Goal: Book appointment/travel/reservation

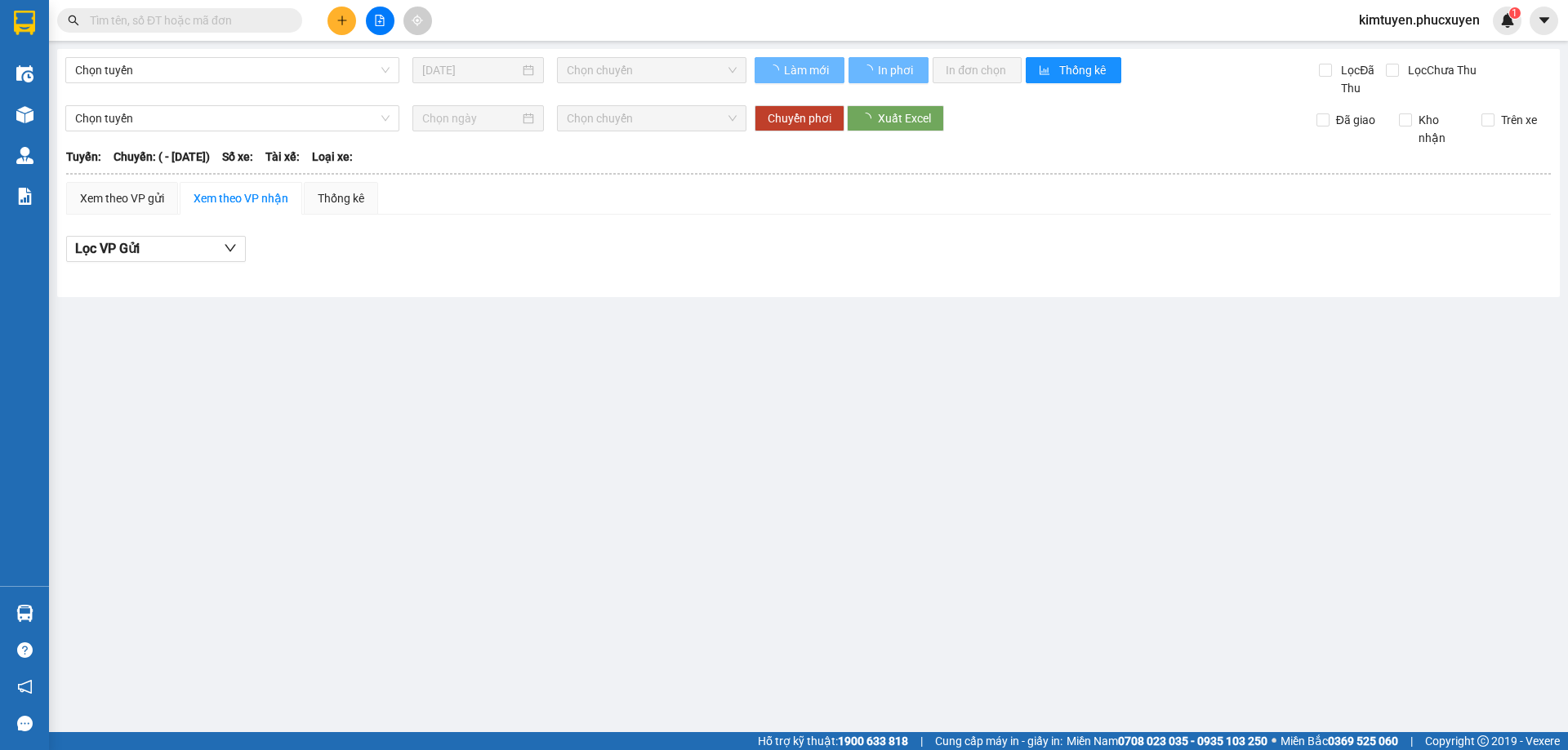
type input "[DATE]"
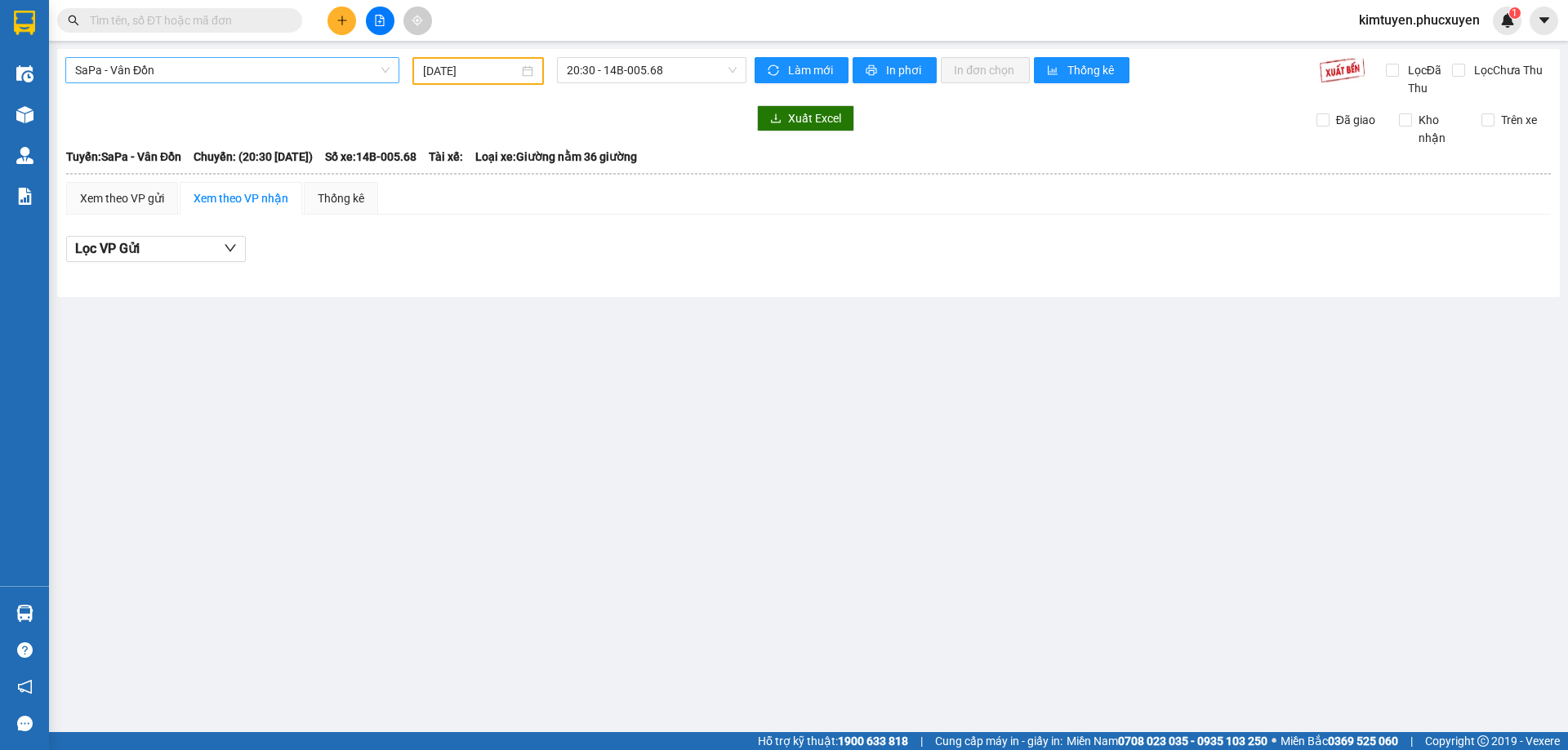
click at [188, 70] on span "SaPa - Vân Đồn" at bounding box center [232, 70] width 314 height 24
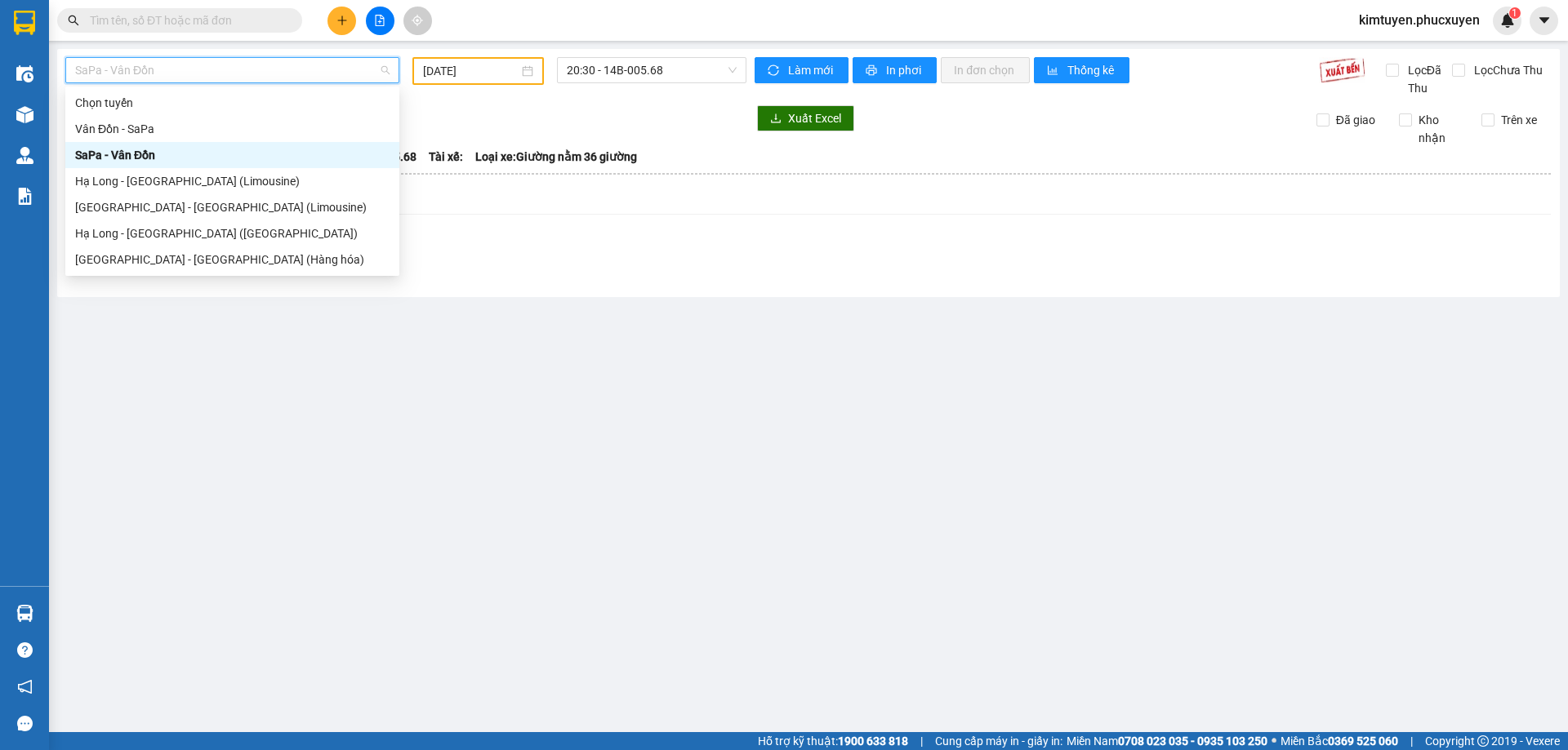
click at [138, 155] on div "SaPa - Vân Đồn" at bounding box center [232, 155] width 314 height 18
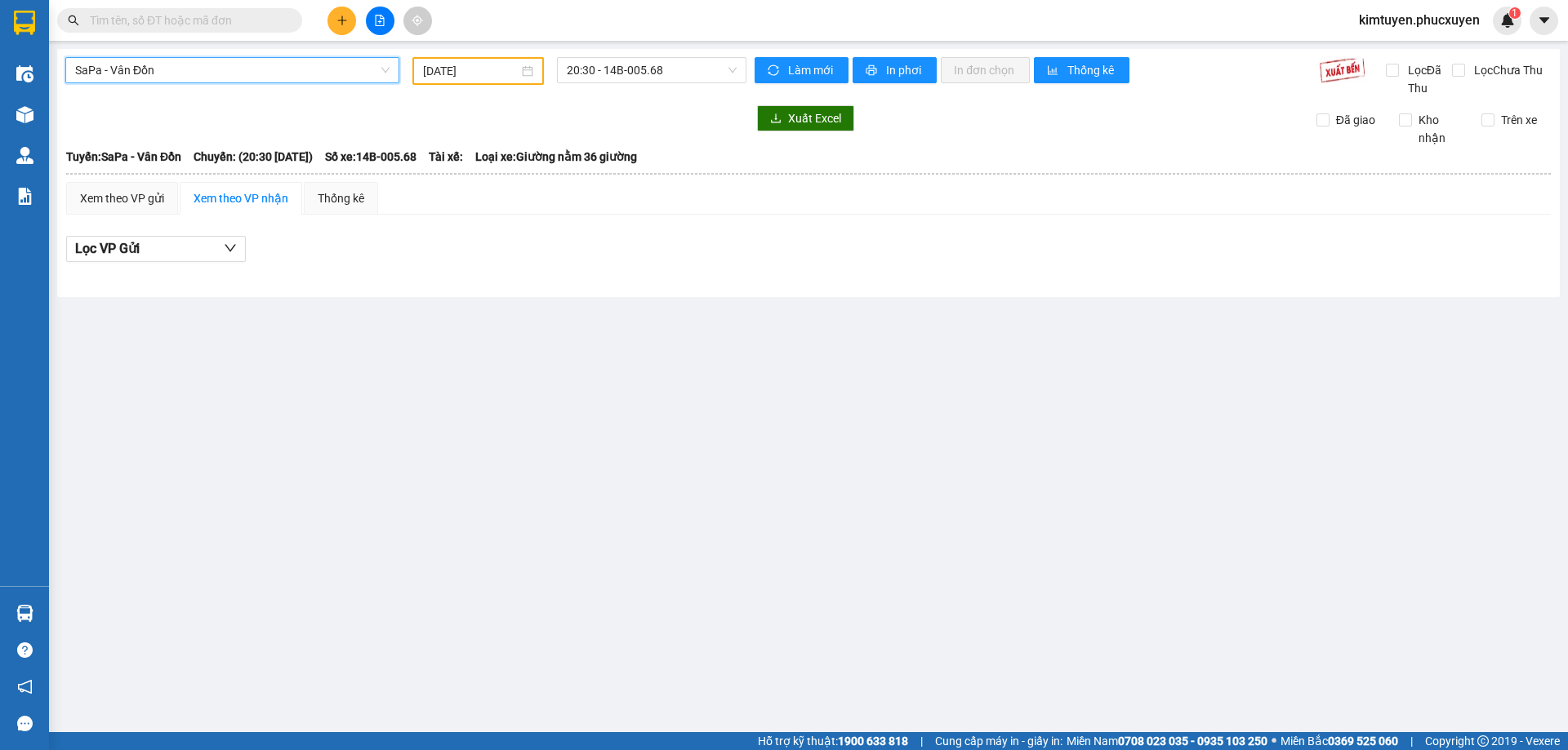
click at [181, 63] on span "SaPa - Vân Đồn" at bounding box center [232, 70] width 314 height 24
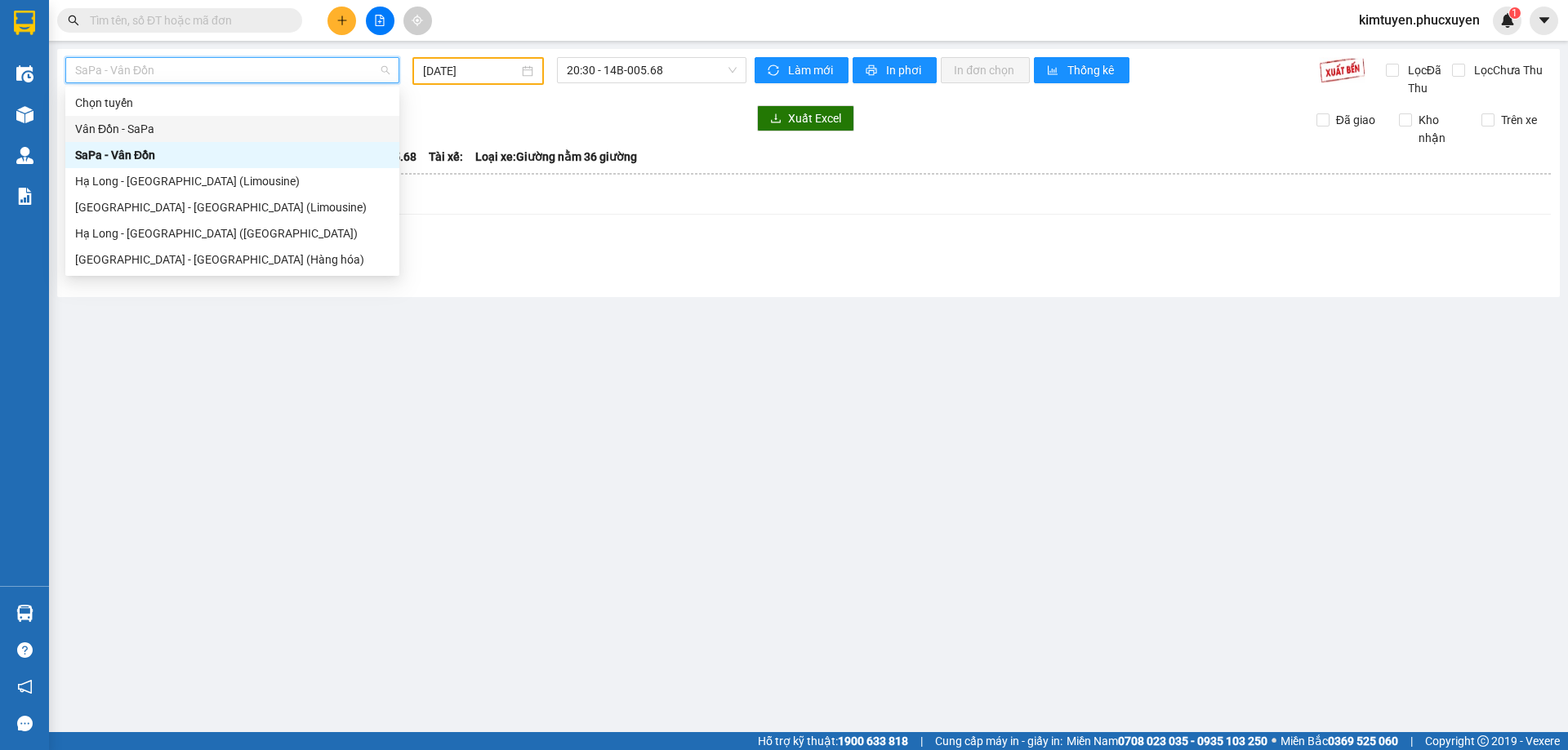
click at [165, 127] on div "Vân Đồn - SaPa" at bounding box center [232, 129] width 314 height 18
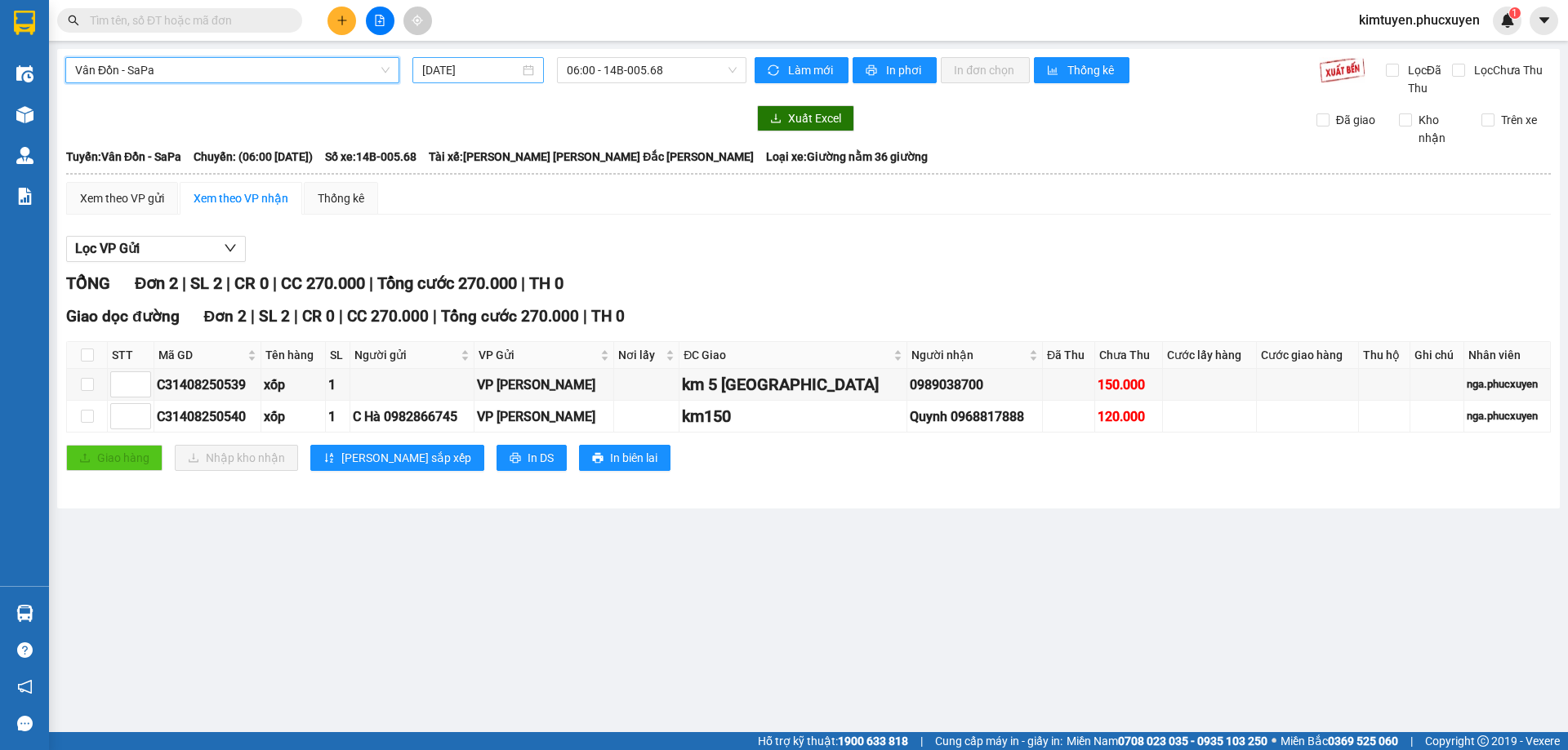
click at [529, 72] on div "[DATE]" at bounding box center [478, 70] width 112 height 18
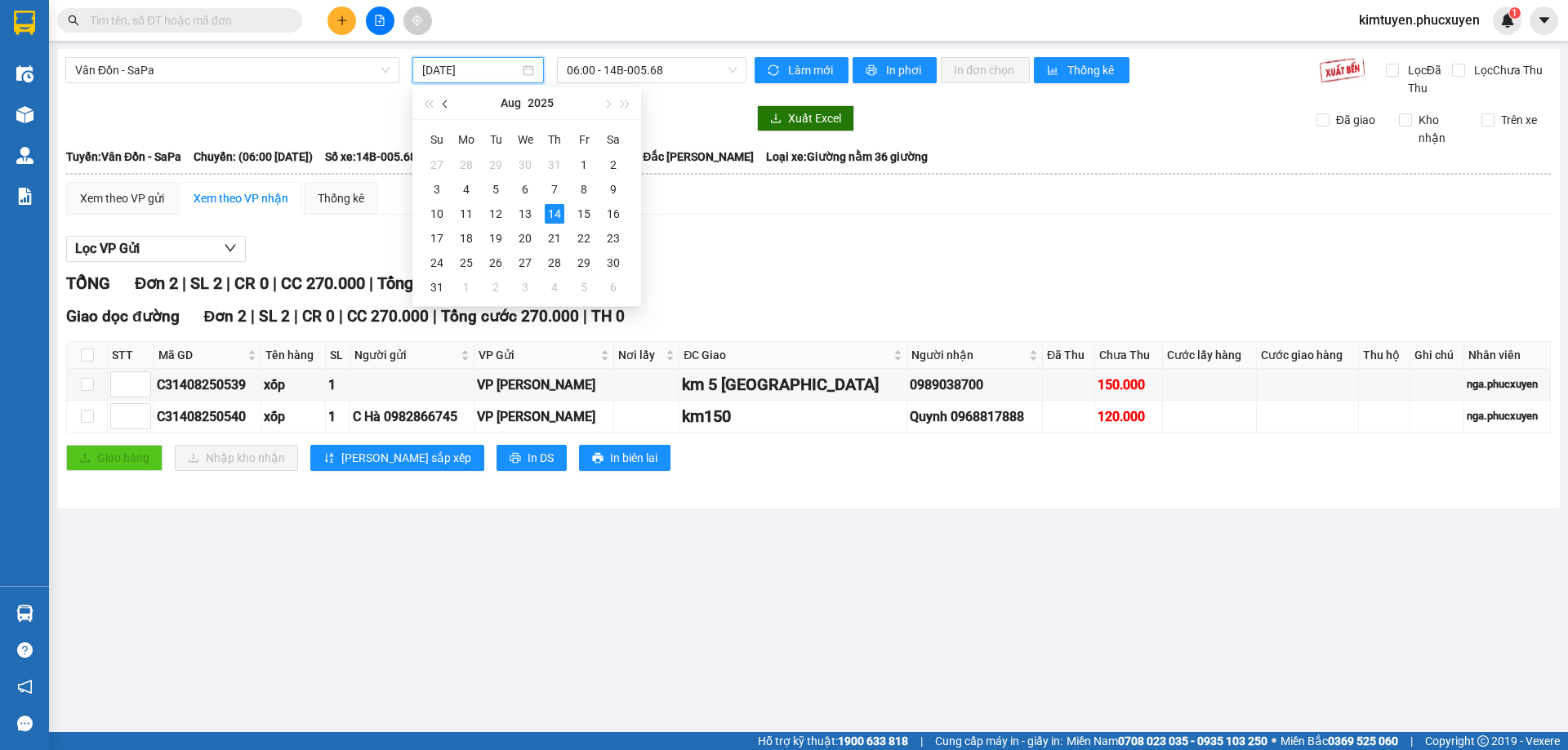
click at [448, 104] on span "button" at bounding box center [446, 104] width 8 height 8
click at [520, 166] on div "2" at bounding box center [525, 164] width 20 height 20
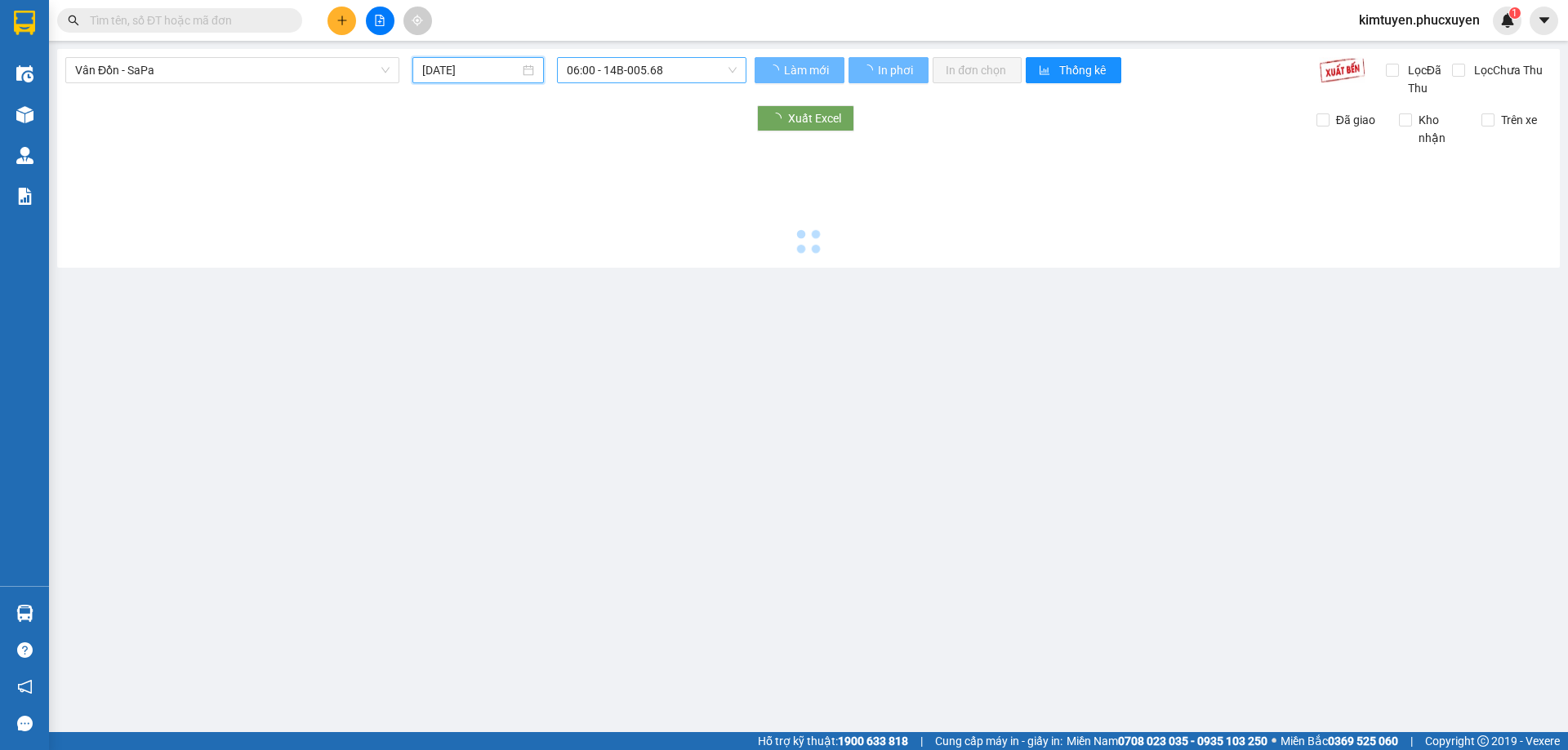
type input "[DATE]"
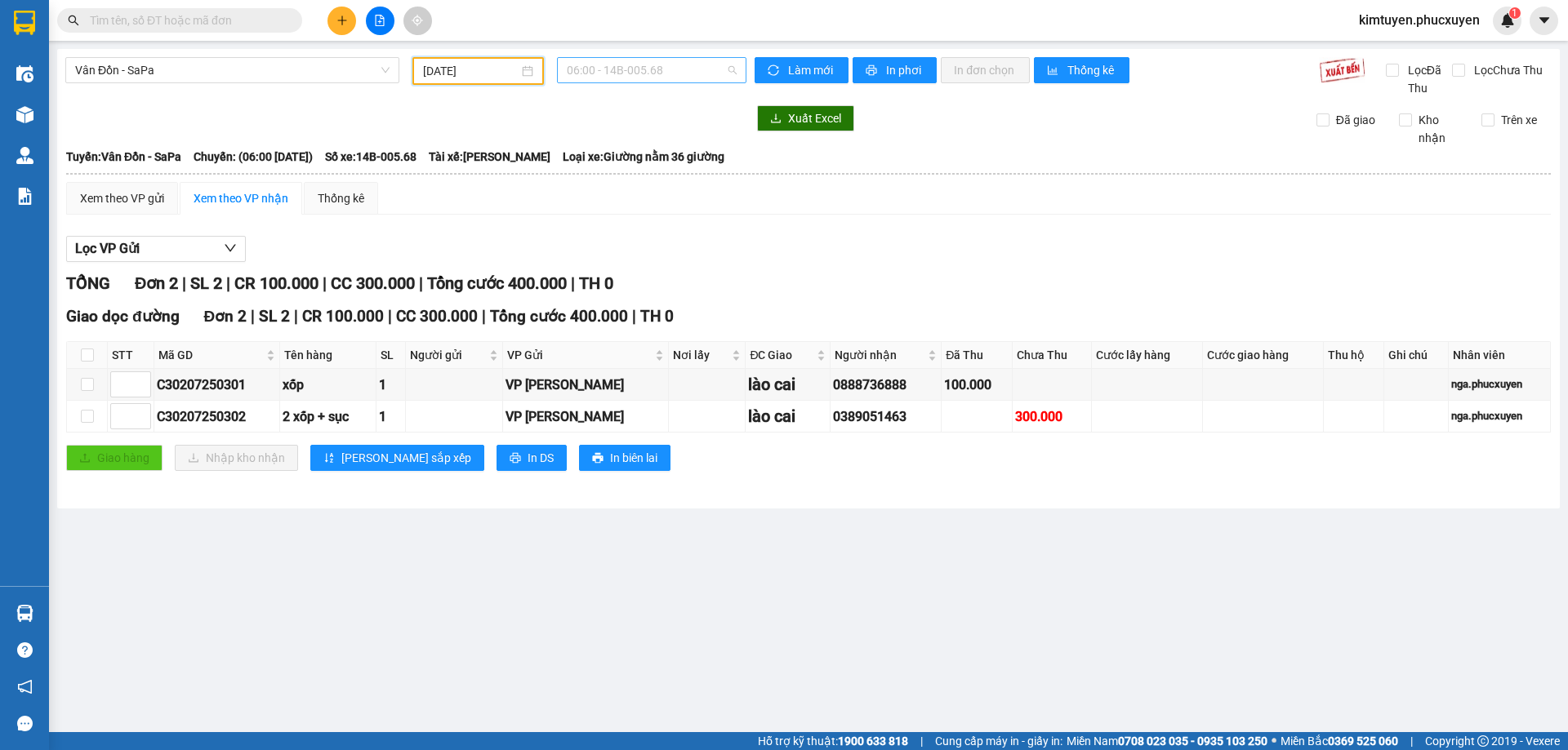
click at [666, 69] on span "06:00 - 14B-005.68" at bounding box center [651, 70] width 170 height 24
click at [653, 156] on div "10:30 - 14H-092.60" at bounding box center [630, 155] width 127 height 18
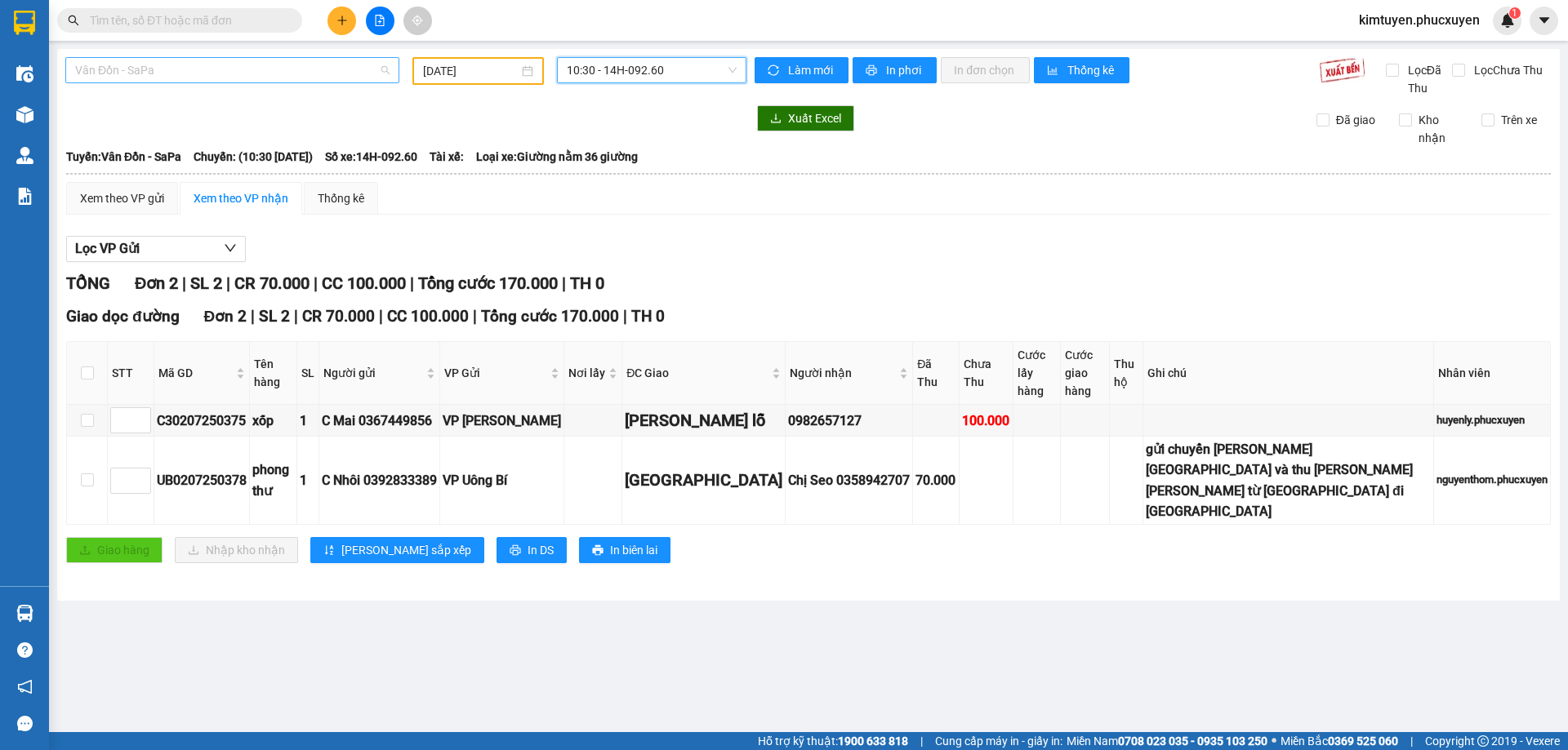
click at [133, 72] on span "Vân Đồn - SaPa" at bounding box center [232, 70] width 314 height 24
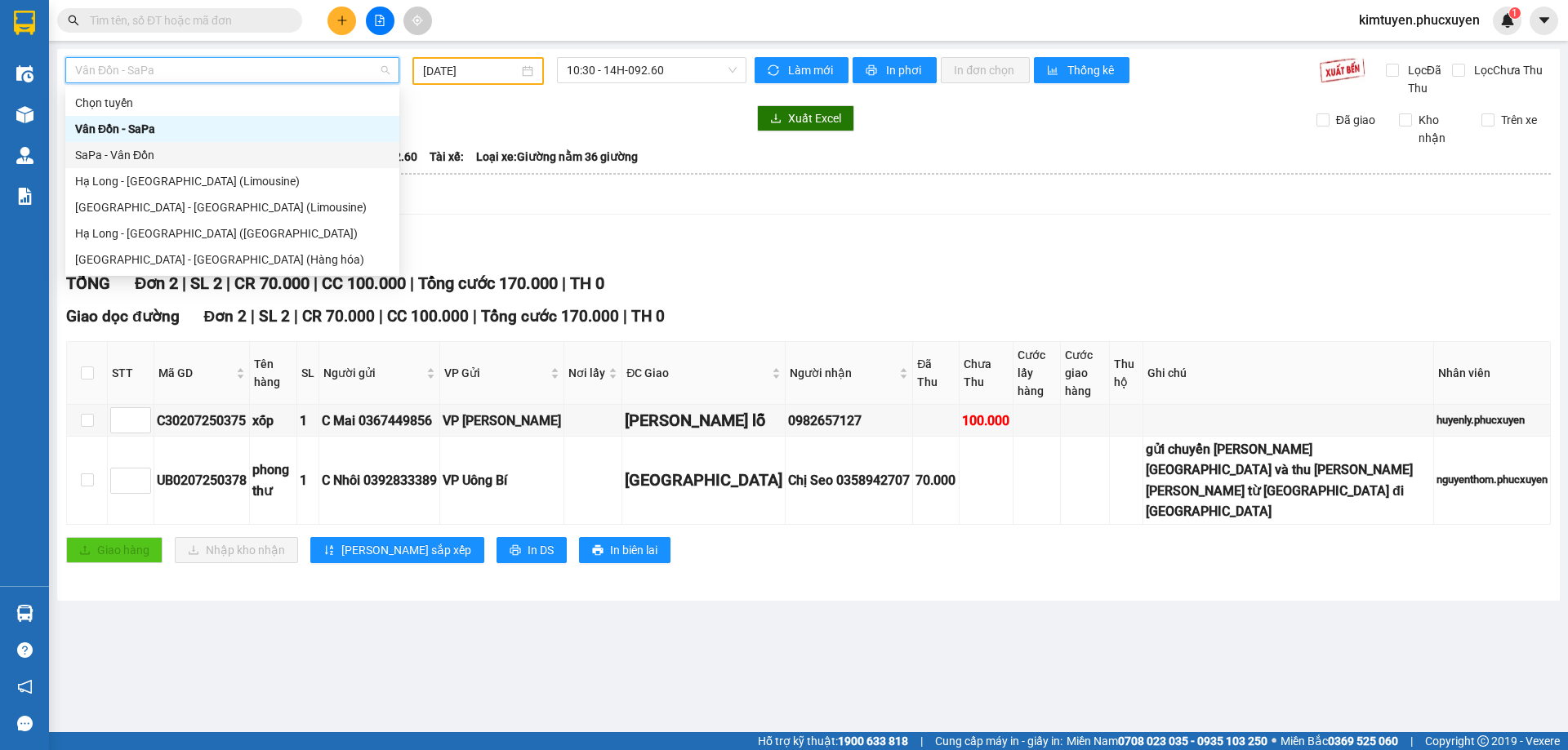
click at [128, 153] on div "SaPa - Vân Đồn" at bounding box center [232, 155] width 314 height 18
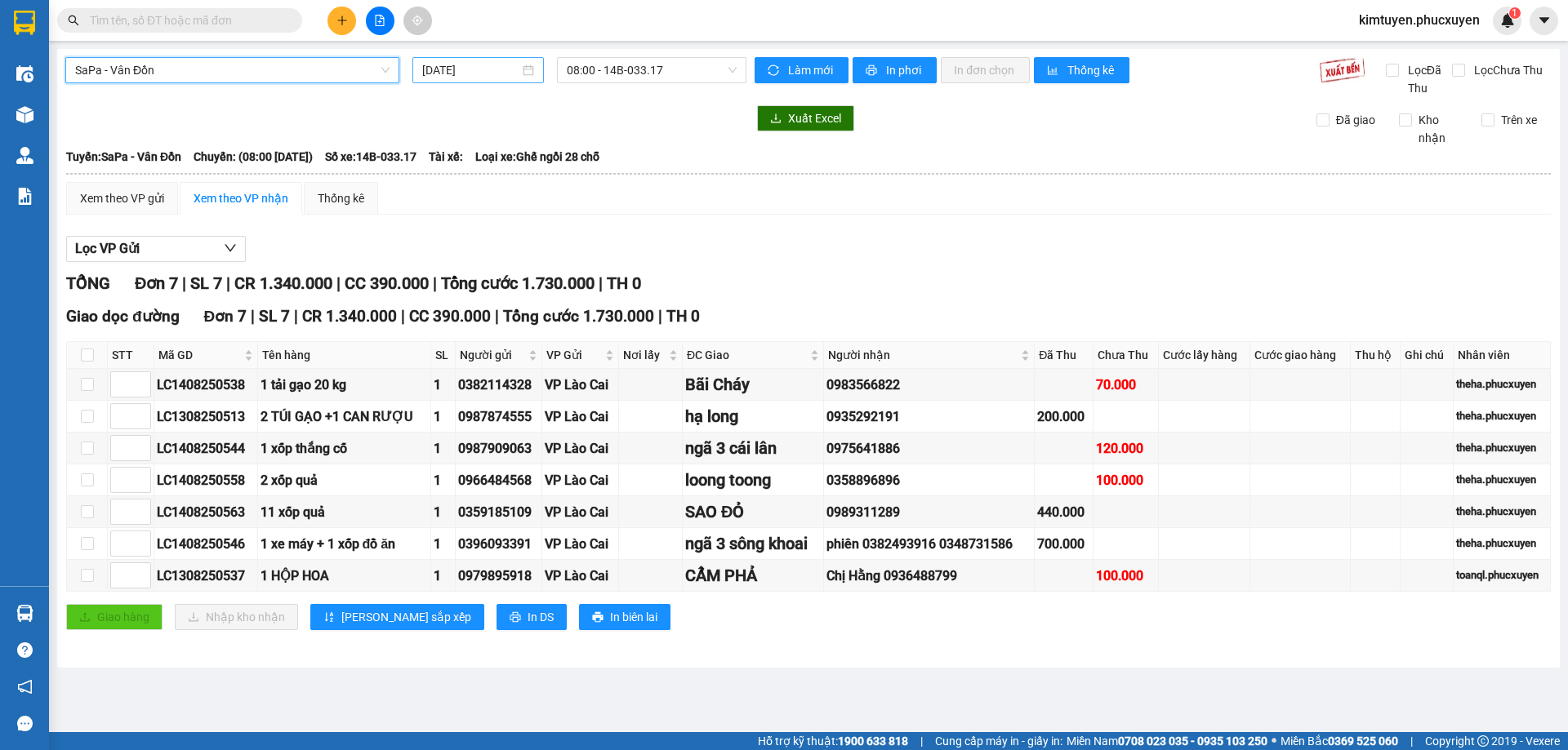
click at [460, 71] on input "[DATE]" at bounding box center [471, 70] width 98 height 18
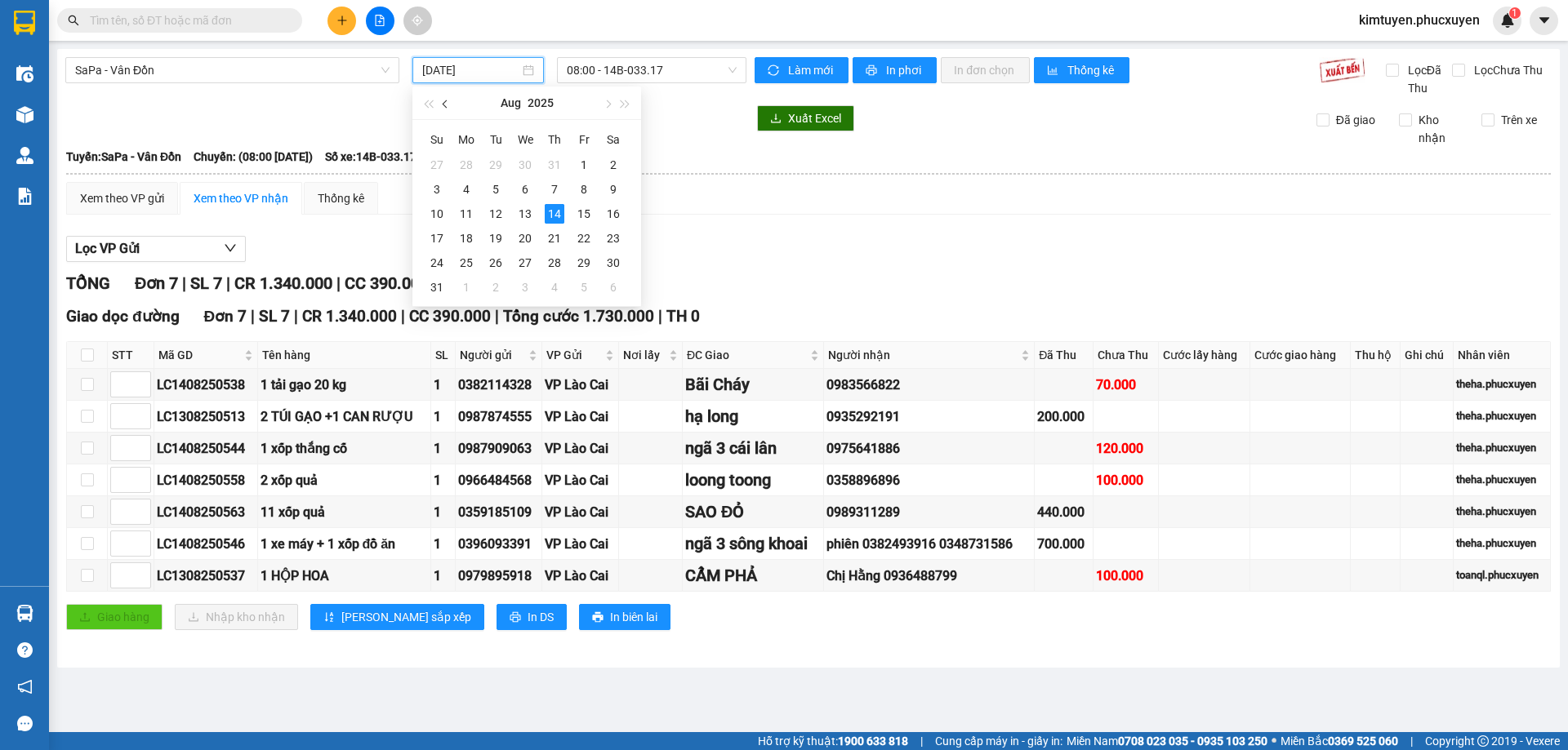
click at [448, 103] on span "button" at bounding box center [446, 104] width 8 height 8
click at [528, 163] on div "2" at bounding box center [525, 164] width 20 height 20
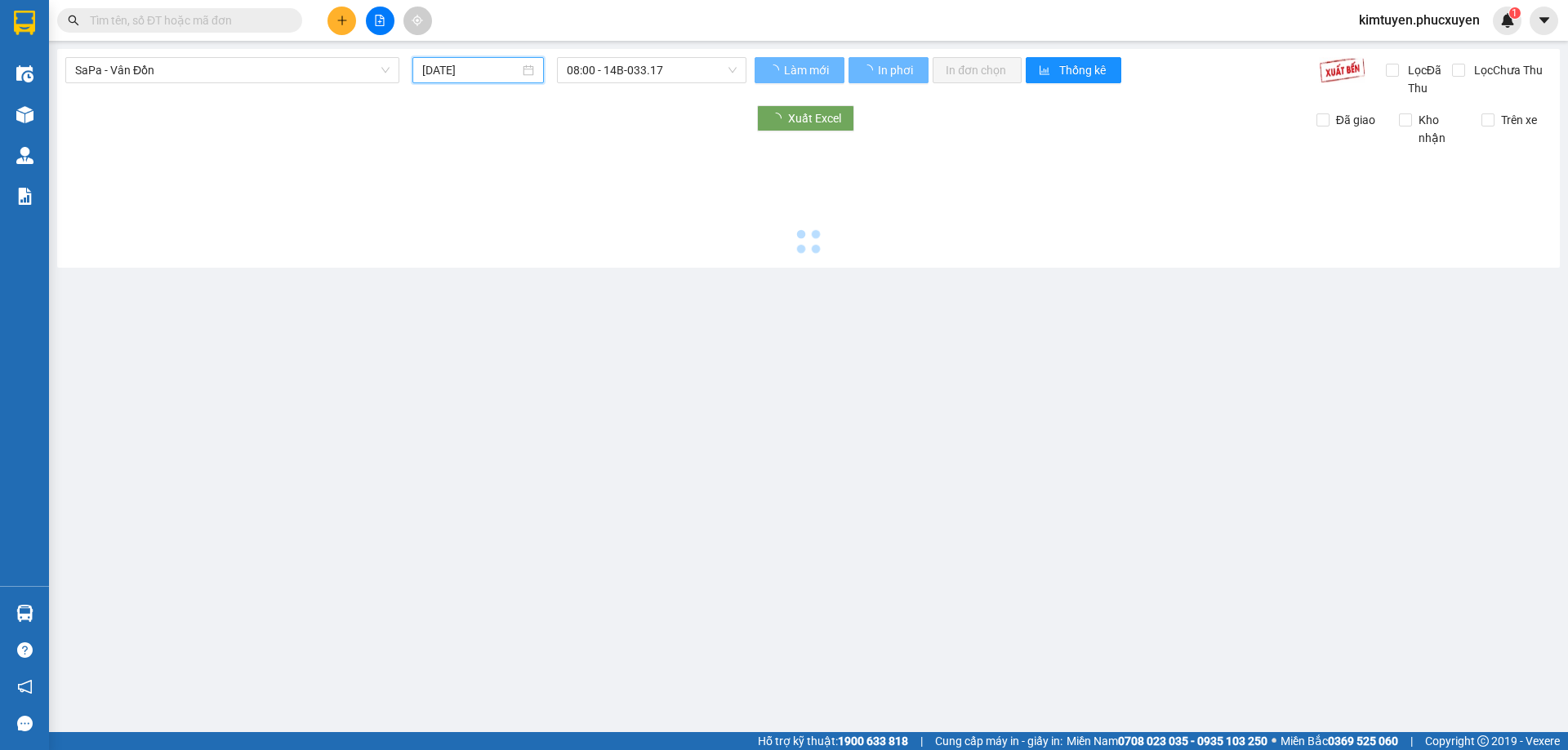
type input "[DATE]"
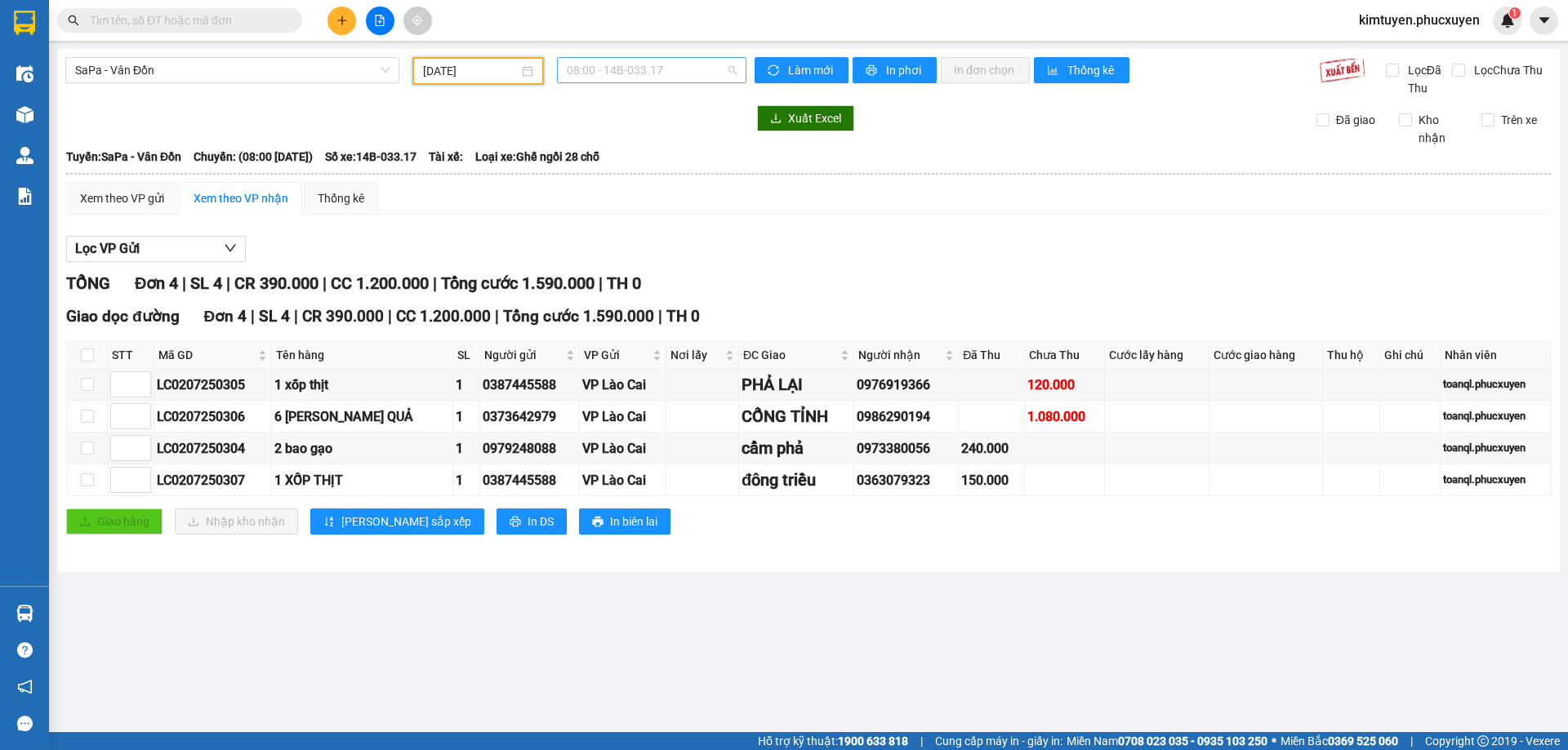
click at [682, 82] on span "08:00 - 14B-033.17" at bounding box center [651, 70] width 170 height 24
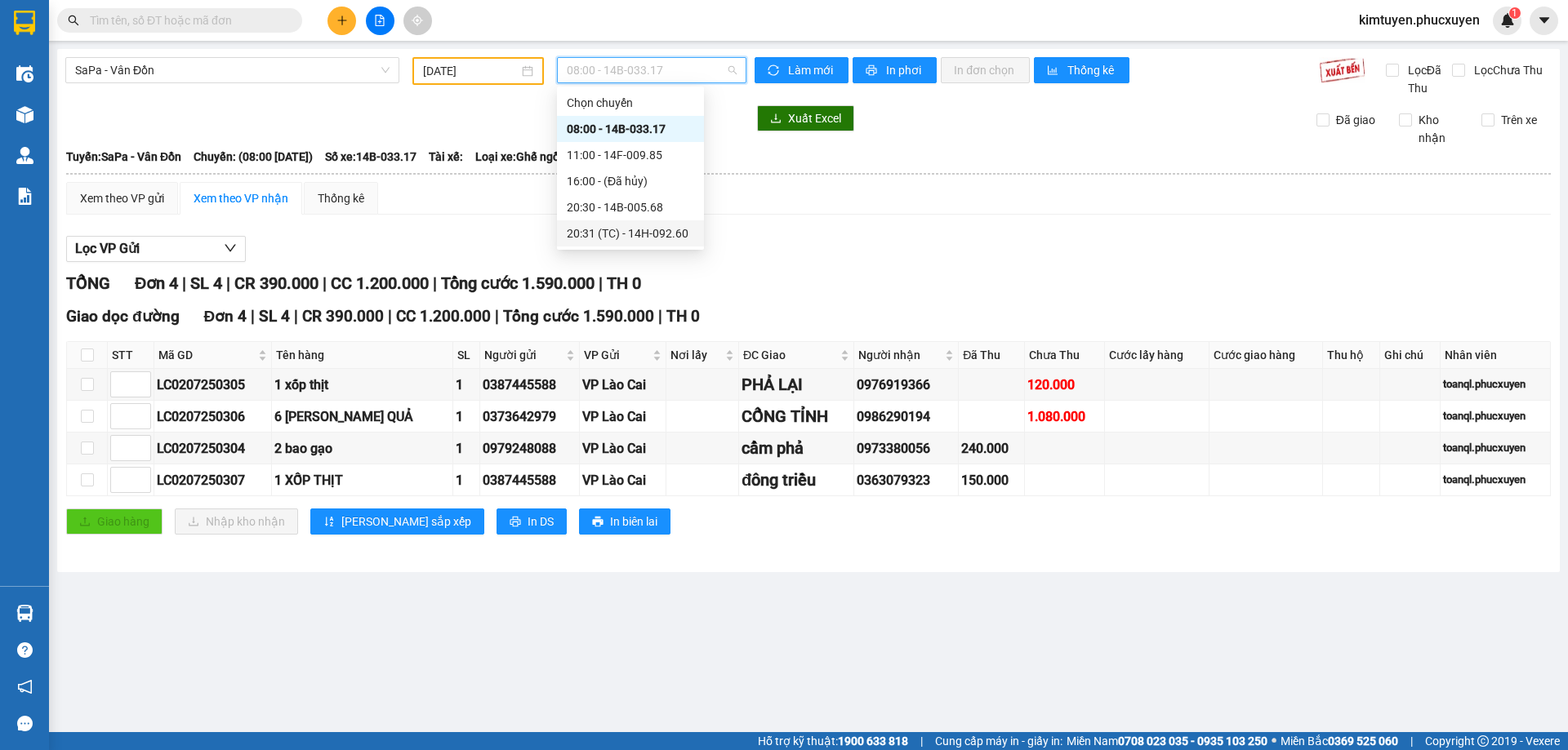
click at [654, 226] on div "20:31 (TC) - 14H-092.60" at bounding box center [630, 233] width 127 height 18
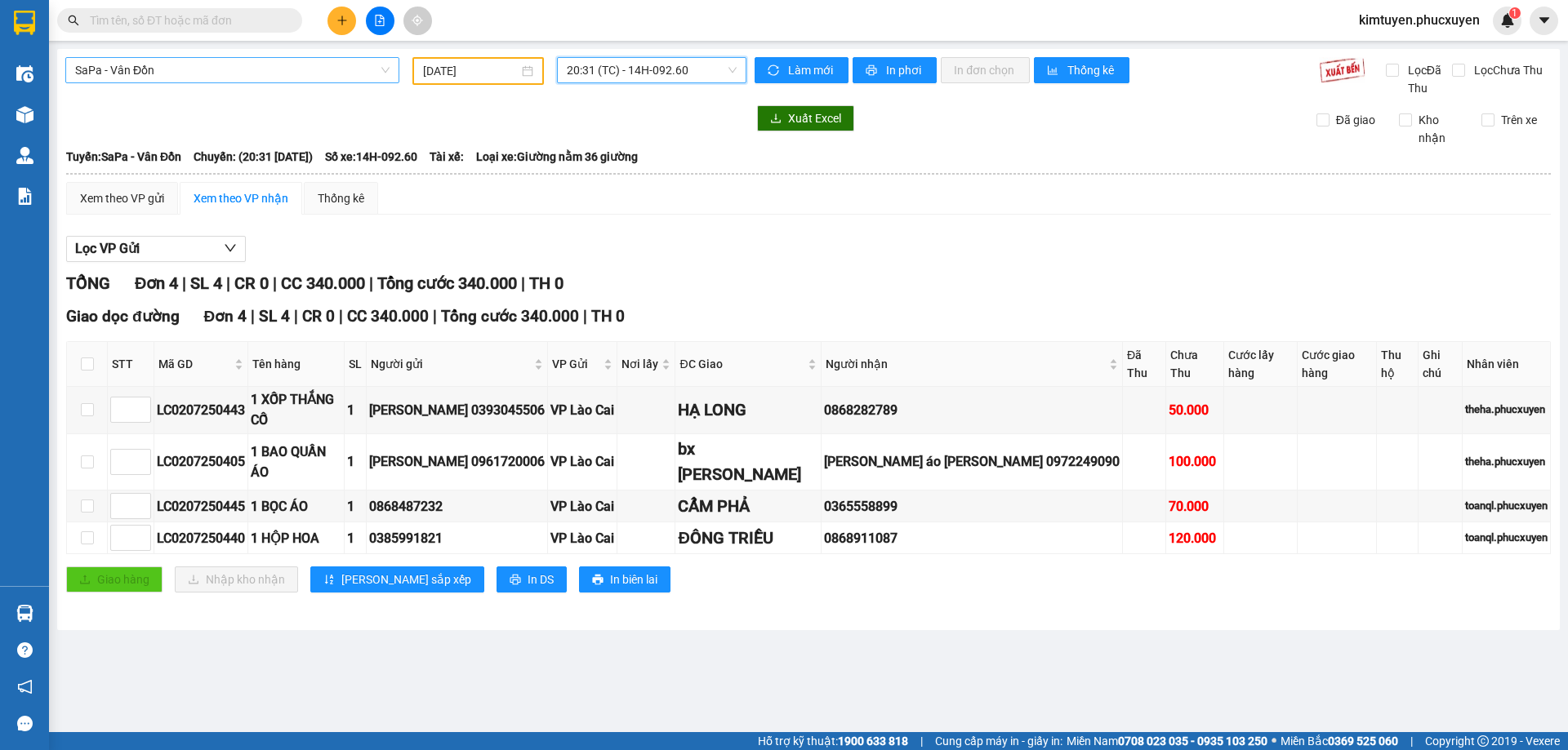
click at [252, 68] on span "SaPa - Vân Đồn" at bounding box center [232, 70] width 314 height 24
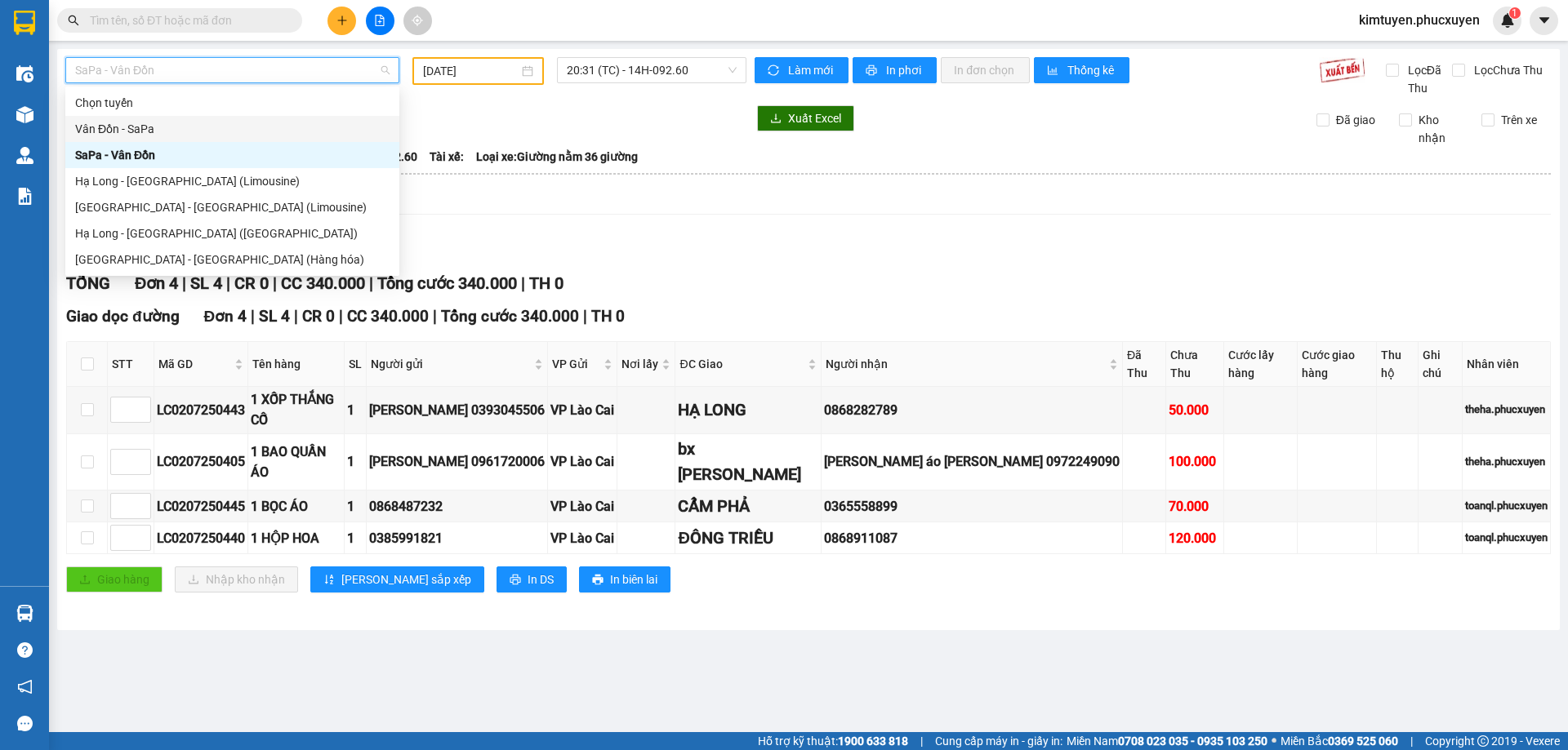
click at [147, 122] on div "Vân Đồn - SaPa" at bounding box center [232, 129] width 314 height 18
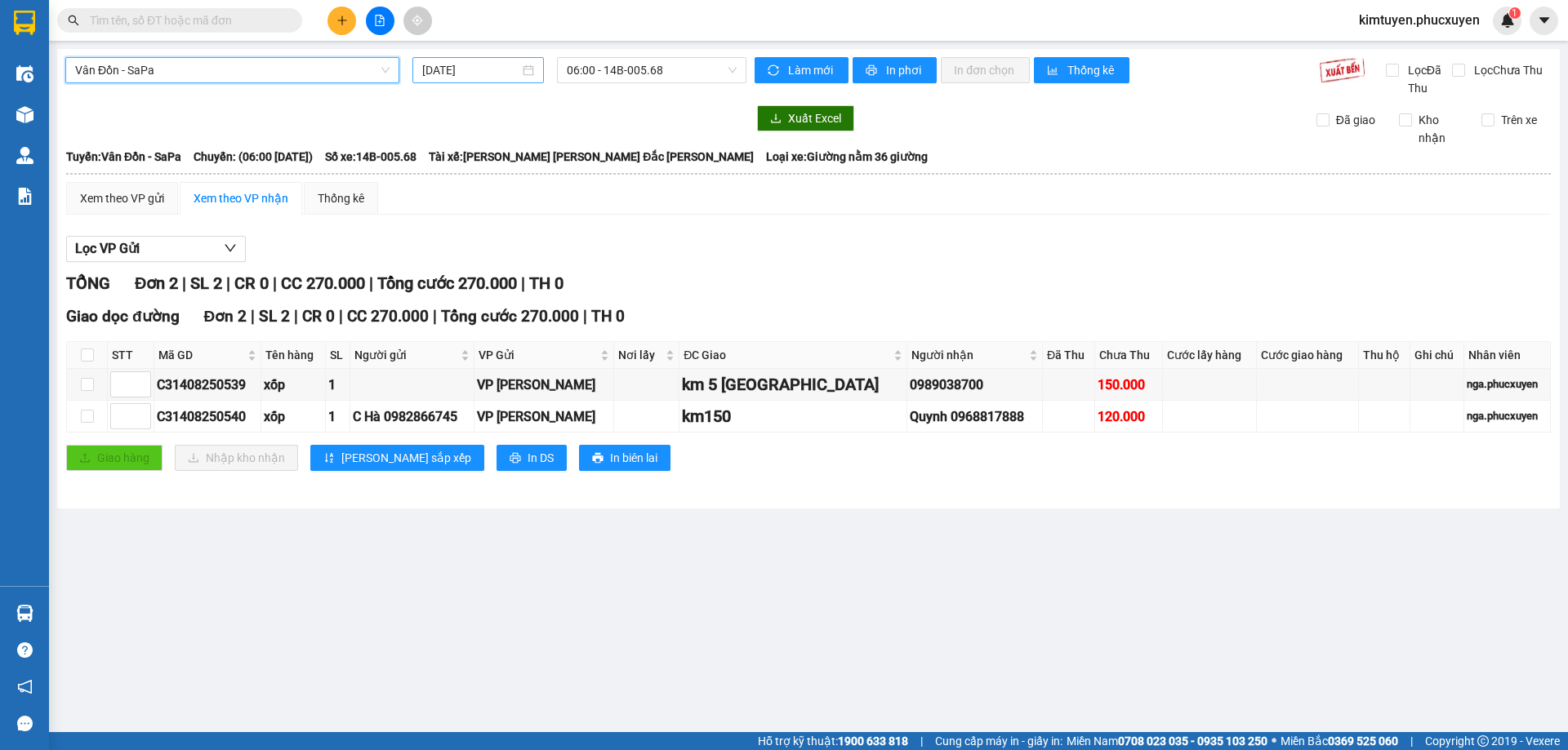
click at [527, 71] on div "[DATE]" at bounding box center [478, 70] width 112 height 18
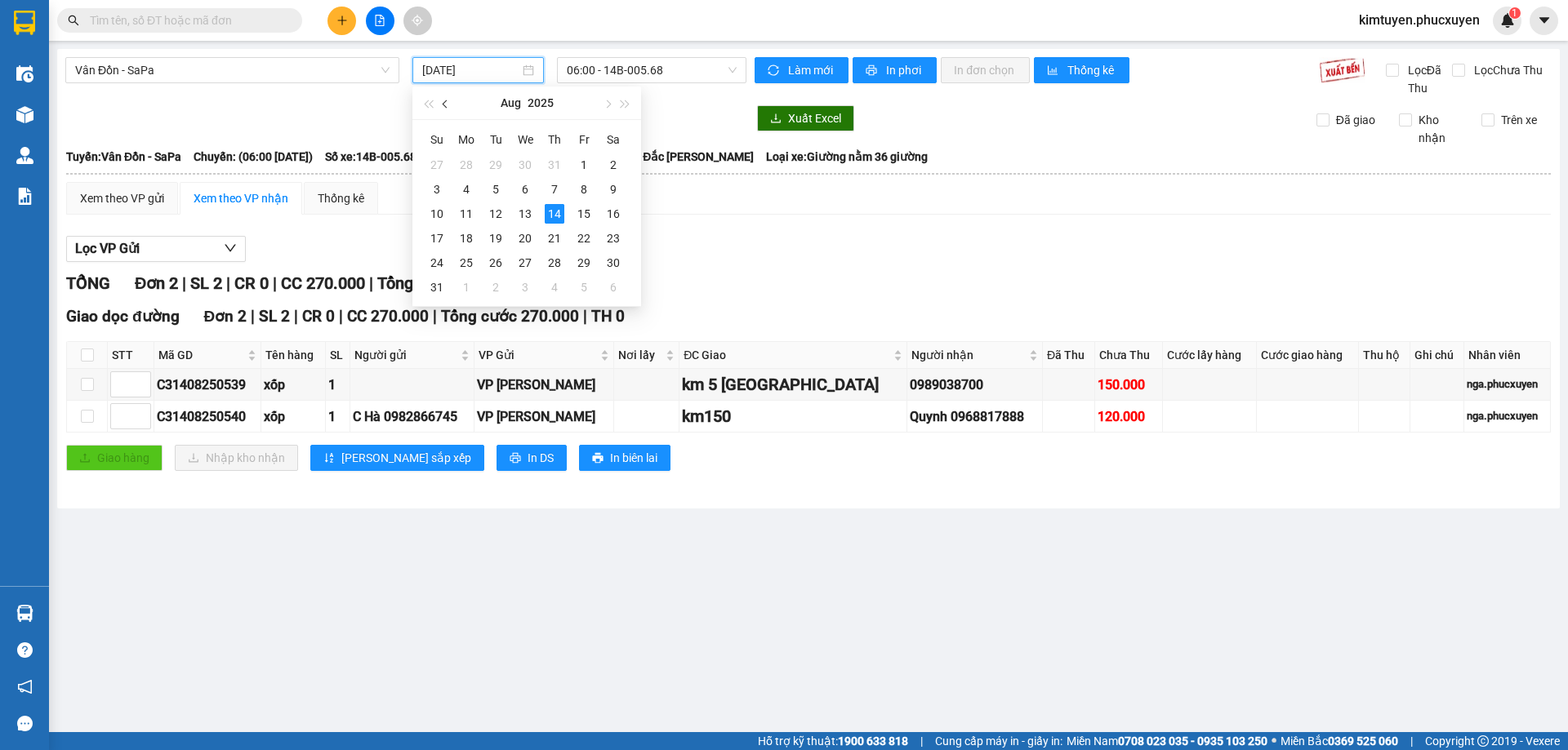
click at [450, 112] on button "button" at bounding box center [446, 103] width 18 height 33
click at [543, 169] on td "3" at bounding box center [555, 164] width 30 height 24
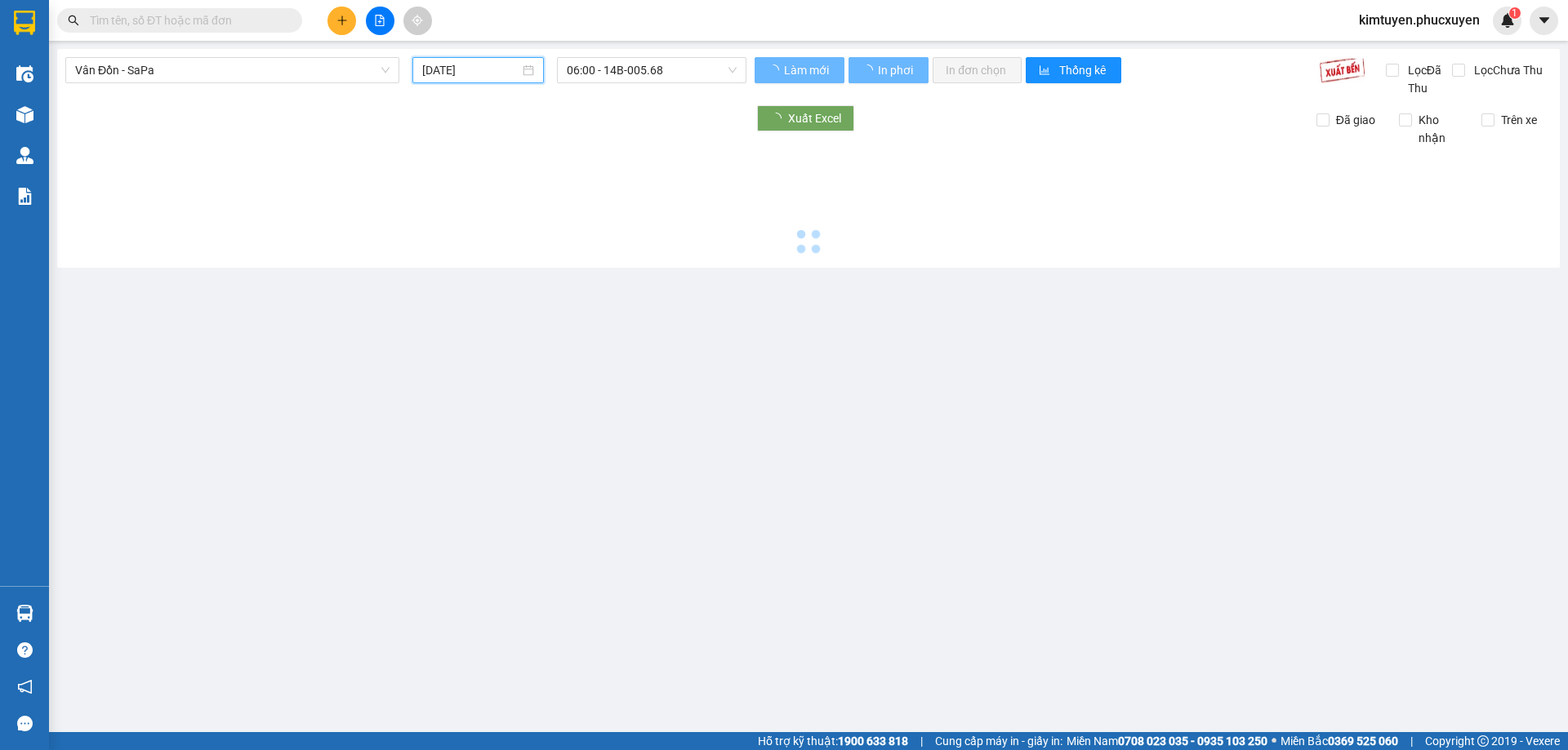
type input "[DATE]"
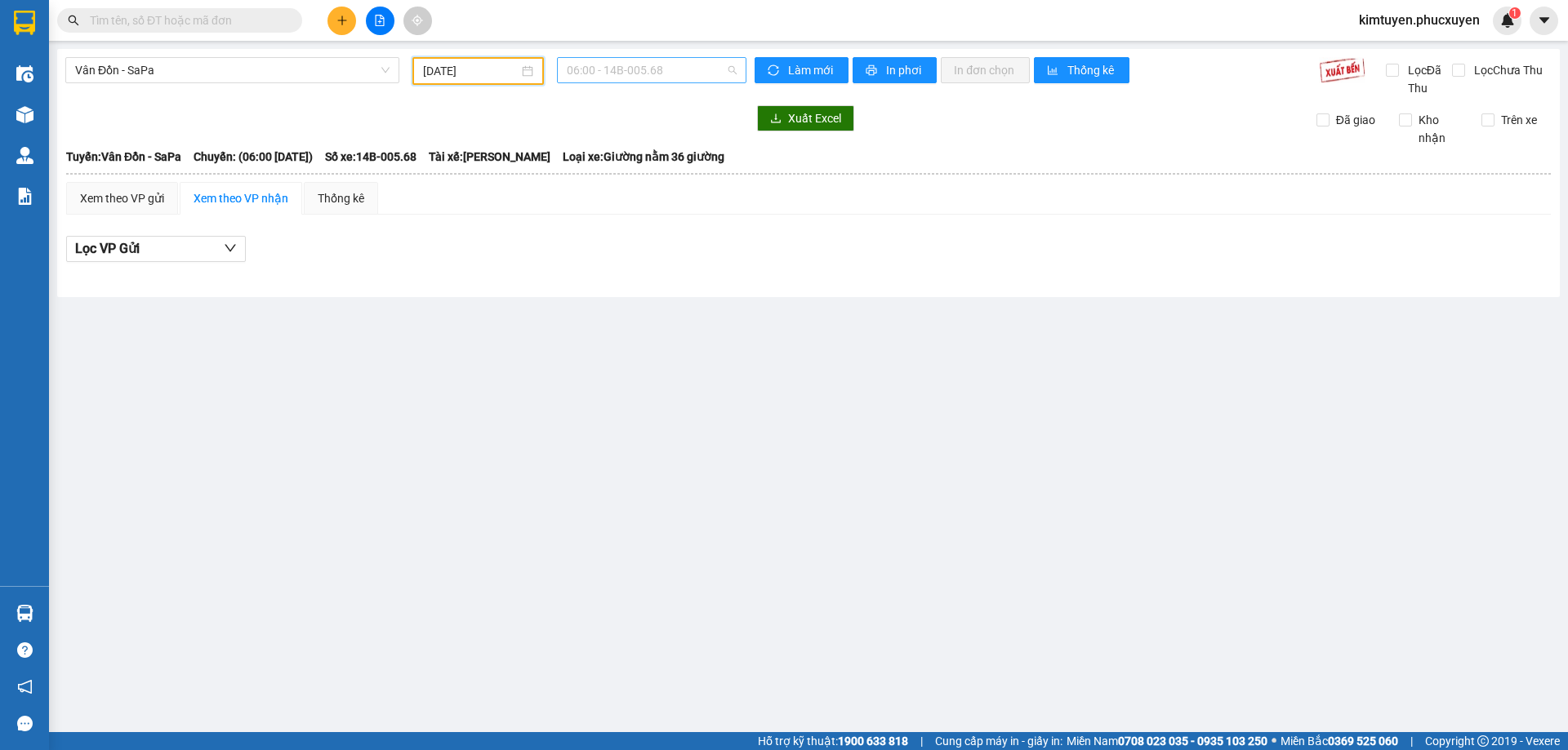
click at [630, 77] on span "06:00 - 14B-005.68" at bounding box center [651, 70] width 170 height 24
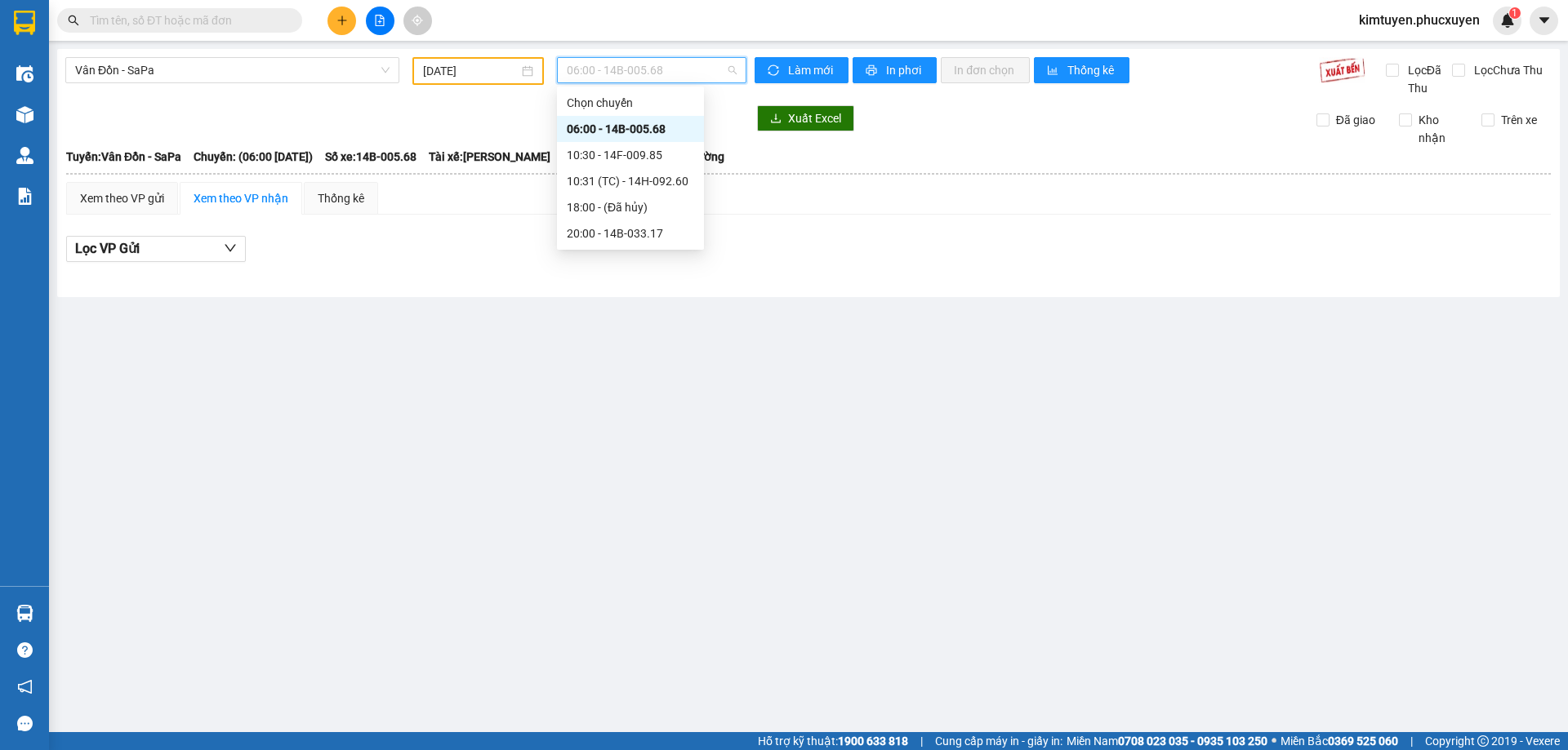
click at [654, 134] on div "06:00 - 14B-005.68" at bounding box center [630, 129] width 127 height 18
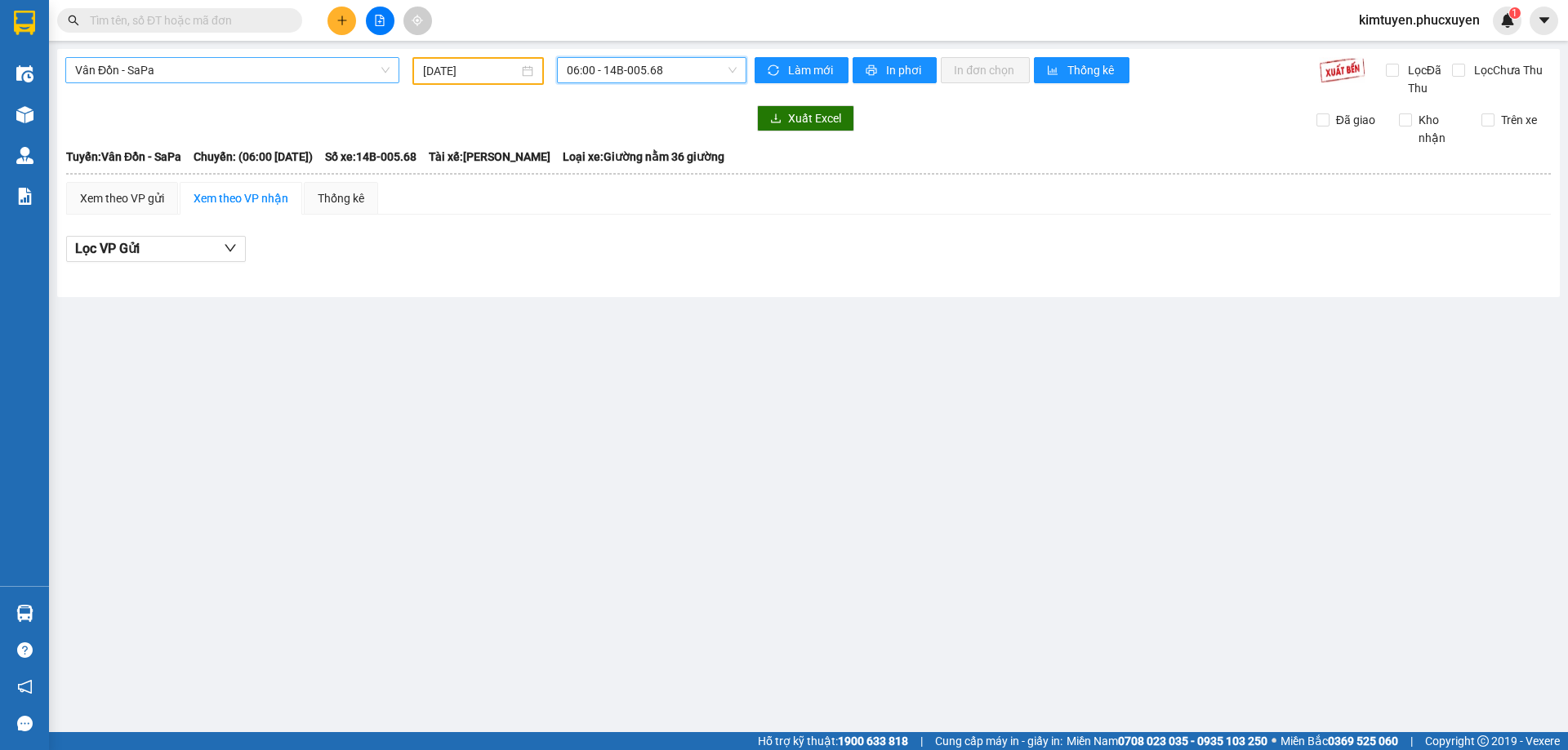
click at [149, 68] on span "Vân Đồn - SaPa" at bounding box center [232, 70] width 314 height 24
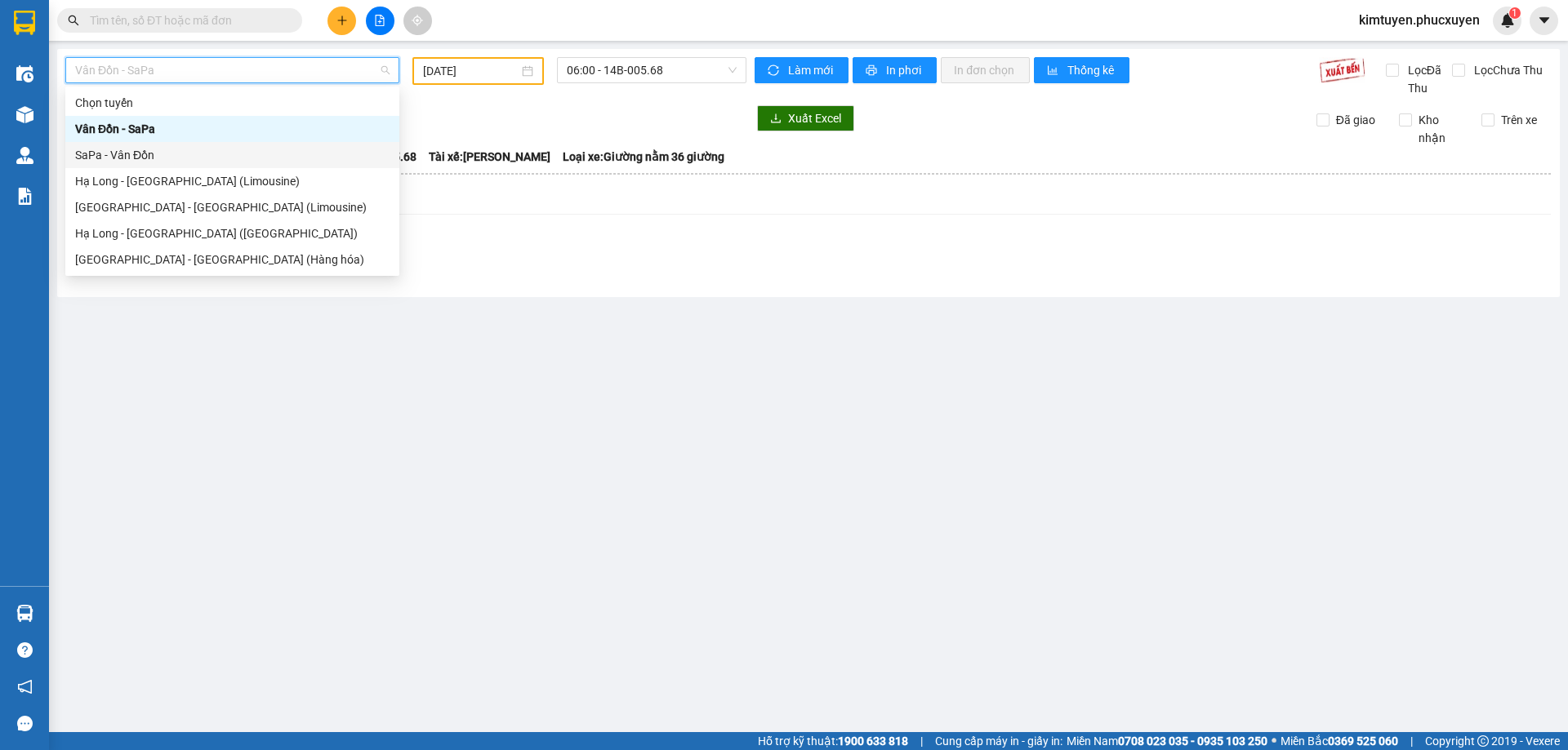
click at [124, 150] on div "SaPa - Vân Đồn" at bounding box center [232, 155] width 314 height 18
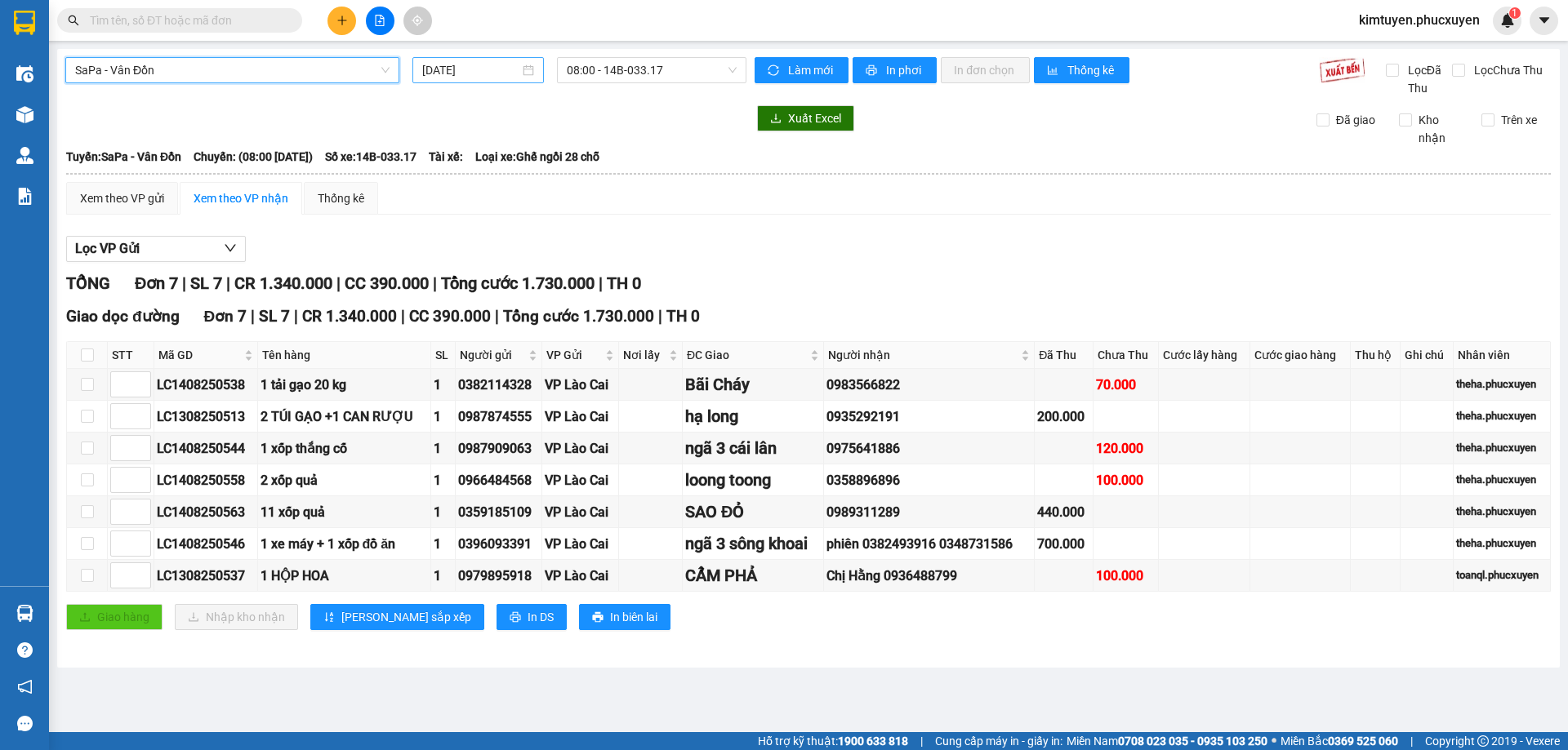
click at [526, 65] on div "[DATE]" at bounding box center [478, 70] width 112 height 18
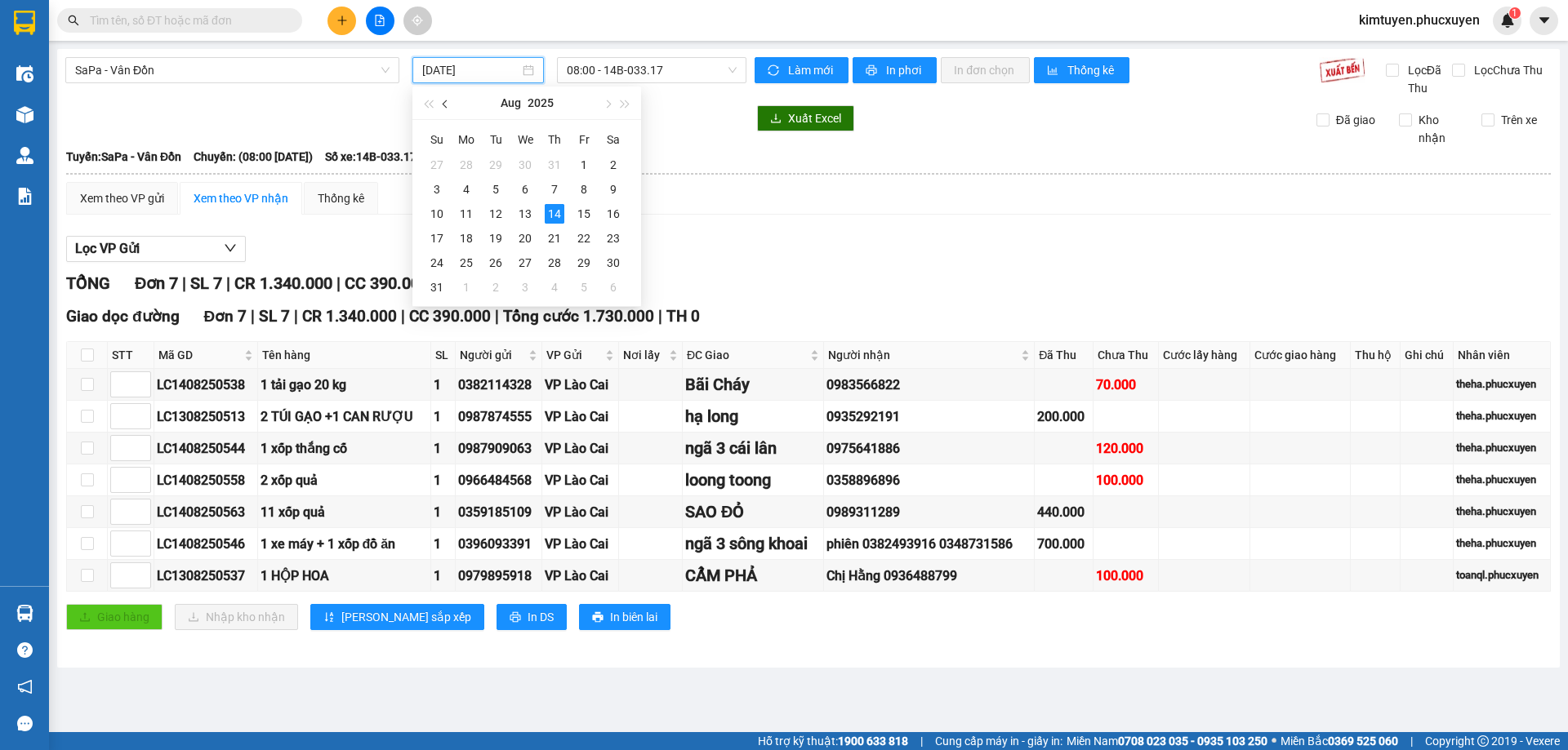
click at [447, 104] on span "button" at bounding box center [446, 104] width 8 height 8
click at [553, 166] on div "3" at bounding box center [555, 164] width 20 height 20
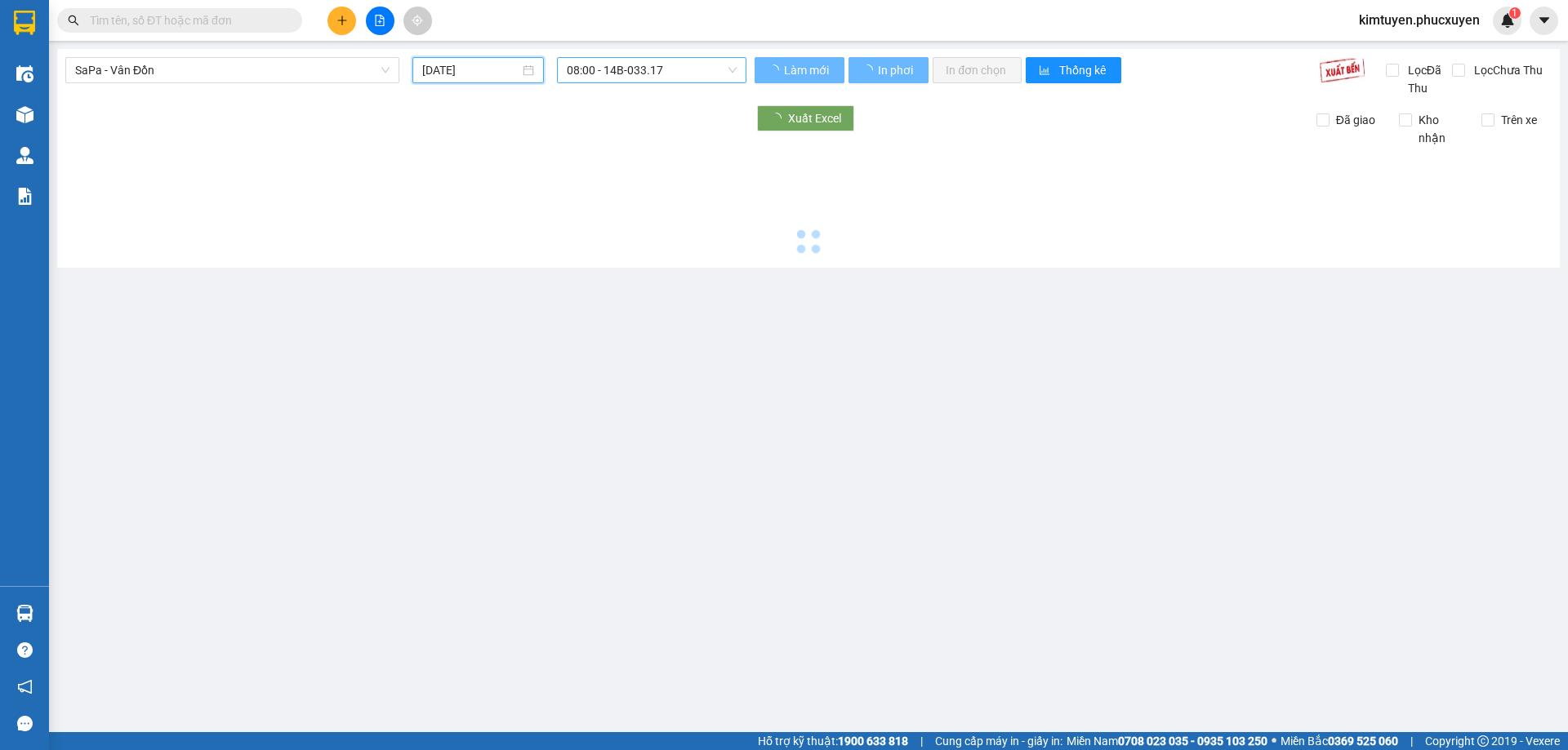
type input "[DATE]"
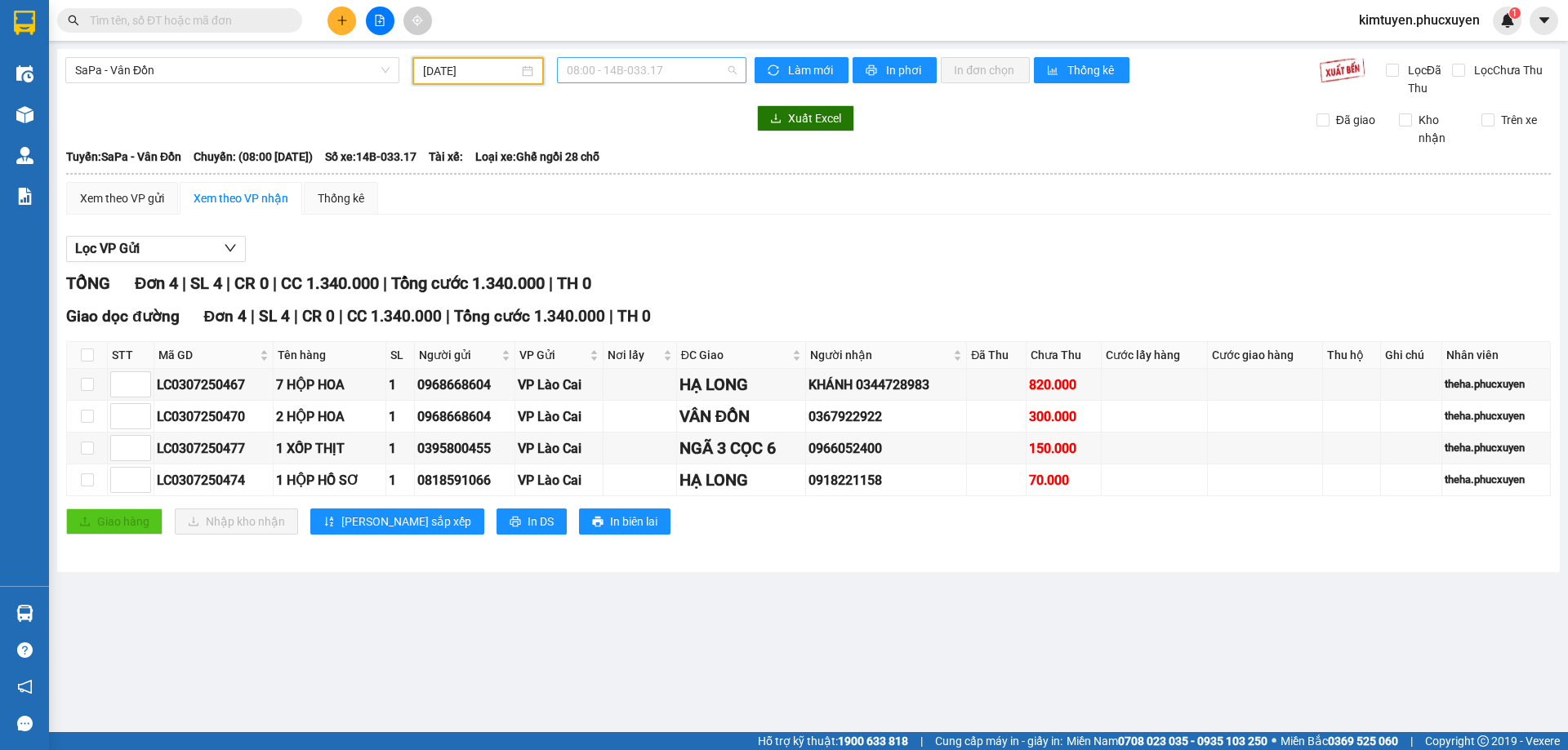
click at [663, 72] on span "08:00 - 14B-033.17" at bounding box center [651, 70] width 170 height 24
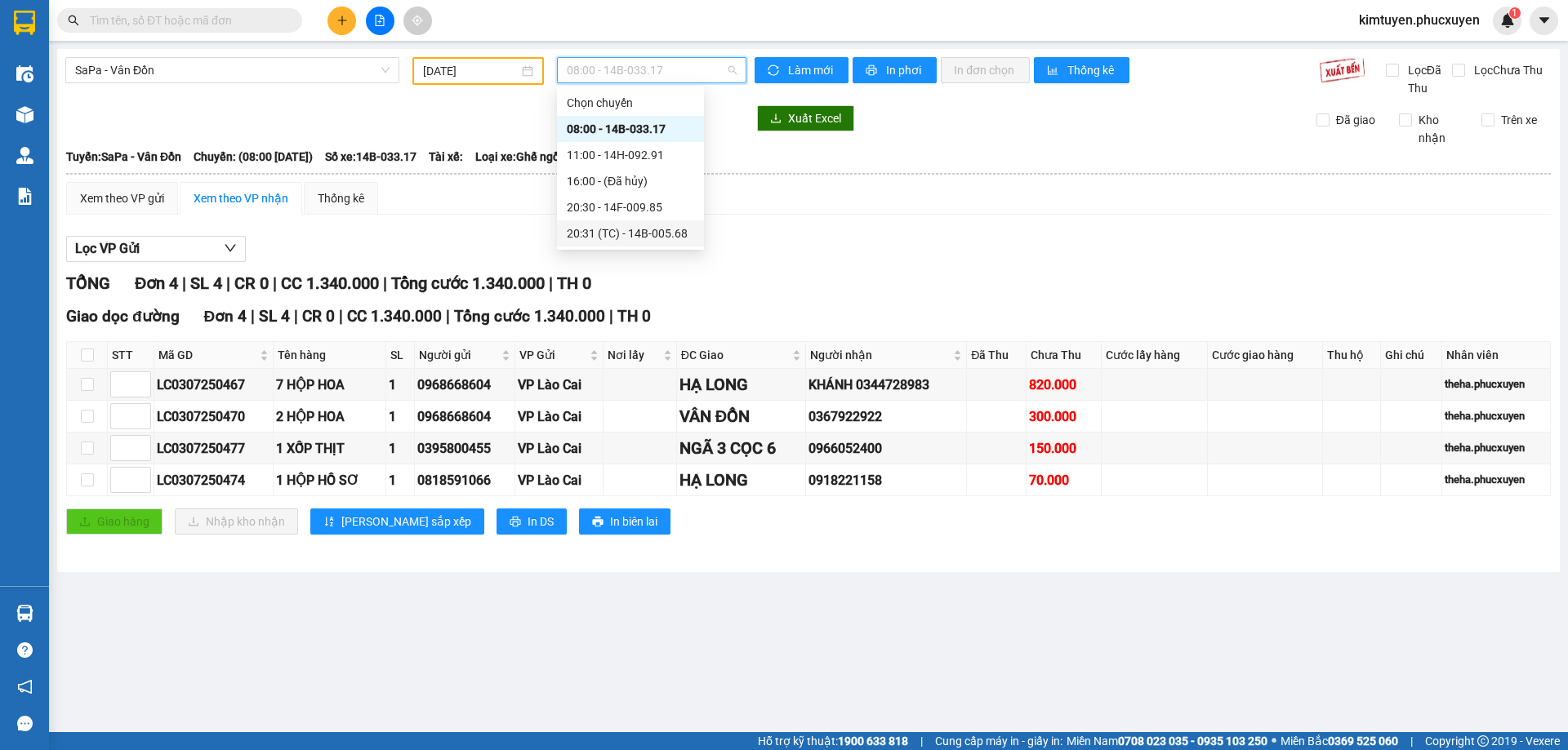
click at [641, 243] on div "20:31 (TC) - 14B-005.68" at bounding box center [630, 233] width 147 height 26
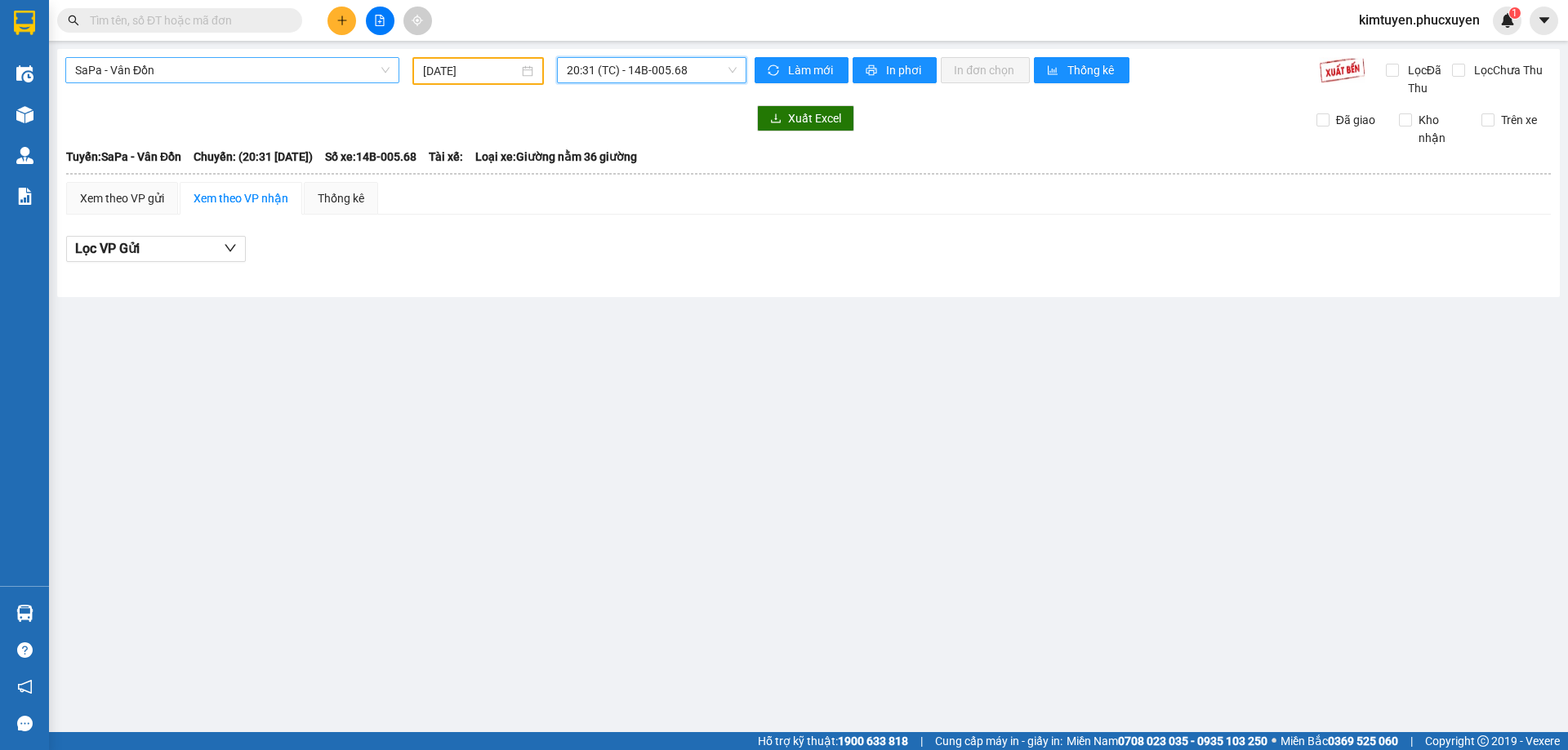
click at [112, 59] on span "SaPa - Vân Đồn" at bounding box center [232, 70] width 314 height 24
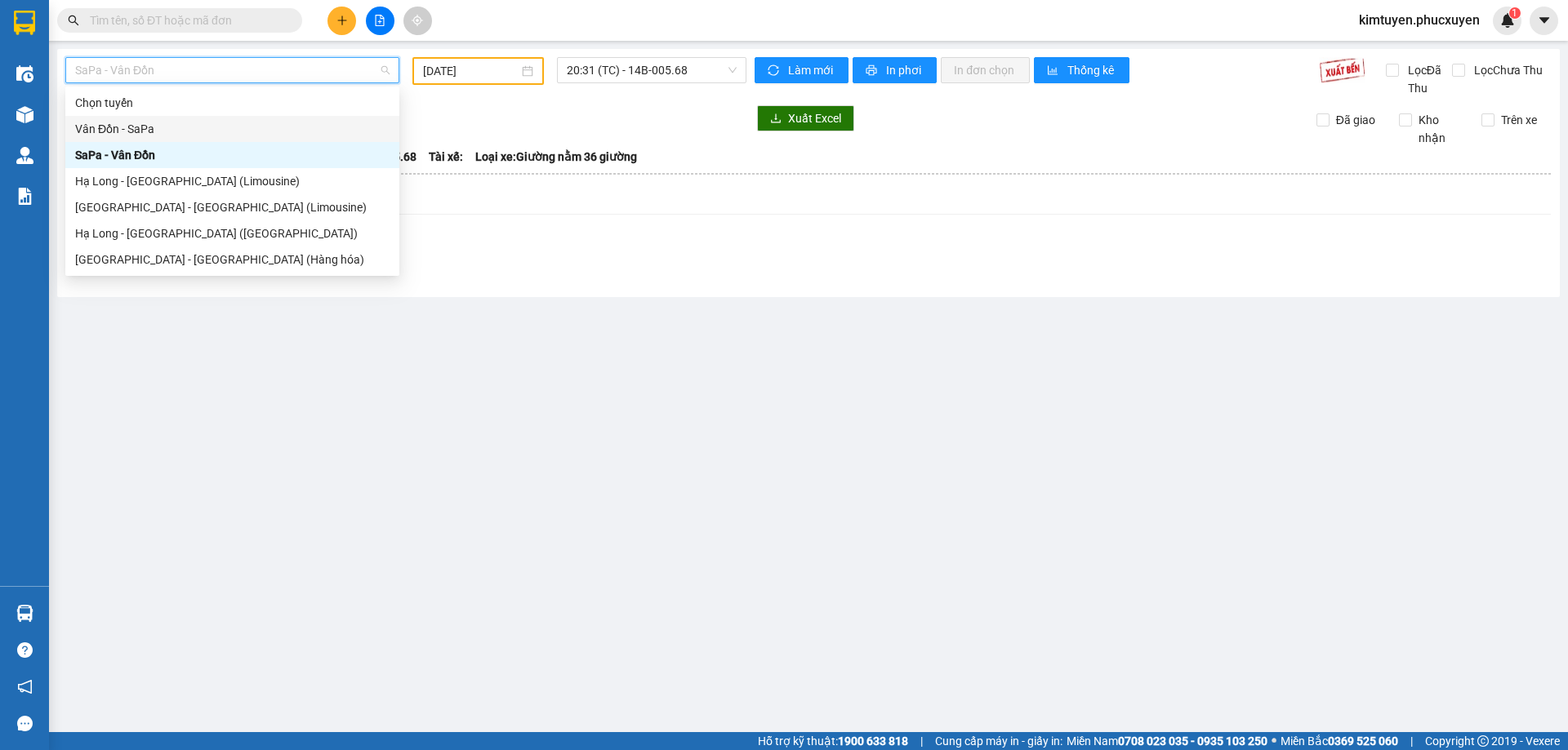
click at [103, 125] on div "Vân Đồn - SaPa" at bounding box center [232, 129] width 314 height 18
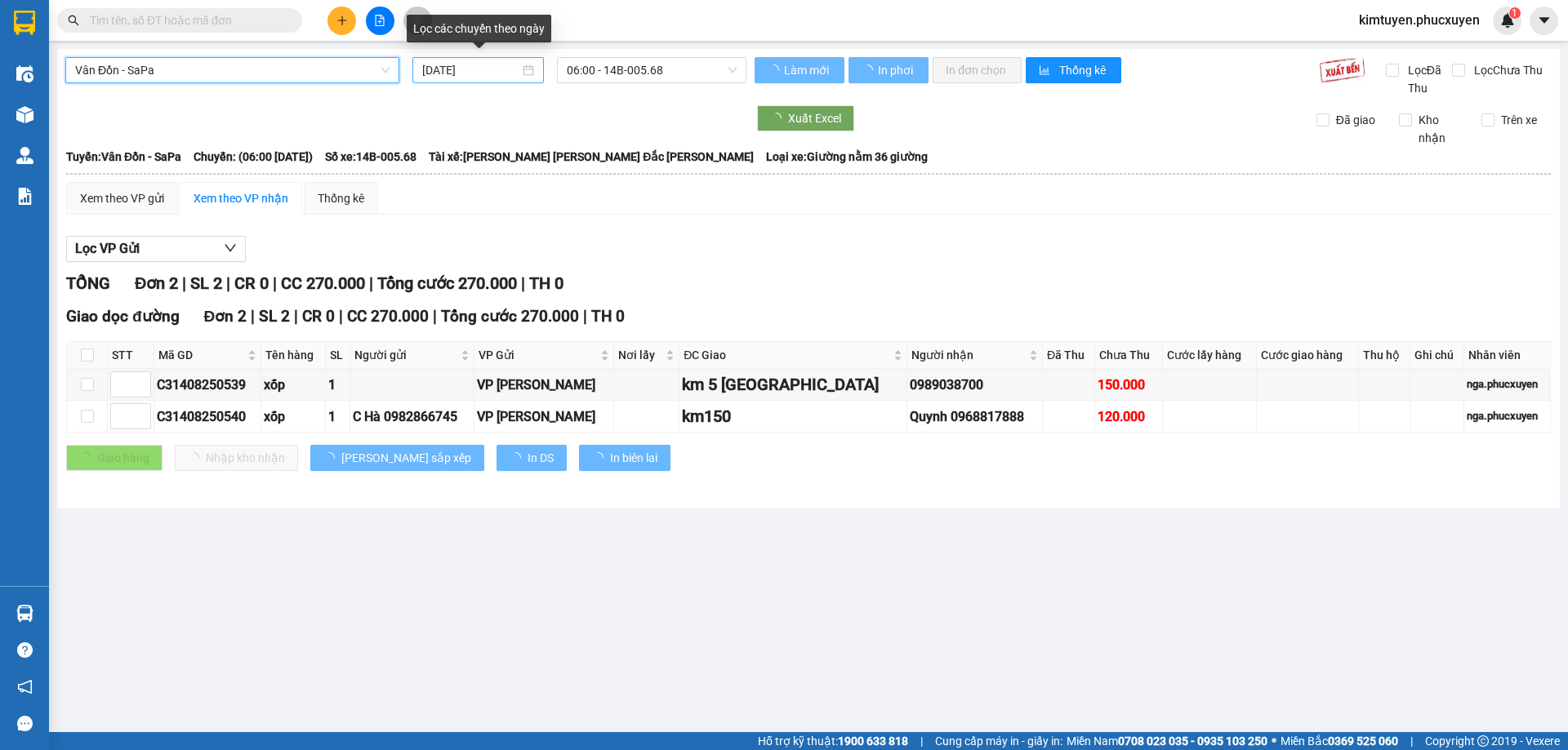
click at [527, 70] on div "[DATE]" at bounding box center [478, 70] width 112 height 18
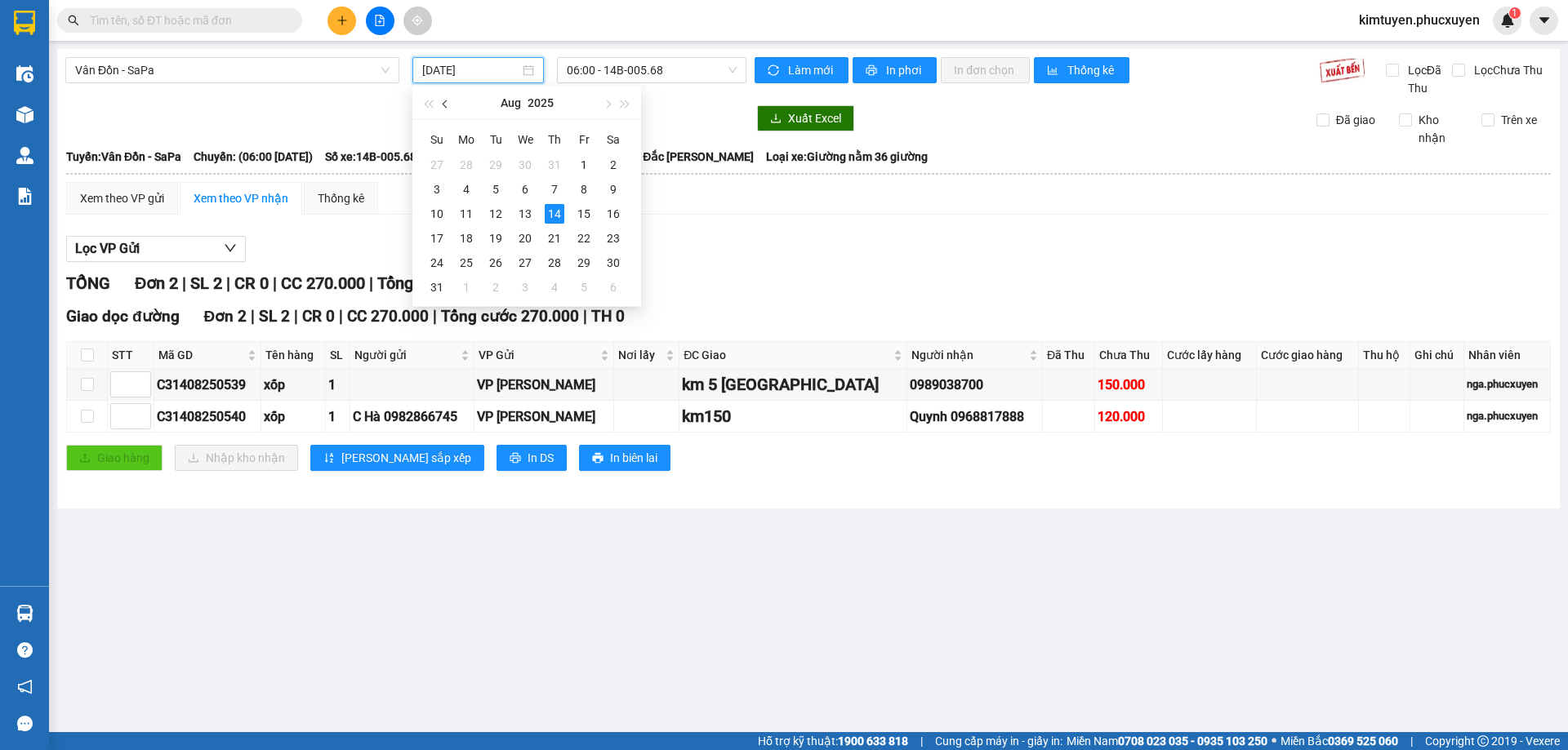
click at [454, 99] on button "button" at bounding box center [446, 103] width 18 height 33
click at [521, 163] on div "2" at bounding box center [525, 164] width 20 height 20
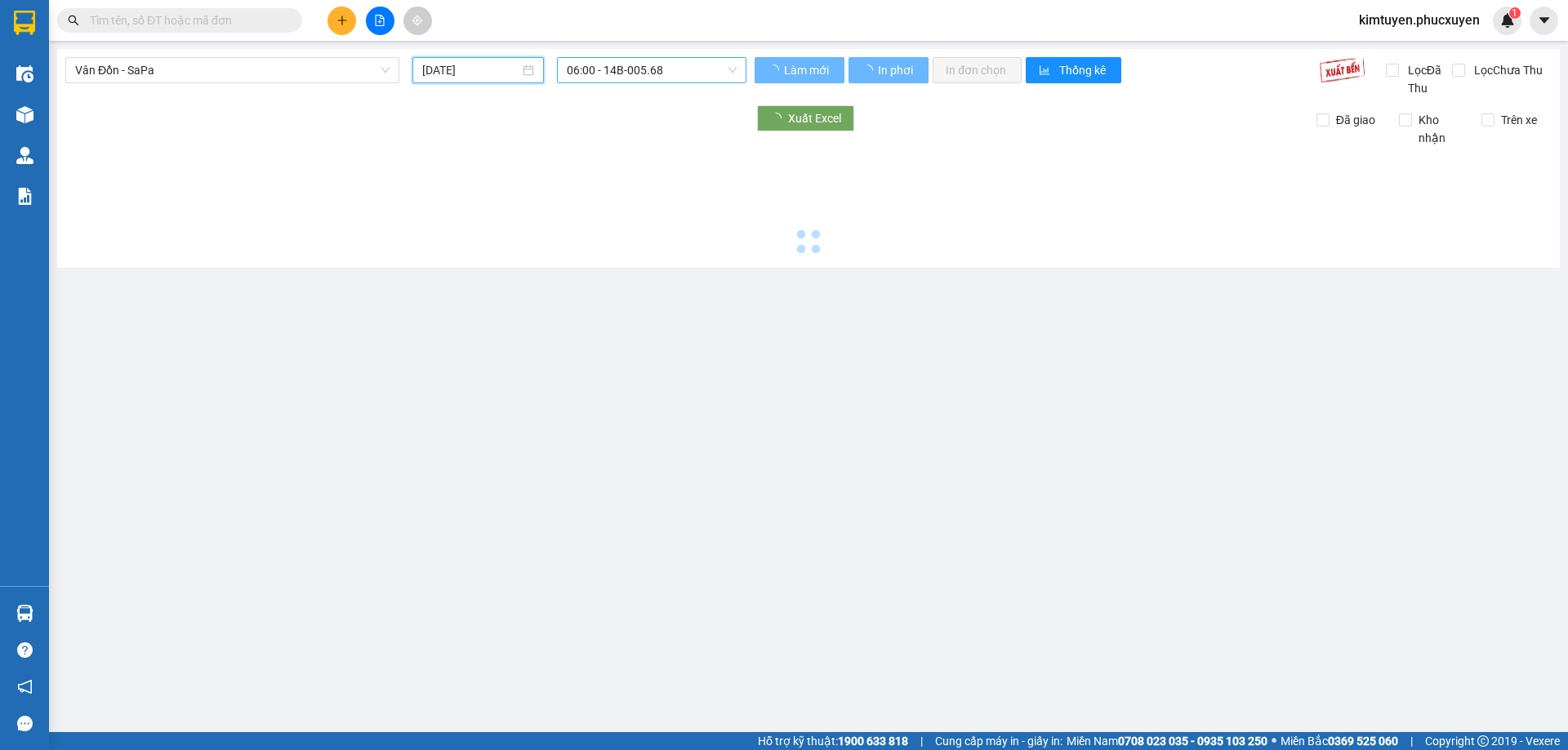
type input "[DATE]"
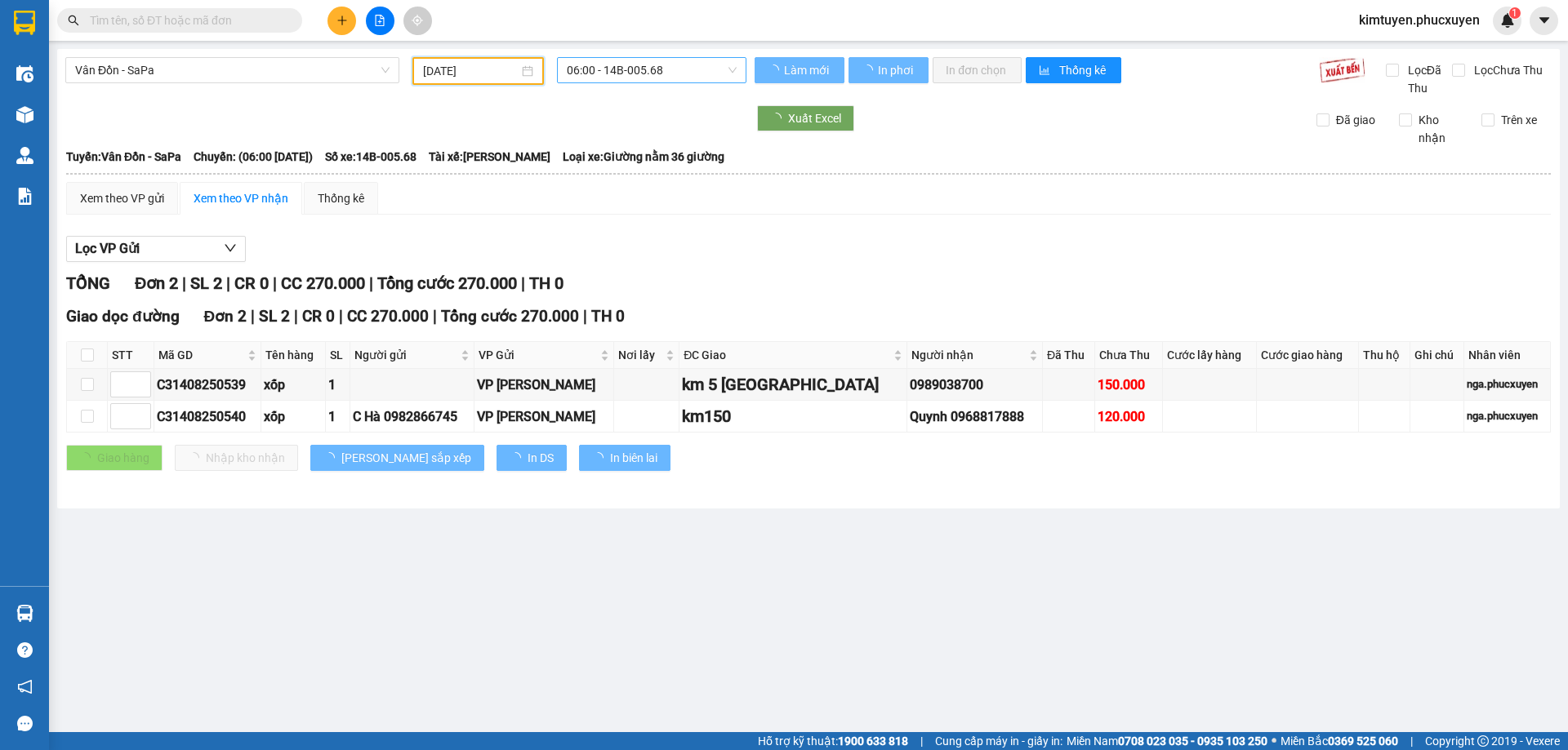
click at [668, 75] on span "06:00 - 14B-005.68" at bounding box center [651, 70] width 170 height 24
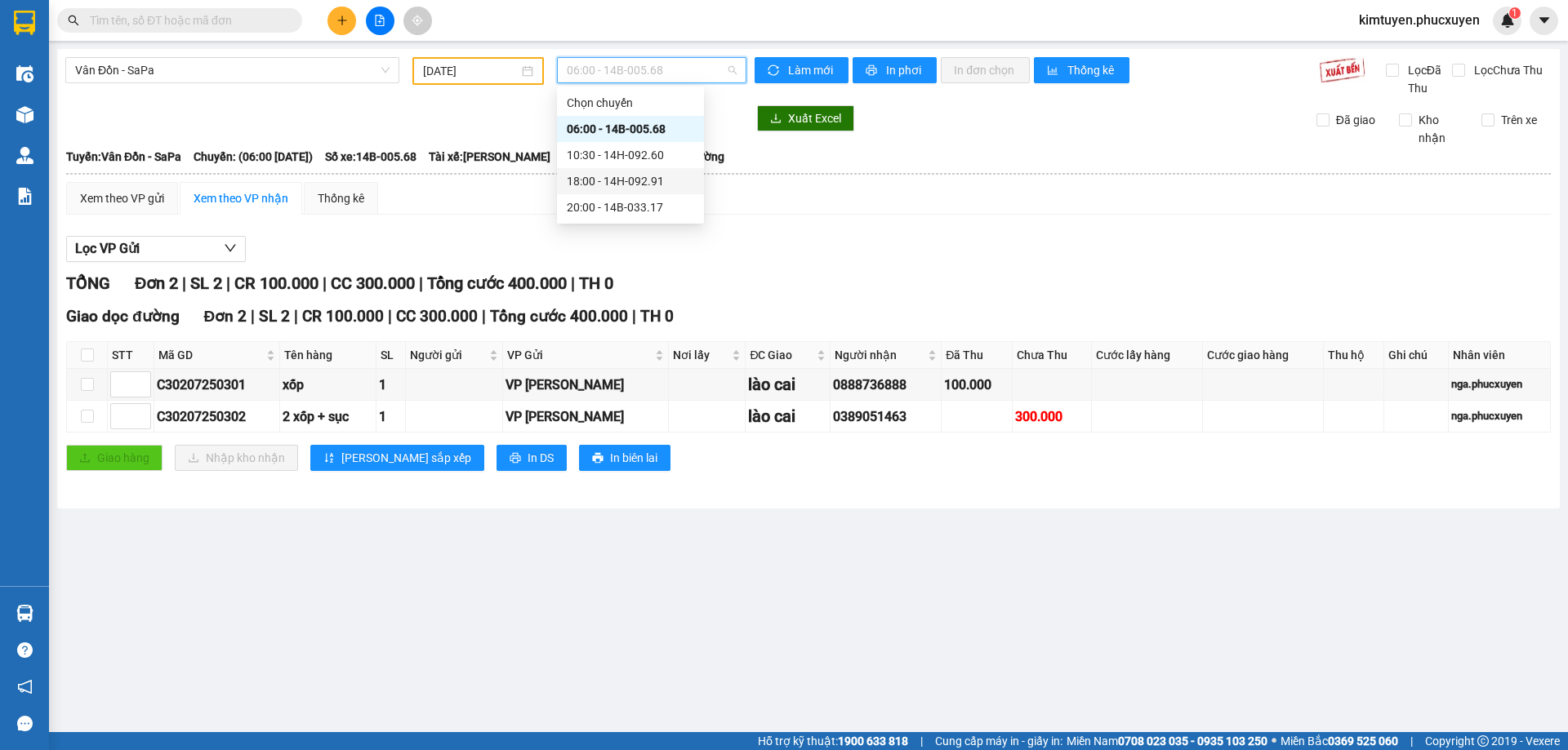
click at [641, 178] on div "18:00 - 14H-092.91" at bounding box center [630, 181] width 127 height 18
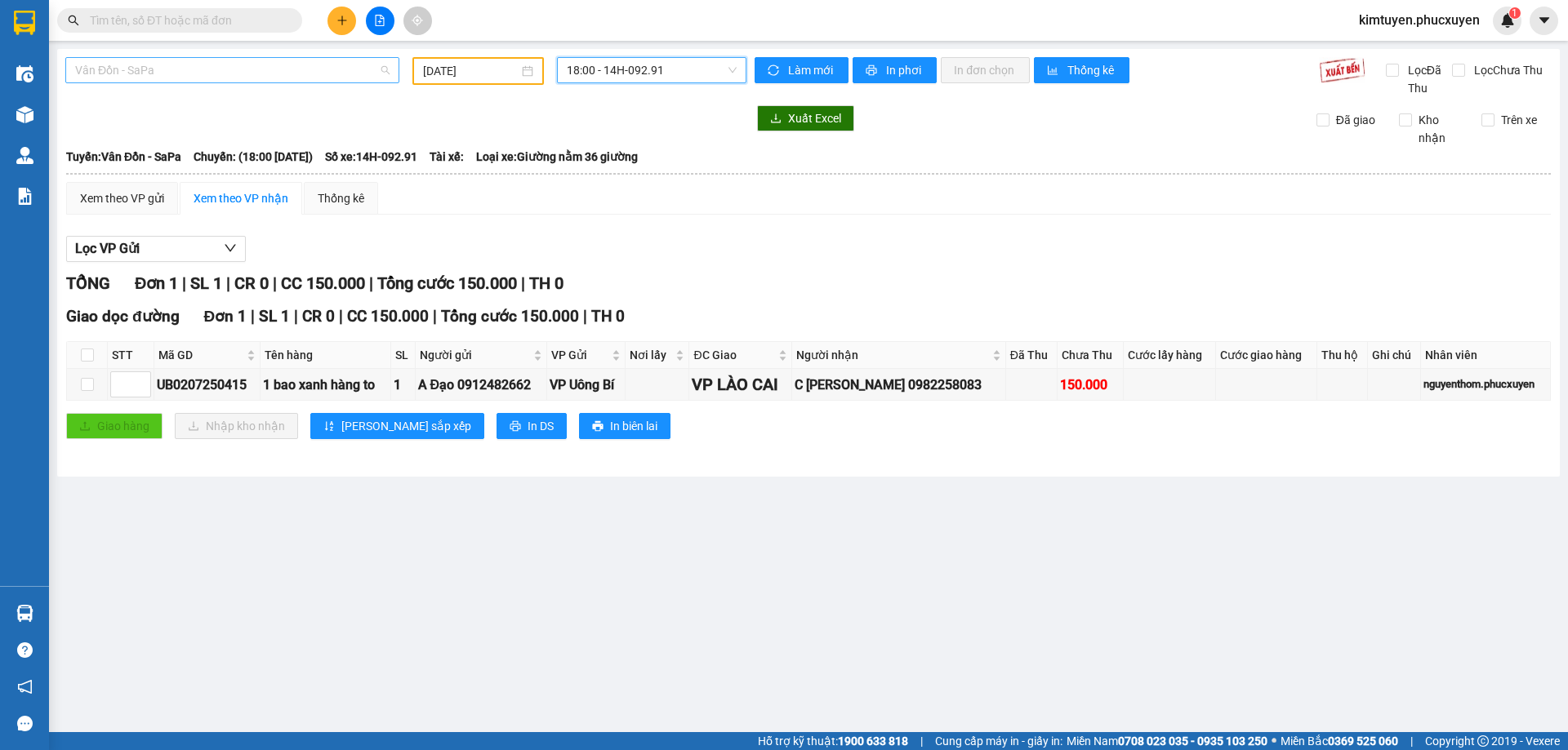
click at [133, 73] on span "Vân Đồn - SaPa" at bounding box center [232, 70] width 314 height 24
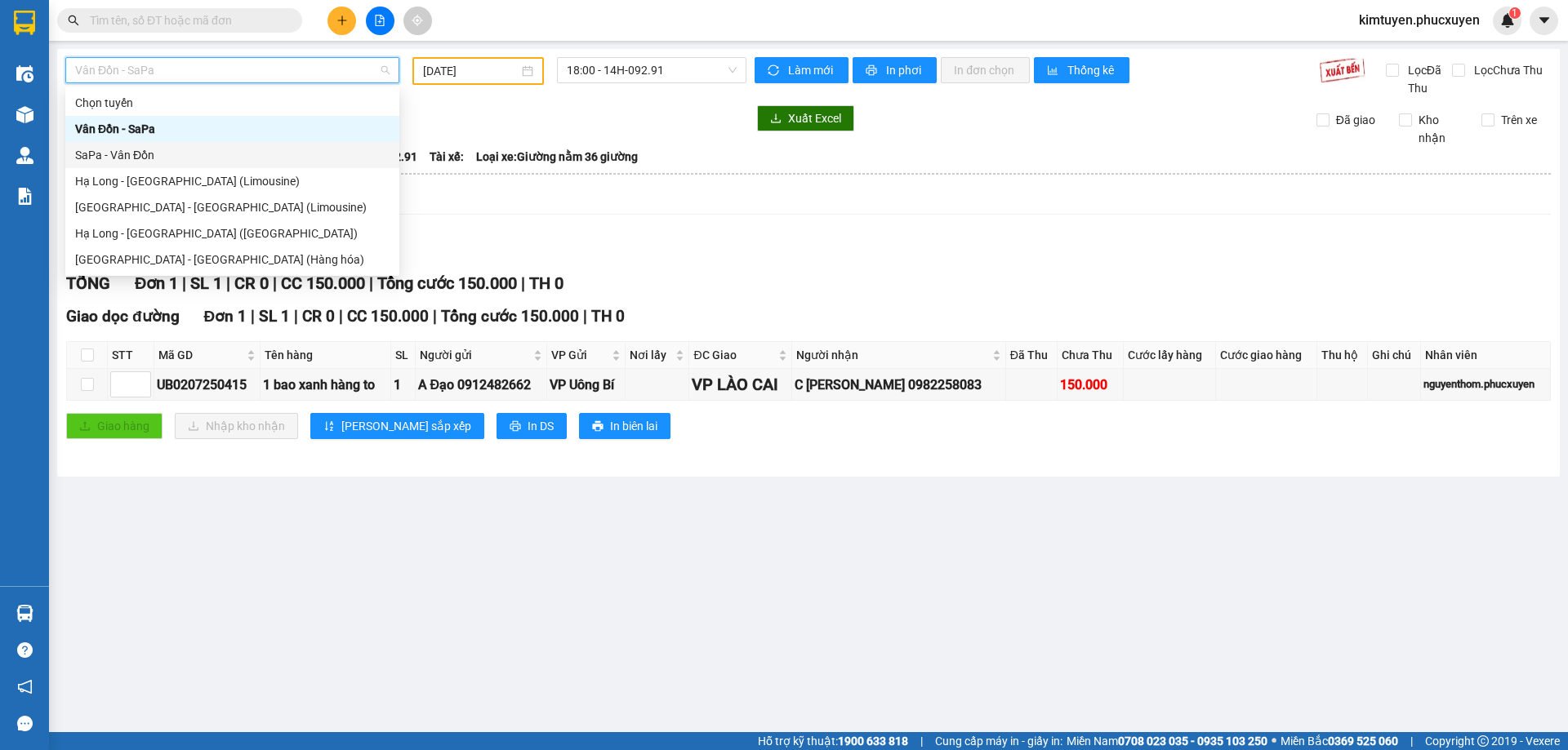
click at [131, 144] on div "SaPa - Vân Đồn" at bounding box center [232, 155] width 334 height 26
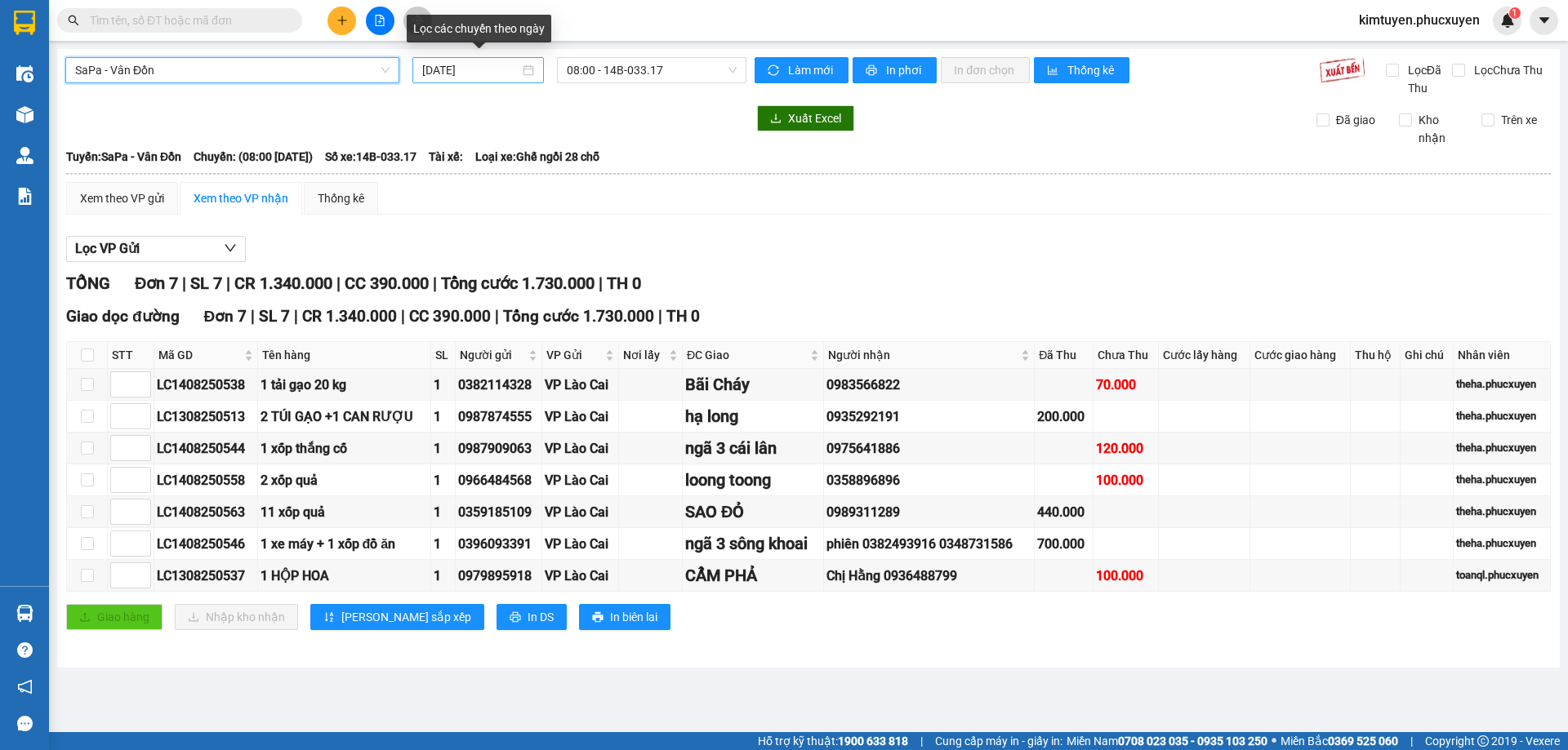
click at [529, 77] on div "[DATE]" at bounding box center [478, 70] width 112 height 18
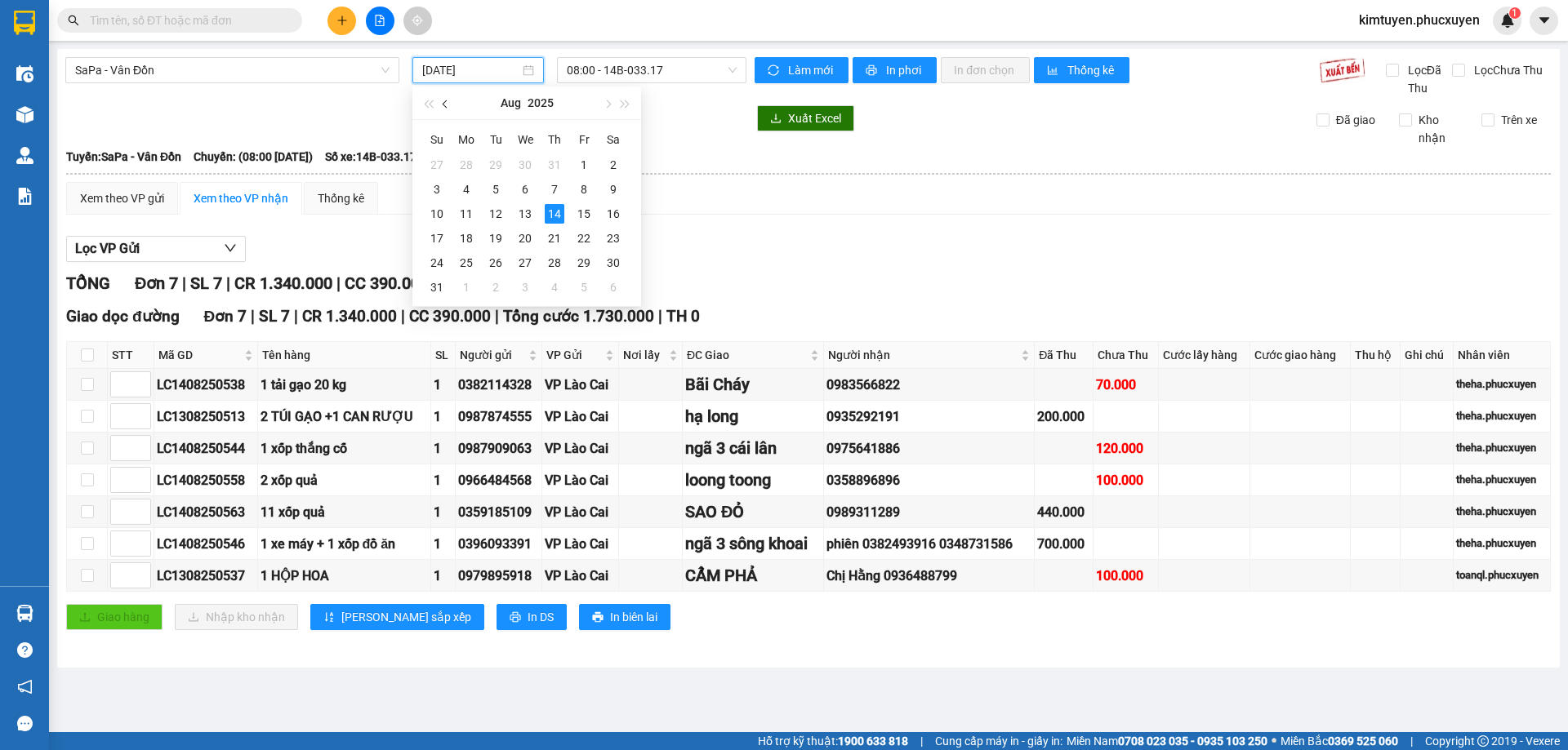
click at [445, 100] on span "button" at bounding box center [446, 104] width 8 height 8
click at [550, 164] on div "3" at bounding box center [555, 164] width 20 height 20
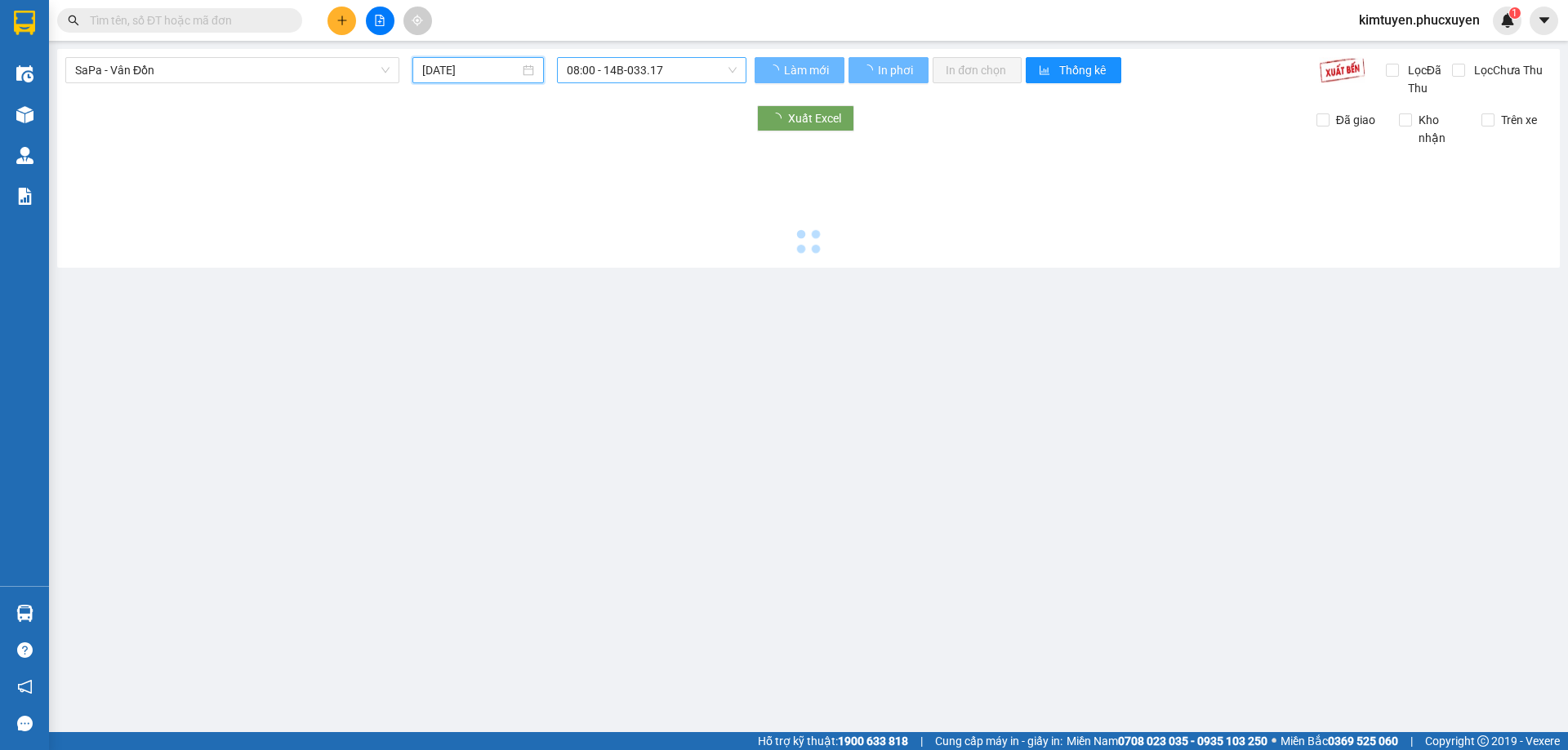
type input "[DATE]"
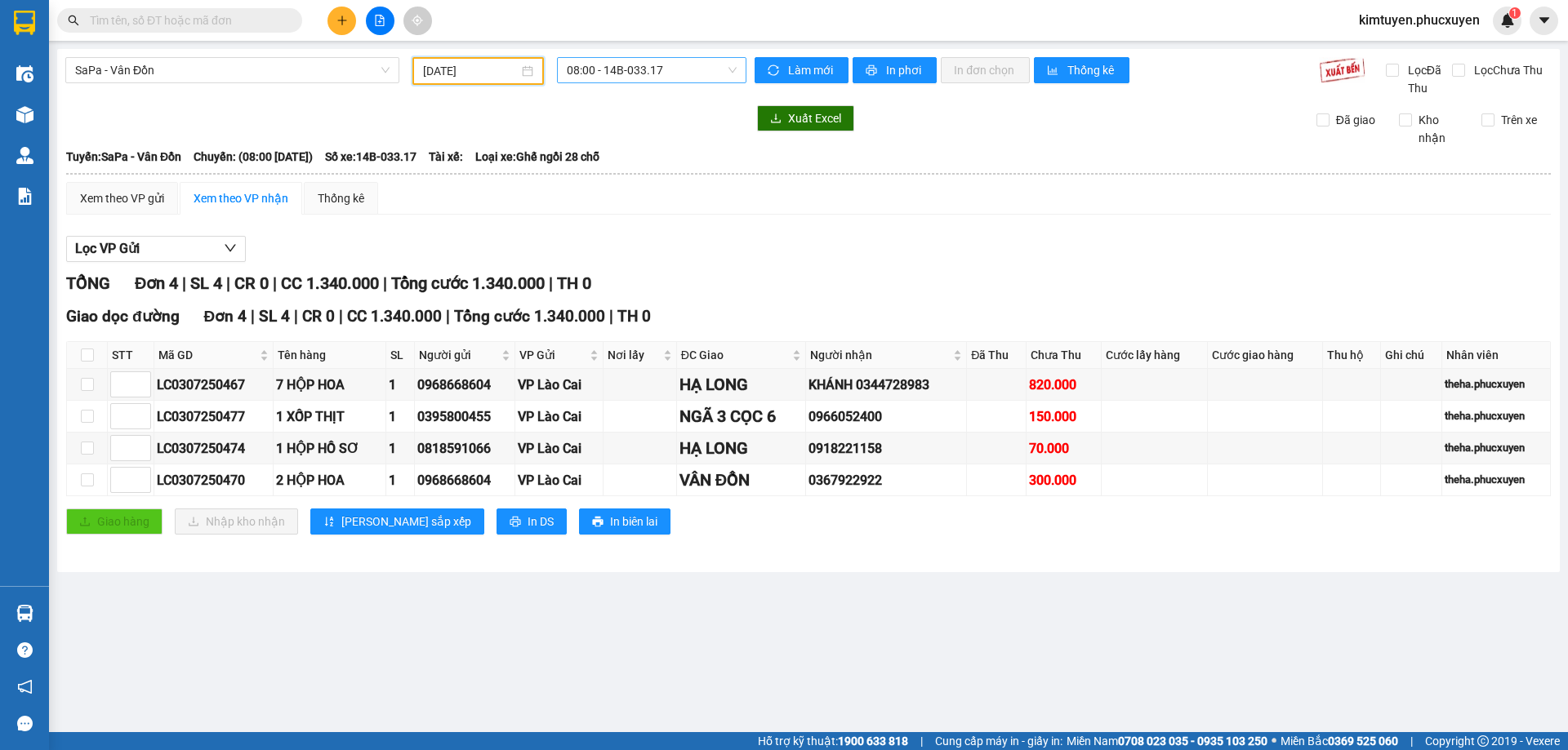
click at [650, 77] on span "08:00 - 14B-033.17" at bounding box center [651, 70] width 170 height 24
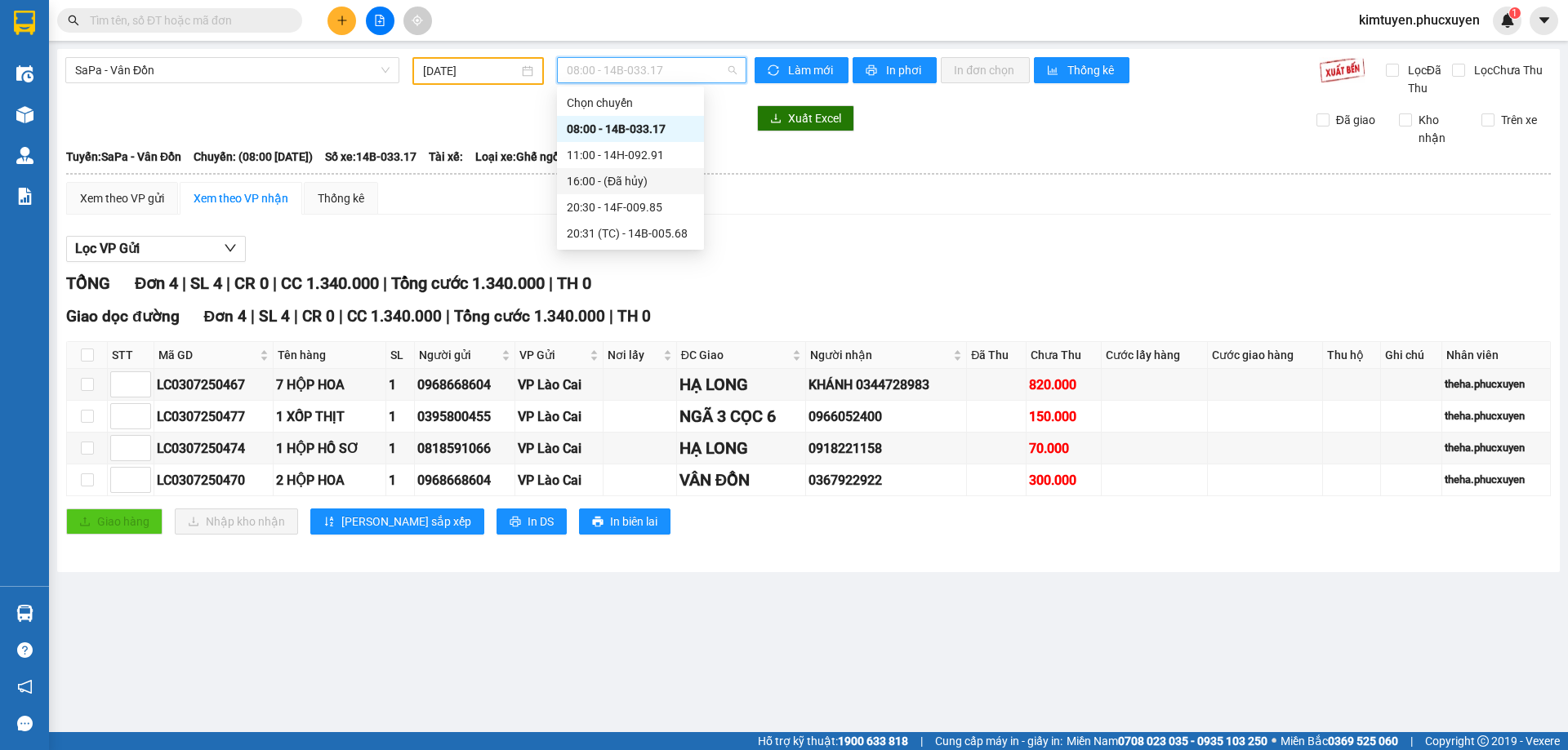
click at [663, 154] on div "11:00 - 14H-092.91" at bounding box center [630, 155] width 127 height 18
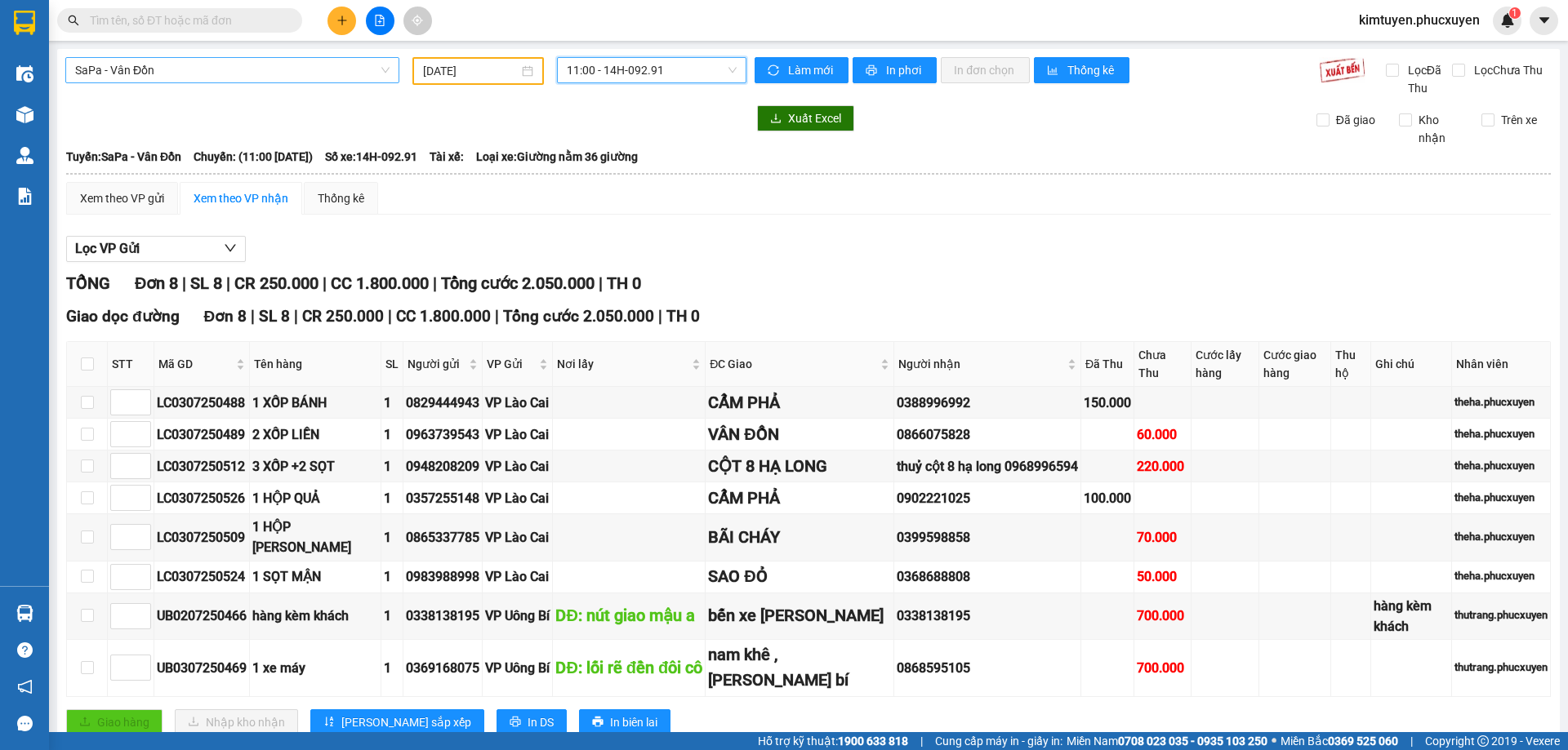
click at [108, 64] on span "SaPa - Vân Đồn" at bounding box center [232, 70] width 314 height 24
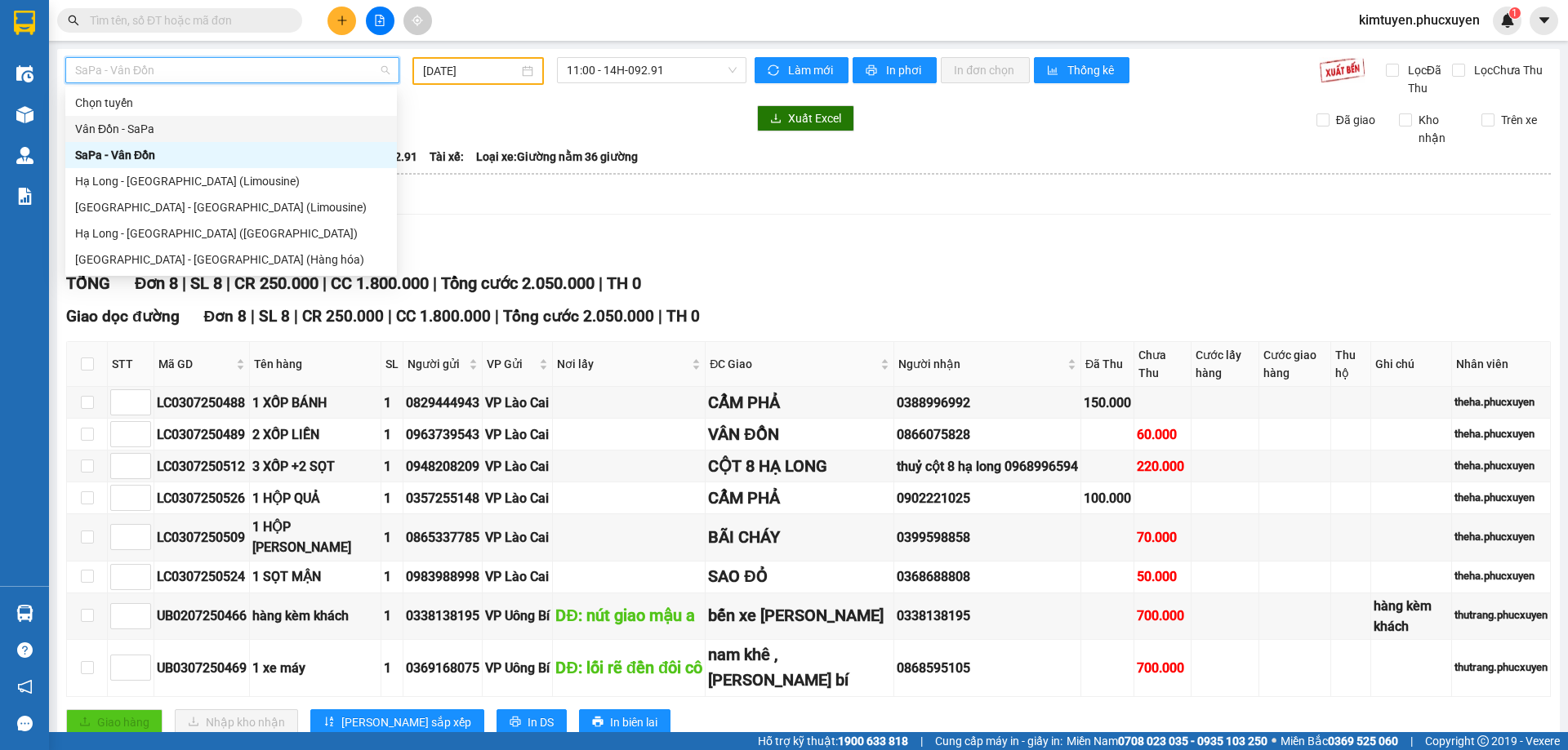
click at [112, 134] on div "Vân Đồn - SaPa" at bounding box center [231, 129] width 312 height 18
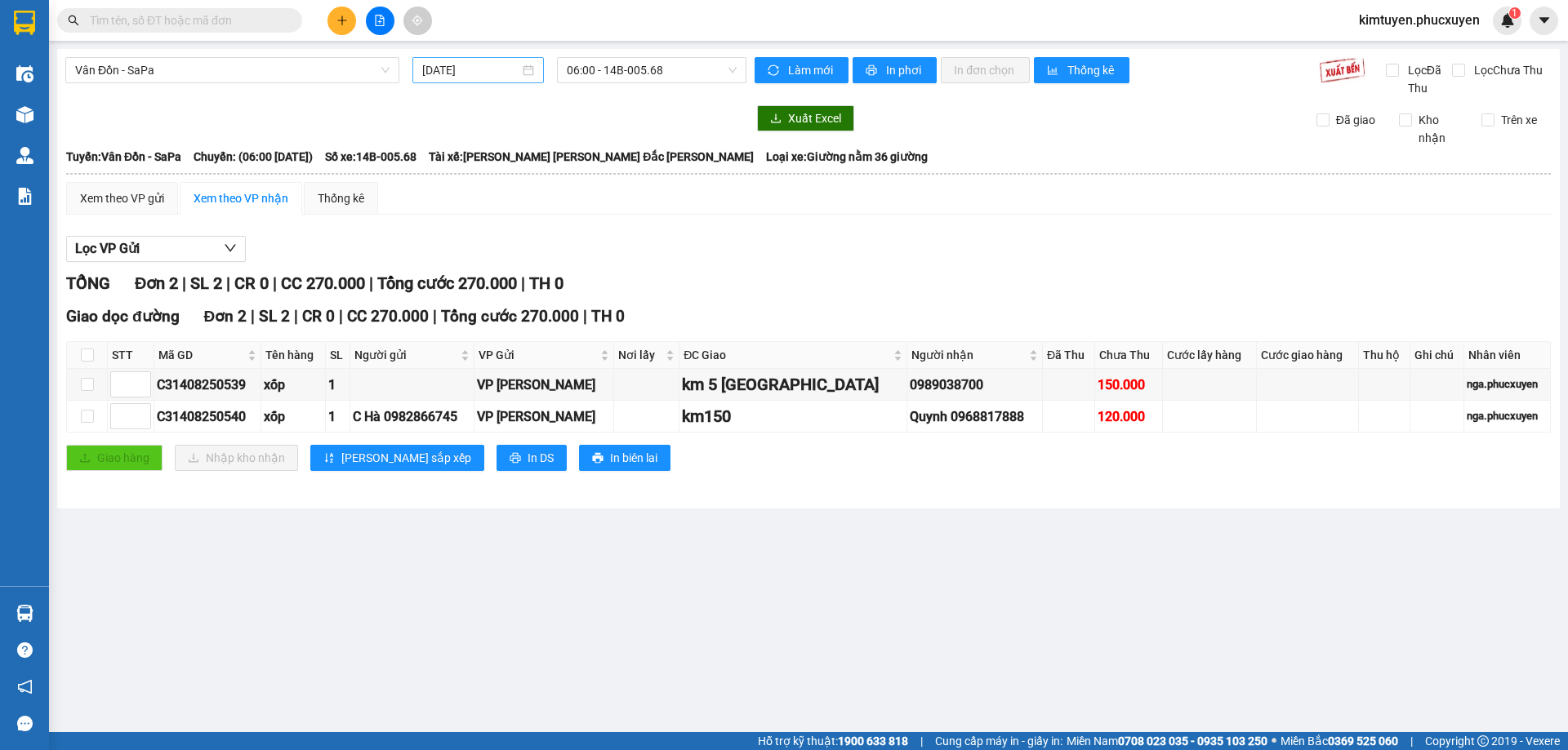
click at [530, 71] on div "[DATE]" at bounding box center [478, 70] width 112 height 18
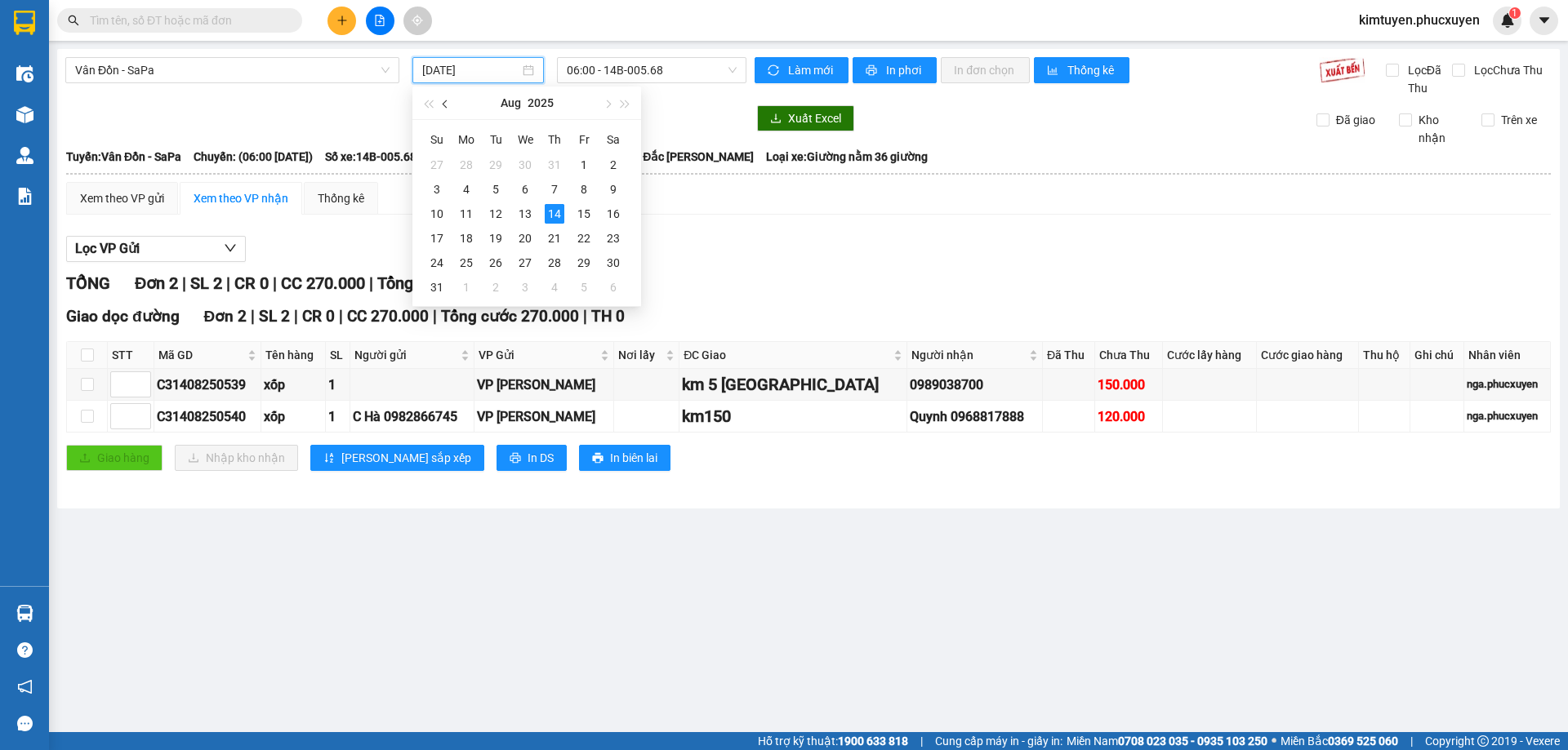
click at [445, 106] on span "button" at bounding box center [446, 104] width 8 height 8
click at [525, 165] on div "2" at bounding box center [525, 164] width 20 height 20
type input "[DATE]"
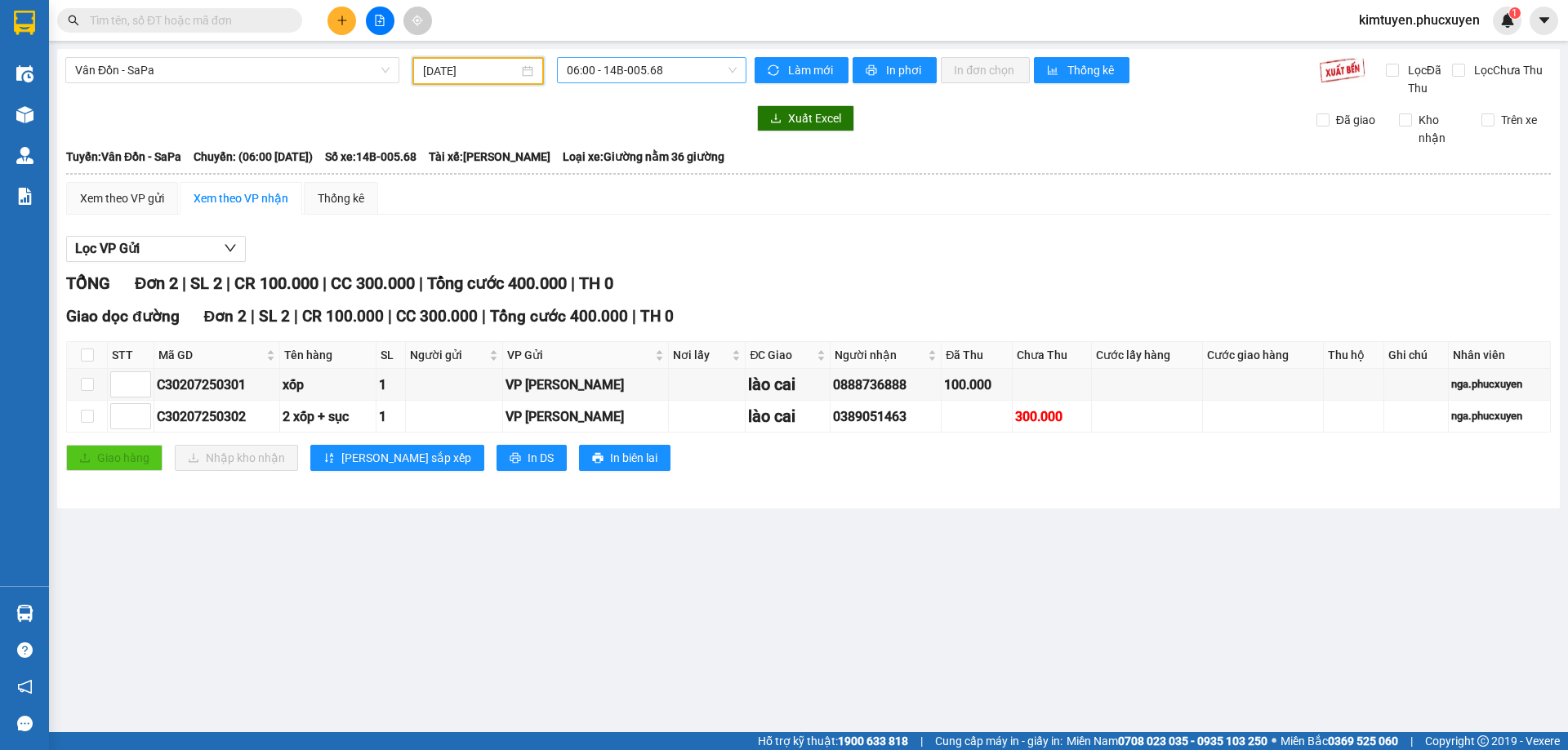
click at [654, 66] on span "06:00 - 14B-005.68" at bounding box center [651, 70] width 170 height 24
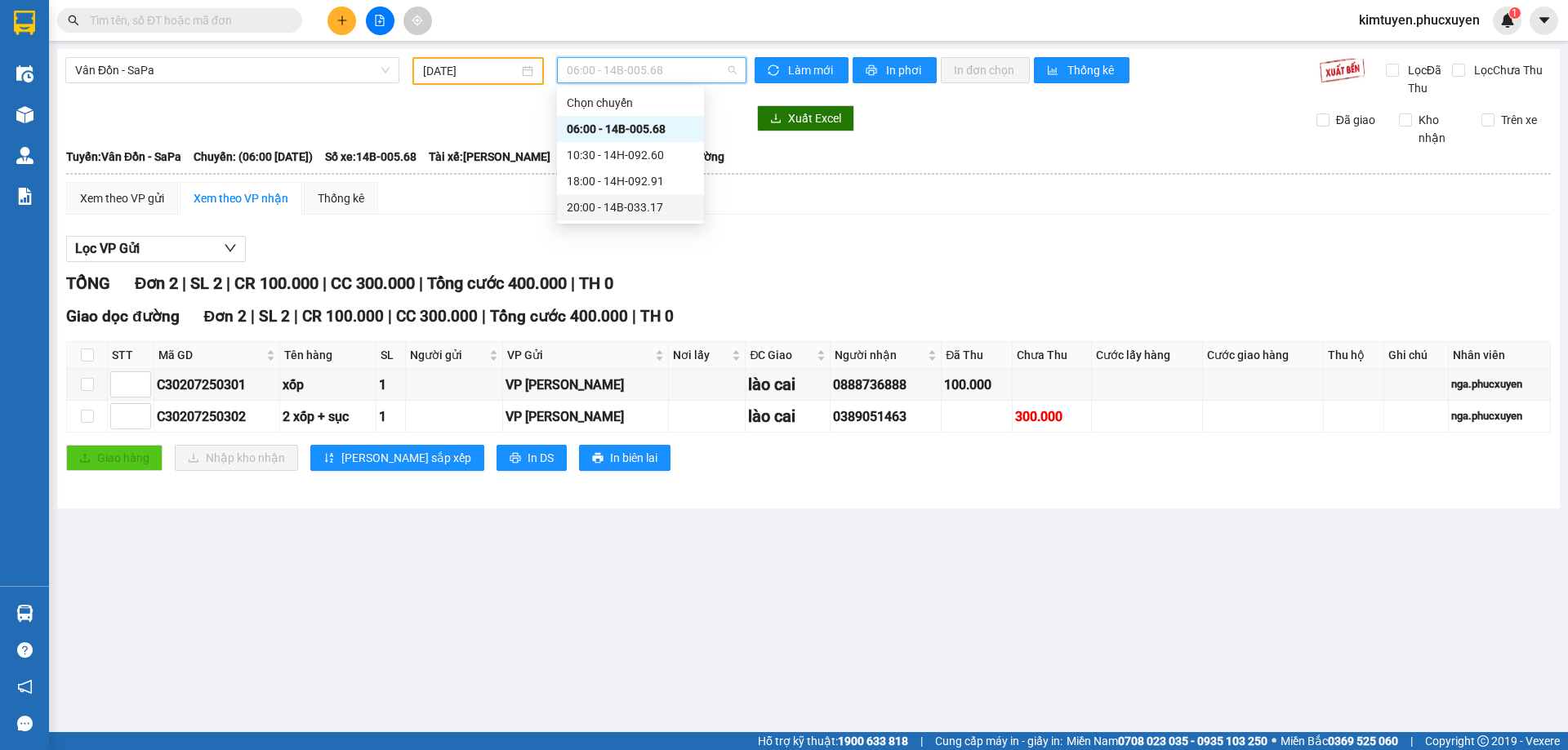
click at [641, 210] on div "20:00 - 14B-033.17" at bounding box center [630, 207] width 127 height 18
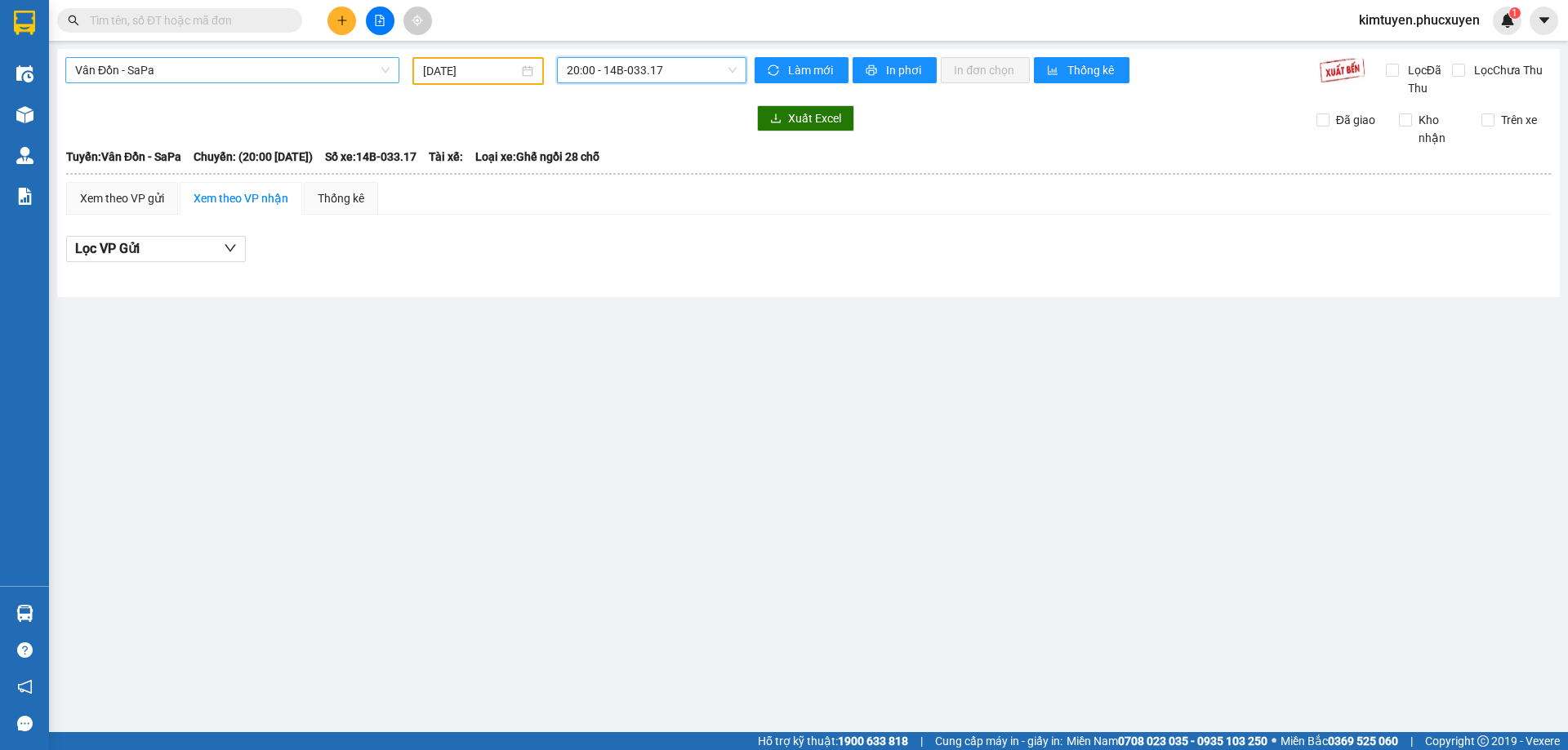
click at [145, 66] on span "Vân Đồn - SaPa" at bounding box center [232, 70] width 314 height 24
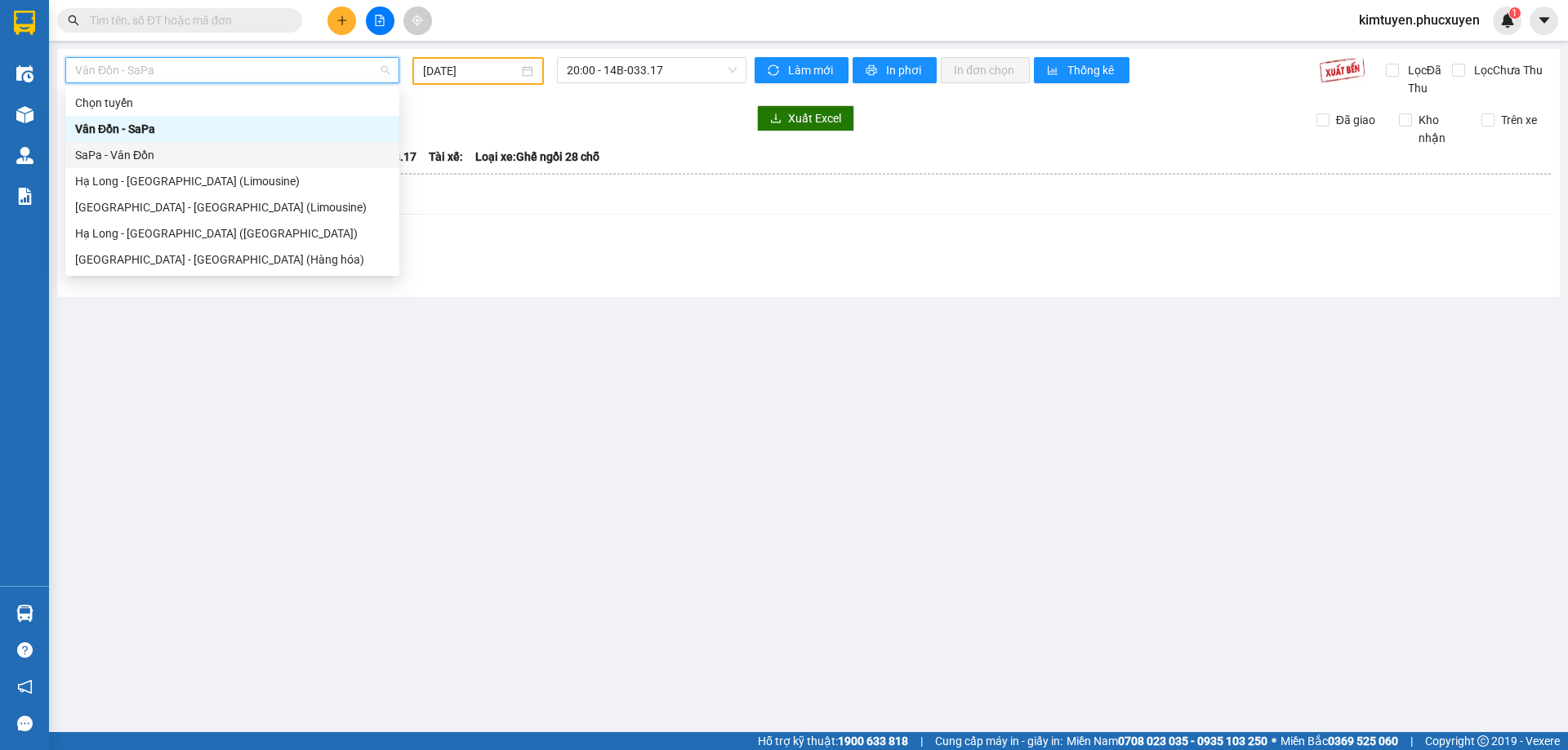
click at [138, 151] on div "SaPa - Vân Đồn" at bounding box center [232, 155] width 314 height 18
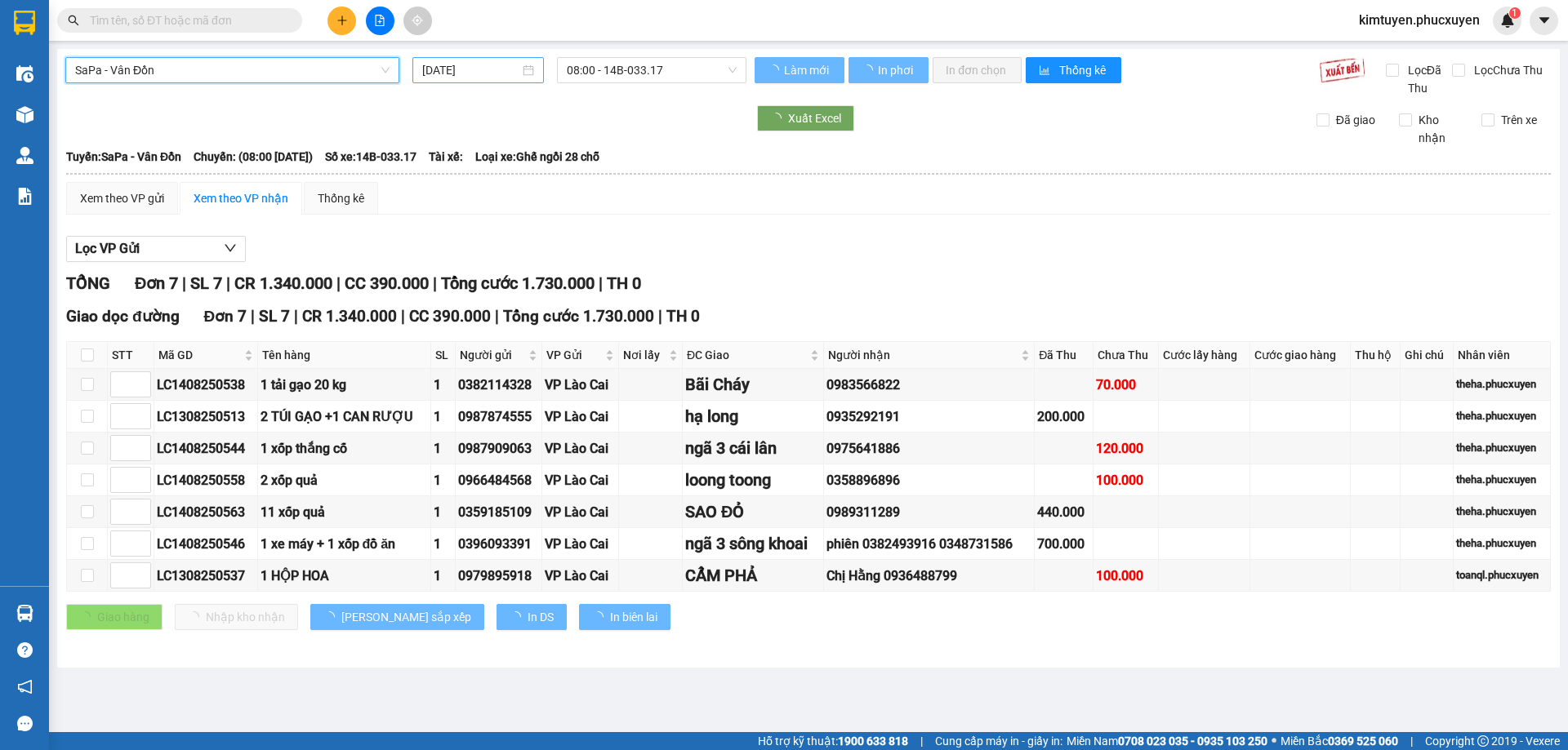
click at [530, 73] on div "[DATE]" at bounding box center [478, 70] width 112 height 18
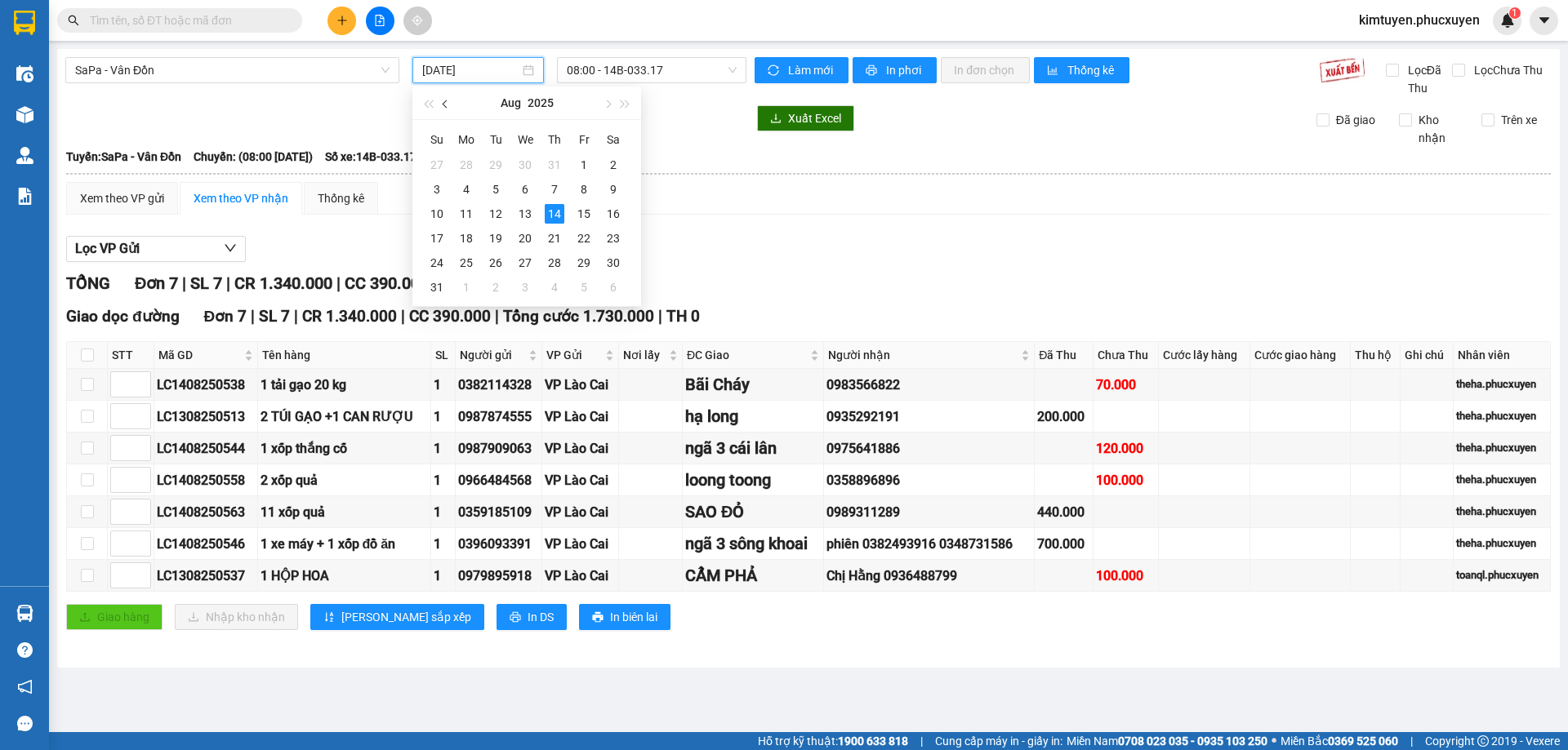
click at [447, 107] on span "button" at bounding box center [446, 104] width 8 height 8
click at [538, 165] on td "2" at bounding box center [525, 164] width 30 height 24
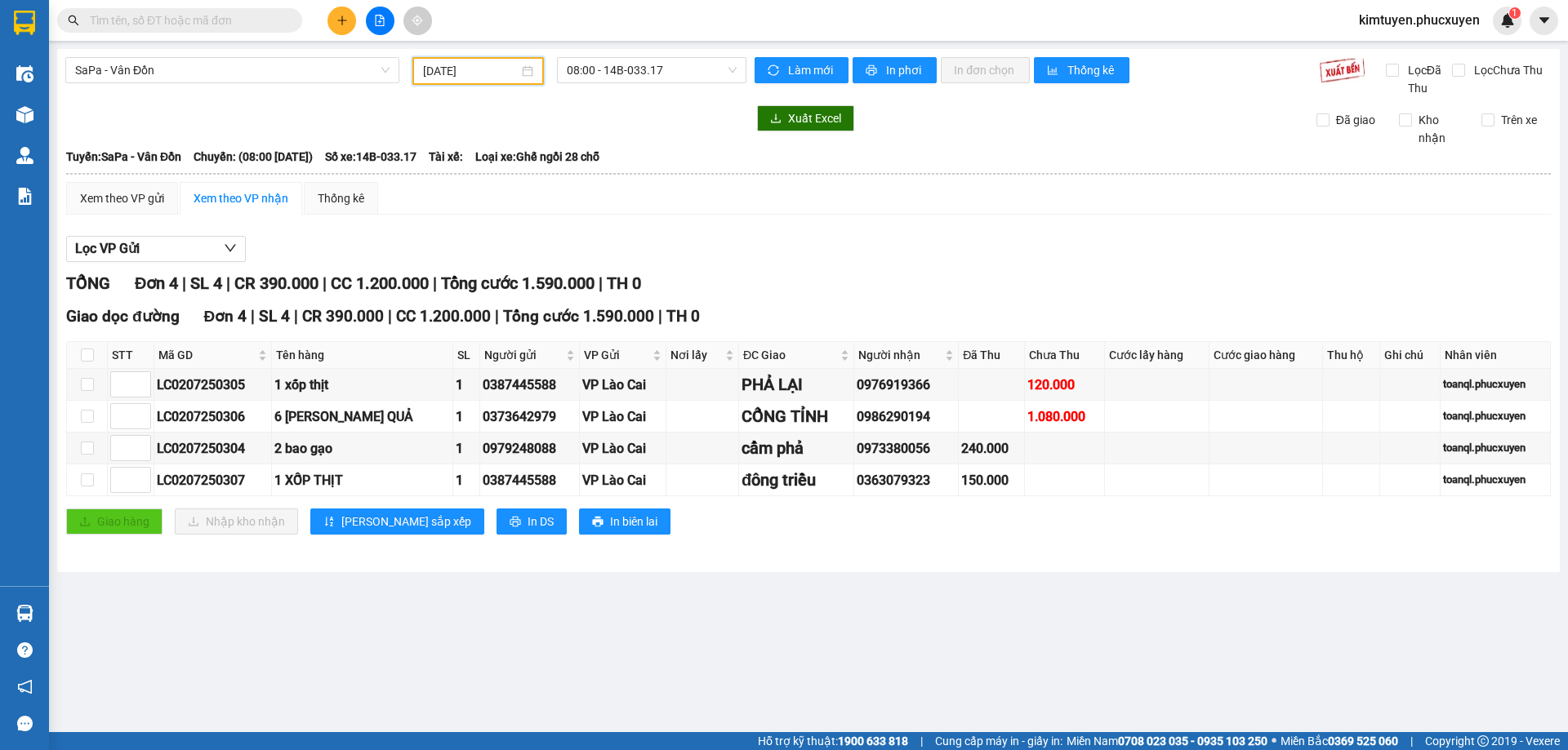
click at [515, 70] on input "[DATE]" at bounding box center [471, 70] width 96 height 18
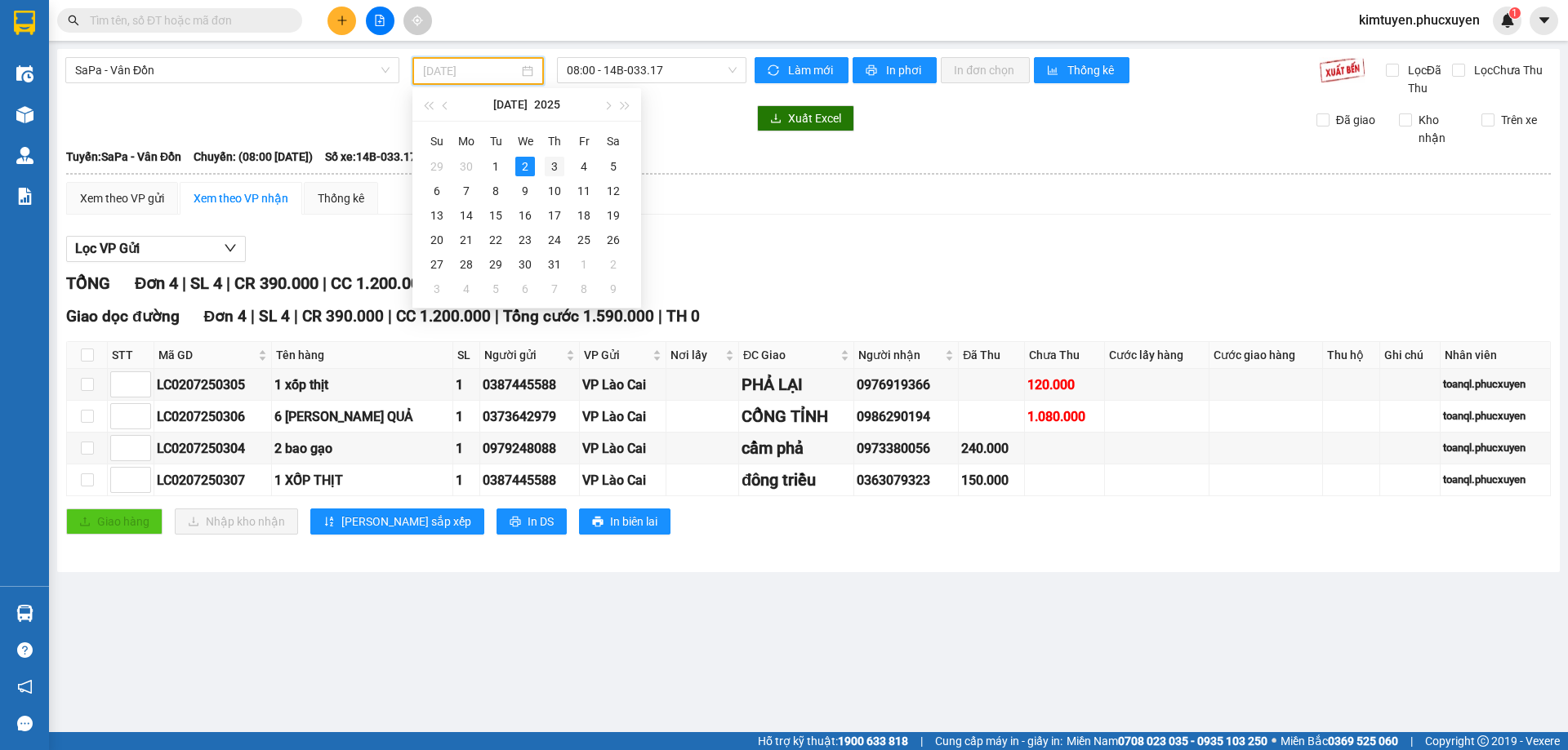
click at [549, 166] on div "3" at bounding box center [555, 166] width 20 height 20
type input "[DATE]"
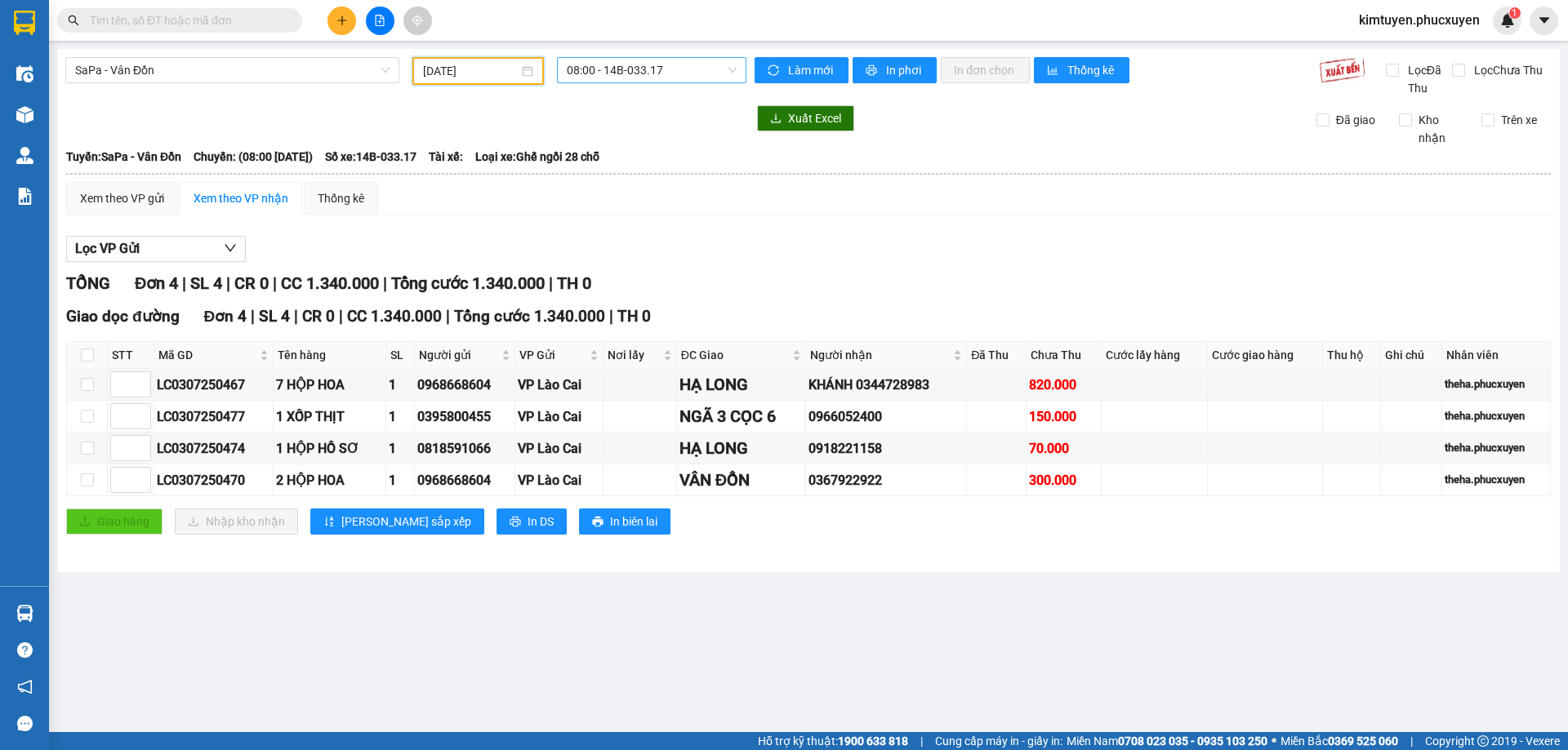
click at [646, 70] on span "08:00 - 14B-033.17" at bounding box center [651, 70] width 170 height 24
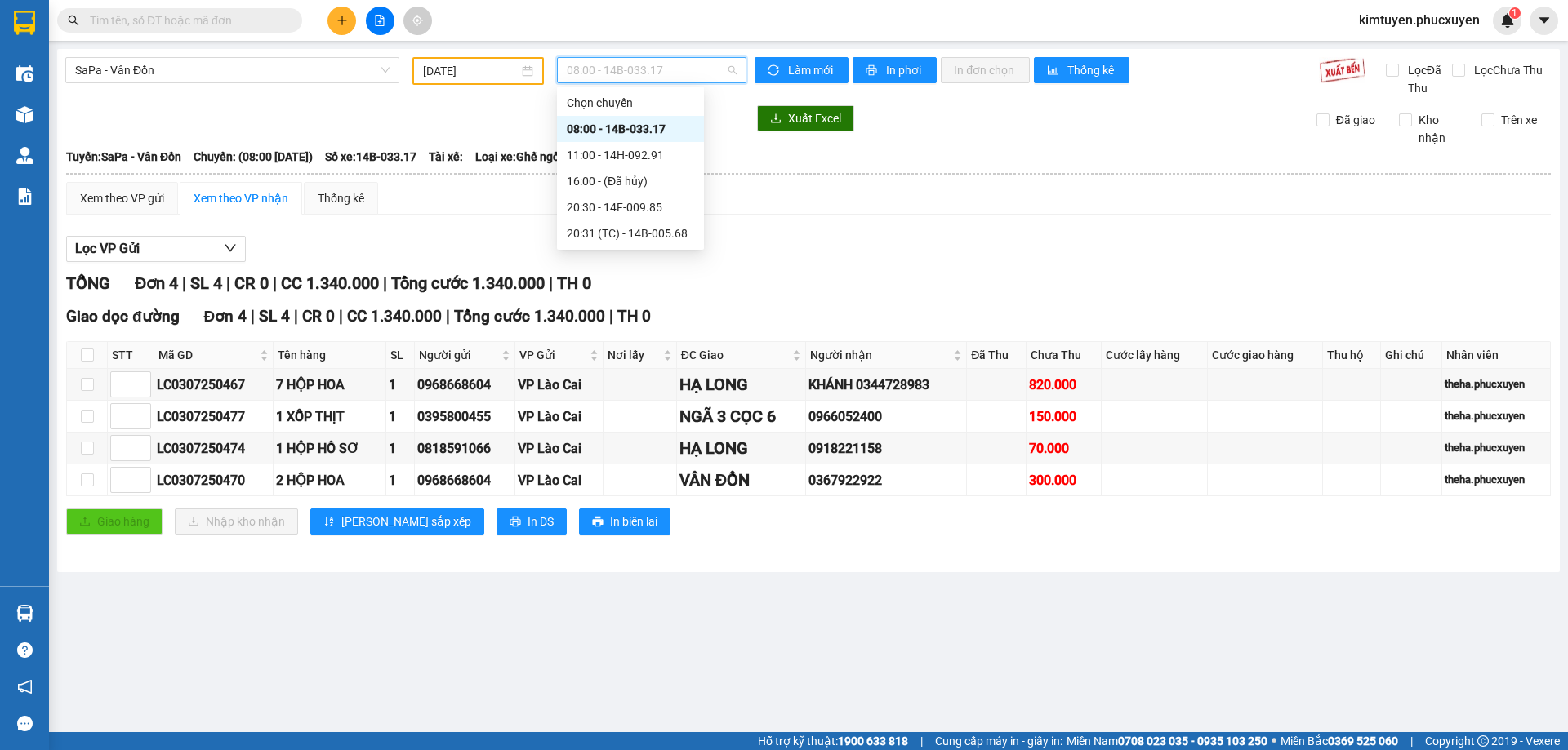
click at [649, 126] on div "08:00 - 14B-033.17" at bounding box center [630, 129] width 127 height 18
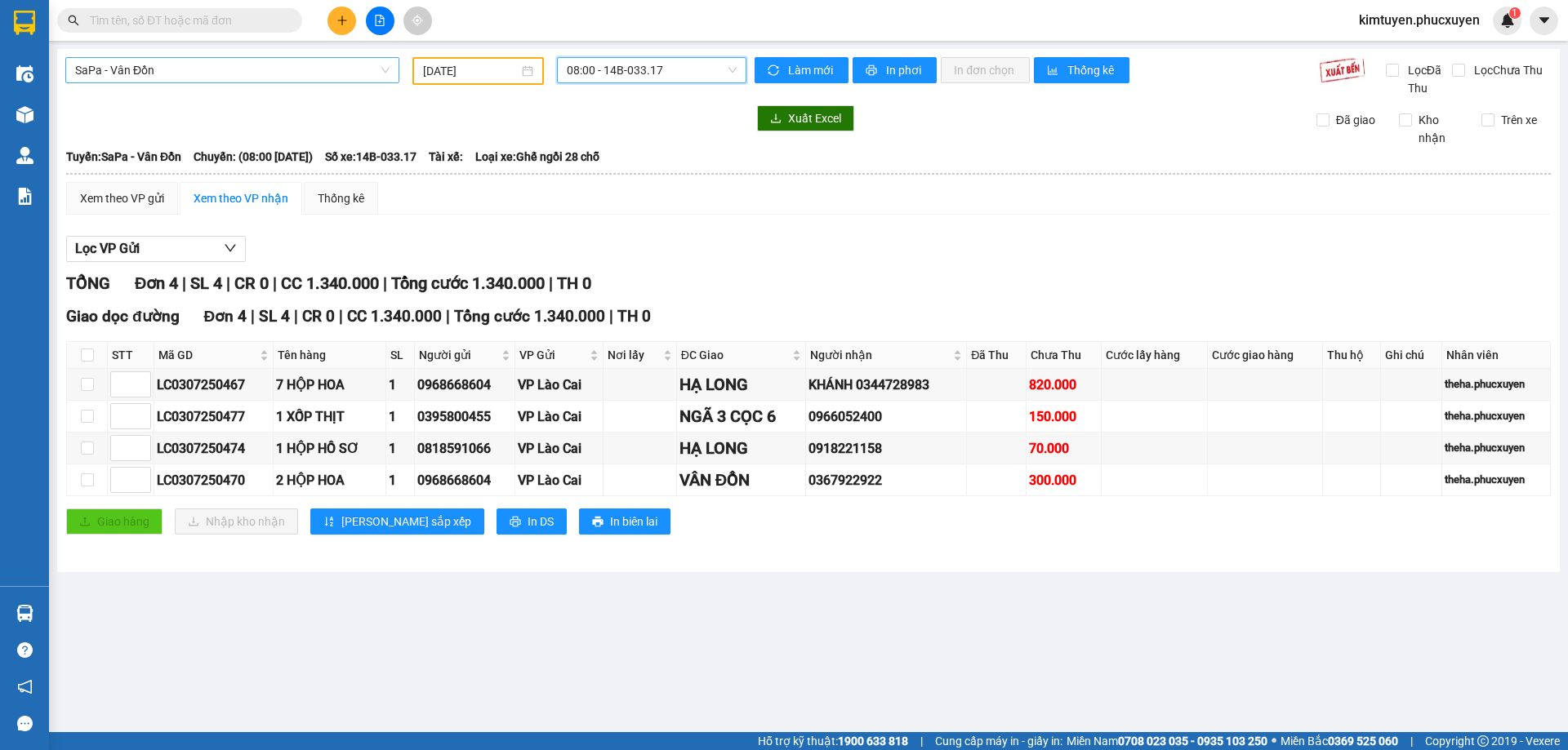
click at [129, 64] on span "SaPa - Vân Đồn" at bounding box center [232, 70] width 314 height 24
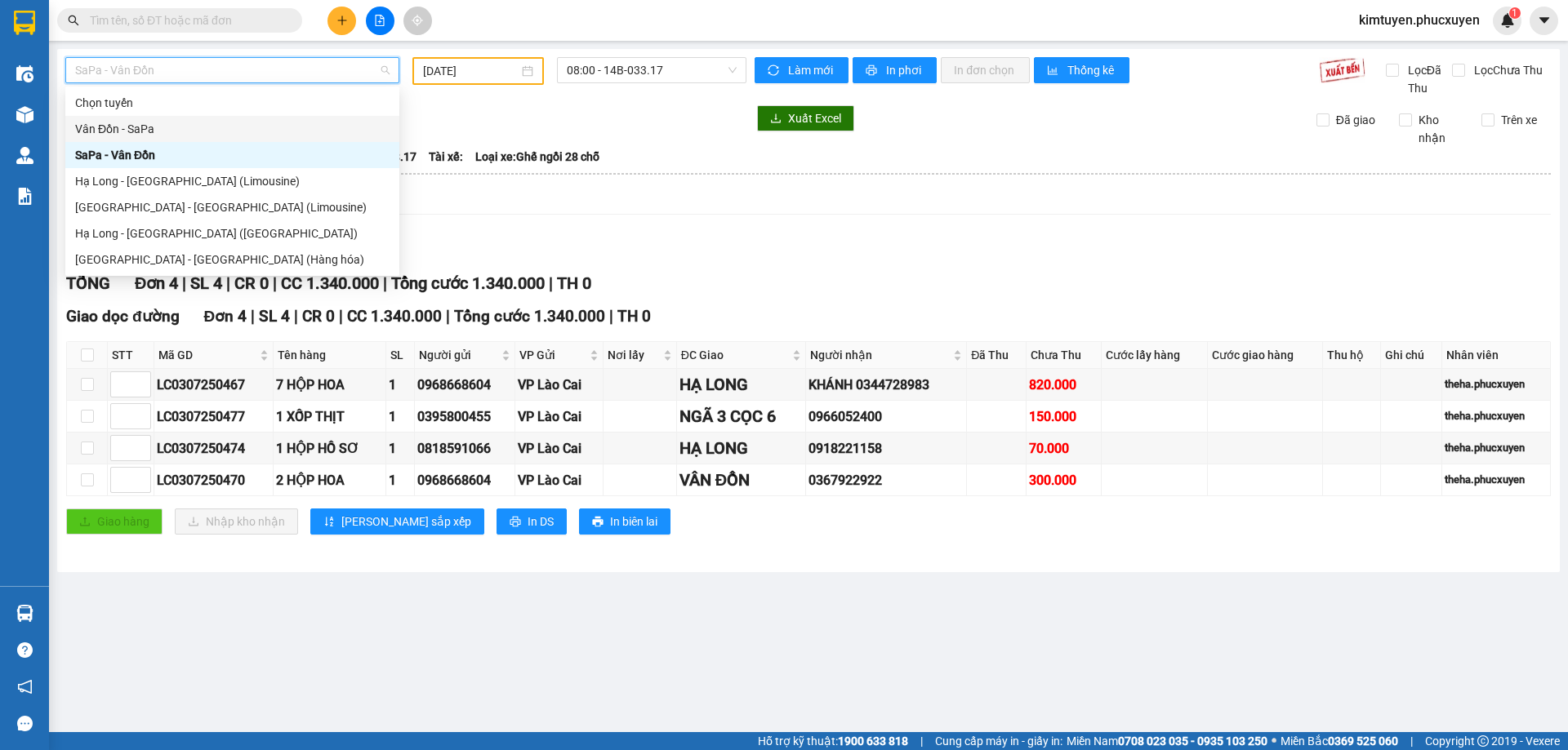
click at [148, 131] on div "Vân Đồn - SaPa" at bounding box center [232, 129] width 314 height 18
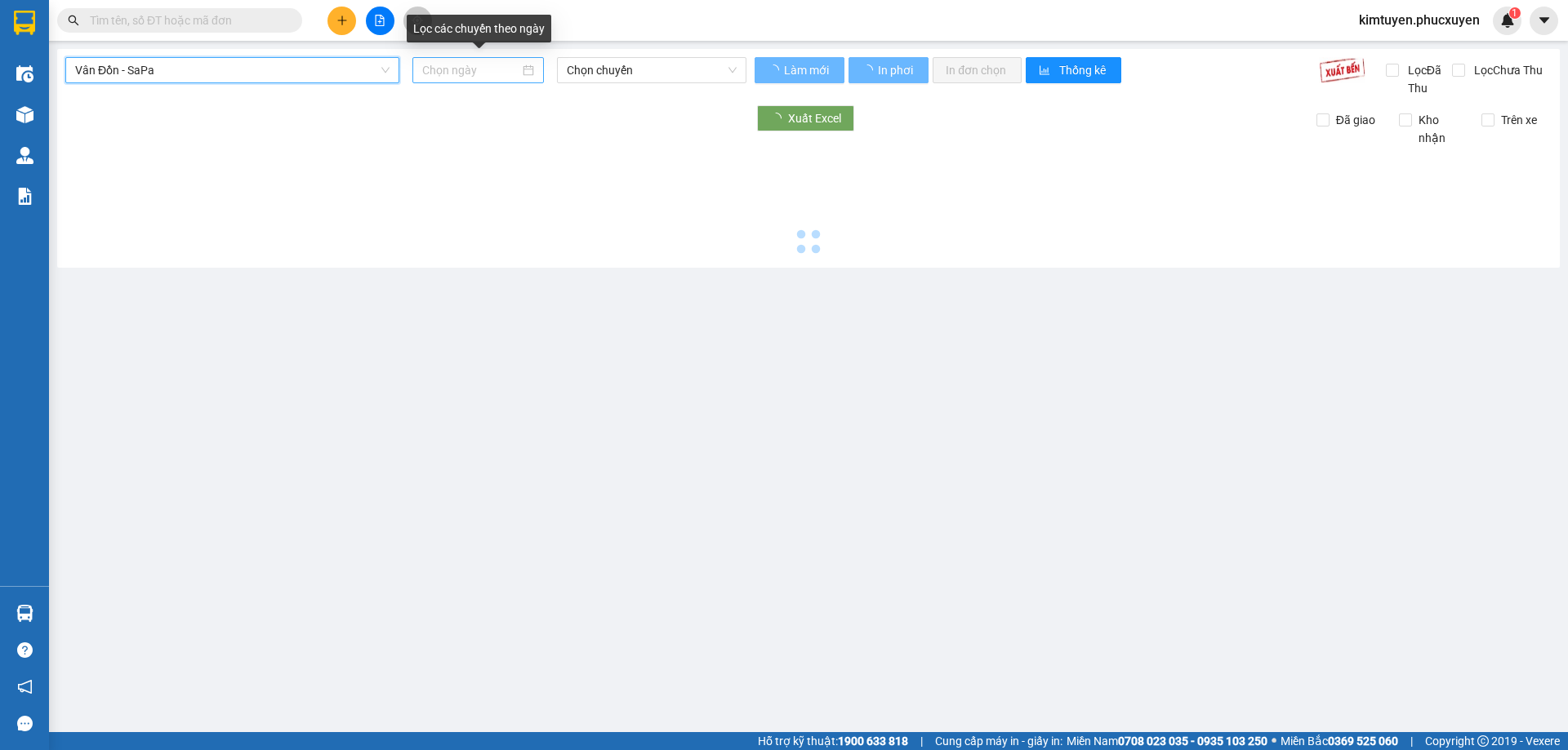
click at [525, 74] on div at bounding box center [478, 70] width 112 height 18
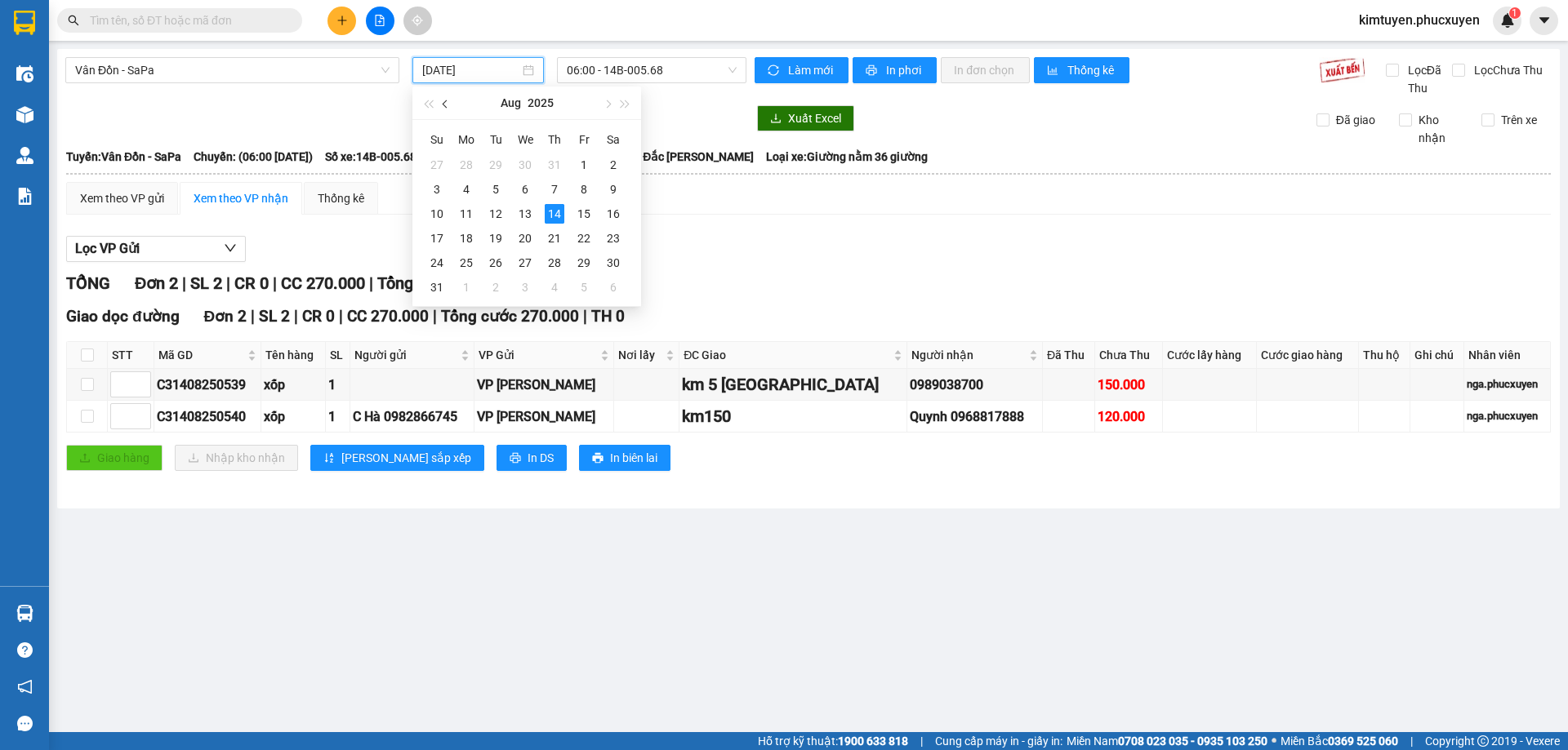
click at [447, 106] on span "button" at bounding box center [446, 104] width 8 height 8
click at [551, 164] on div "3" at bounding box center [555, 164] width 20 height 20
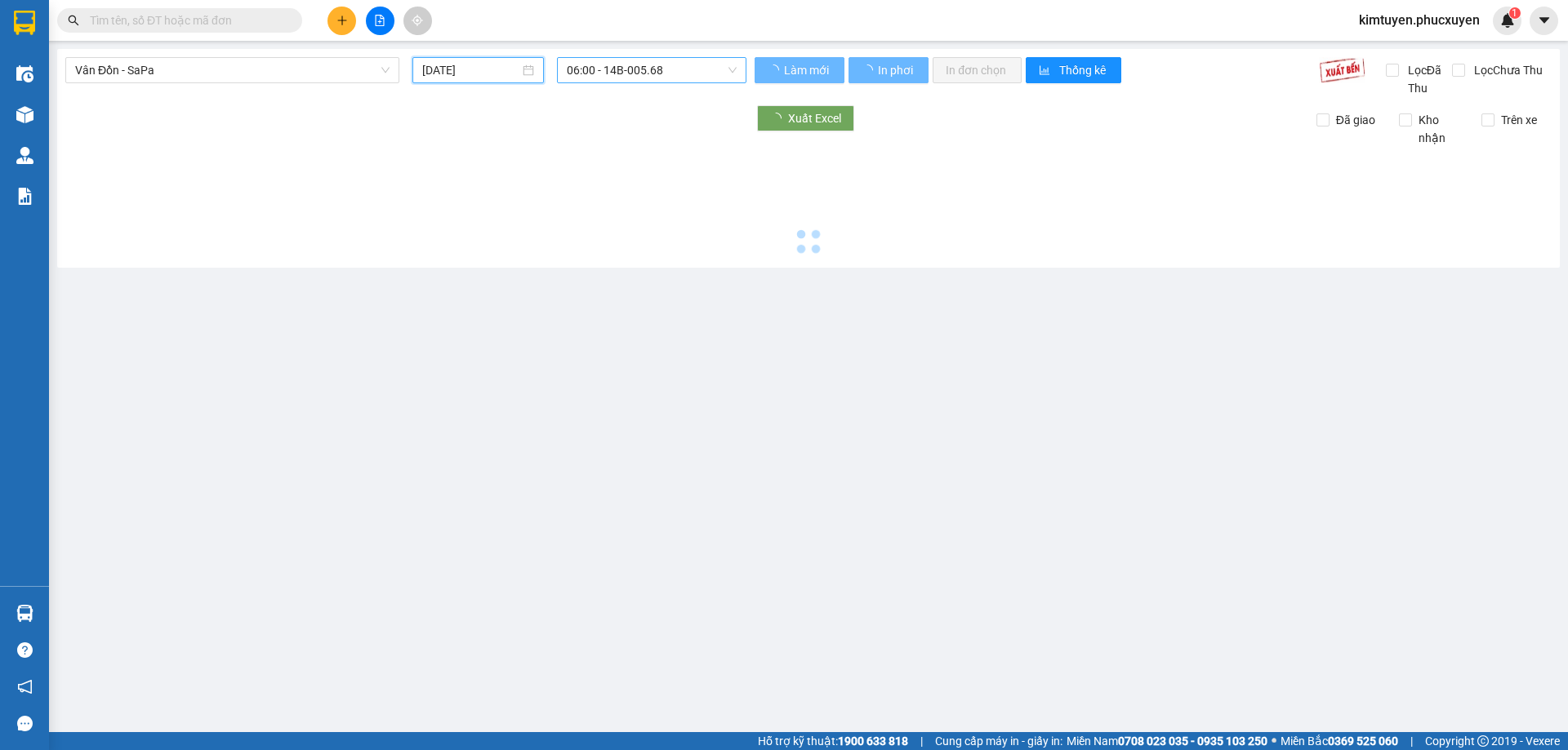
type input "[DATE]"
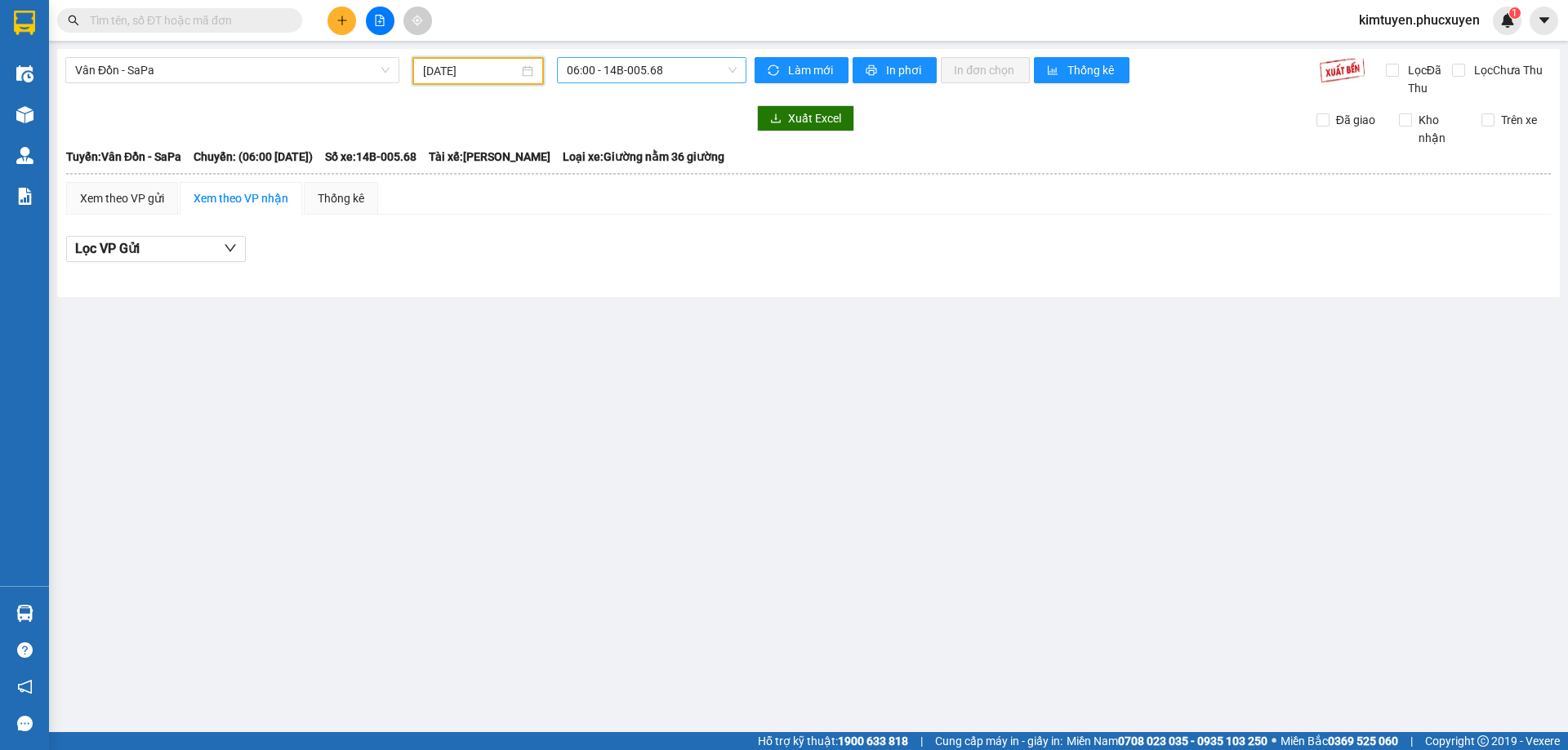
click at [657, 69] on span "06:00 - 14B-005.68" at bounding box center [651, 70] width 170 height 24
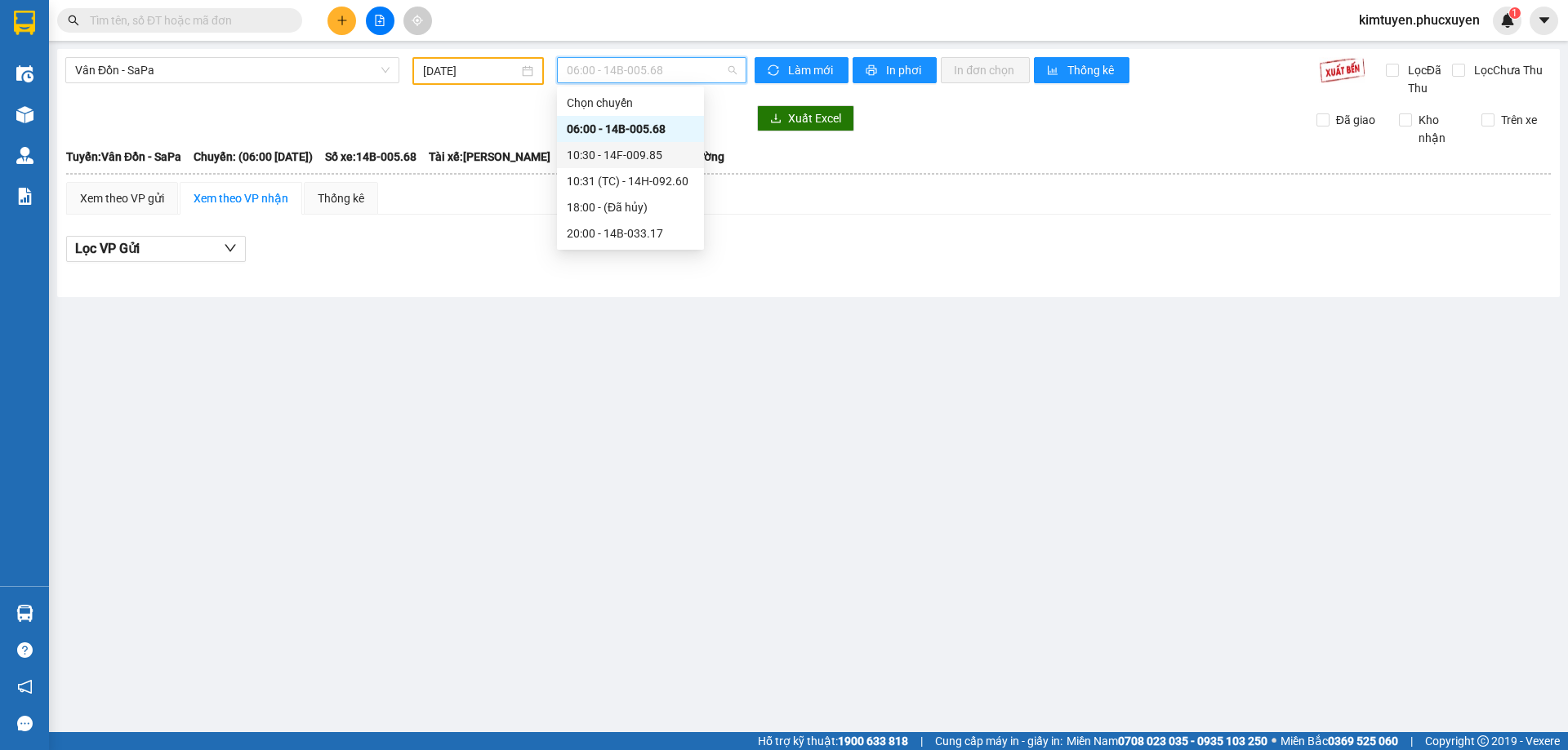
click at [655, 156] on div "10:30 - 14F-009.85" at bounding box center [630, 155] width 127 height 18
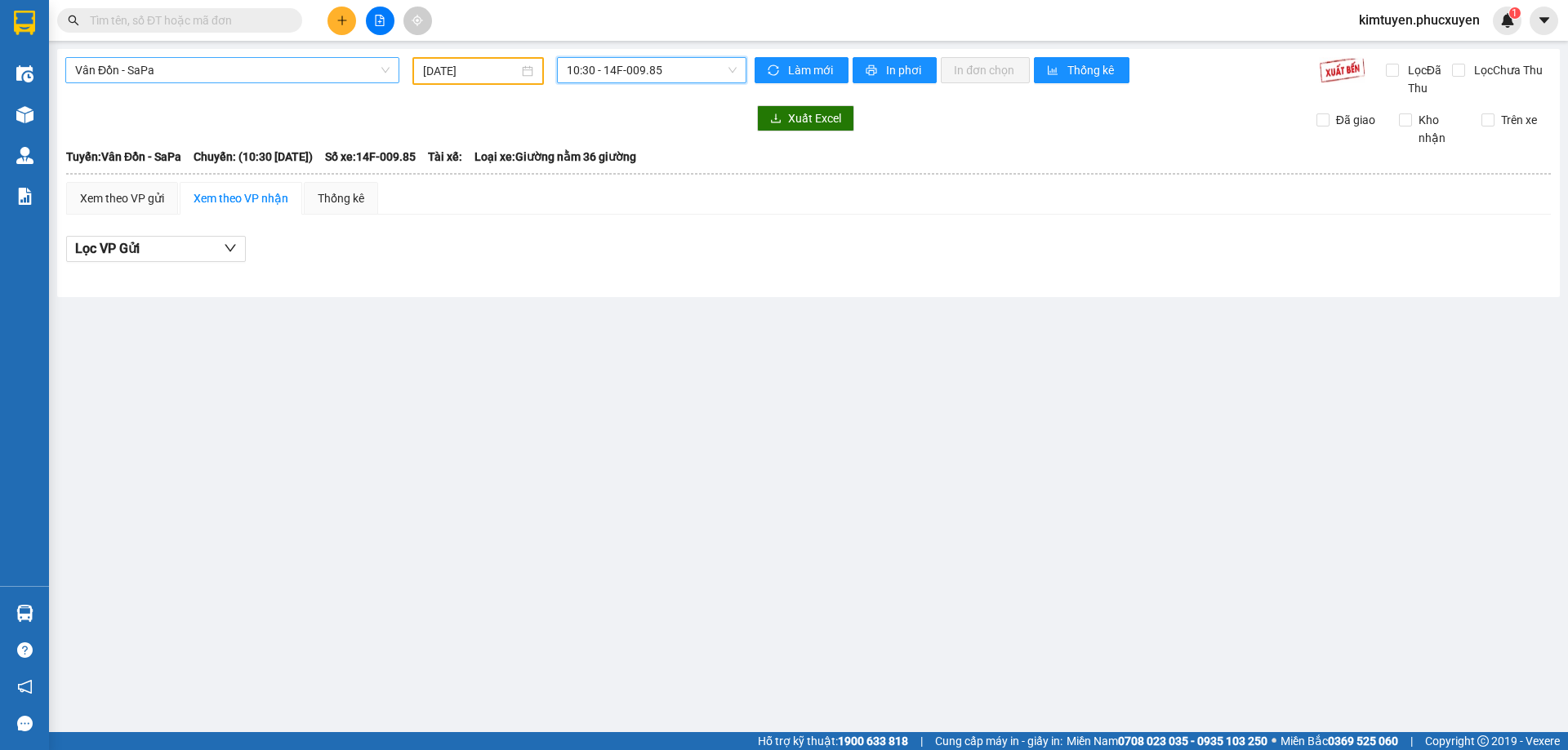
click at [144, 72] on span "Vân Đồn - SaPa" at bounding box center [232, 70] width 314 height 24
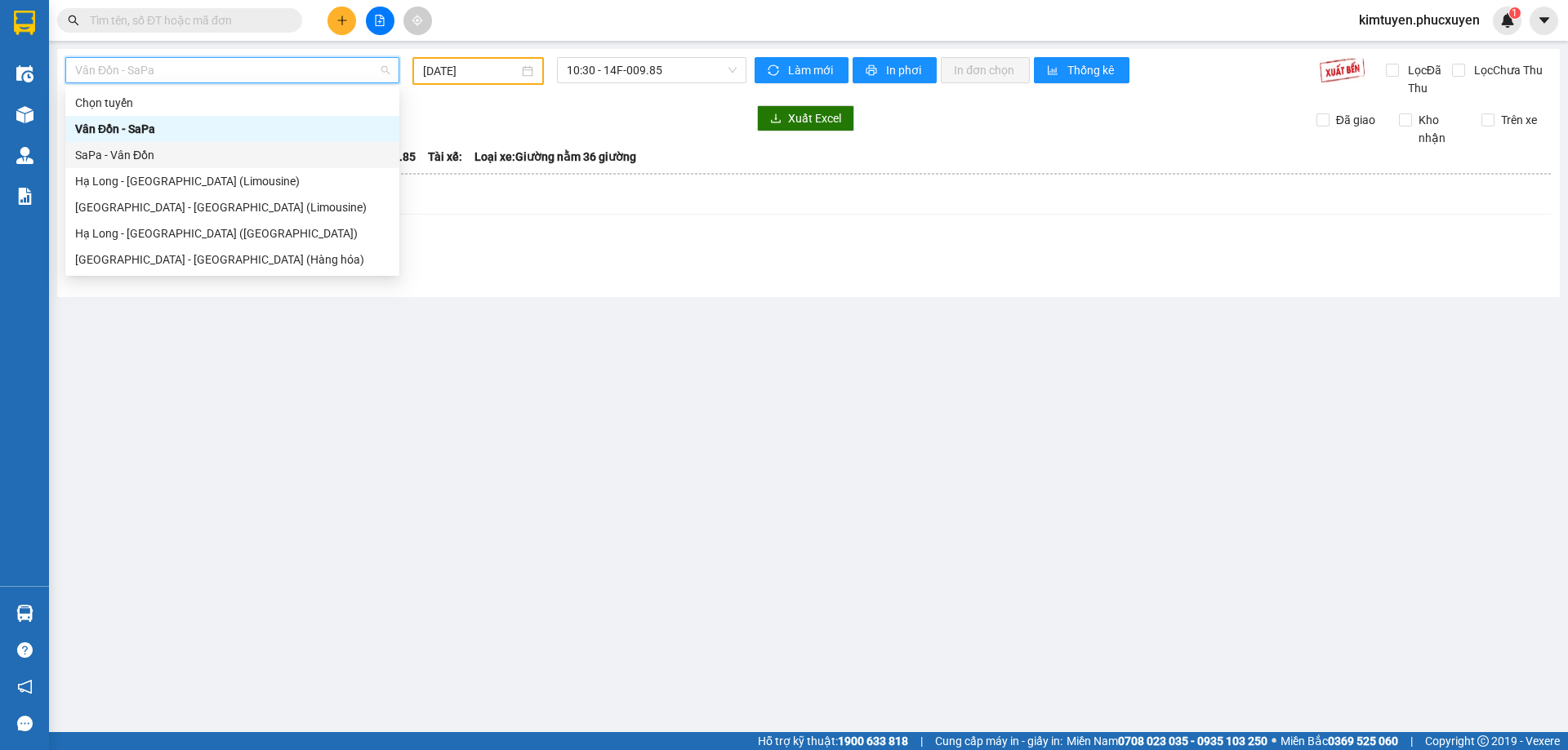
click at [145, 151] on div "SaPa - Vân Đồn" at bounding box center [232, 155] width 314 height 18
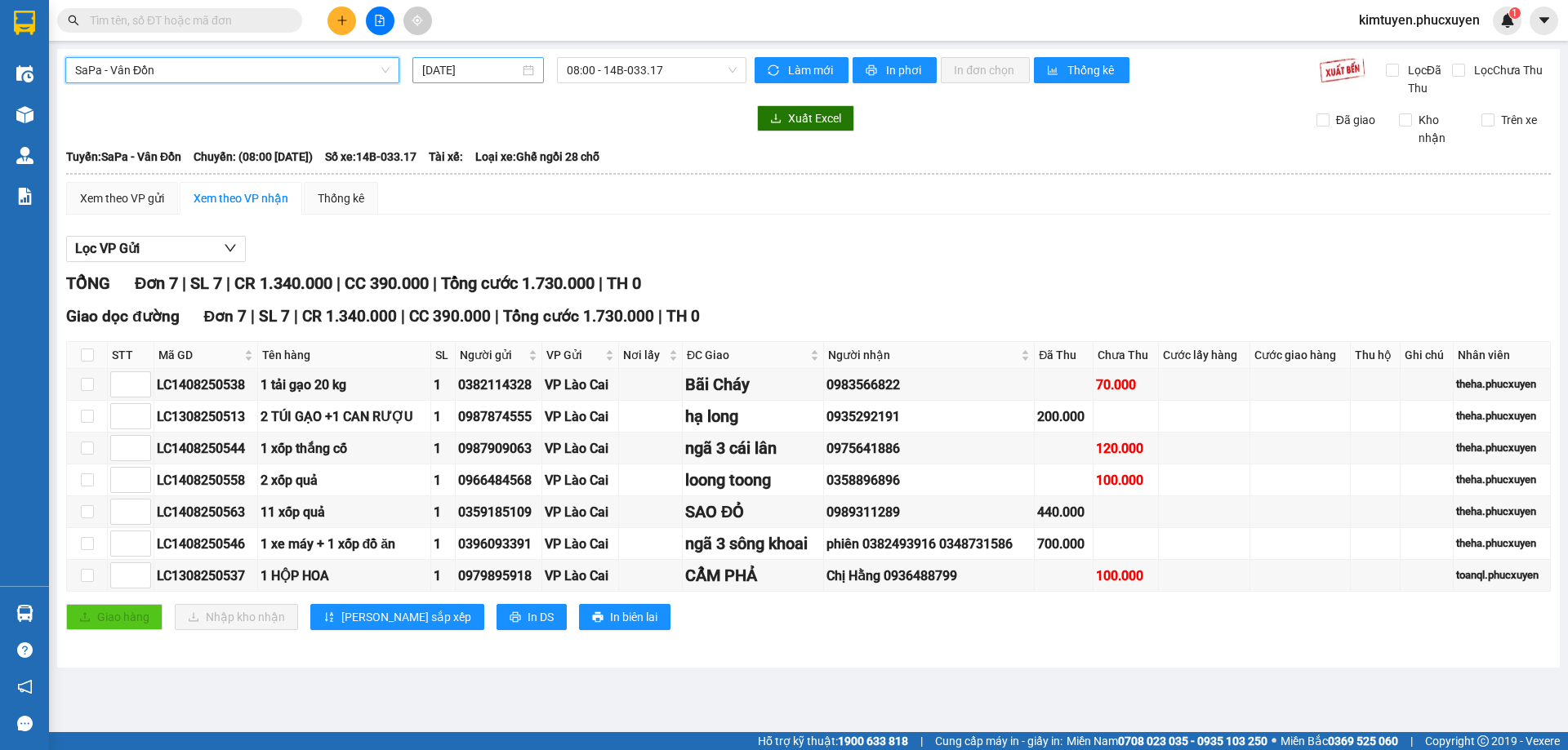
click at [528, 73] on div "[DATE]" at bounding box center [478, 70] width 112 height 18
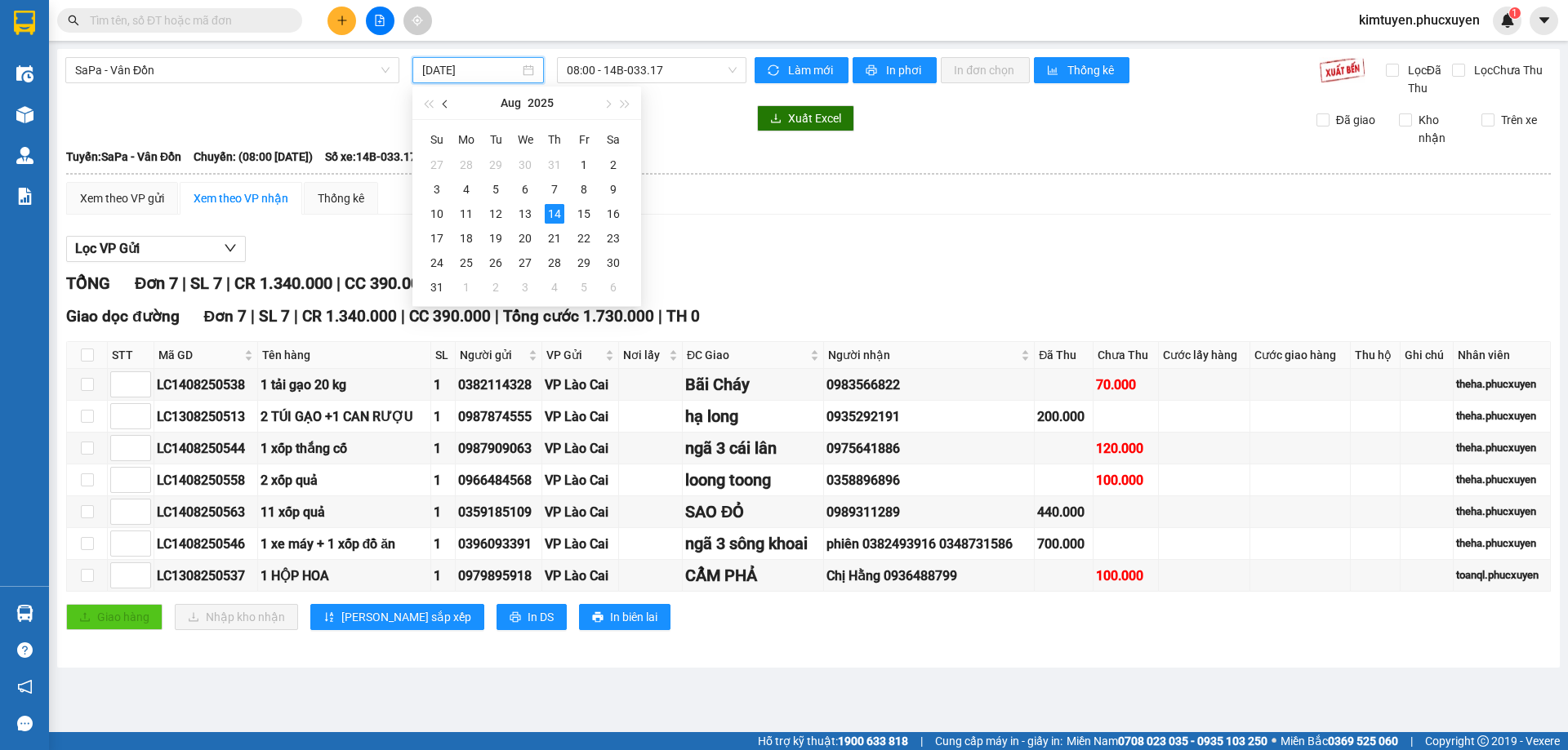
click at [443, 107] on button "button" at bounding box center [446, 103] width 18 height 33
click at [542, 164] on td "3" at bounding box center [555, 164] width 30 height 24
type input "[DATE]"
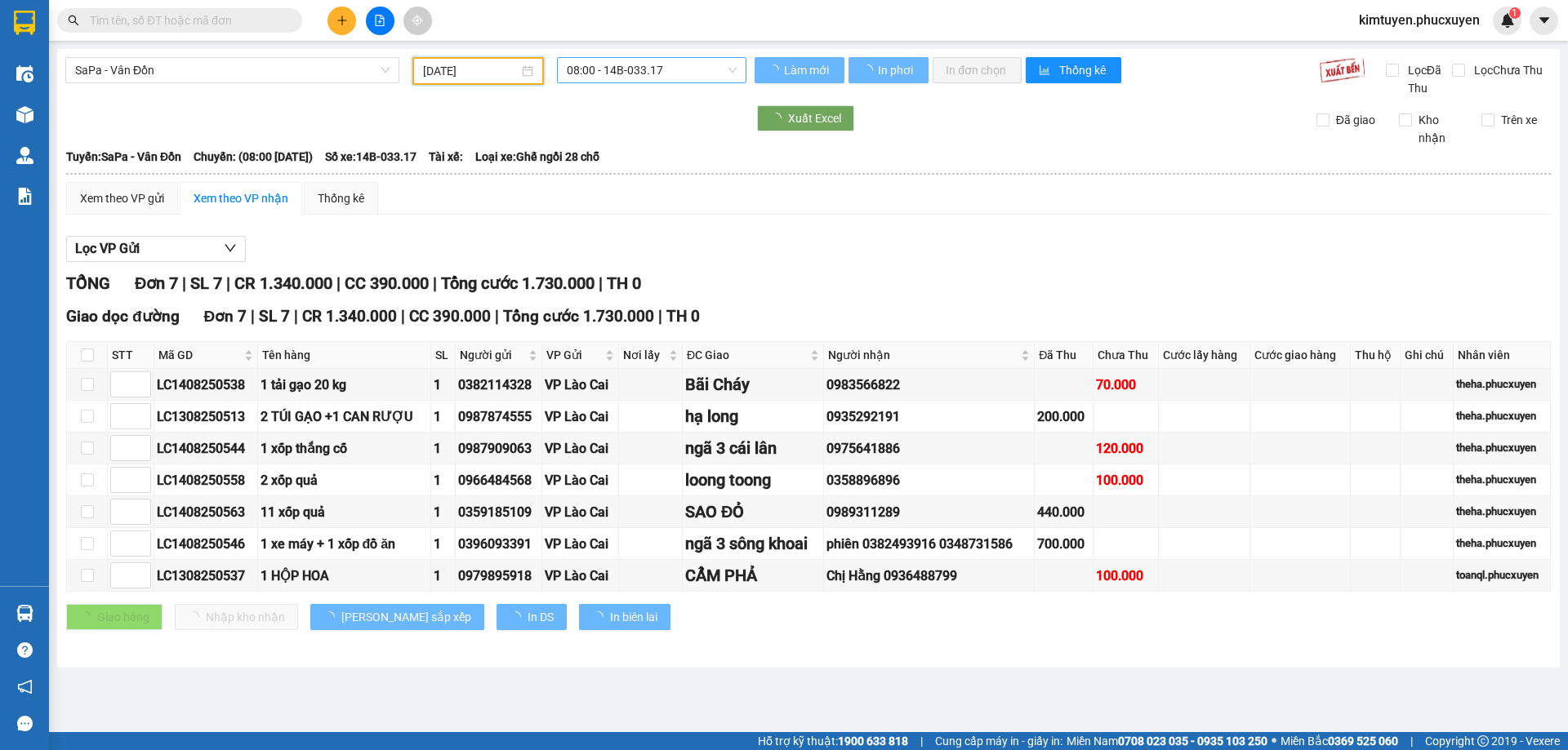
click at [661, 71] on span "08:00 - 14B-033.17" at bounding box center [651, 70] width 170 height 24
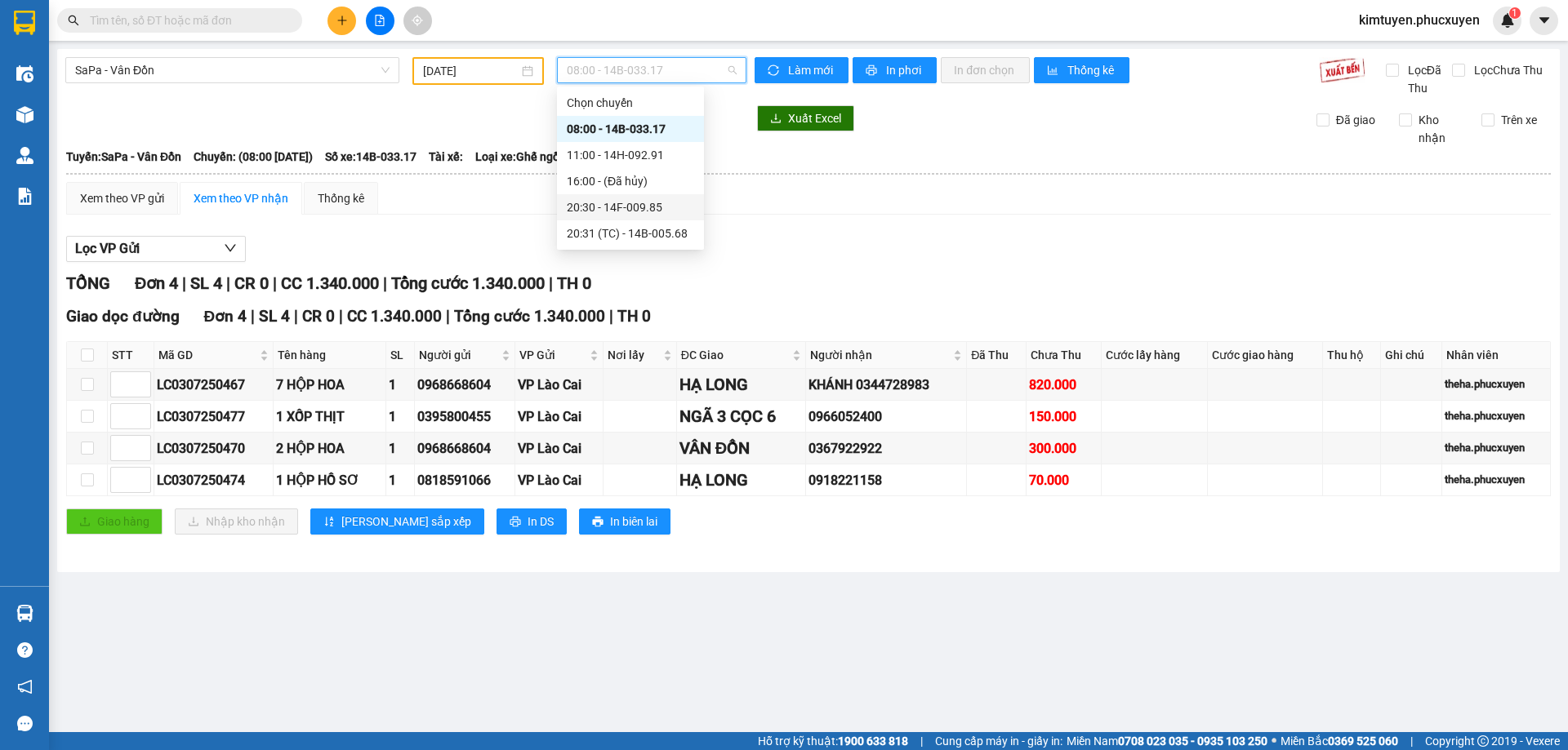
click at [651, 207] on div "20:30 - 14F-009.85" at bounding box center [630, 207] width 127 height 18
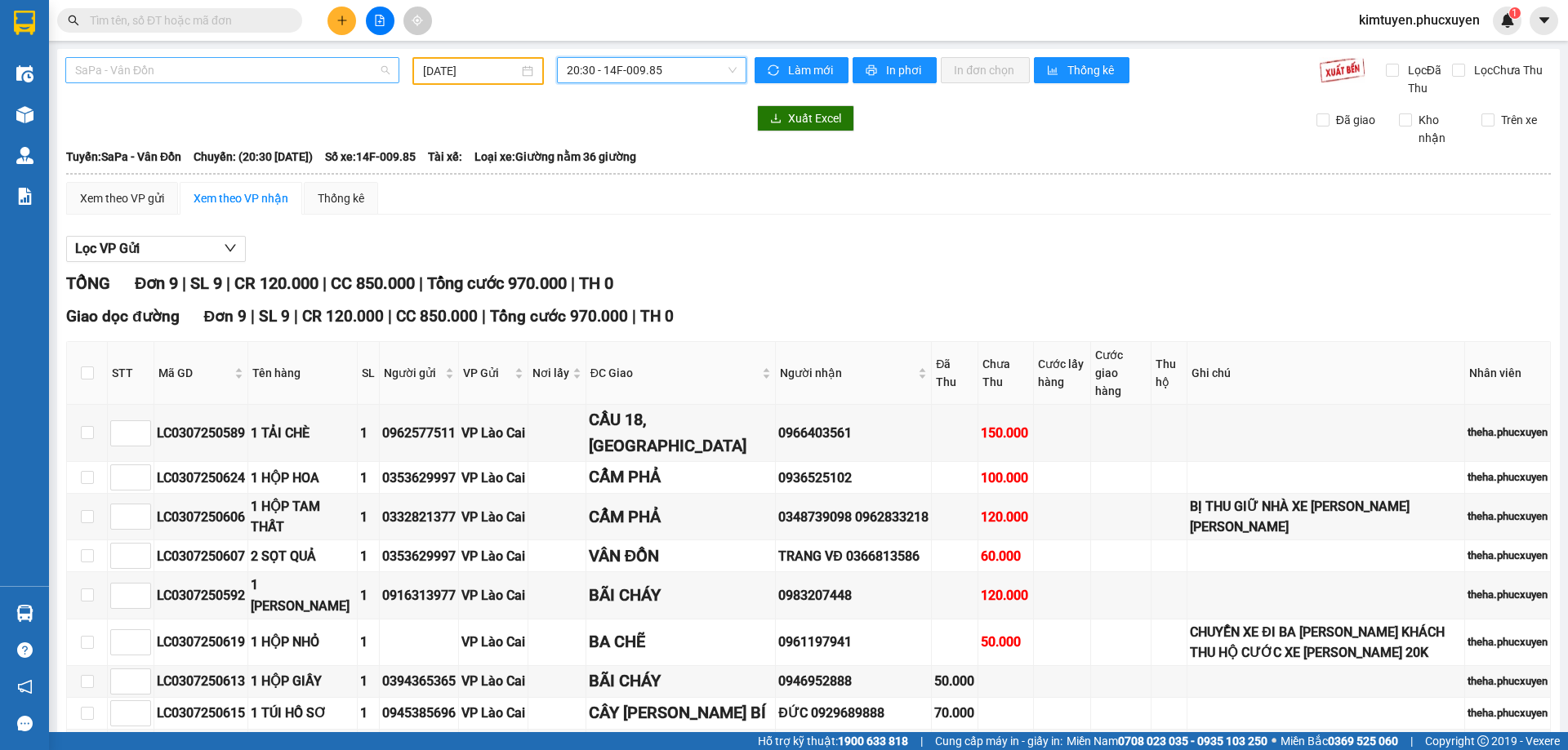
click at [157, 71] on span "SaPa - Vân Đồn" at bounding box center [232, 70] width 314 height 24
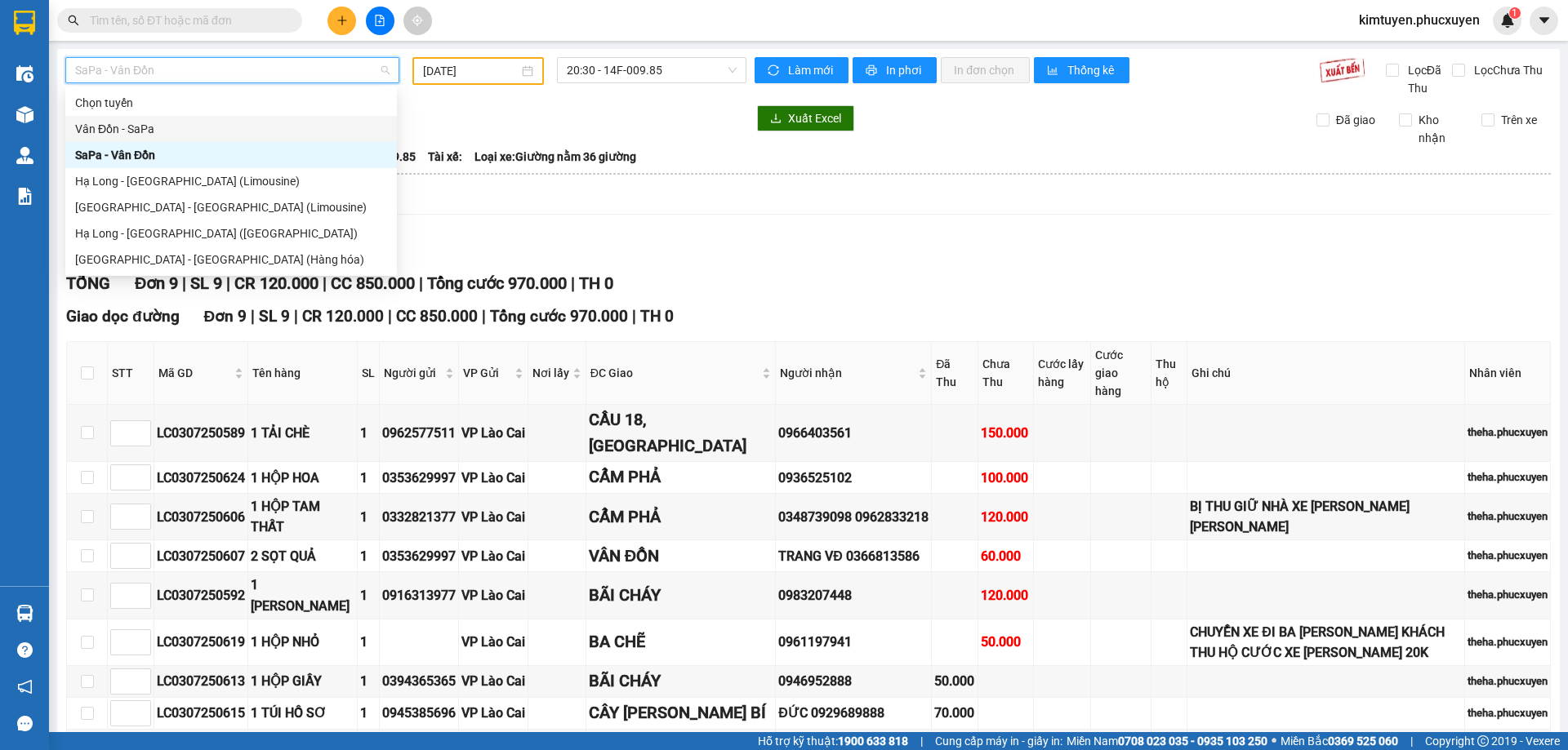
click at [138, 125] on div "Vân Đồn - SaPa" at bounding box center [231, 129] width 312 height 18
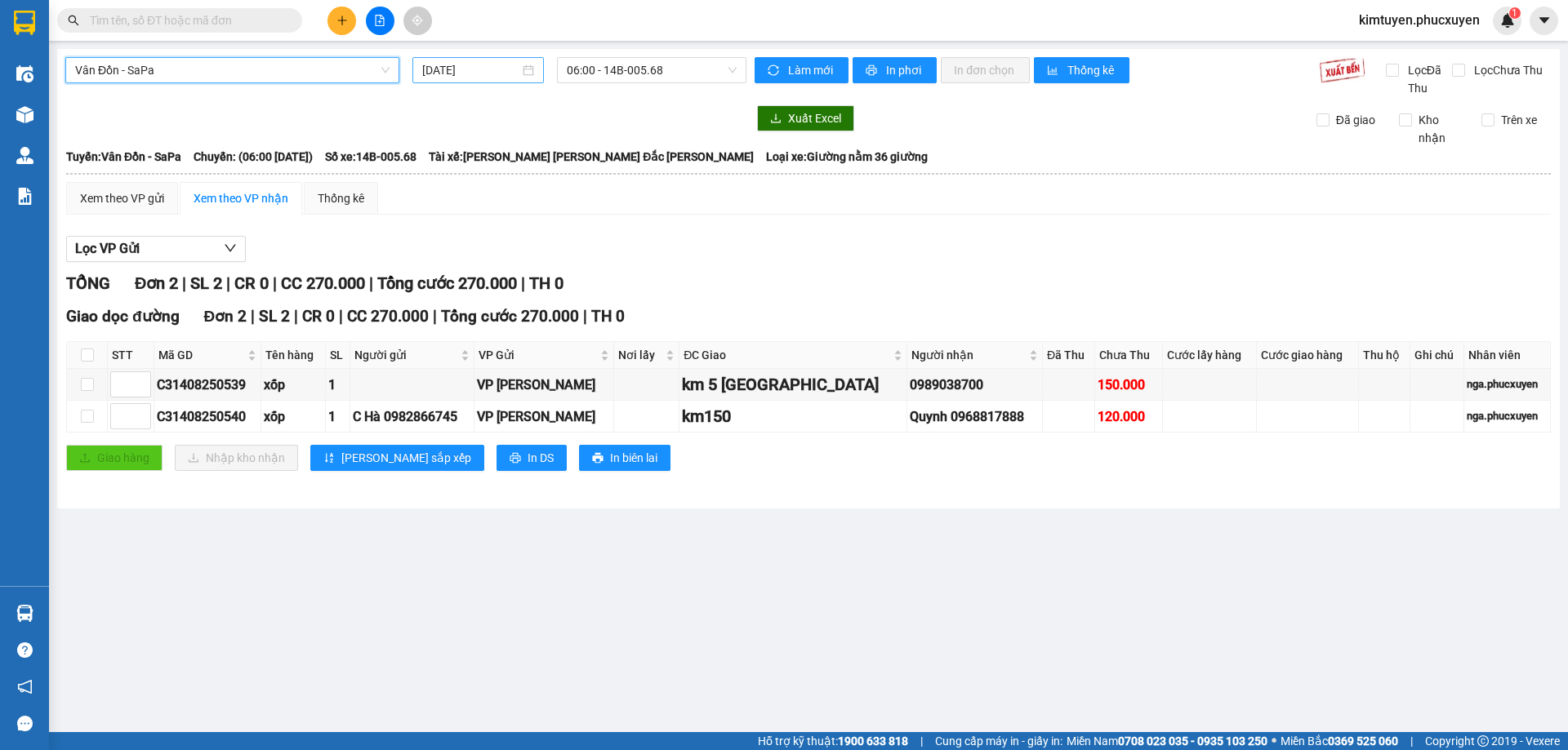
click at [525, 74] on div "[DATE]" at bounding box center [478, 70] width 112 height 18
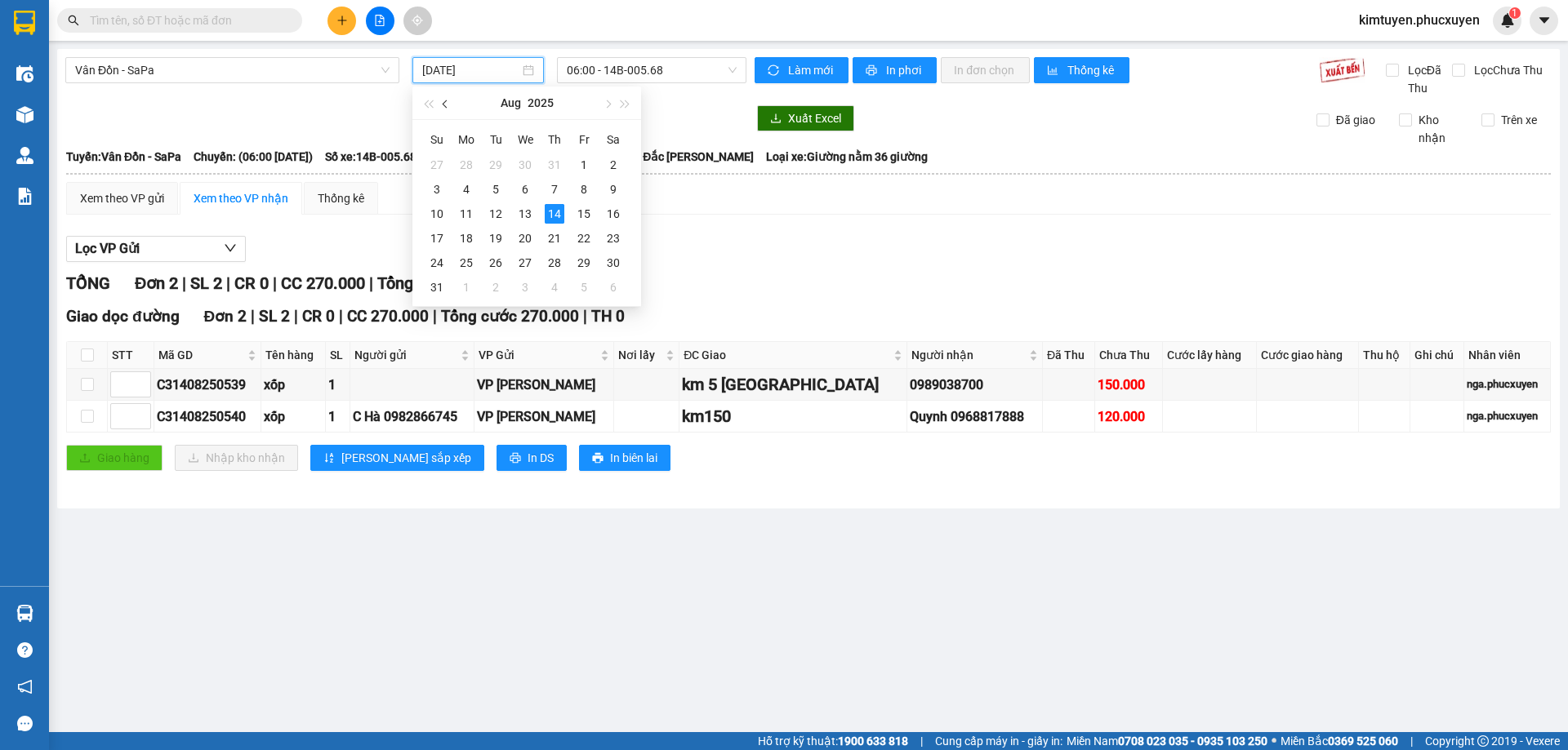
click at [447, 99] on button "button" at bounding box center [446, 103] width 18 height 33
click at [557, 163] on div "3" at bounding box center [555, 164] width 20 height 20
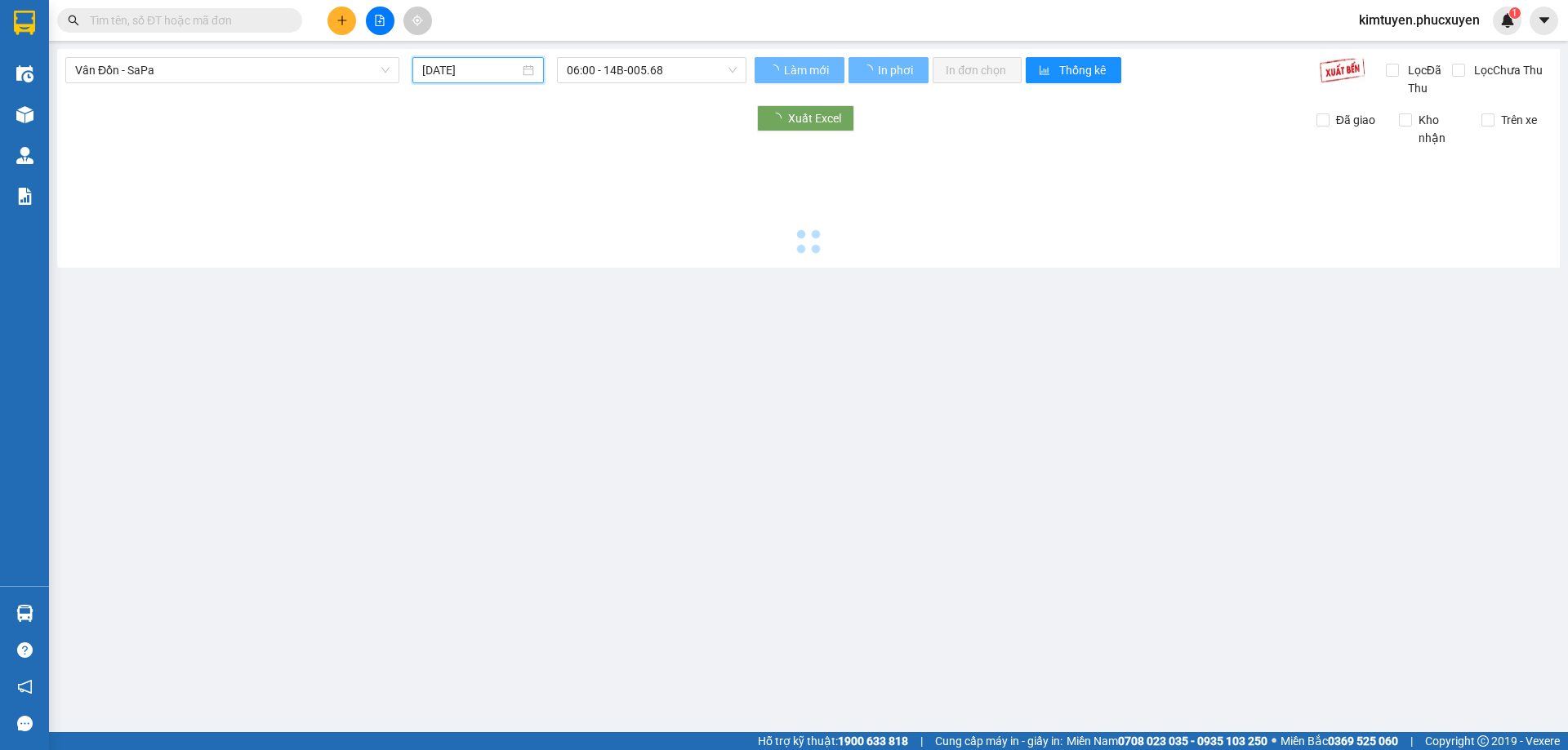
type input "[DATE]"
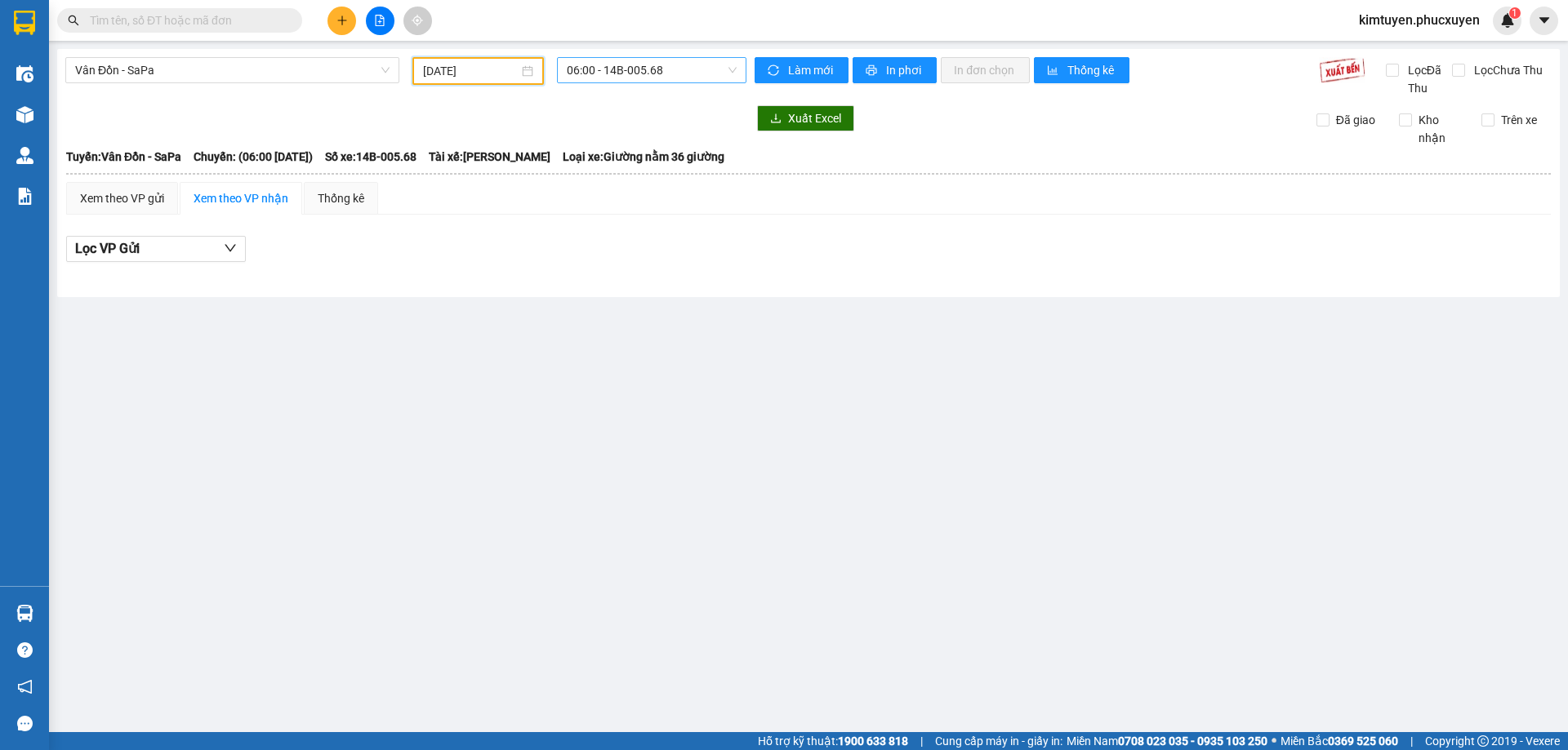
click at [662, 72] on span "06:00 - 14B-005.68" at bounding box center [651, 70] width 170 height 24
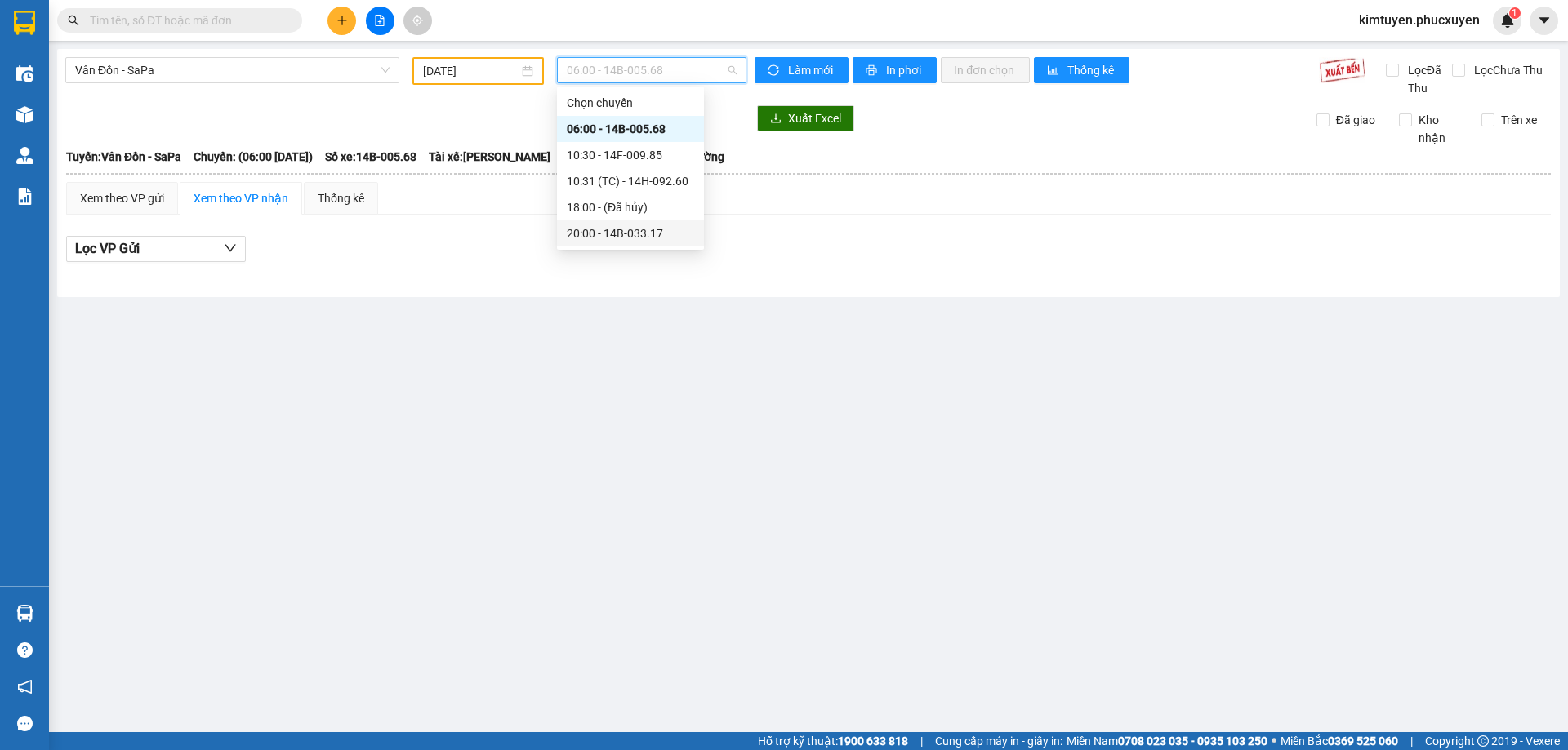
click at [641, 231] on div "20:00 - 14B-033.17" at bounding box center [630, 233] width 127 height 18
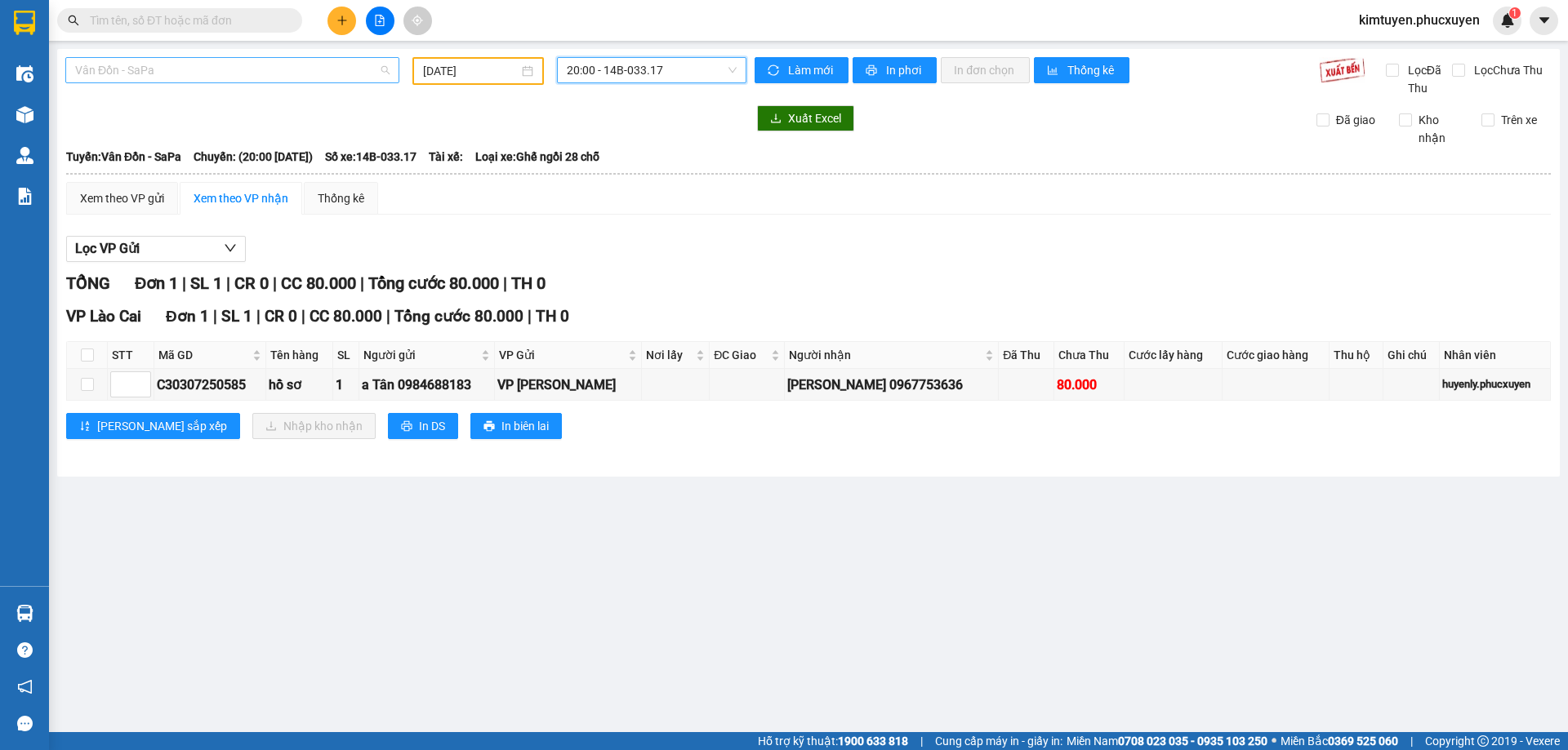
click at [207, 75] on span "Vân Đồn - SaPa" at bounding box center [232, 70] width 314 height 24
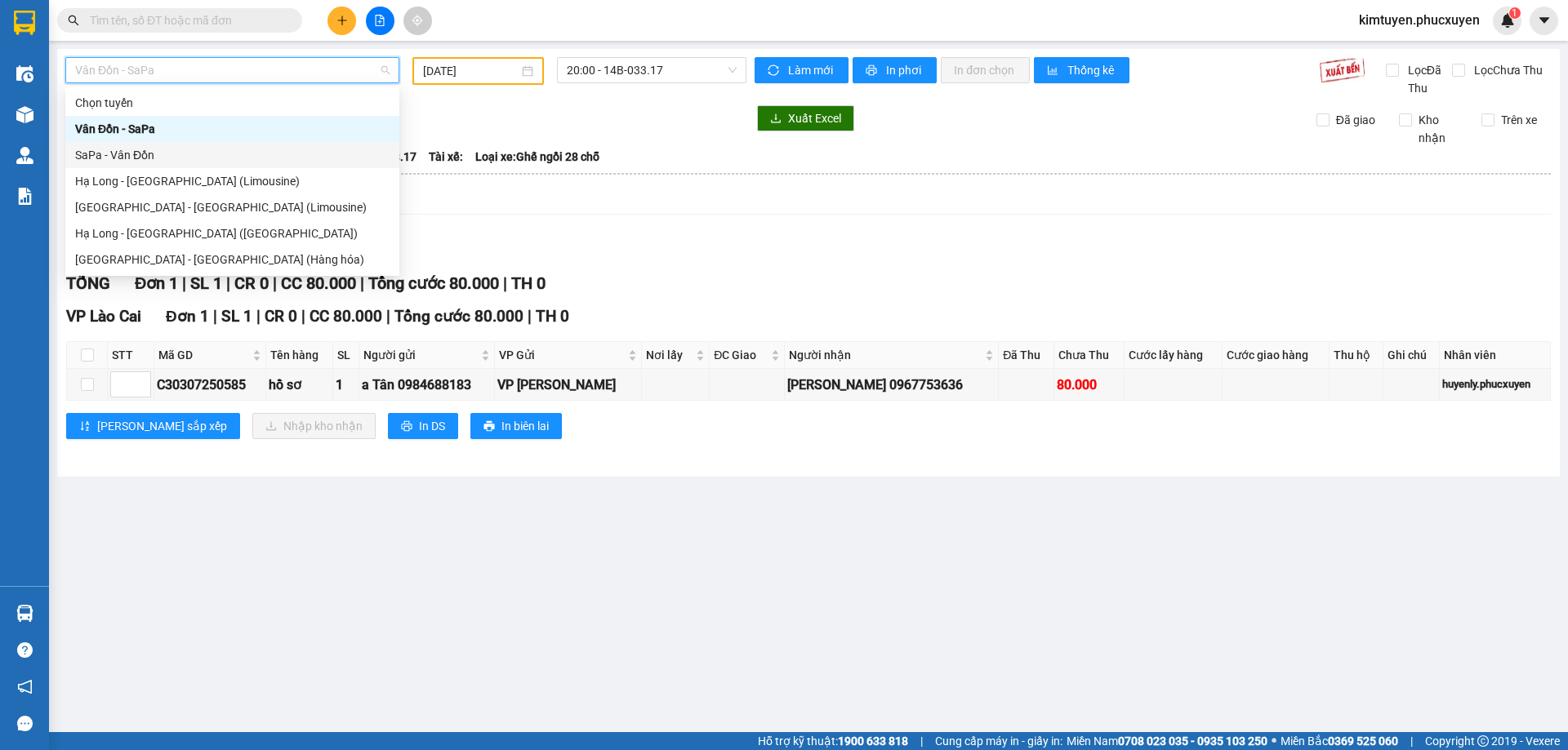
click at [158, 146] on div "SaPa - Vân Đồn" at bounding box center [232, 155] width 314 height 18
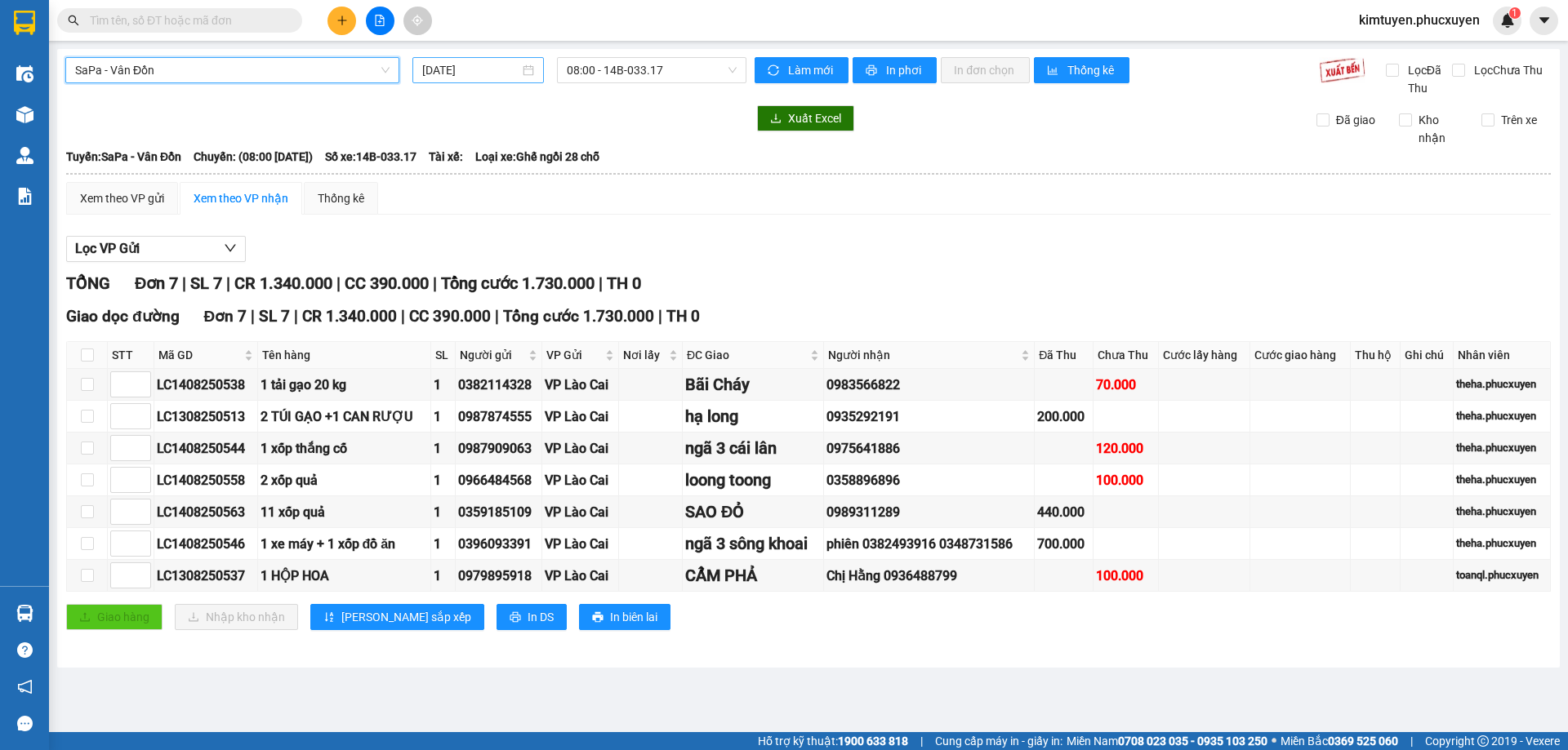
click at [525, 72] on div "[DATE]" at bounding box center [478, 70] width 112 height 18
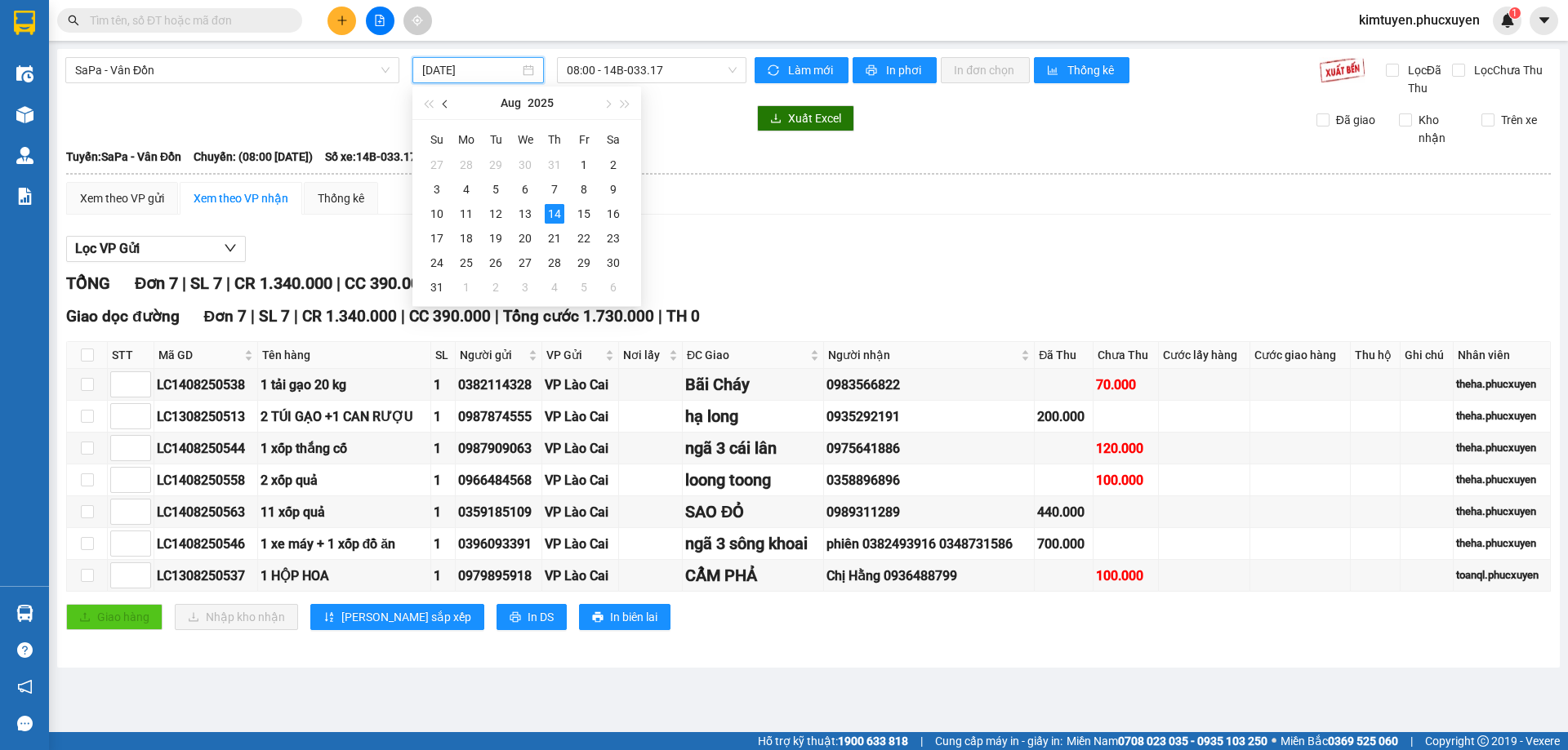
click at [448, 101] on button "button" at bounding box center [446, 103] width 18 height 33
click at [589, 165] on div "4" at bounding box center [584, 164] width 20 height 20
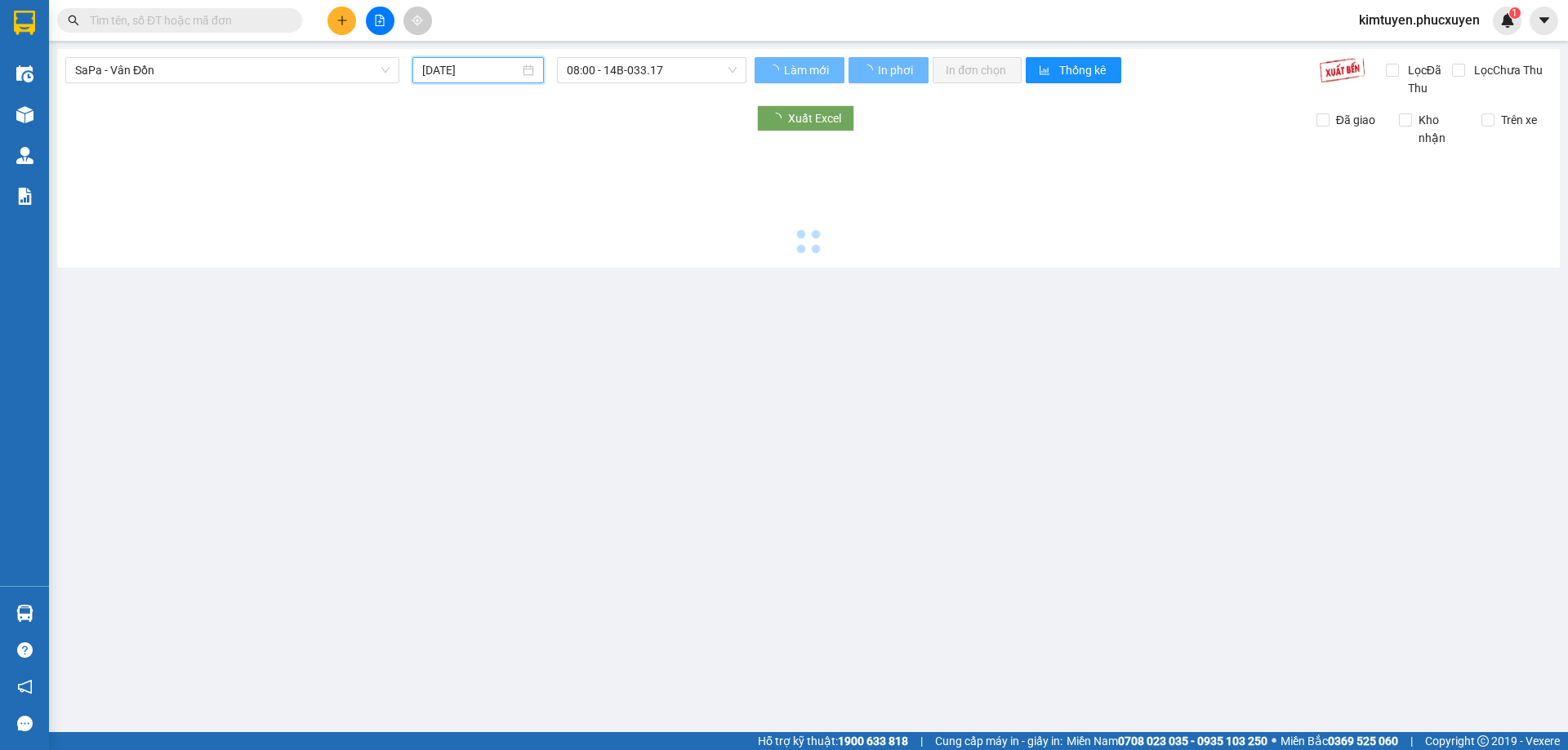
type input "[DATE]"
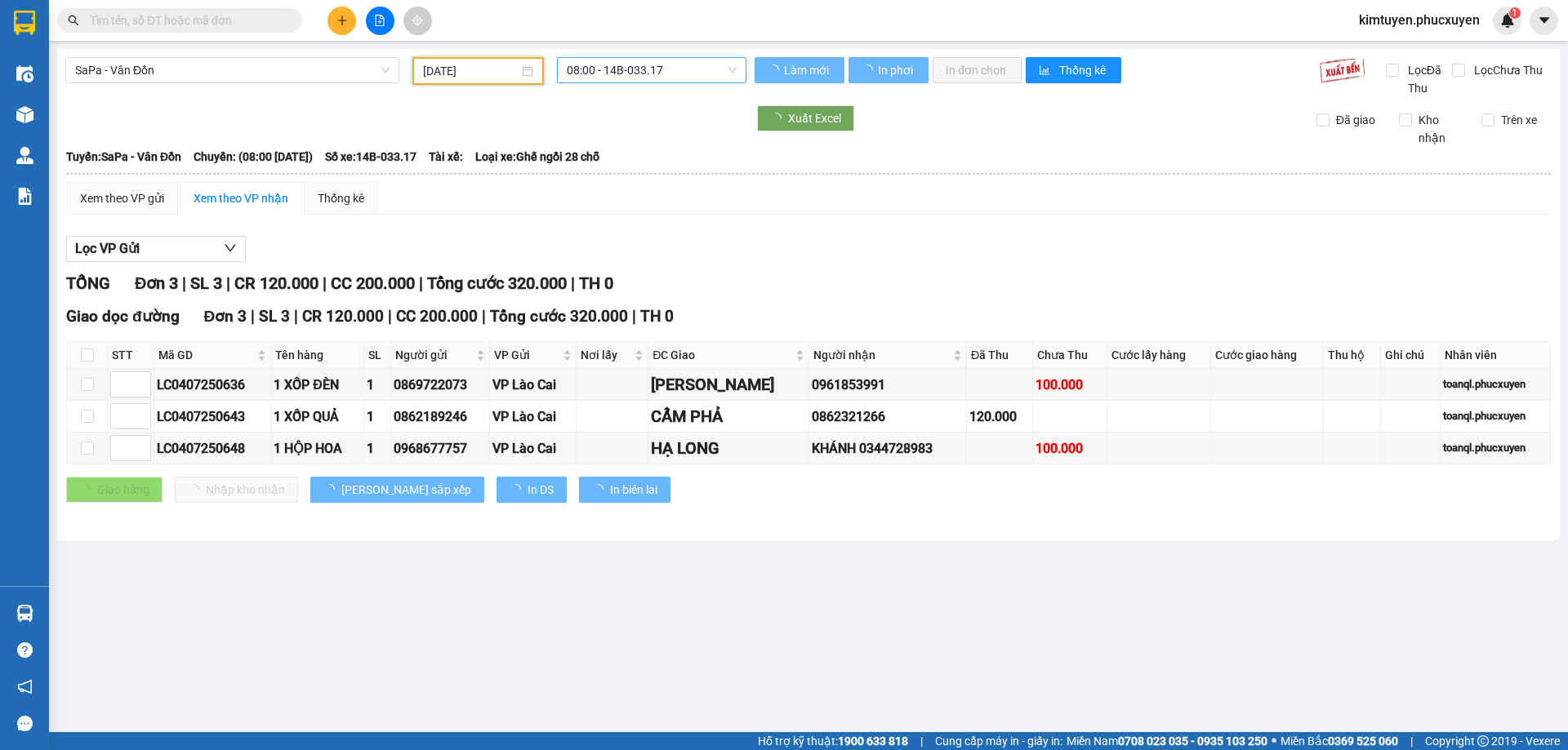
click at [683, 72] on span "08:00 - 14B-033.17" at bounding box center [651, 70] width 170 height 24
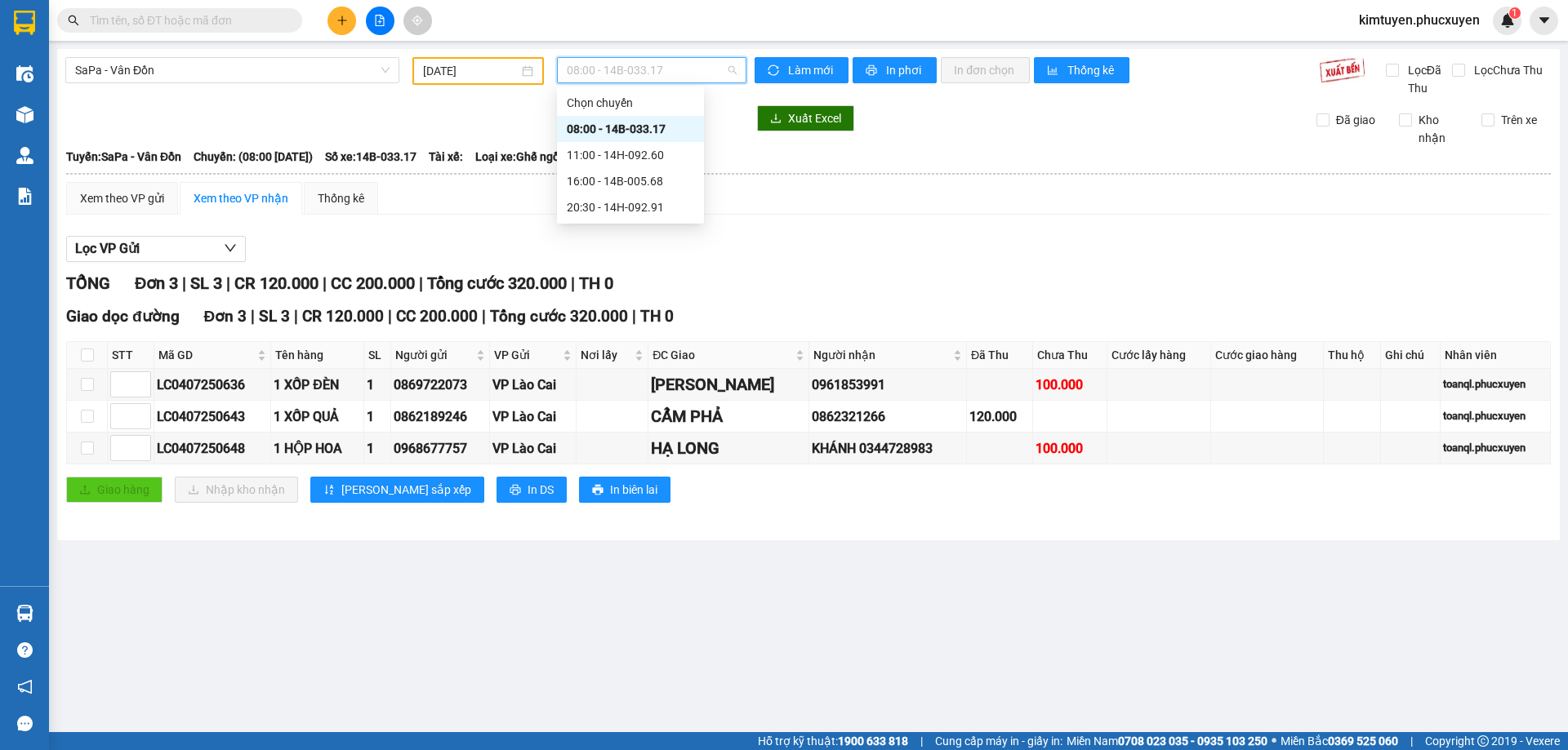
click at [690, 130] on div "08:00 - 14B-033.17" at bounding box center [630, 129] width 127 height 18
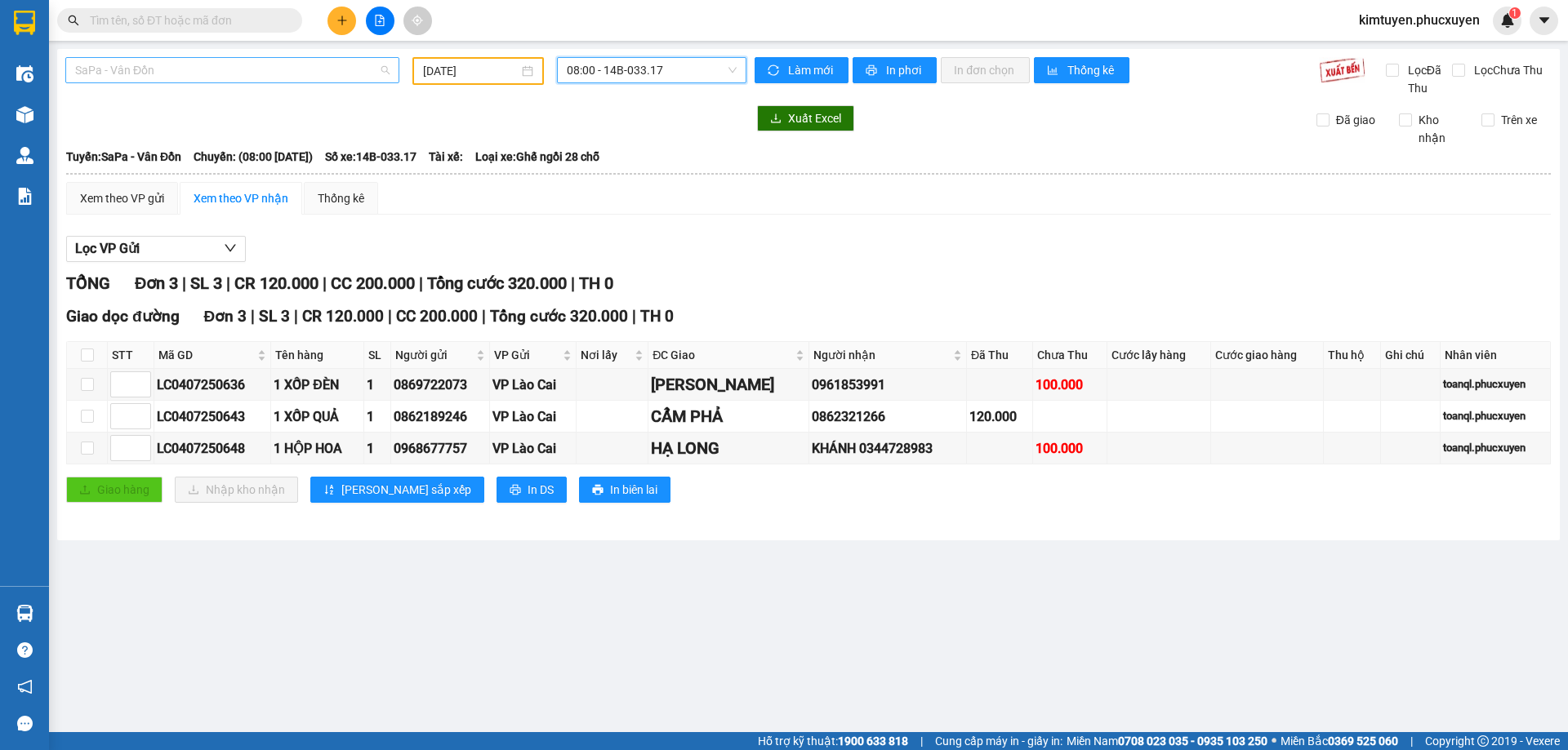
click at [151, 68] on span "SaPa - Vân Đồn" at bounding box center [232, 70] width 314 height 24
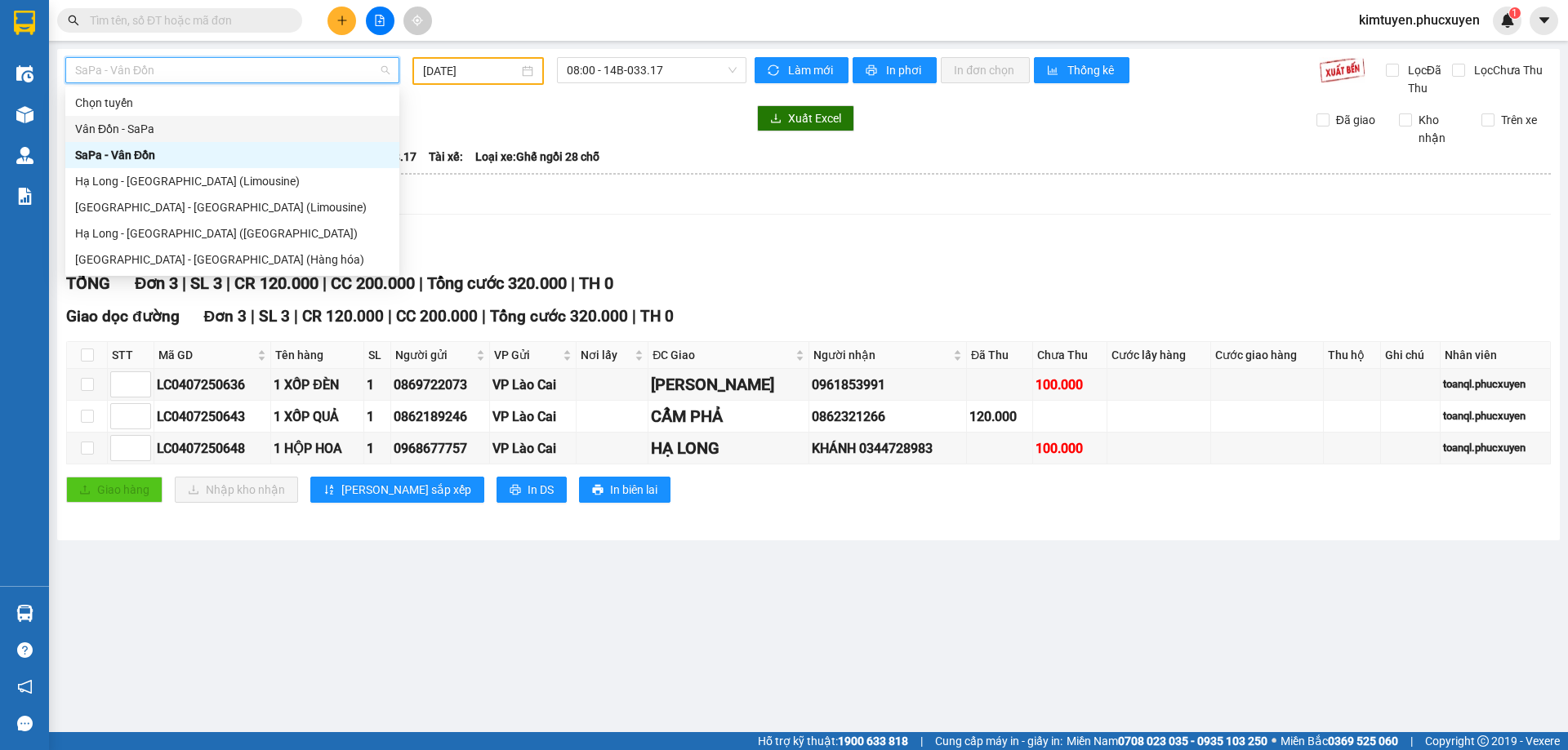
click at [131, 121] on div "Vân Đồn - SaPa" at bounding box center [232, 129] width 314 height 18
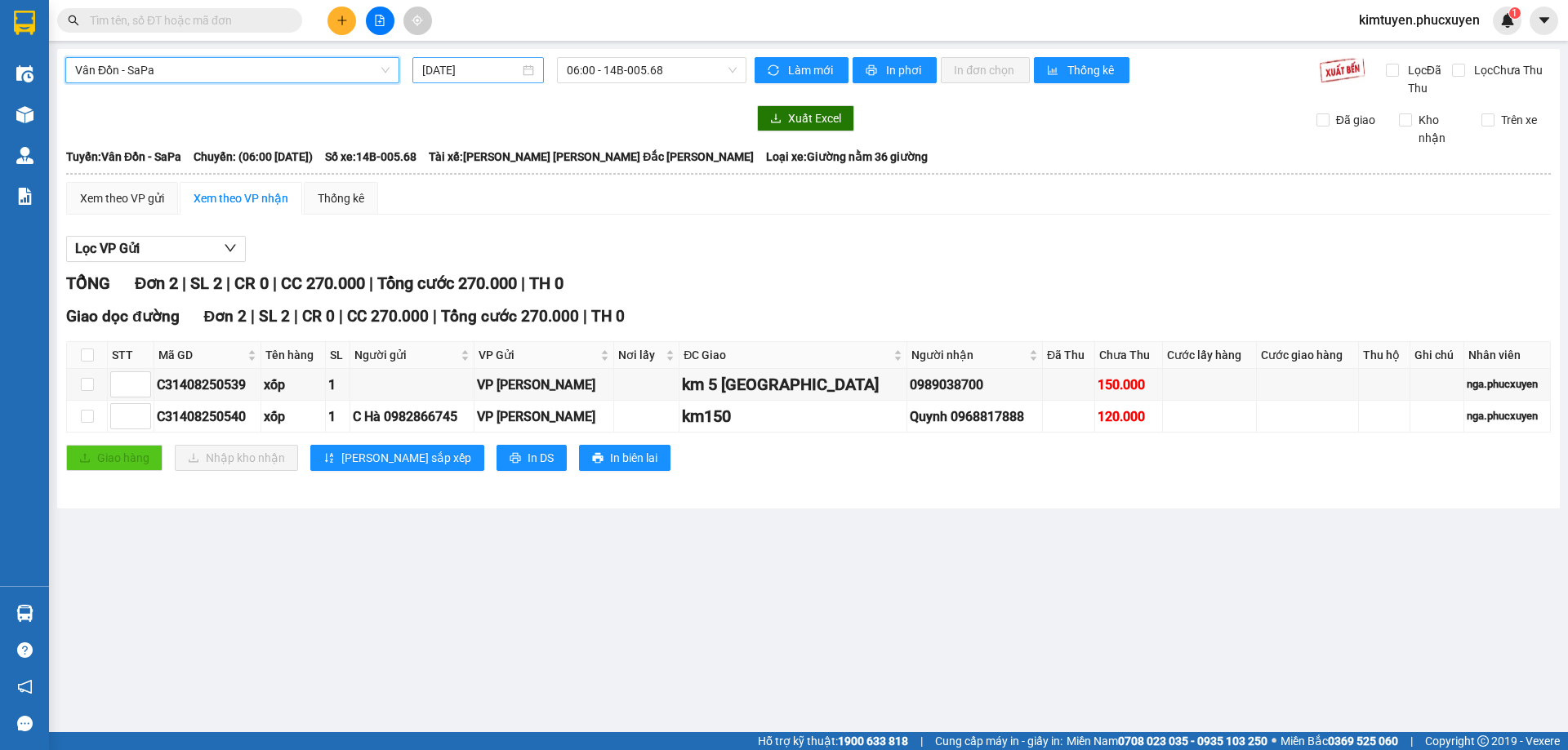
click at [523, 66] on div "[DATE]" at bounding box center [478, 70] width 112 height 18
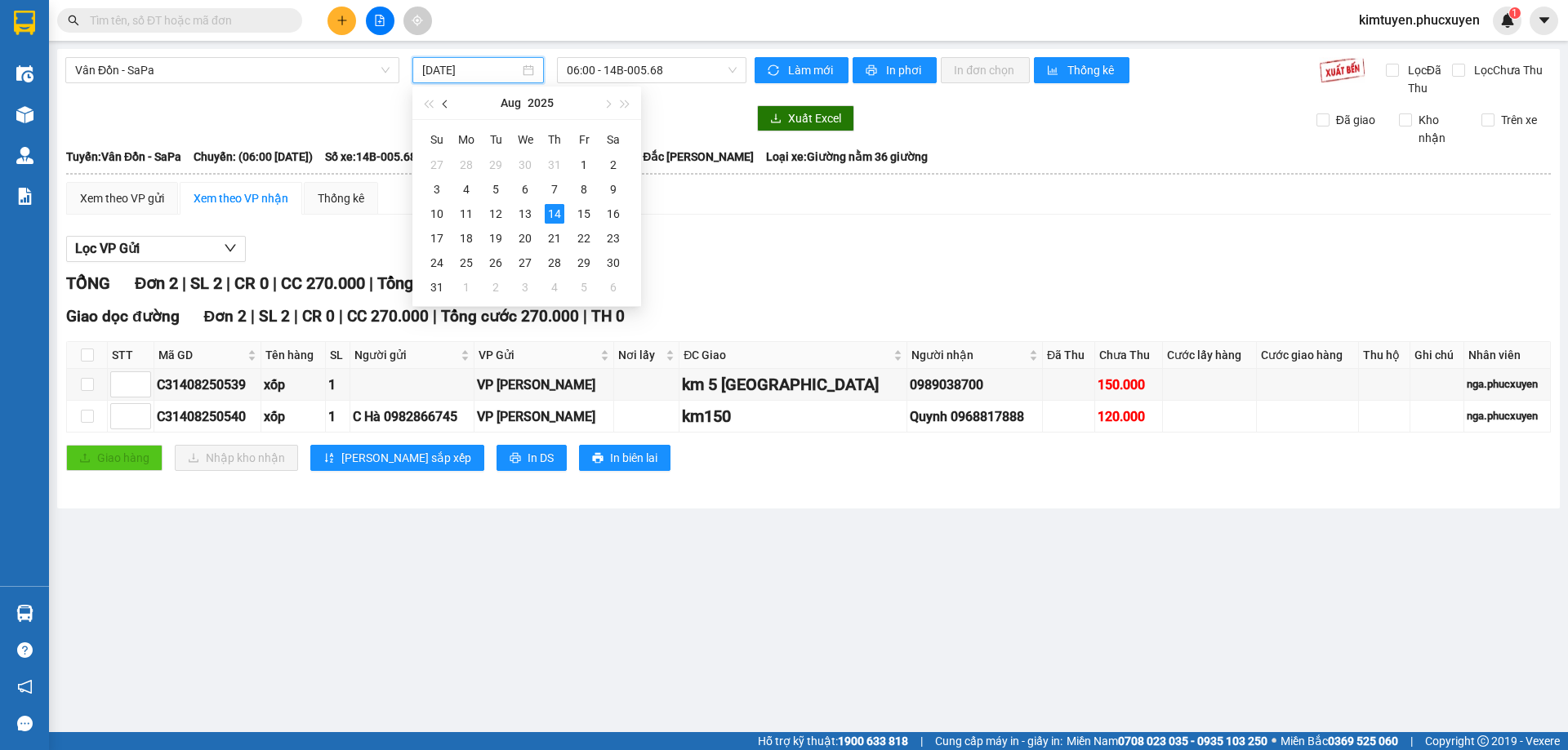
click at [444, 102] on span "button" at bounding box center [446, 104] width 8 height 8
drag, startPoint x: 588, startPoint y: 166, endPoint x: 625, endPoint y: 94, distance: 81.0
click at [588, 165] on div "4" at bounding box center [584, 164] width 20 height 20
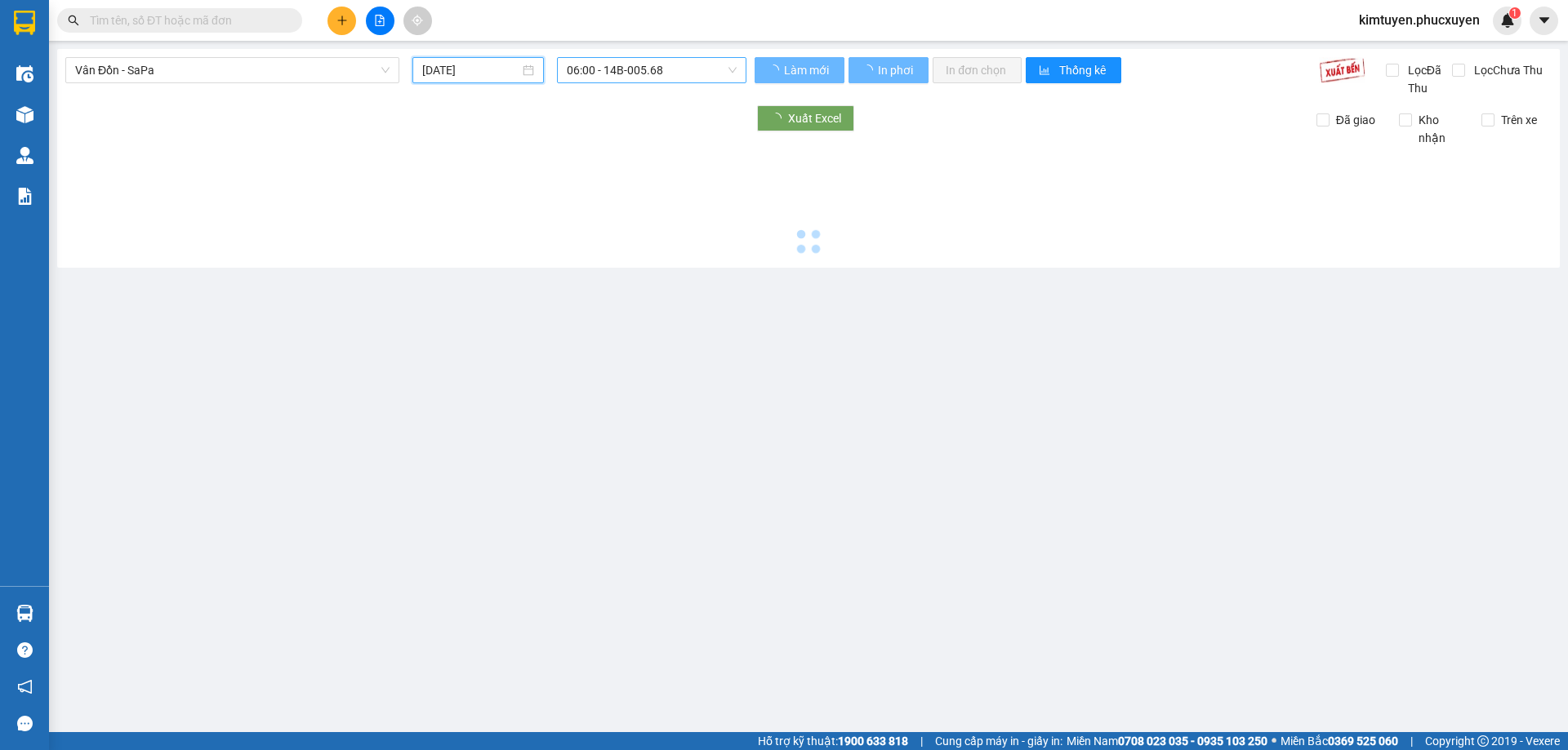
type input "[DATE]"
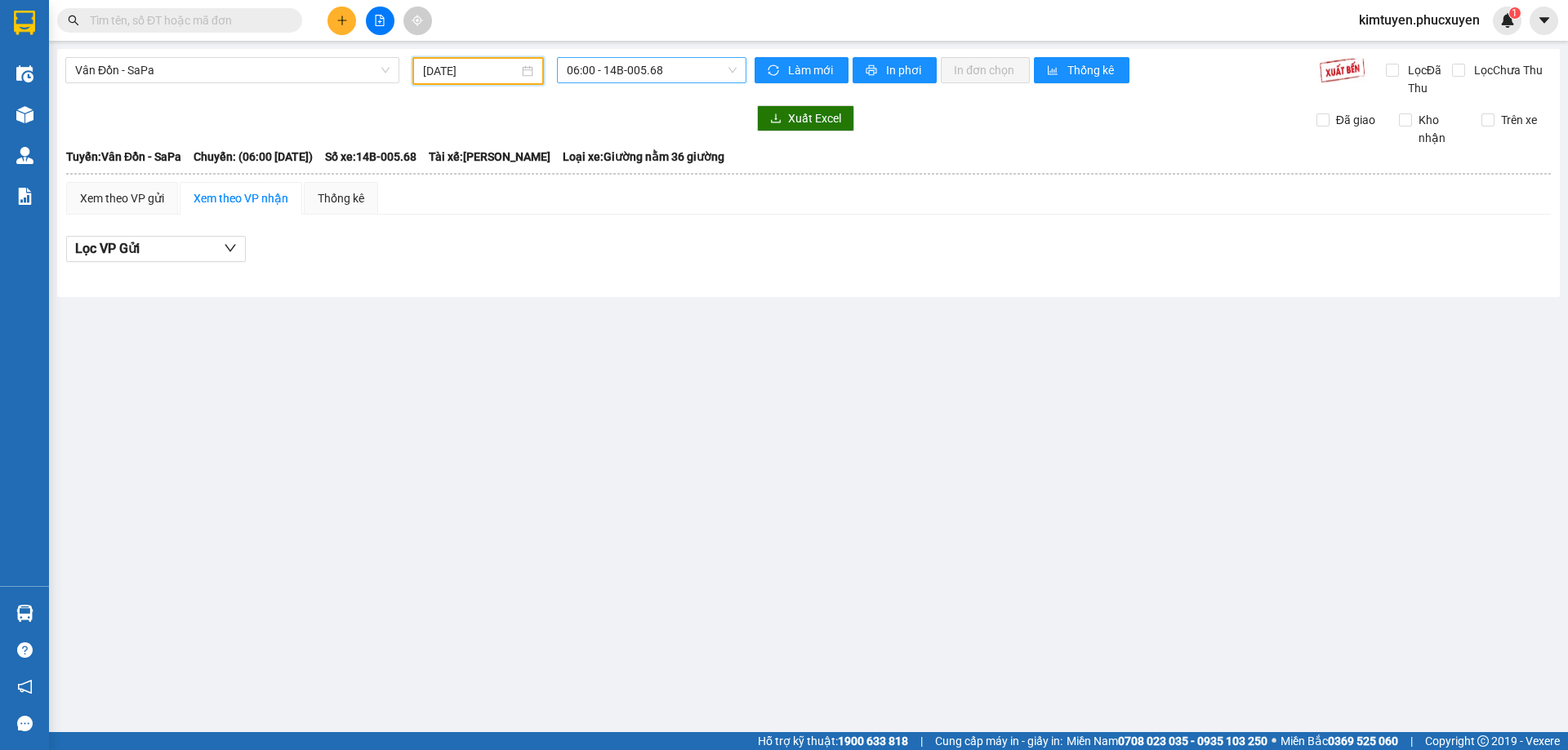
click at [669, 68] on span "06:00 - 14B-005.68" at bounding box center [651, 70] width 170 height 24
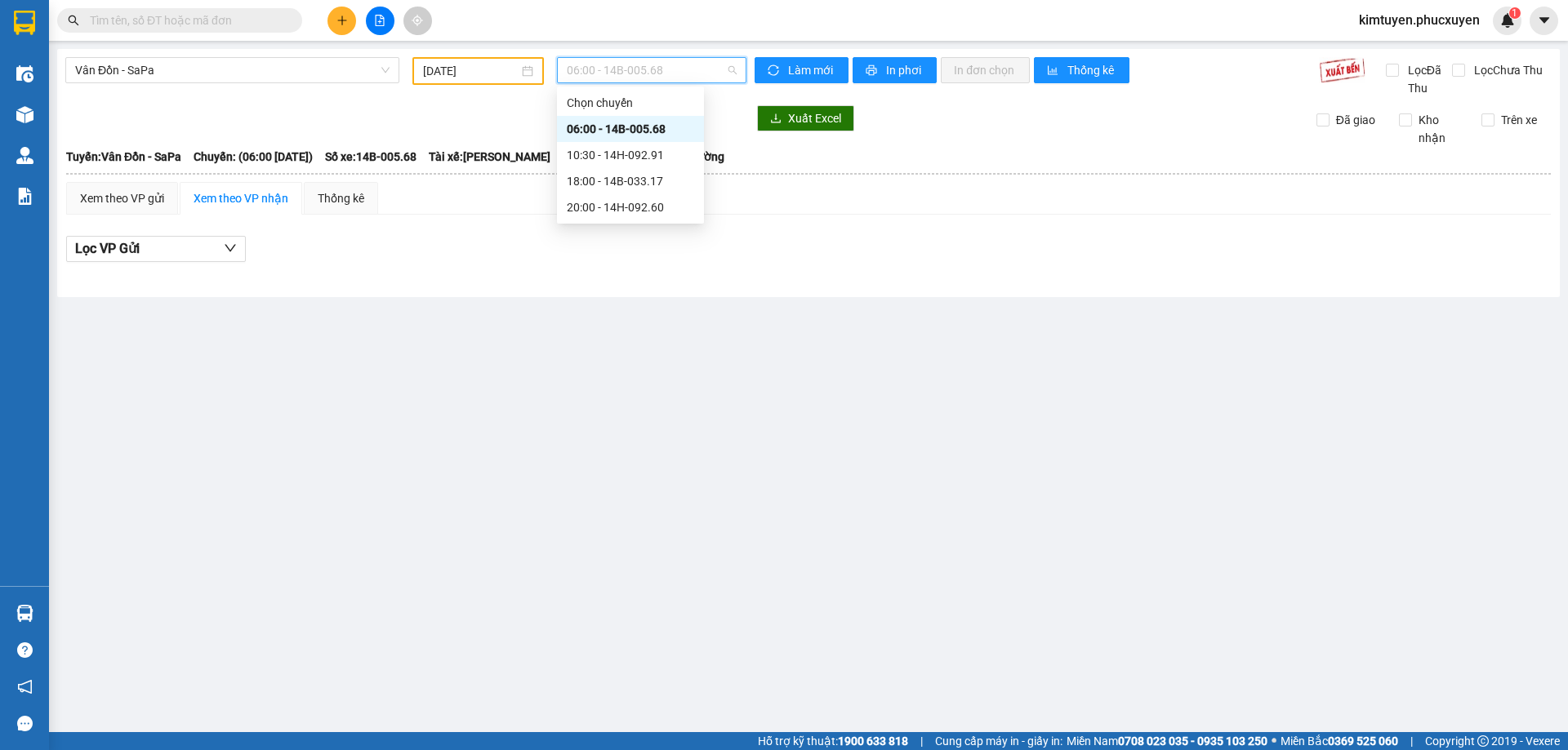
drag, startPoint x: 660, startPoint y: 126, endPoint x: 562, endPoint y: 115, distance: 98.6
click at [658, 125] on div "06:00 - 14B-005.68" at bounding box center [630, 129] width 127 height 18
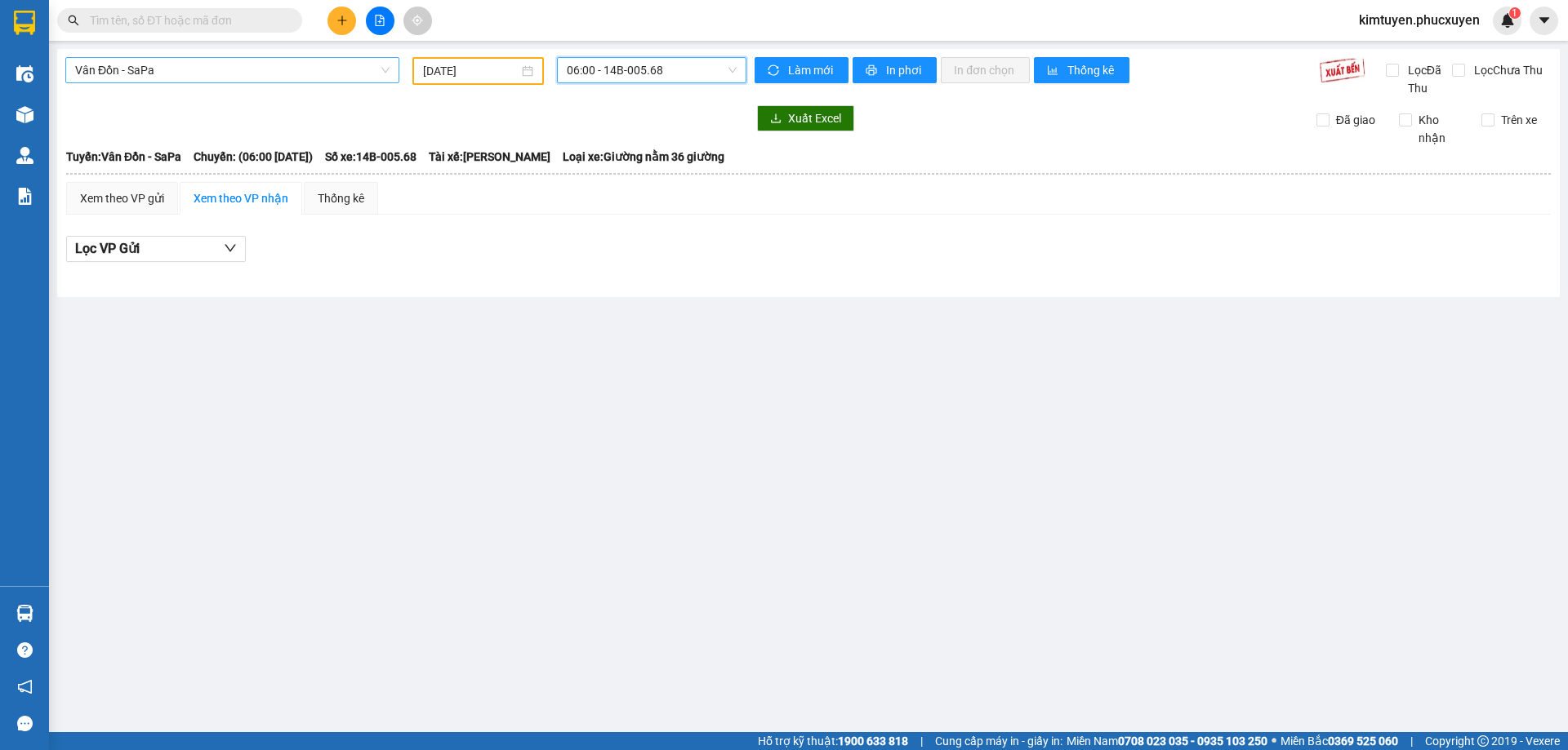
click at [146, 80] on span "Vân Đồn - SaPa" at bounding box center [232, 70] width 314 height 24
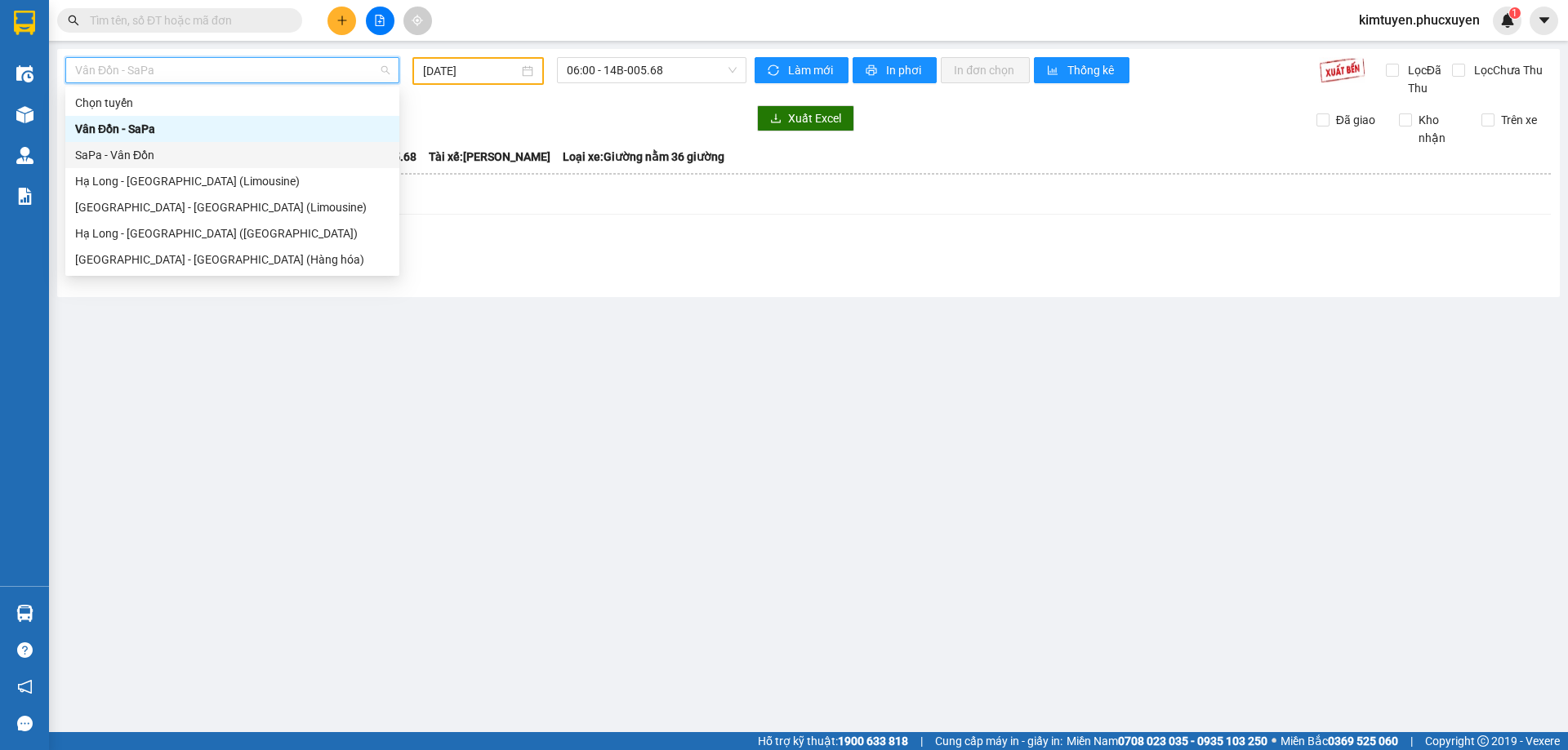
click at [165, 159] on div "SaPa - Vân Đồn" at bounding box center [232, 155] width 314 height 18
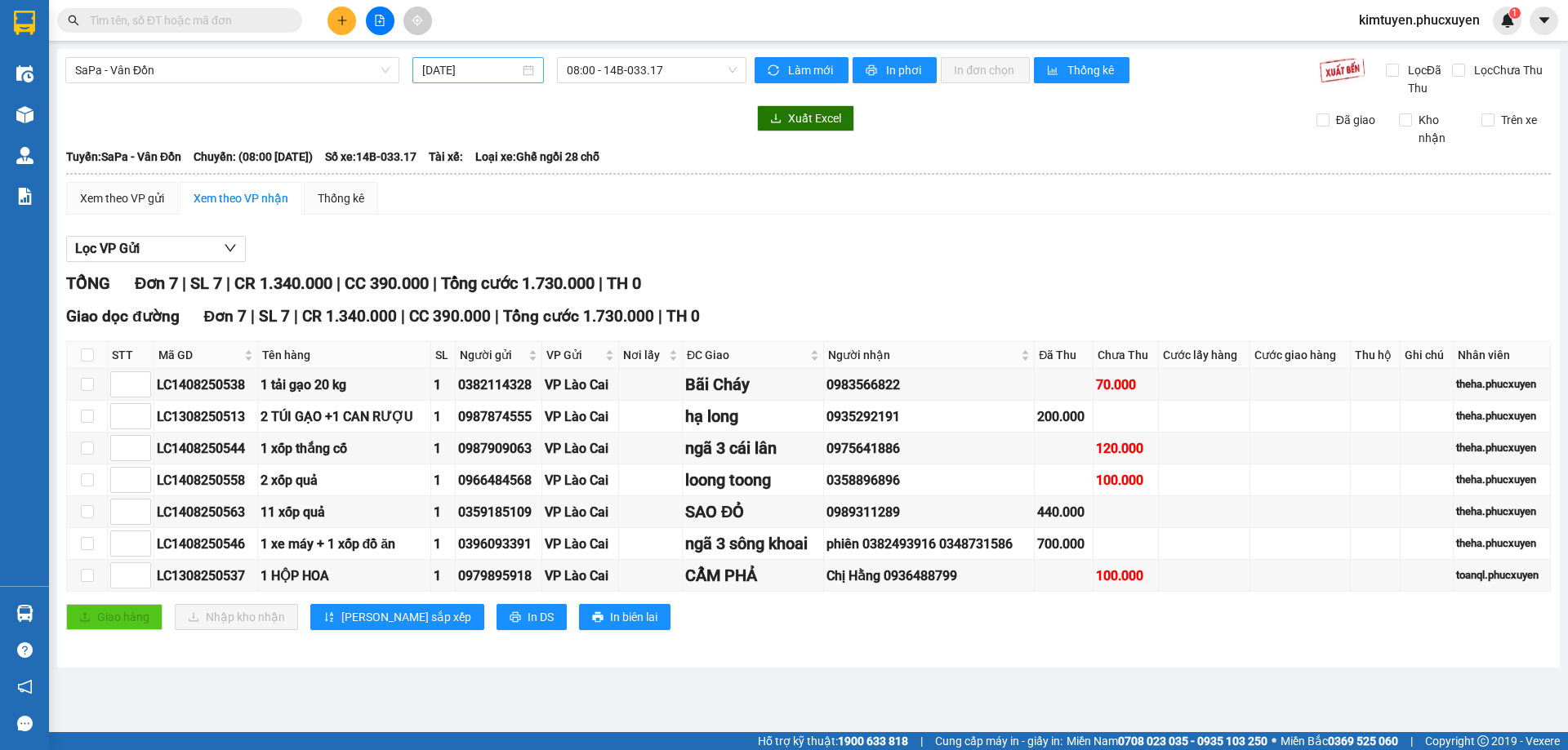
click at [533, 75] on div "[DATE]" at bounding box center [478, 70] width 112 height 18
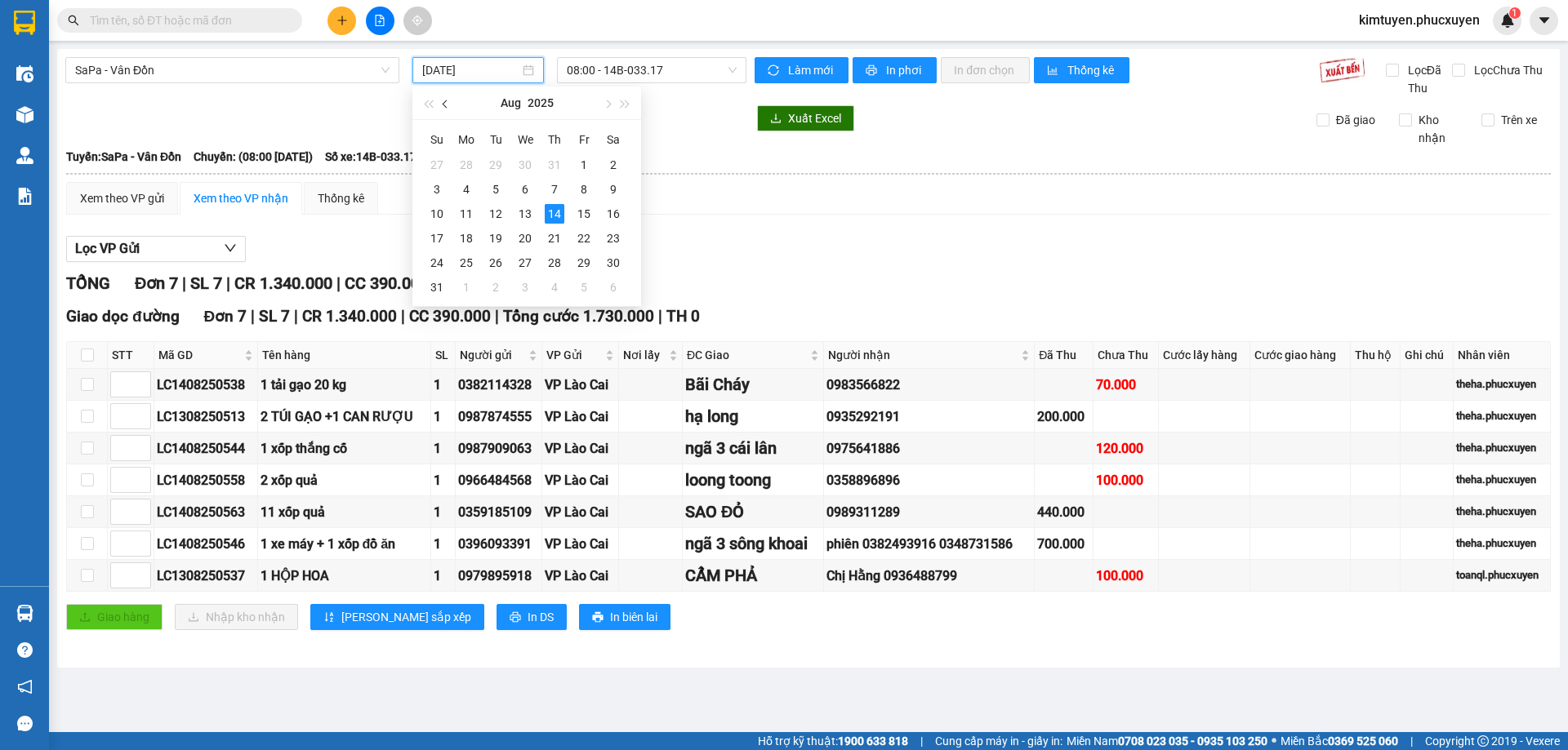
click at [448, 104] on span "button" at bounding box center [446, 104] width 8 height 8
click at [579, 165] on div "4" at bounding box center [584, 164] width 20 height 20
type input "[DATE]"
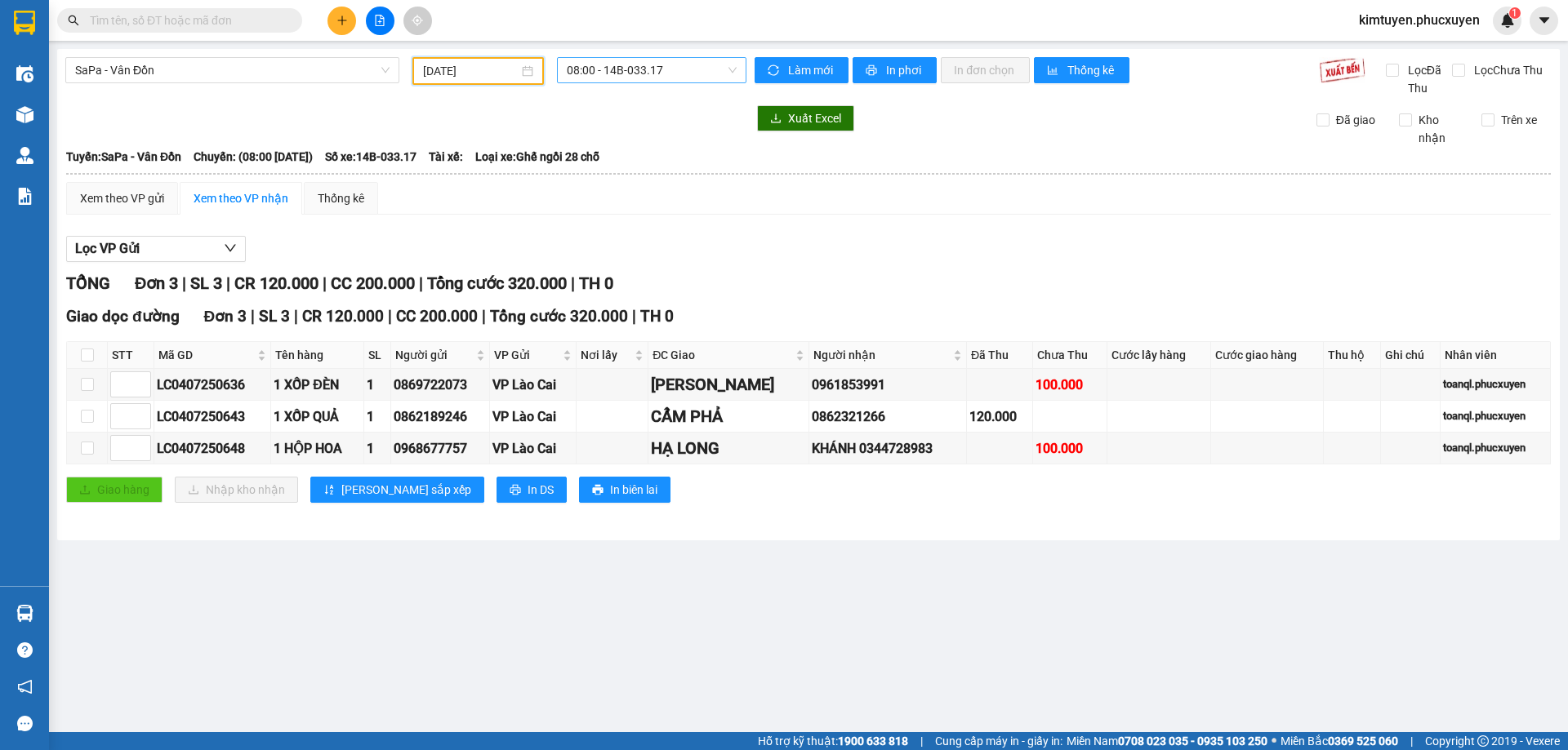
click at [643, 70] on span "08:00 - 14B-033.17" at bounding box center [651, 70] width 170 height 24
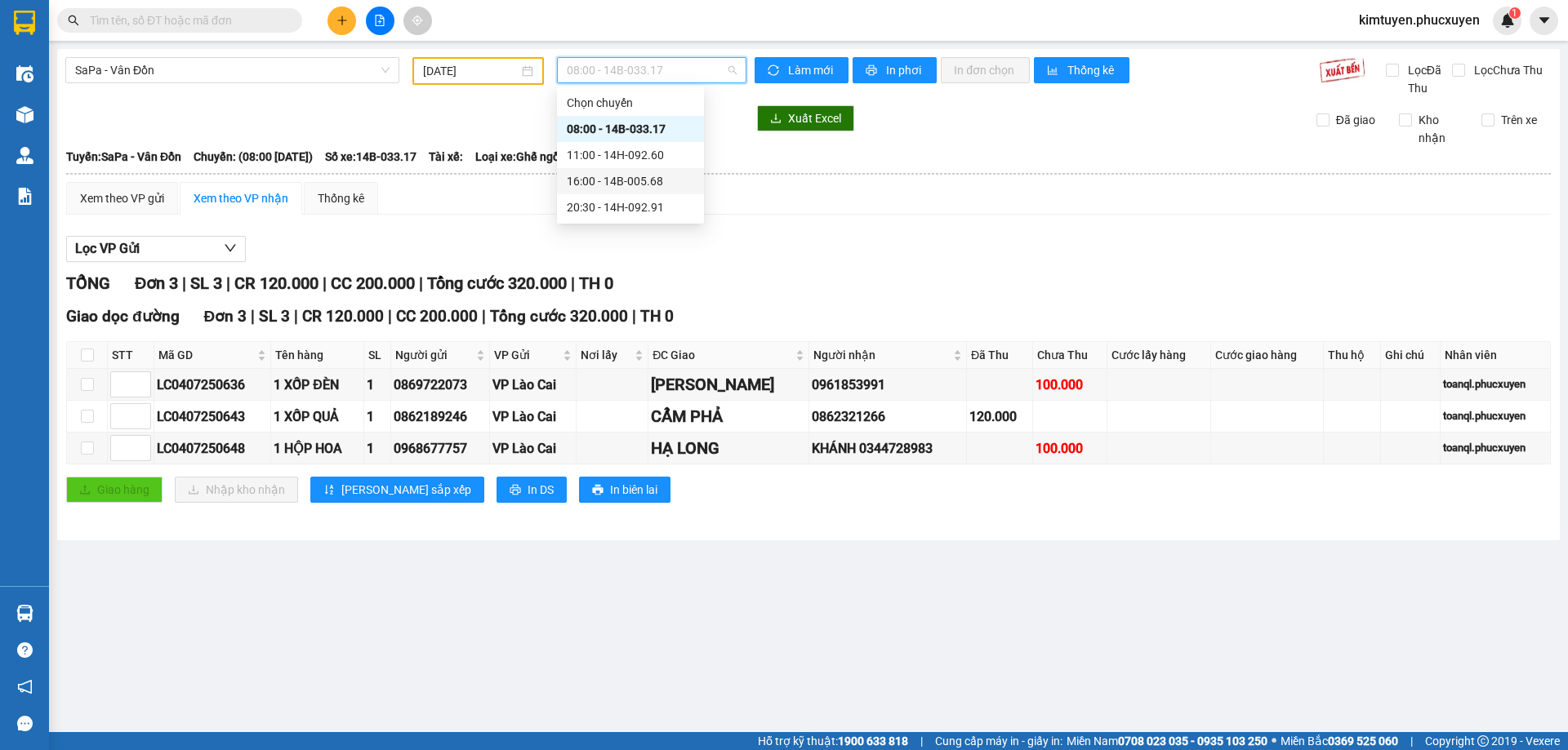
click at [657, 182] on div "16:00 - 14B-005.68" at bounding box center [630, 181] width 127 height 18
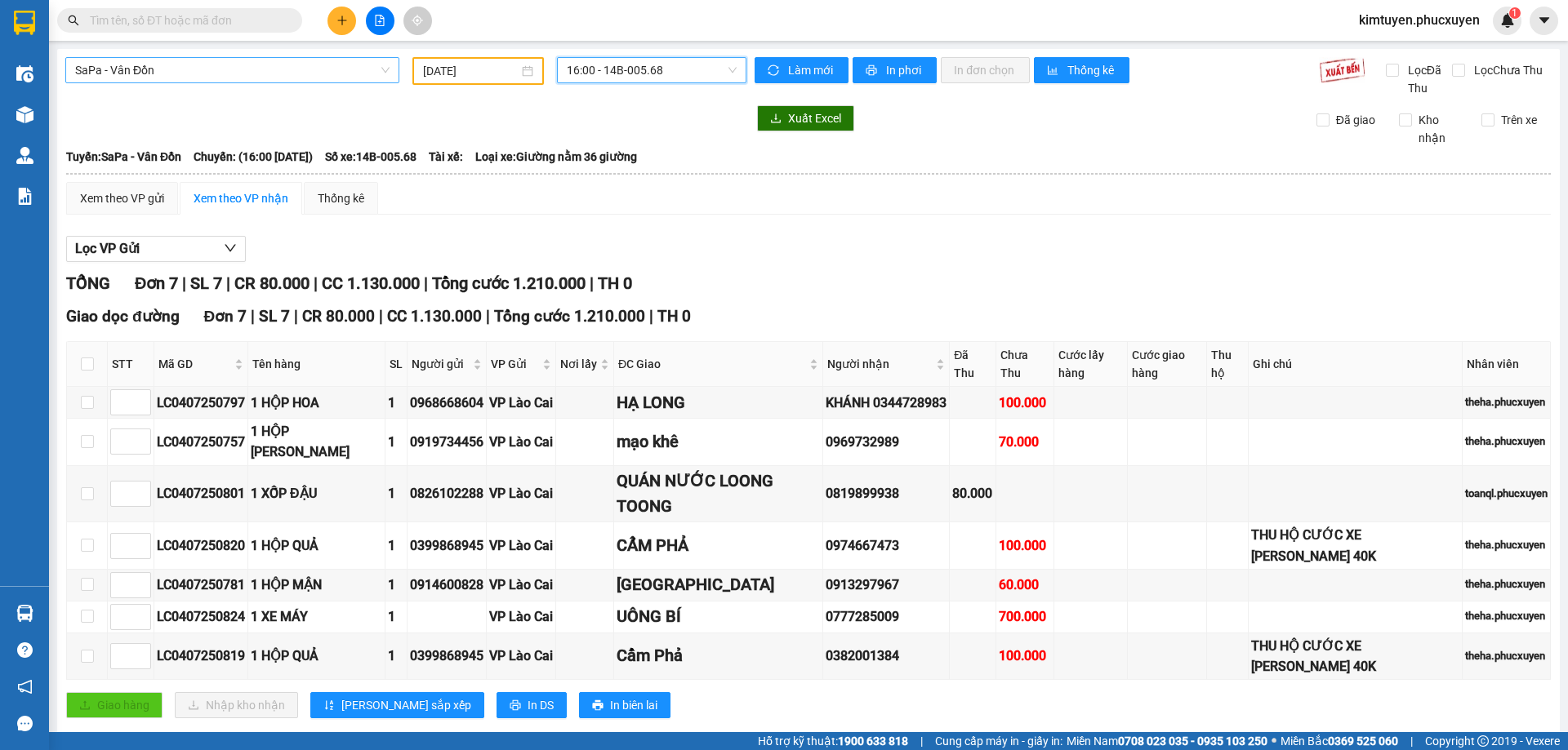
click at [182, 72] on span "SaPa - Vân Đồn" at bounding box center [232, 70] width 314 height 24
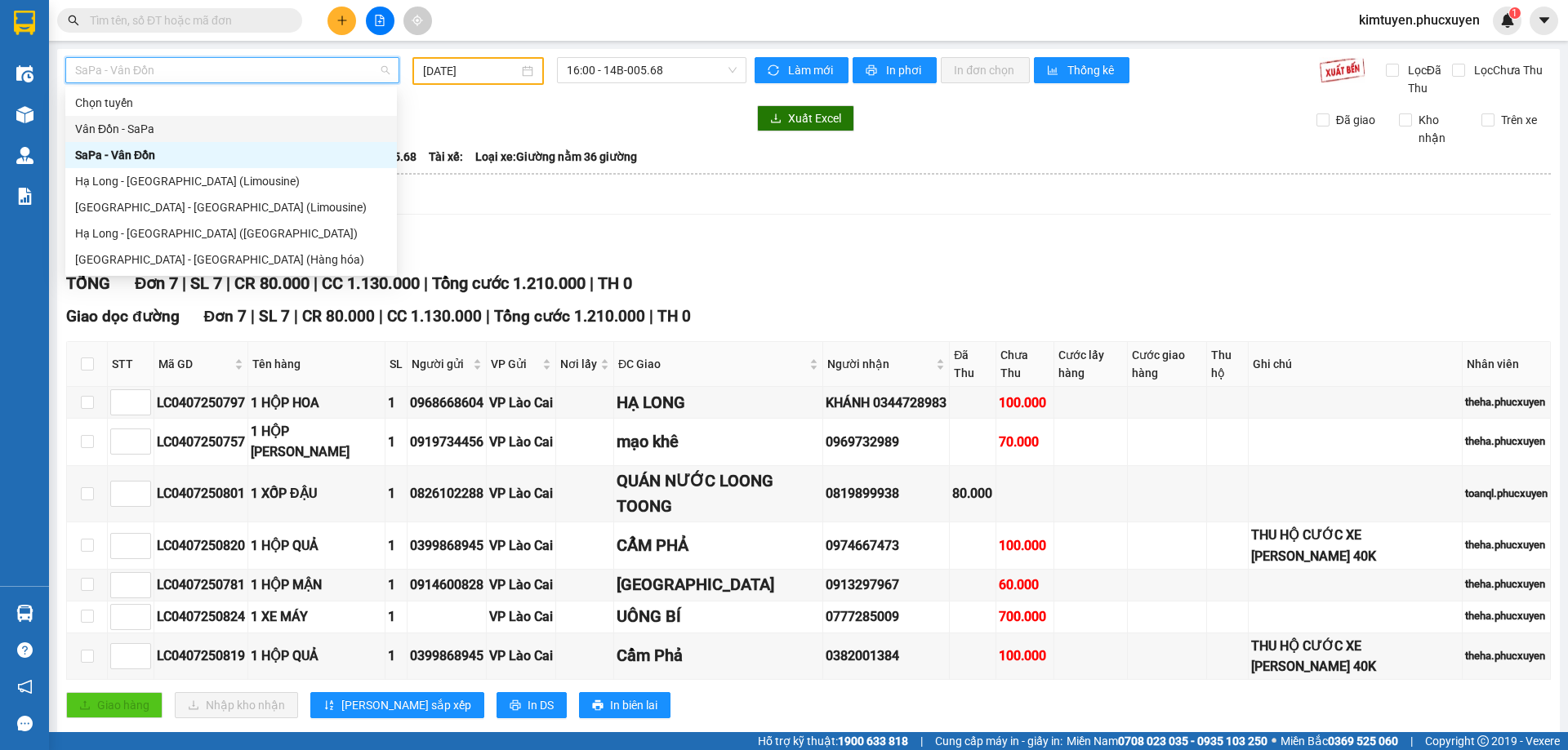
click at [153, 119] on div "Vân Đồn - SaPa" at bounding box center [231, 129] width 332 height 26
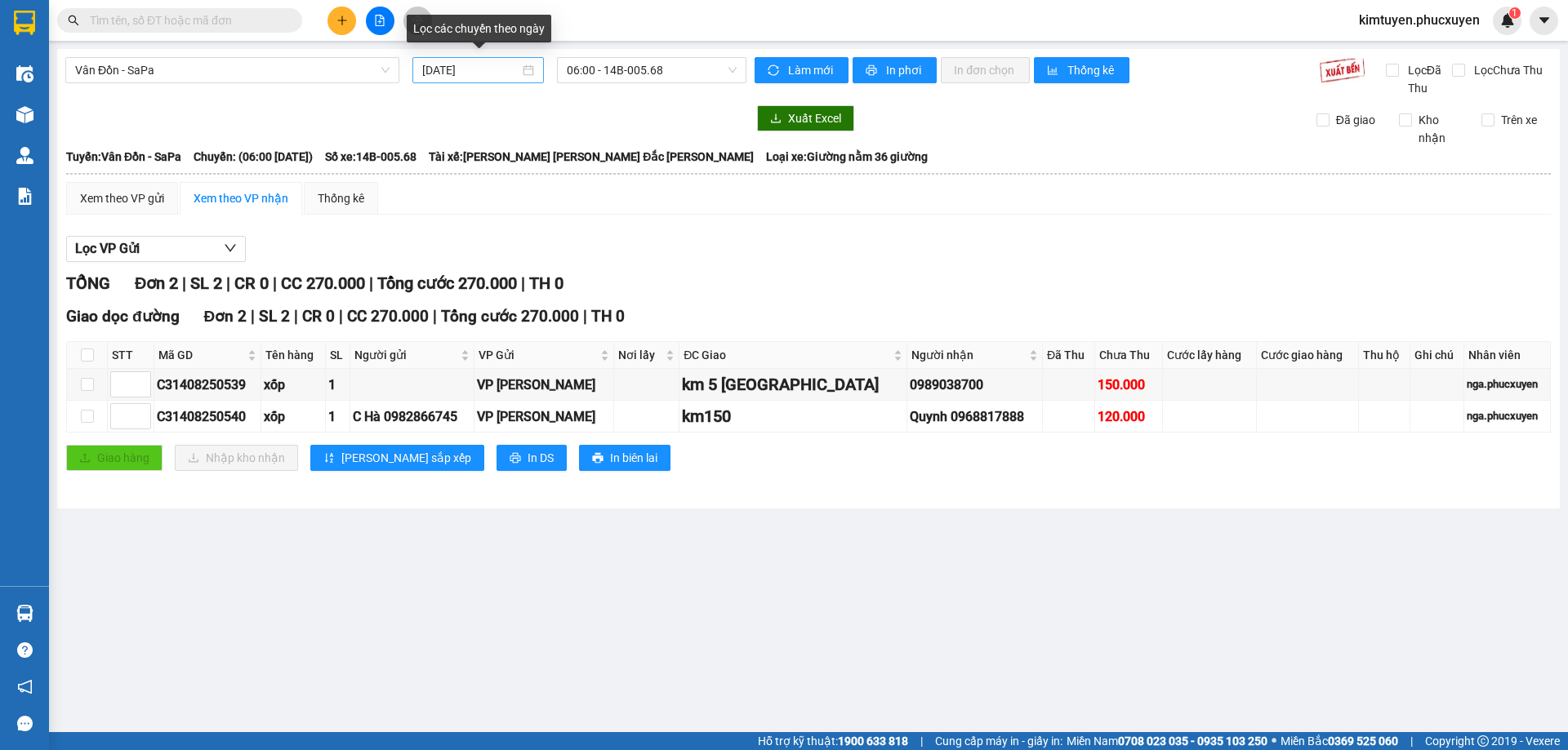
click at [529, 72] on div "[DATE]" at bounding box center [478, 70] width 112 height 18
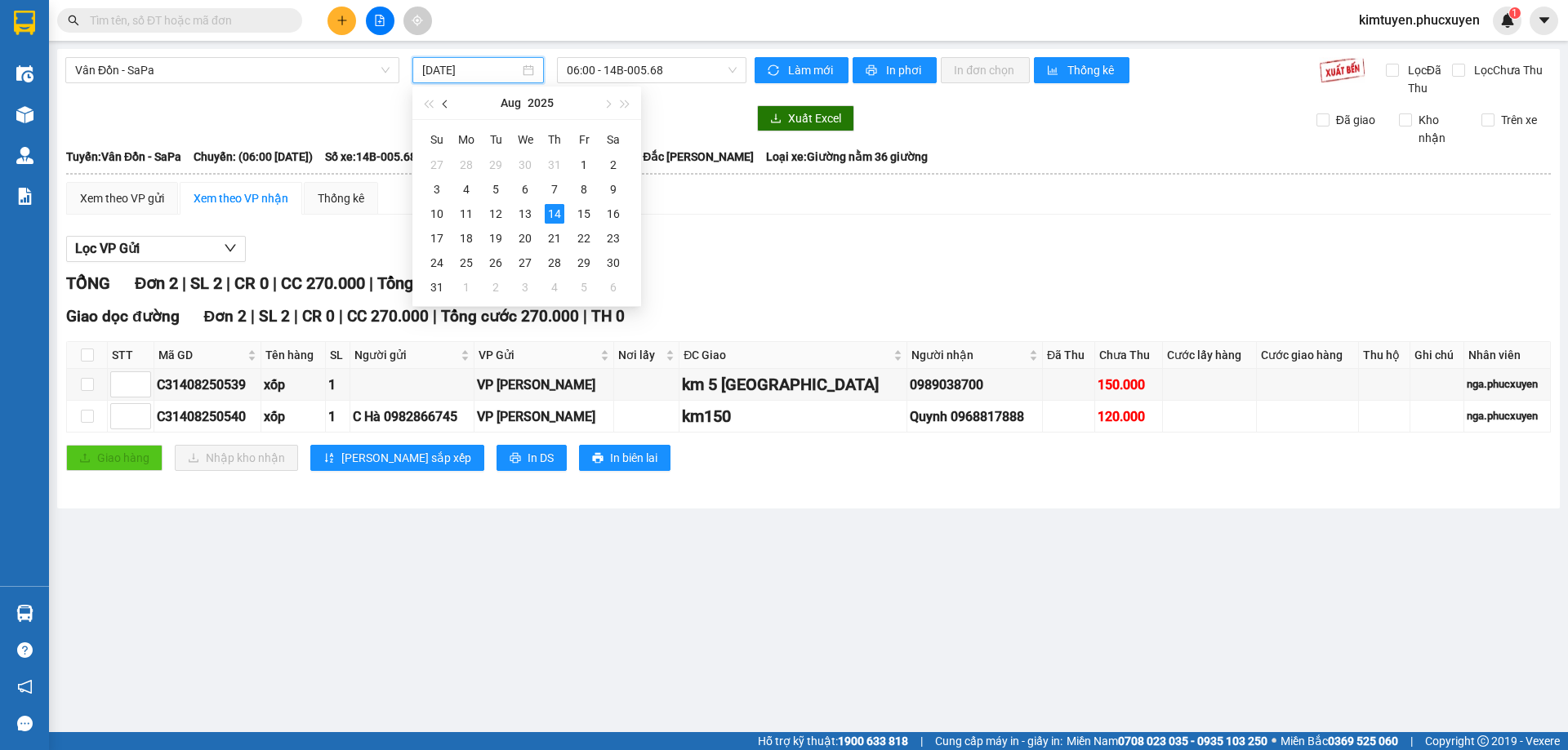
click at [445, 101] on span "button" at bounding box center [446, 104] width 8 height 8
click at [551, 167] on div "3" at bounding box center [555, 164] width 20 height 20
type input "[DATE]"
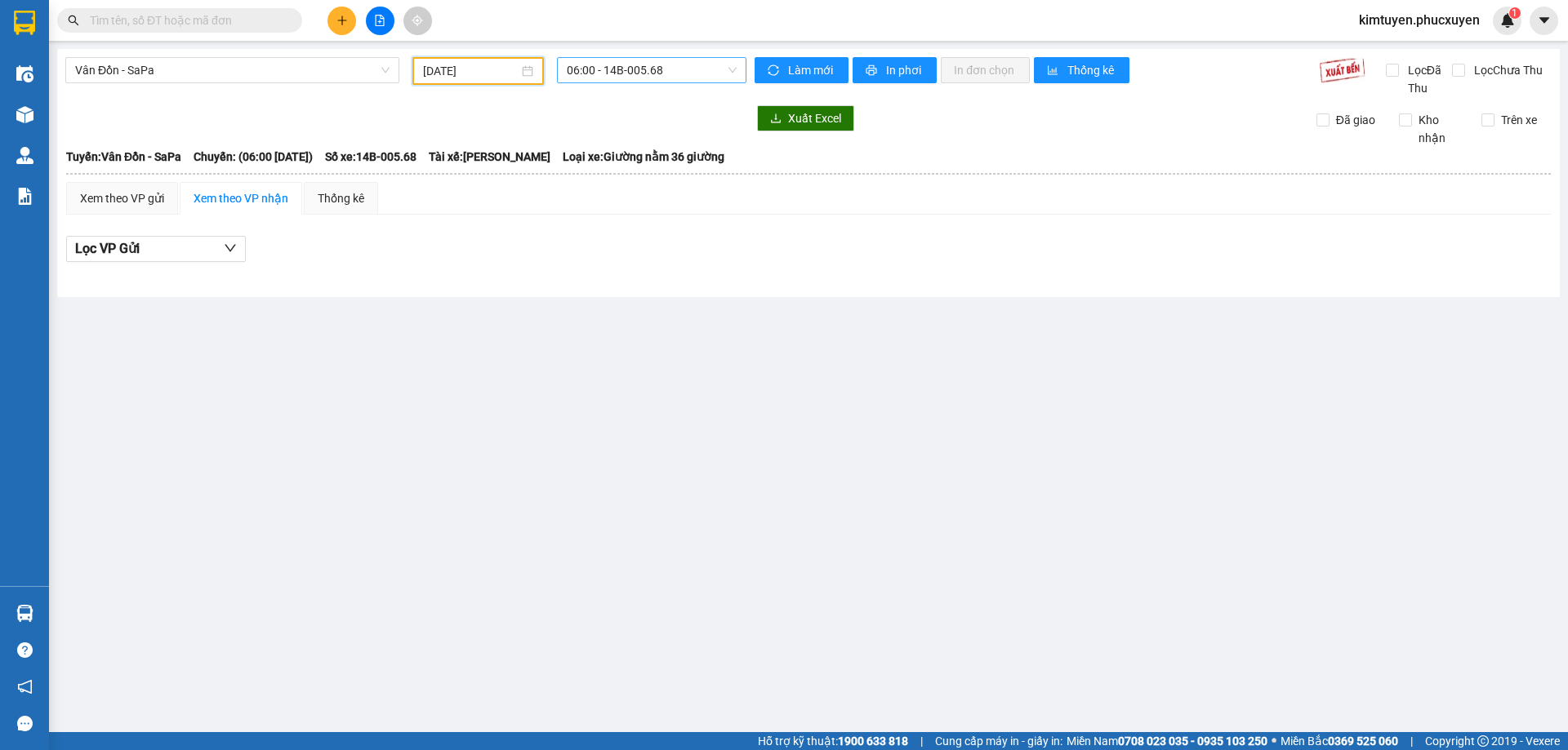
click at [674, 72] on span "06:00 - 14B-005.68" at bounding box center [651, 70] width 170 height 24
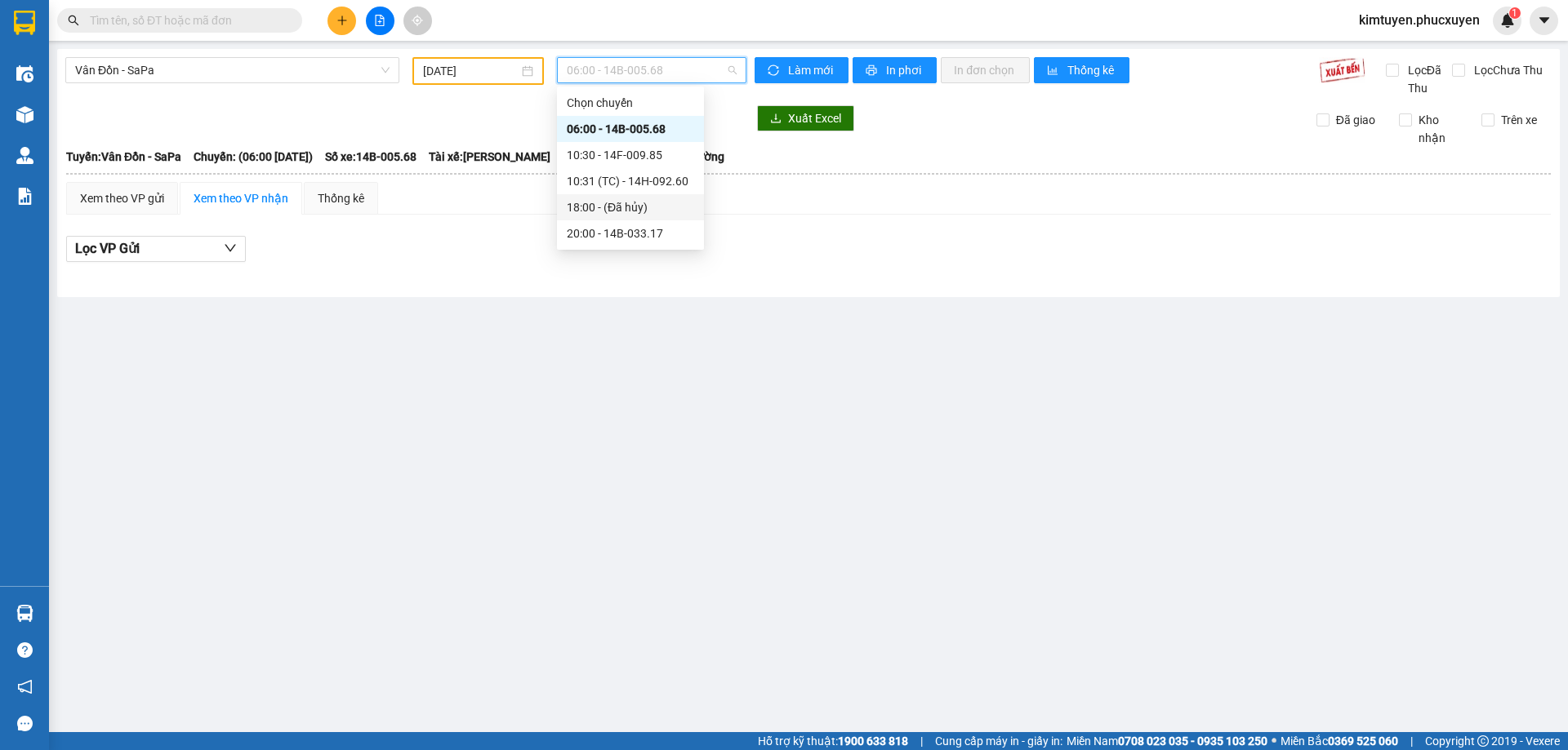
click at [667, 181] on div "10:31 (TC) - 14H-092.60" at bounding box center [630, 181] width 127 height 18
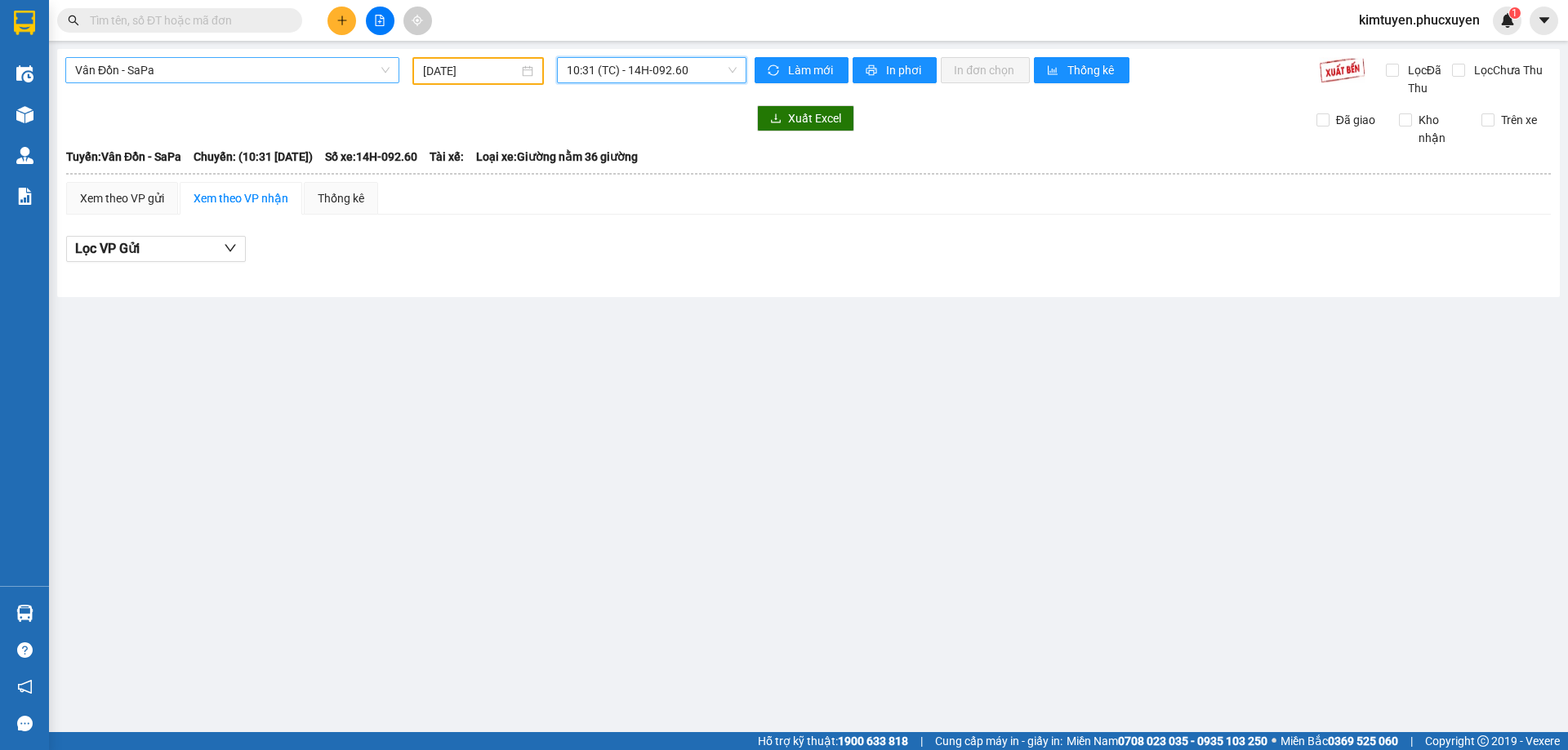
click at [135, 63] on span "Vân Đồn - SaPa" at bounding box center [232, 70] width 314 height 24
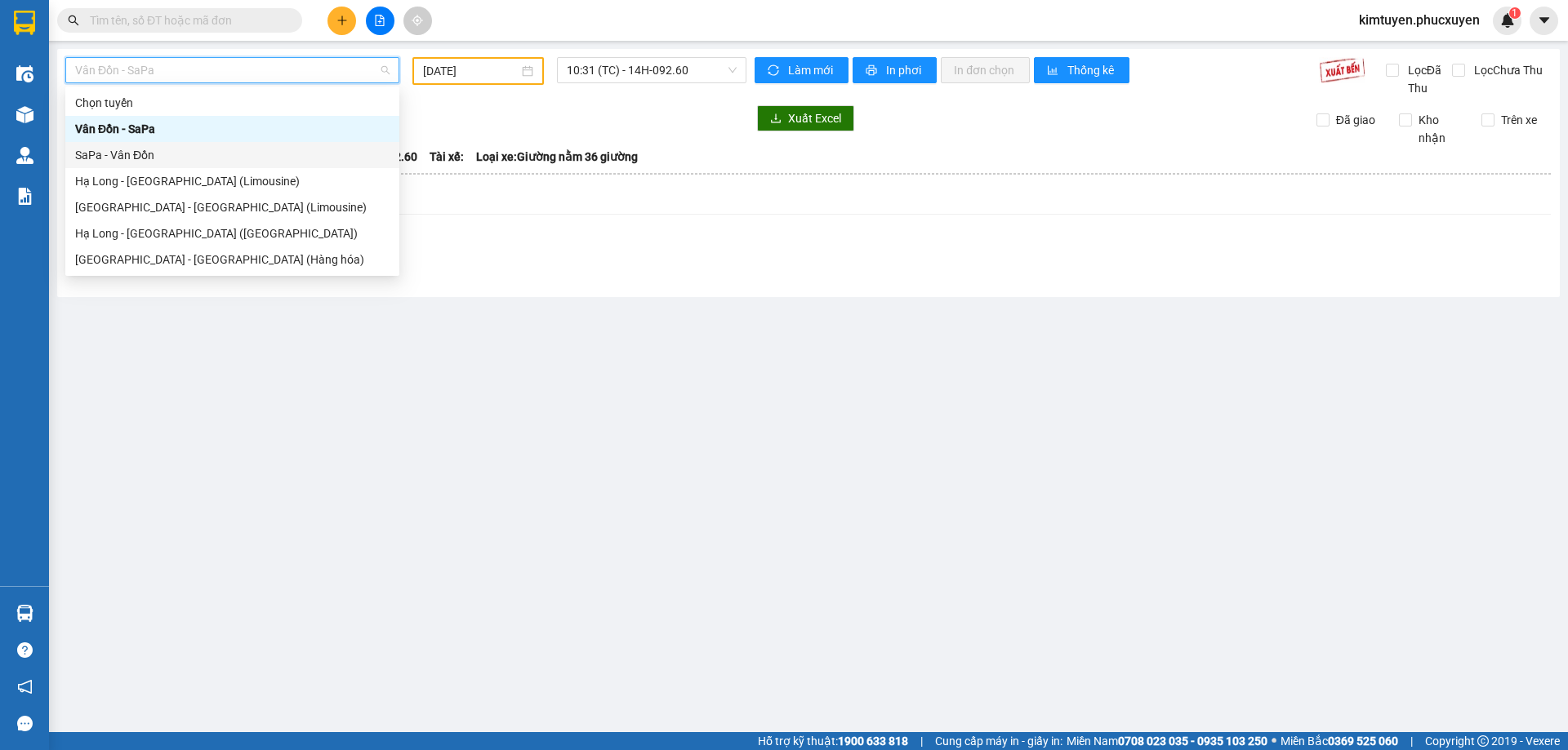
click at [182, 154] on div "SaPa - Vân Đồn" at bounding box center [232, 155] width 314 height 18
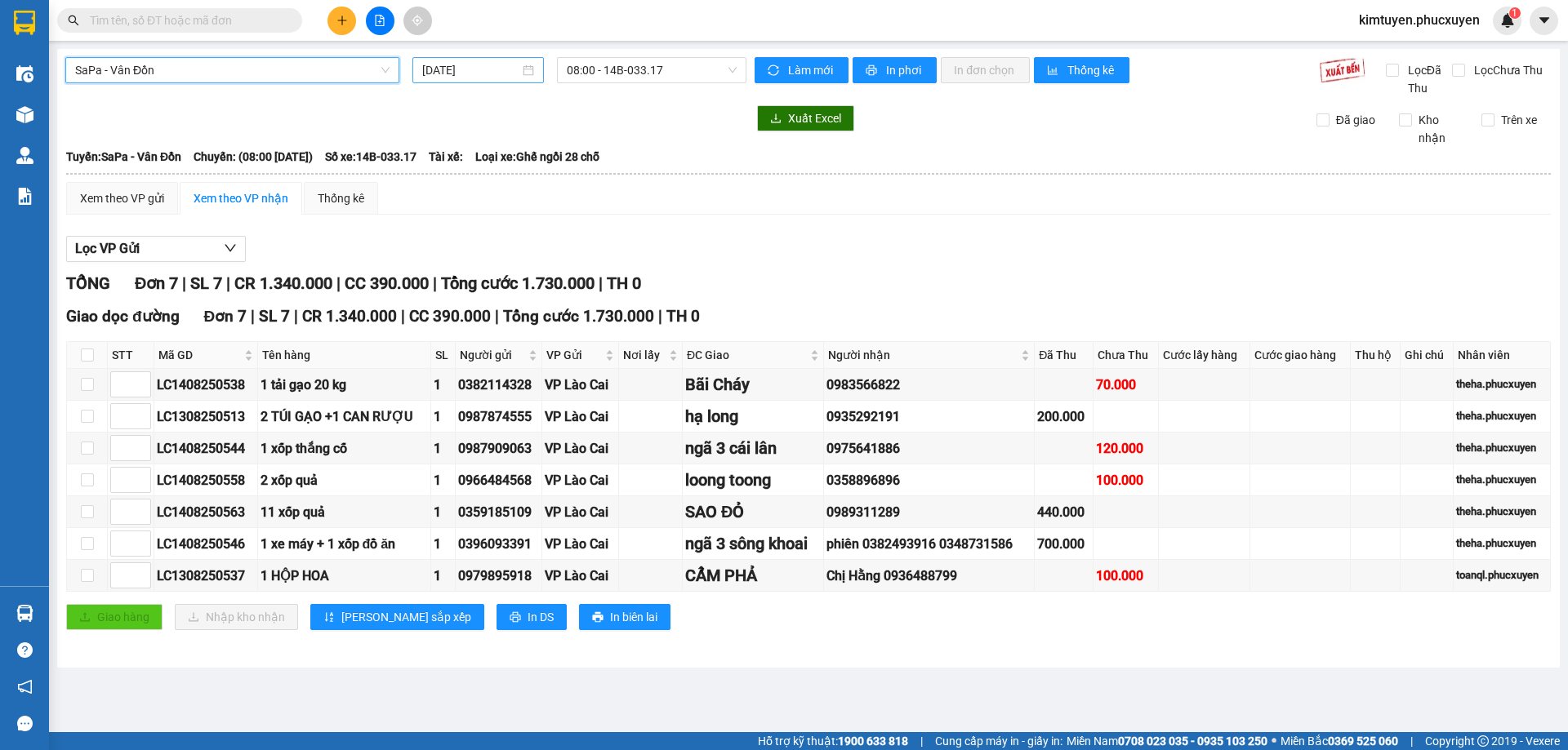
click at [524, 69] on div "[DATE]" at bounding box center [478, 70] width 112 height 18
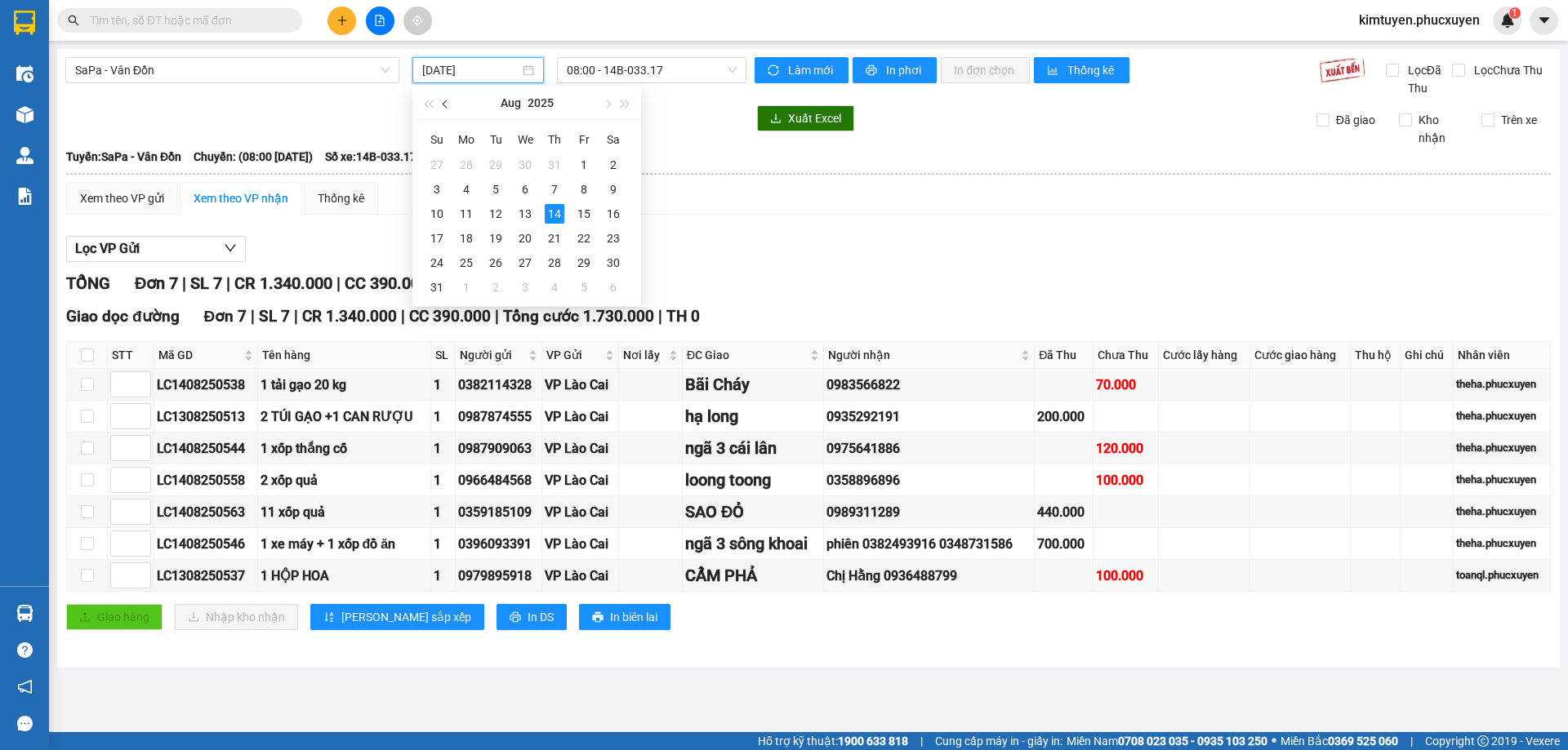
click at [451, 104] on button "button" at bounding box center [446, 103] width 18 height 33
drag, startPoint x: 581, startPoint y: 164, endPoint x: 585, endPoint y: 142, distance: 22.4
click at [580, 164] on div "4" at bounding box center [584, 164] width 20 height 20
type input "[DATE]"
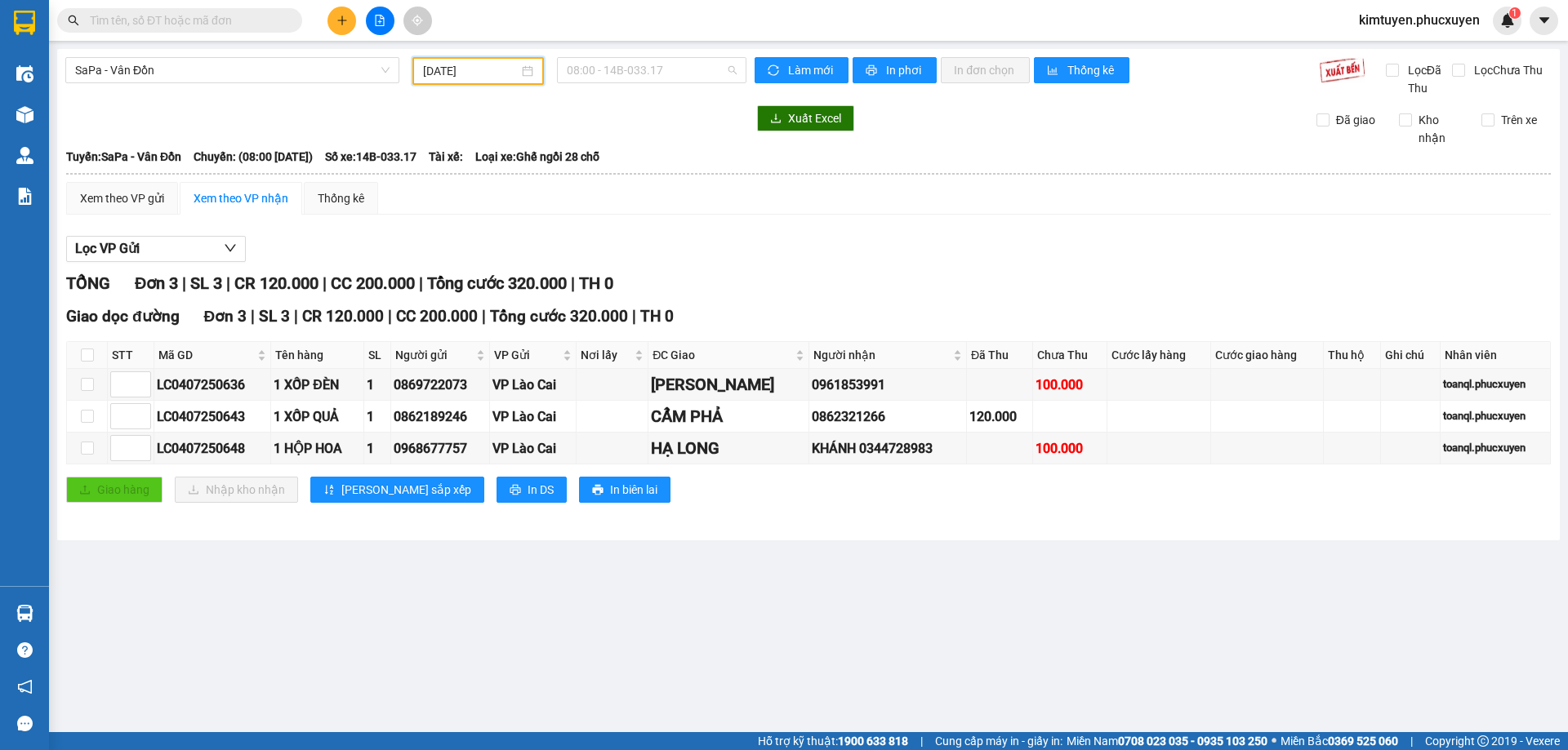
drag, startPoint x: 660, startPoint y: 72, endPoint x: 522, endPoint y: 8, distance: 152.1
click at [660, 69] on span "08:00 - 14B-033.17" at bounding box center [651, 70] width 170 height 24
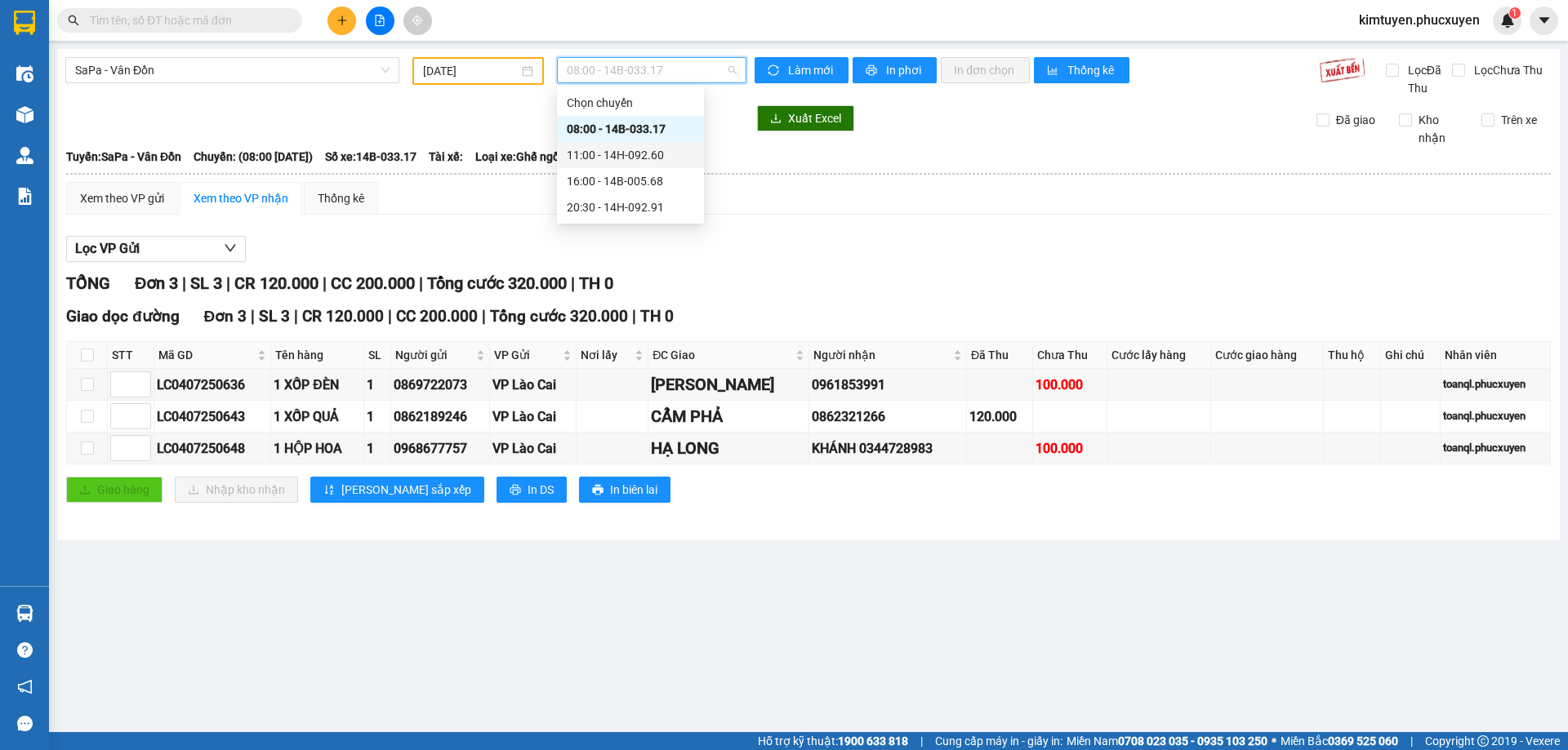
click at [654, 157] on div "11:00 - 14H-092.60" at bounding box center [630, 155] width 127 height 18
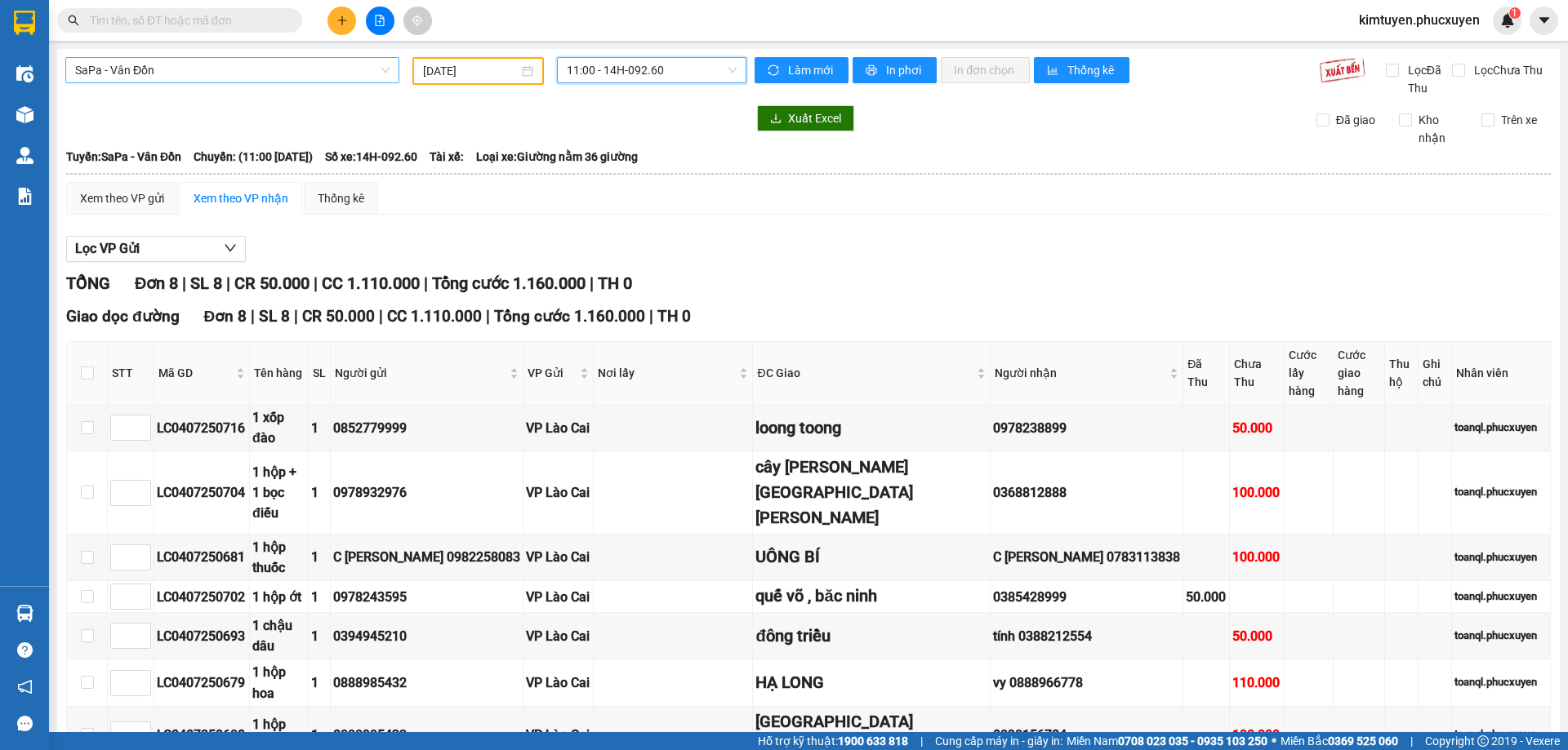
click at [208, 72] on span "SaPa - Vân Đồn" at bounding box center [232, 70] width 314 height 24
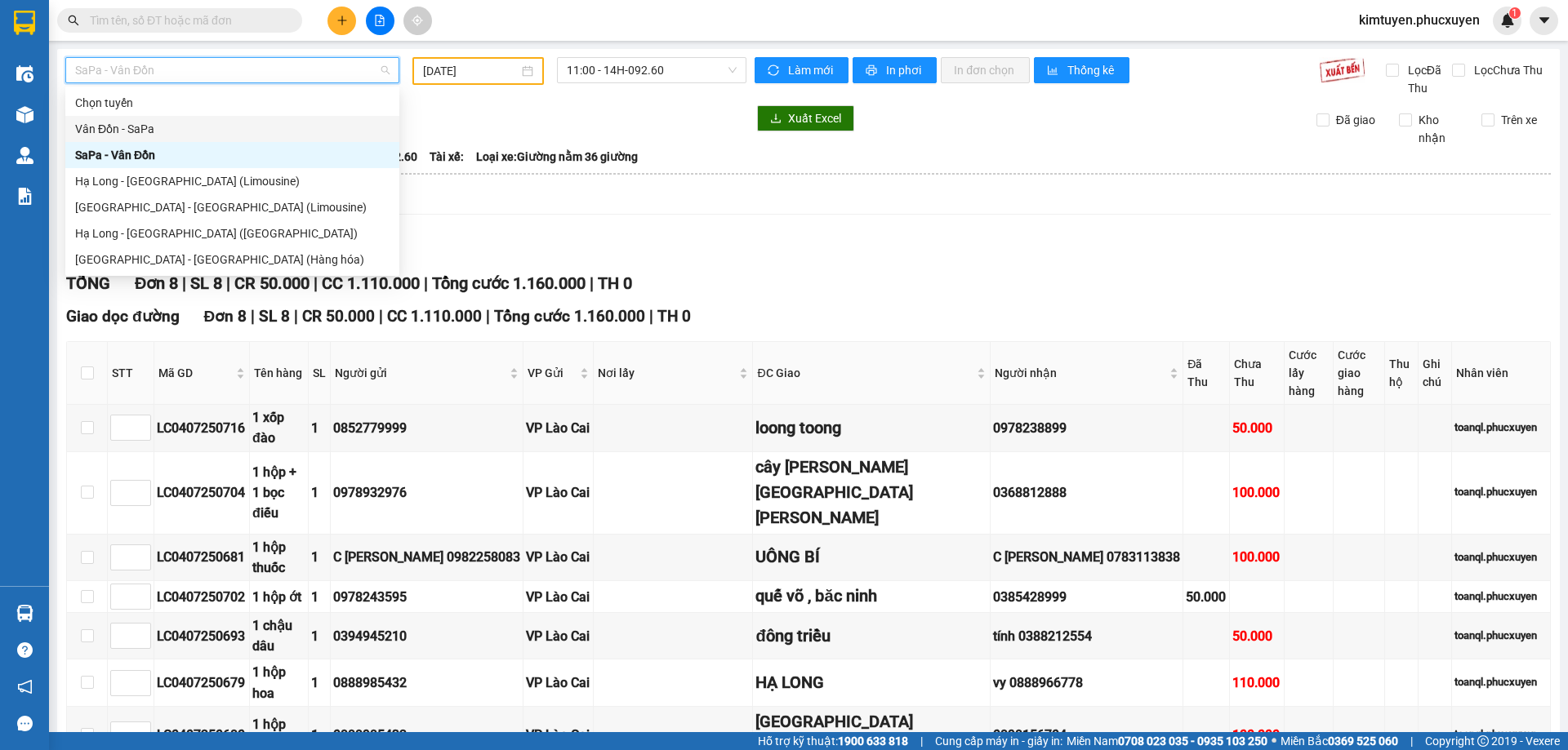
click at [169, 128] on div "Vân Đồn - SaPa" at bounding box center [232, 129] width 314 height 18
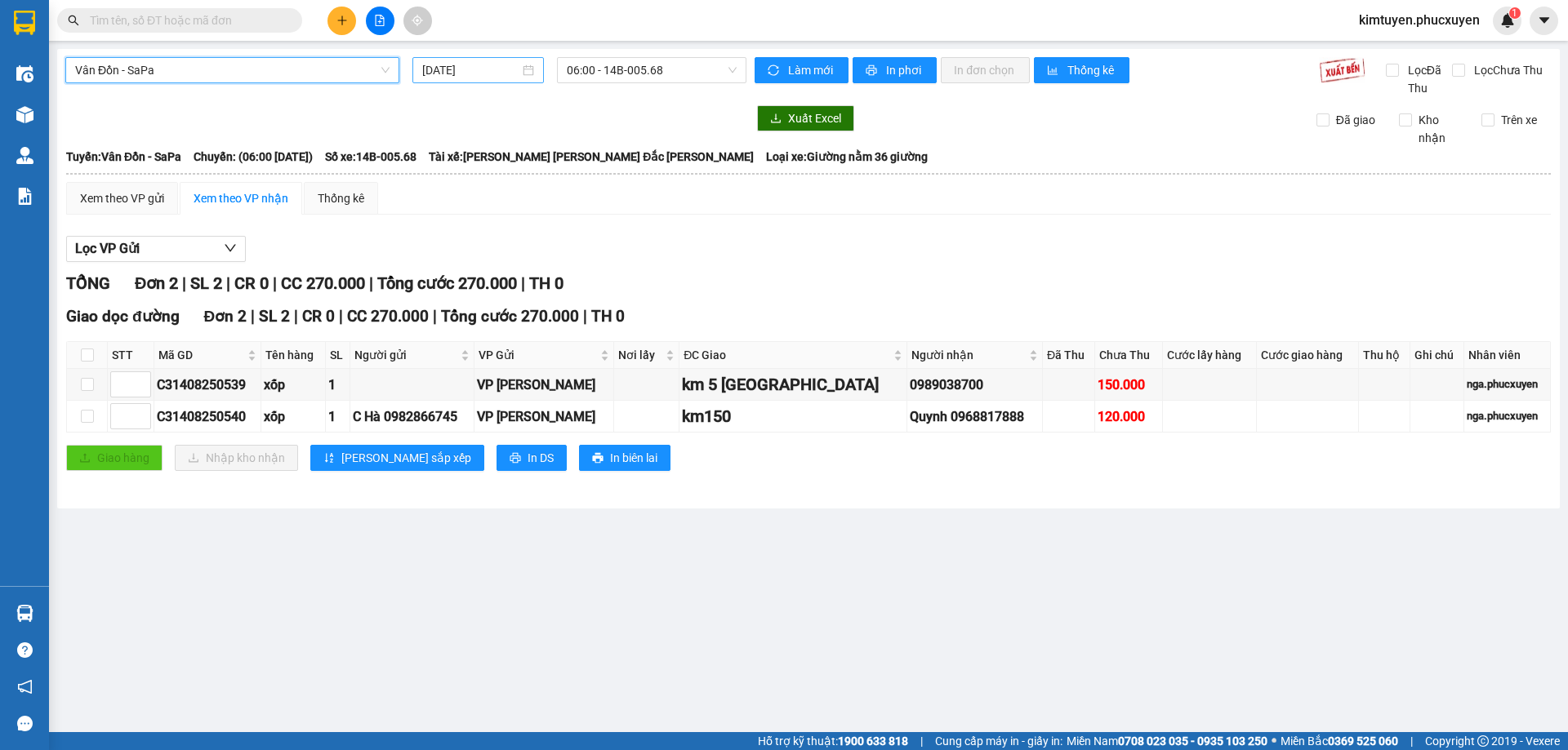
click at [529, 70] on div "[DATE]" at bounding box center [478, 70] width 112 height 18
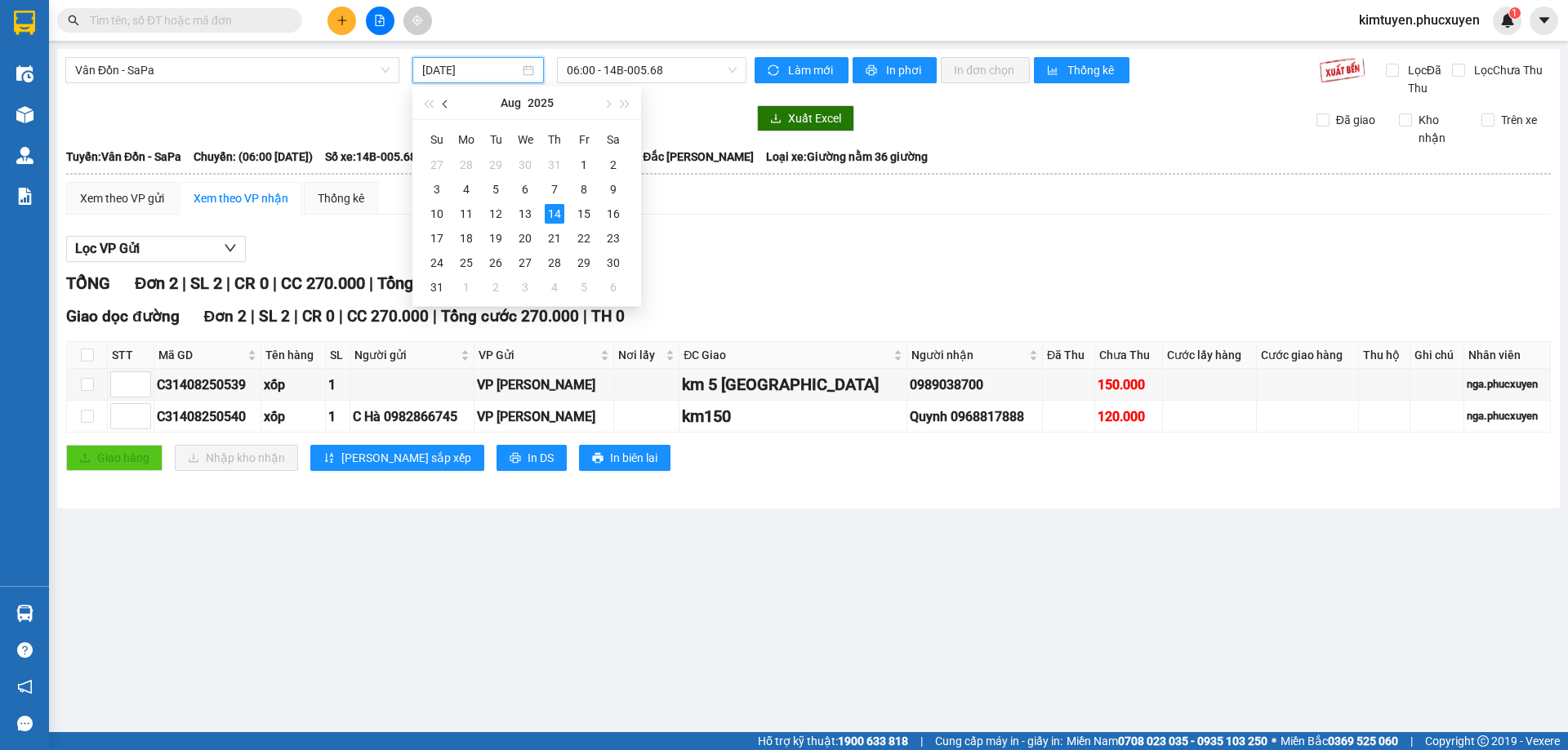
click at [449, 103] on span "button" at bounding box center [446, 104] width 8 height 8
click at [589, 167] on div "4" at bounding box center [584, 164] width 20 height 20
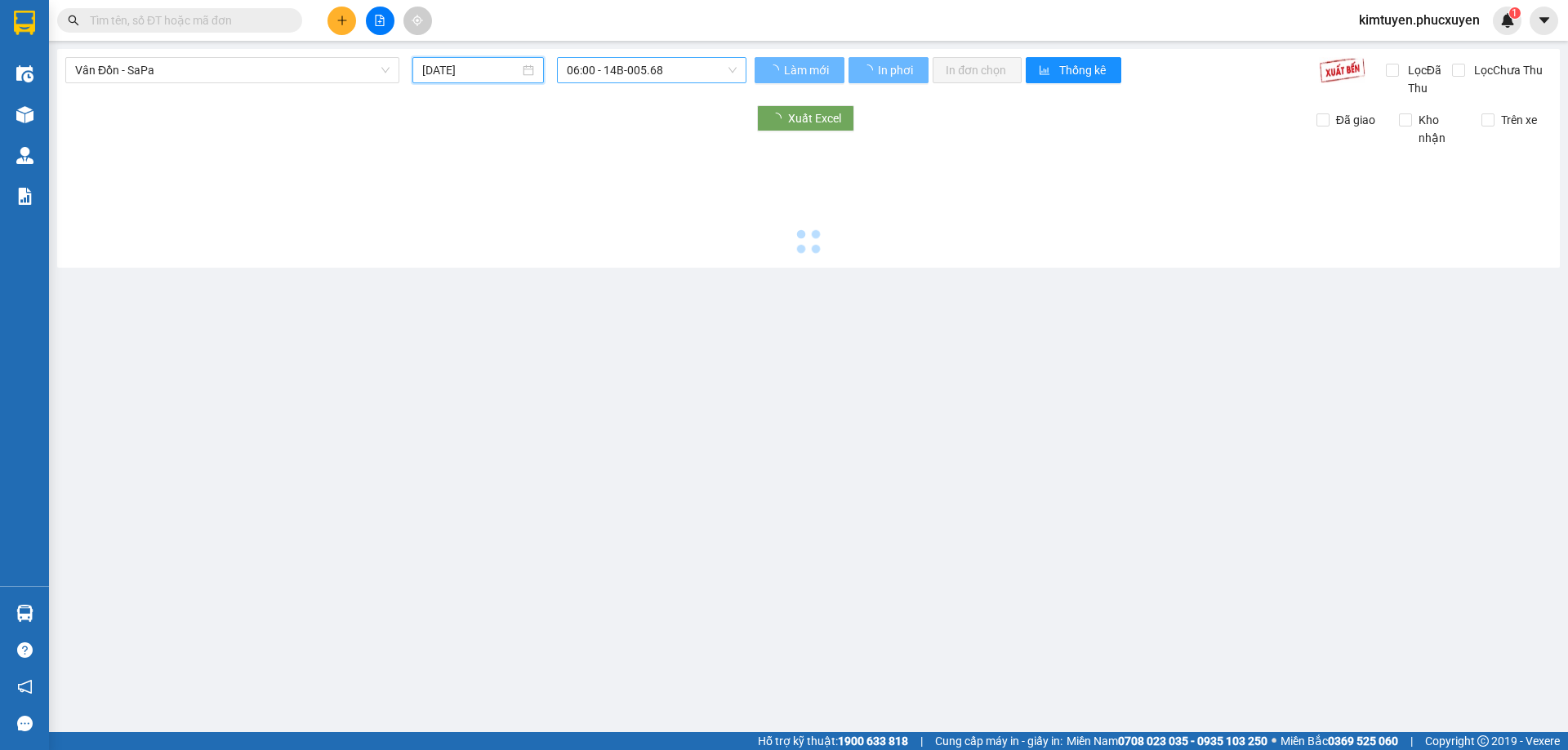
type input "[DATE]"
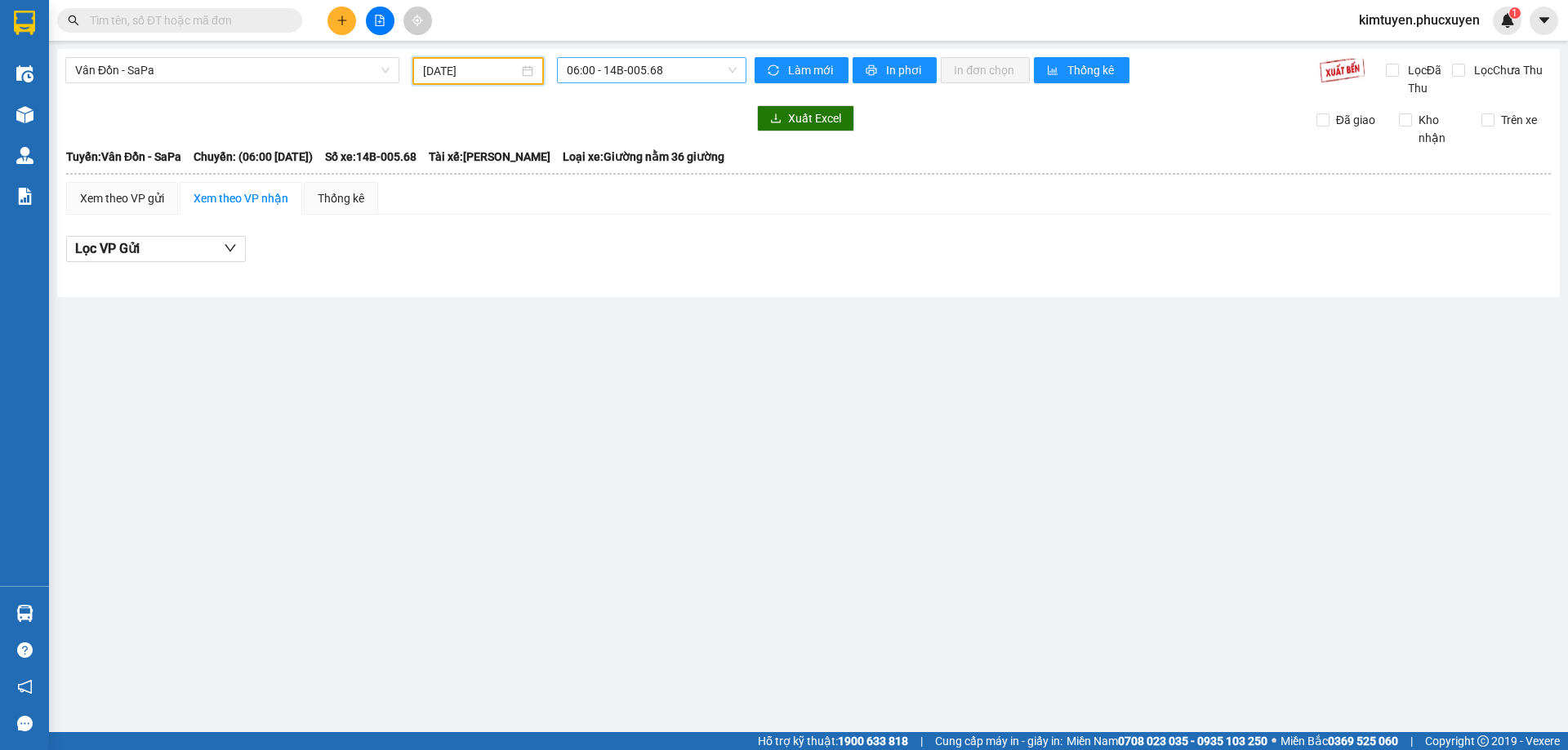
click at [683, 74] on span "06:00 - 14B-005.68" at bounding box center [651, 70] width 170 height 24
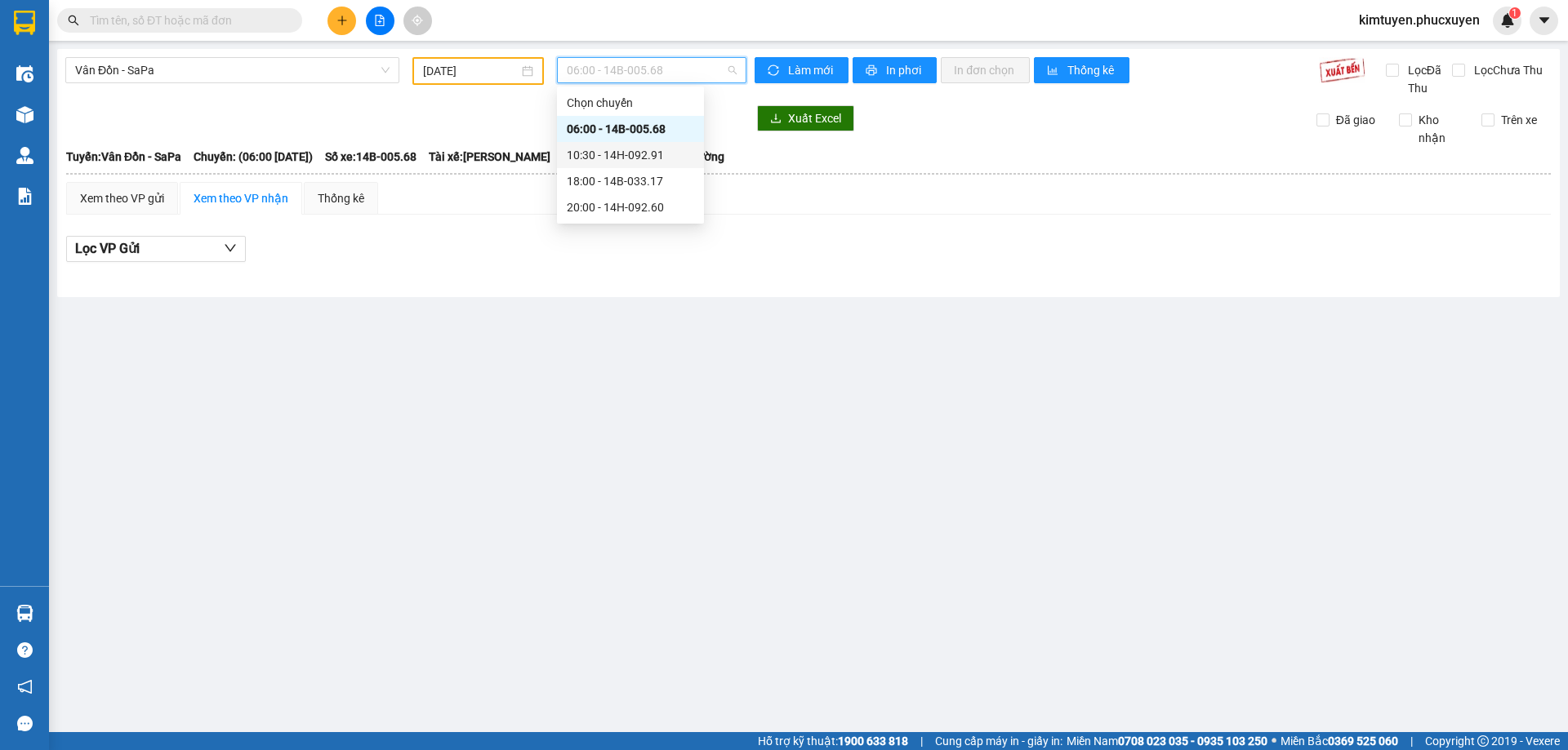
click at [643, 153] on div "10:30 - 14H-092.91" at bounding box center [630, 155] width 127 height 18
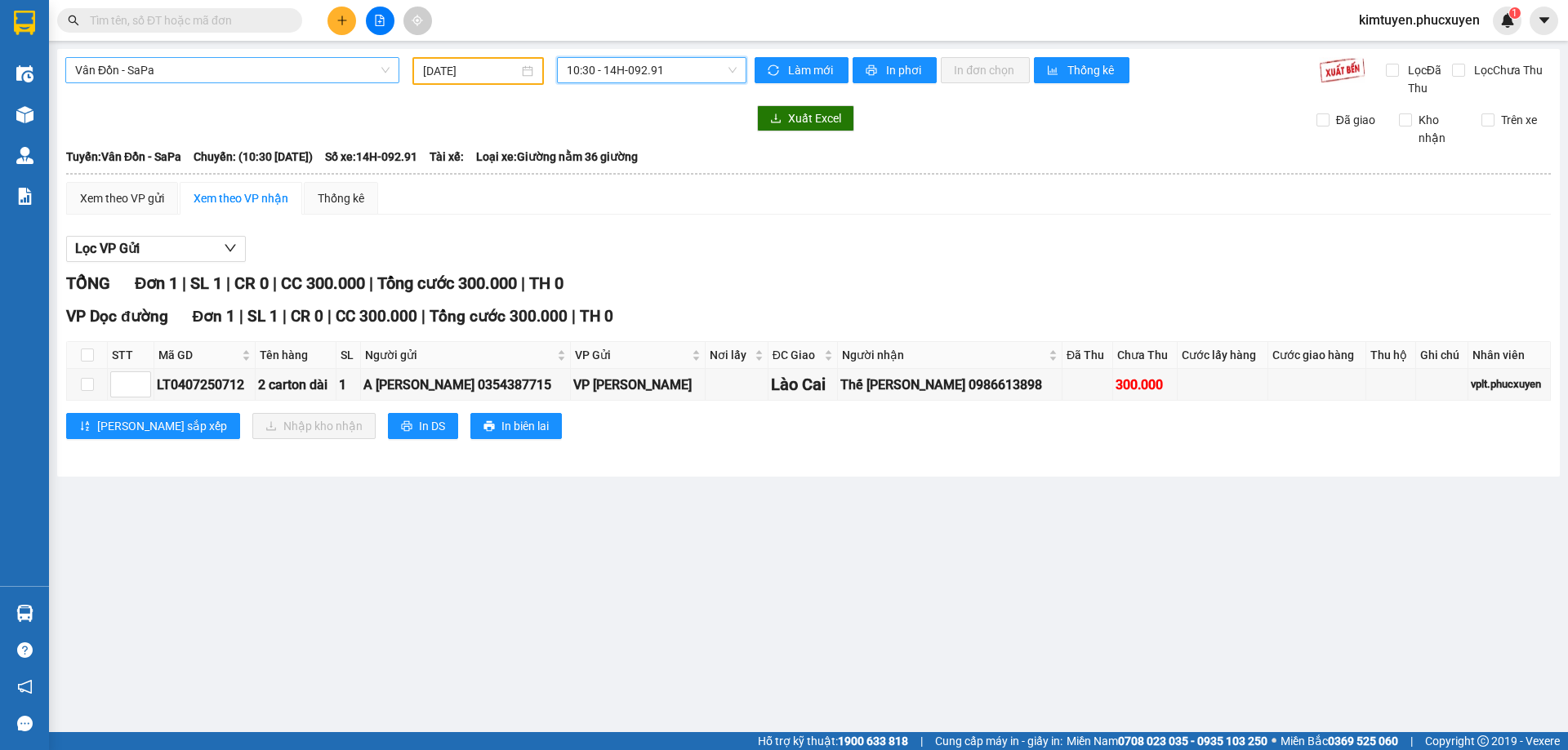
click at [113, 70] on span "Vân Đồn - SaPa" at bounding box center [232, 70] width 314 height 24
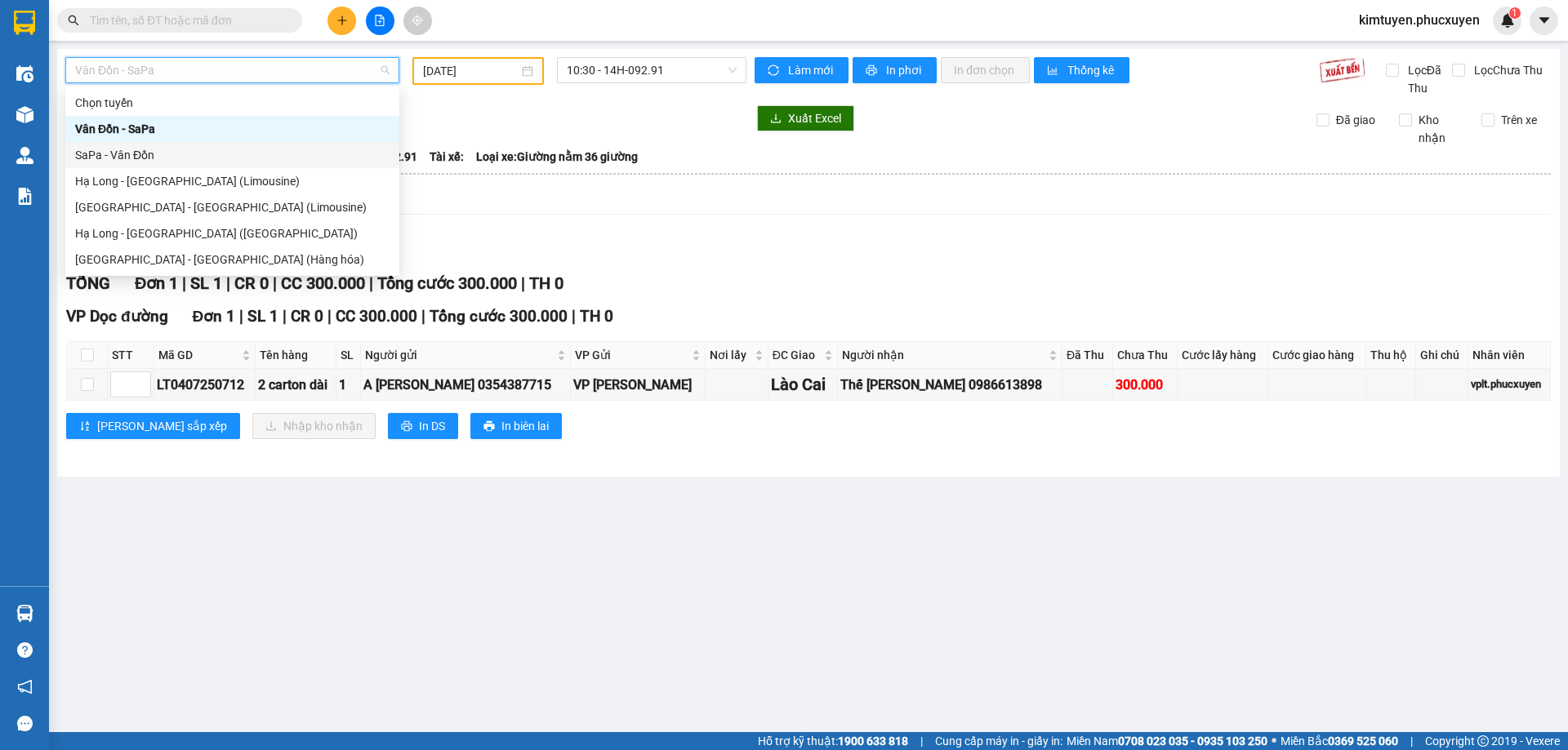
click at [143, 156] on div "SaPa - Vân Đồn" at bounding box center [232, 155] width 314 height 18
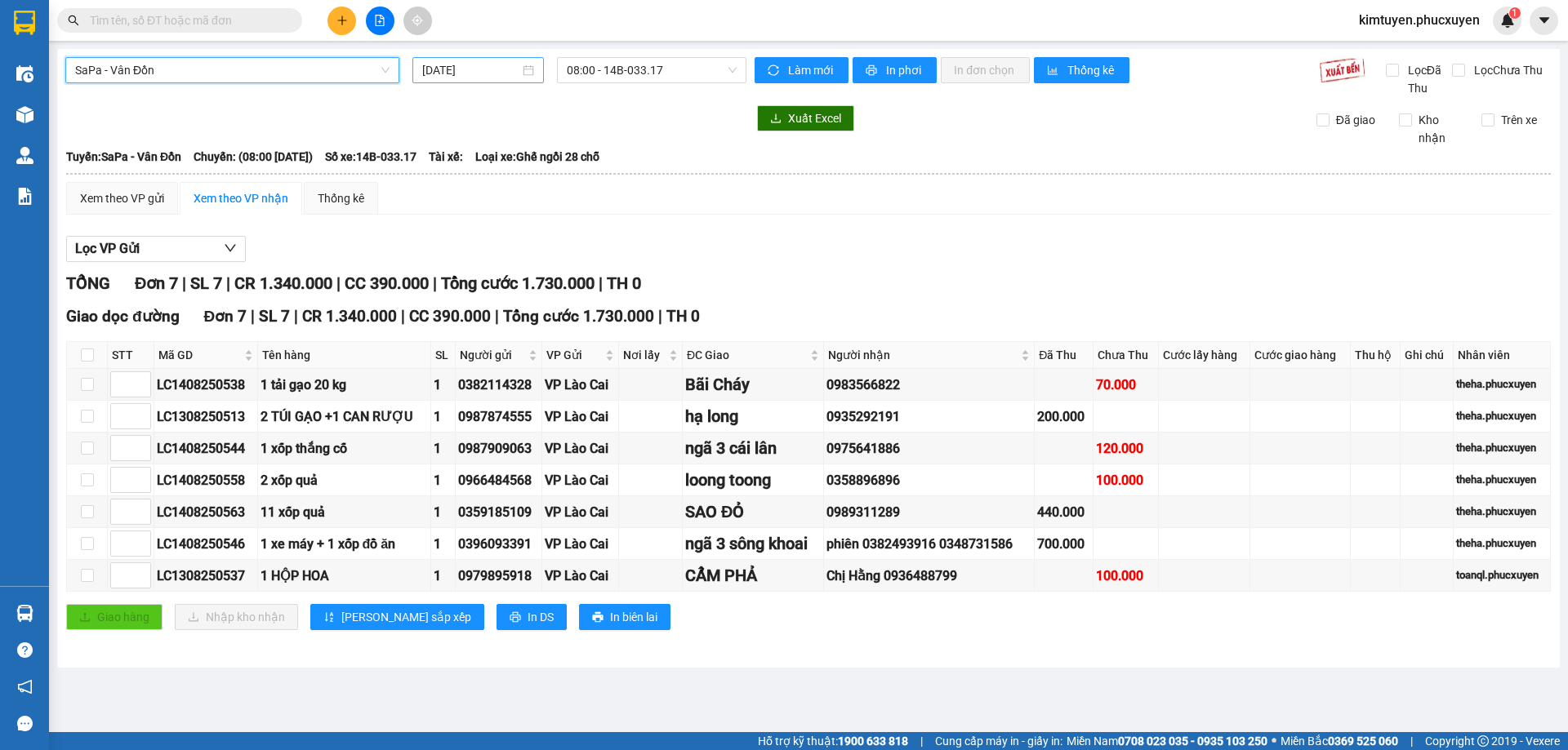
click at [530, 71] on div "[DATE]" at bounding box center [478, 70] width 112 height 18
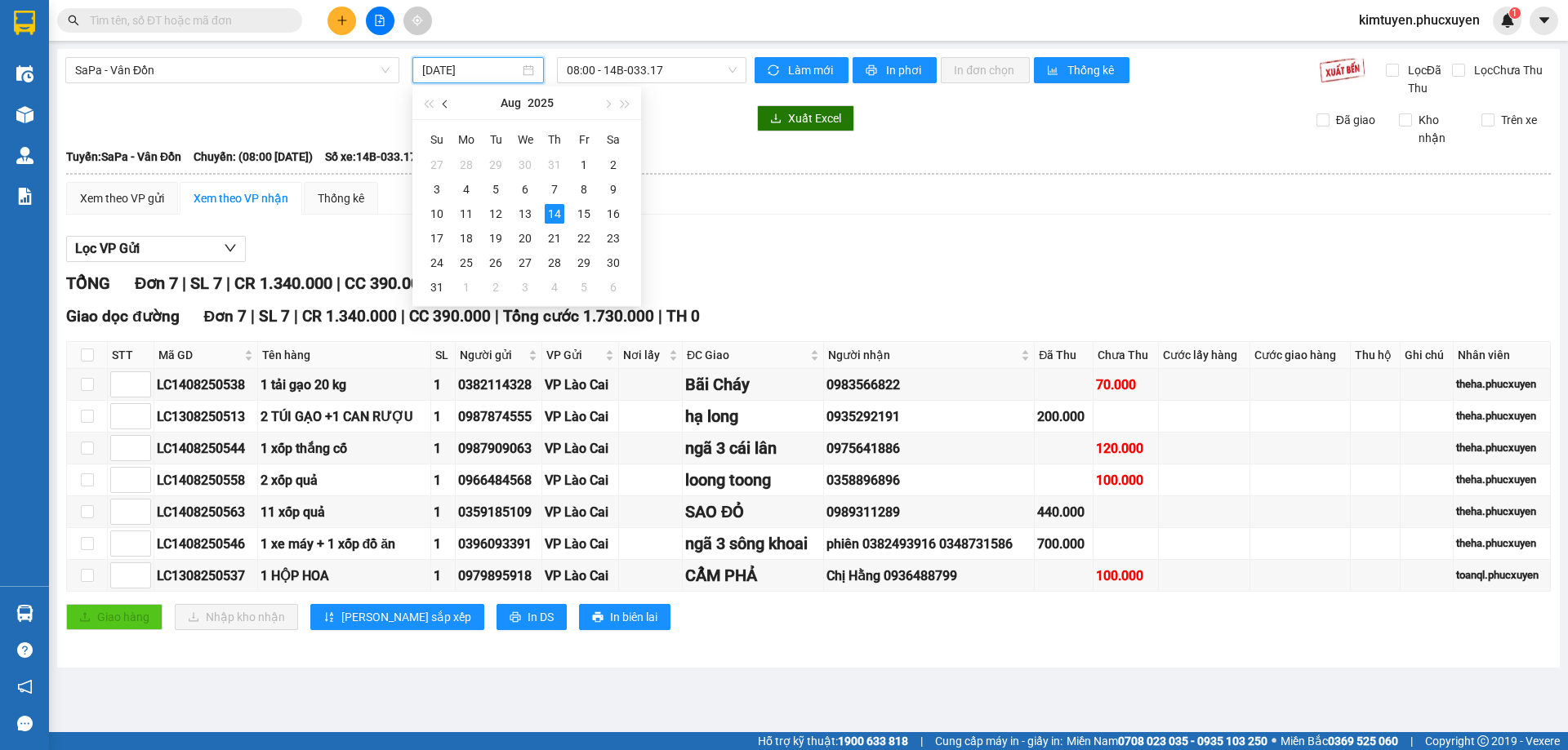
click at [452, 102] on button "button" at bounding box center [446, 103] width 18 height 33
drag, startPoint x: 583, startPoint y: 171, endPoint x: 602, endPoint y: 131, distance: 44.3
click at [582, 170] on div "4" at bounding box center [584, 164] width 20 height 20
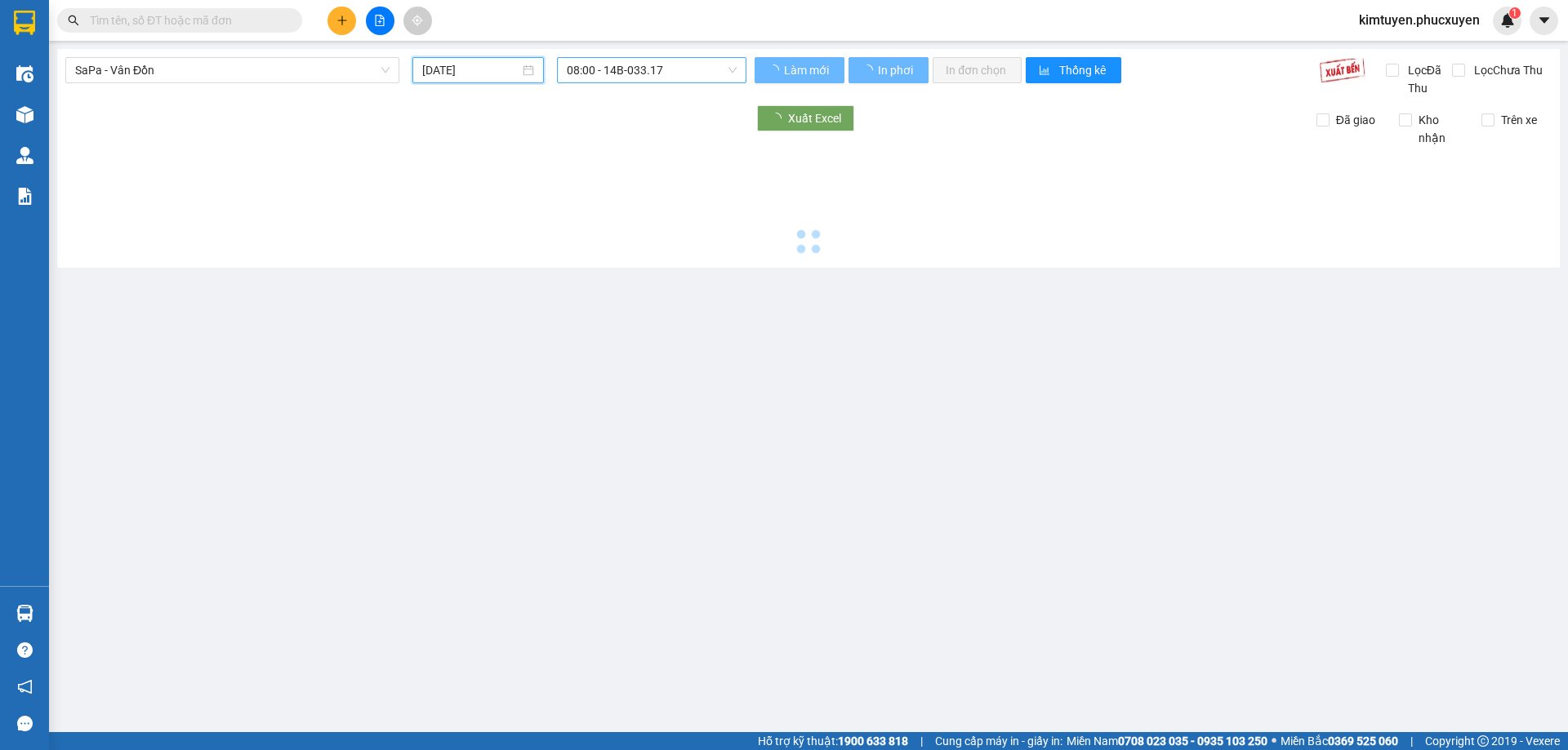
type input "[DATE]"
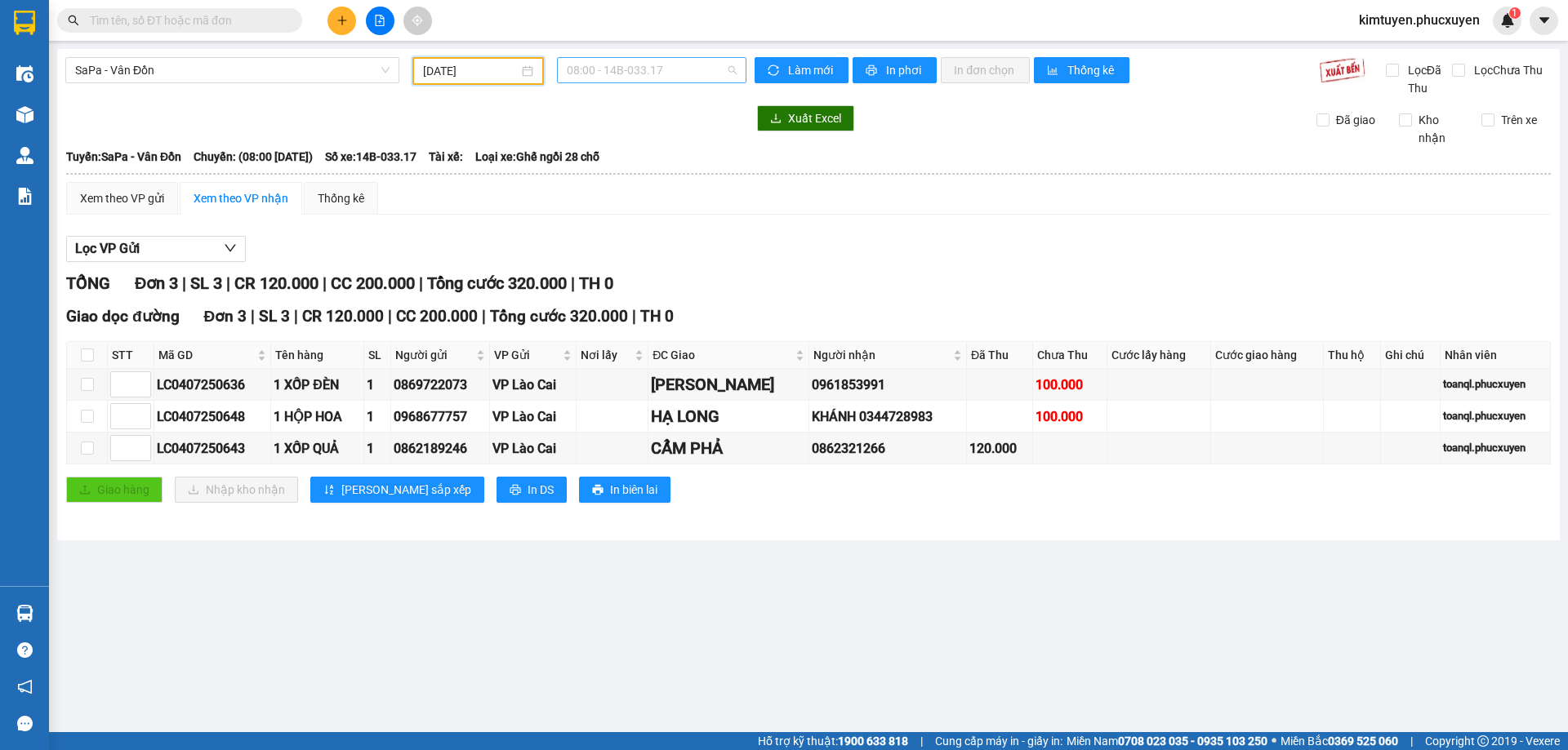
click at [656, 65] on span "08:00 - 14B-033.17" at bounding box center [651, 70] width 170 height 24
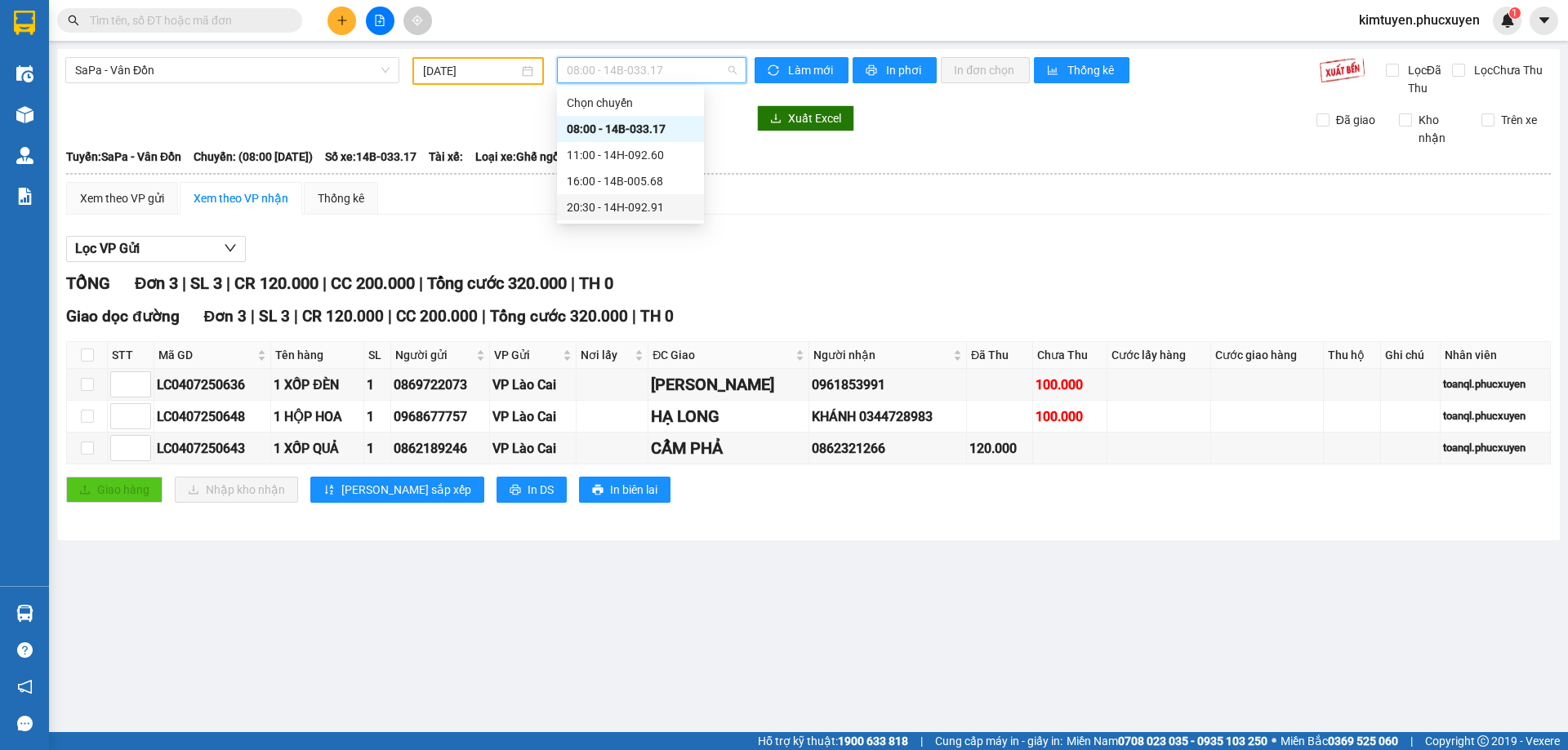
click at [632, 204] on div "20:30 - 14H-092.91" at bounding box center [630, 207] width 127 height 18
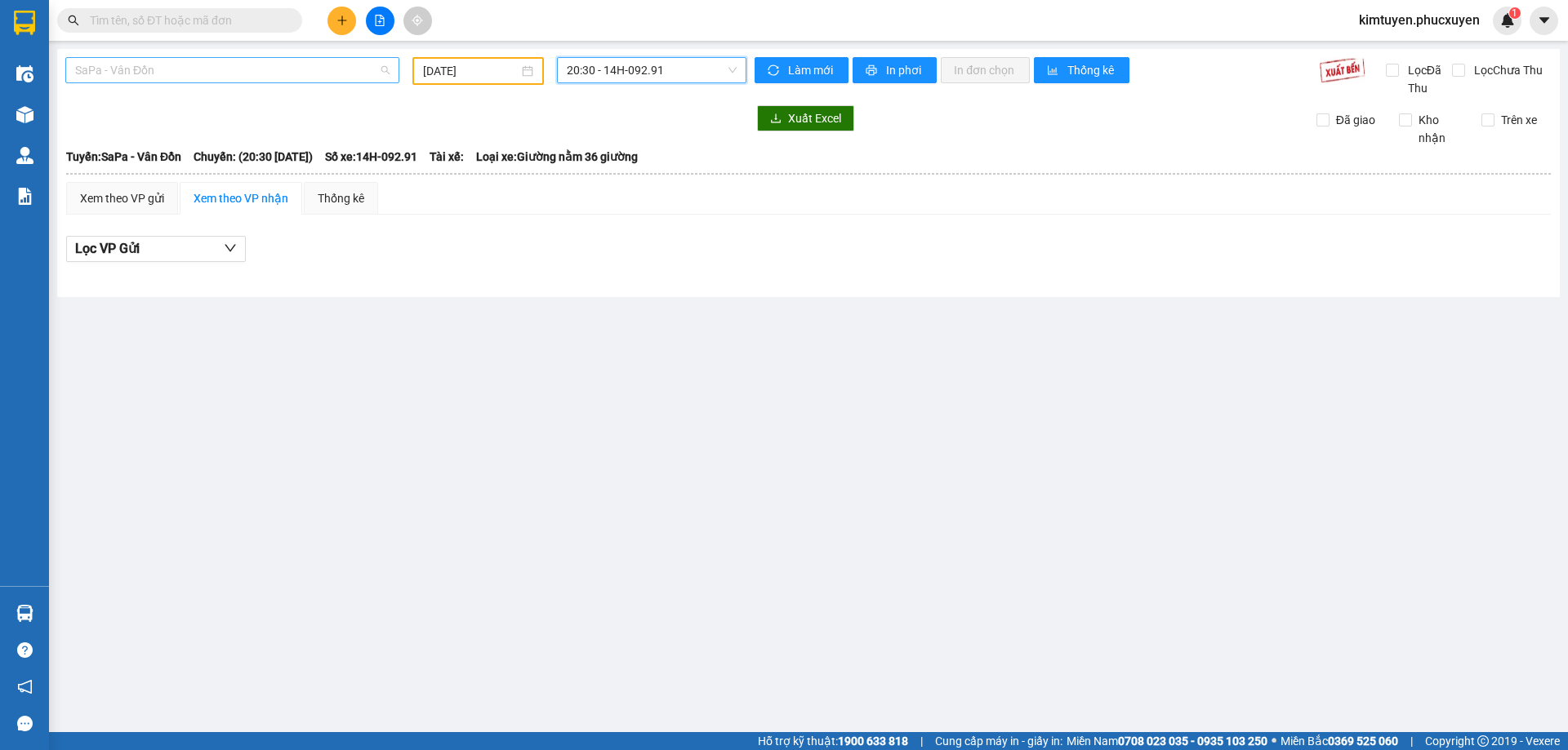
click at [185, 67] on span "SaPa - Vân Đồn" at bounding box center [232, 70] width 314 height 24
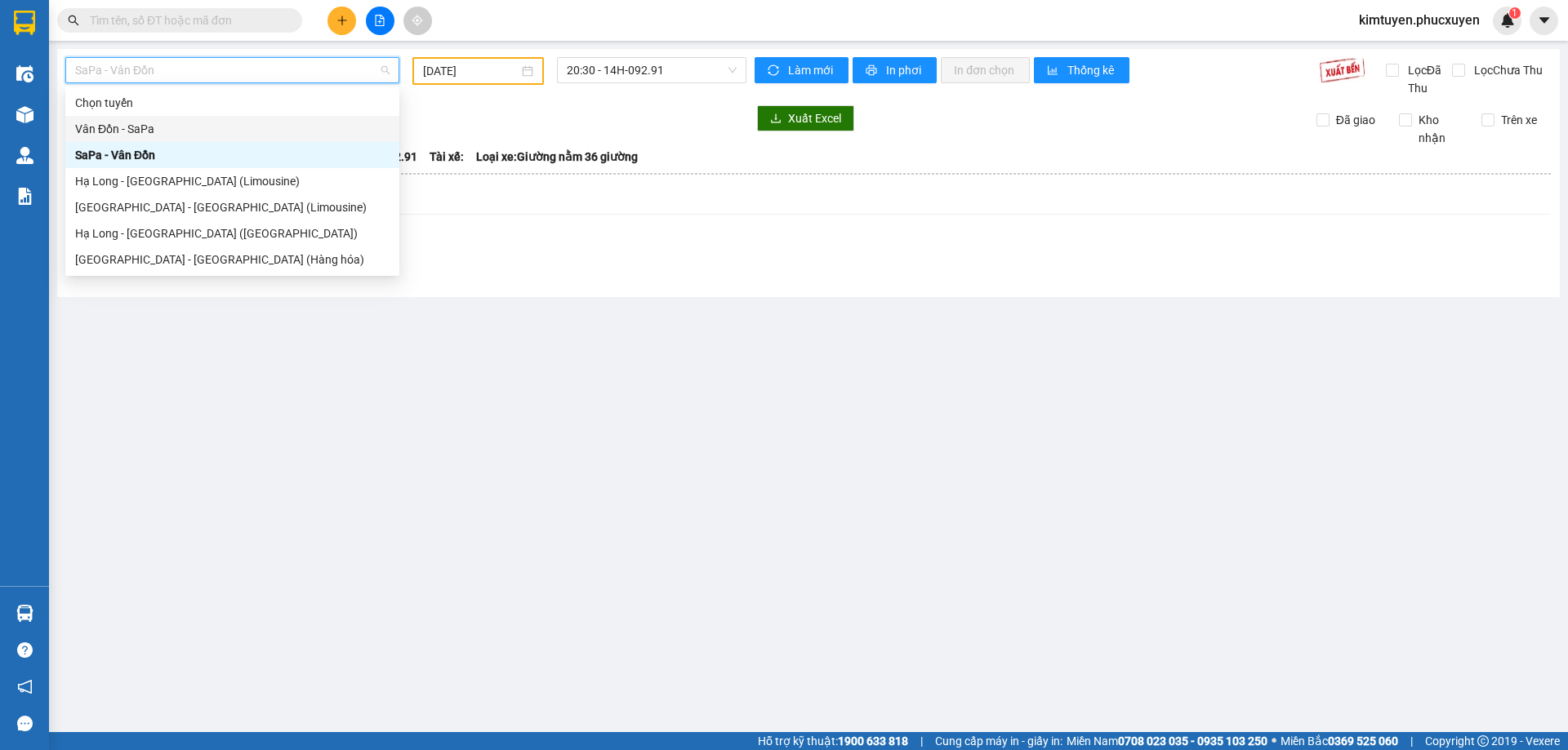
click at [168, 129] on div "Vân Đồn - SaPa" at bounding box center [232, 129] width 314 height 18
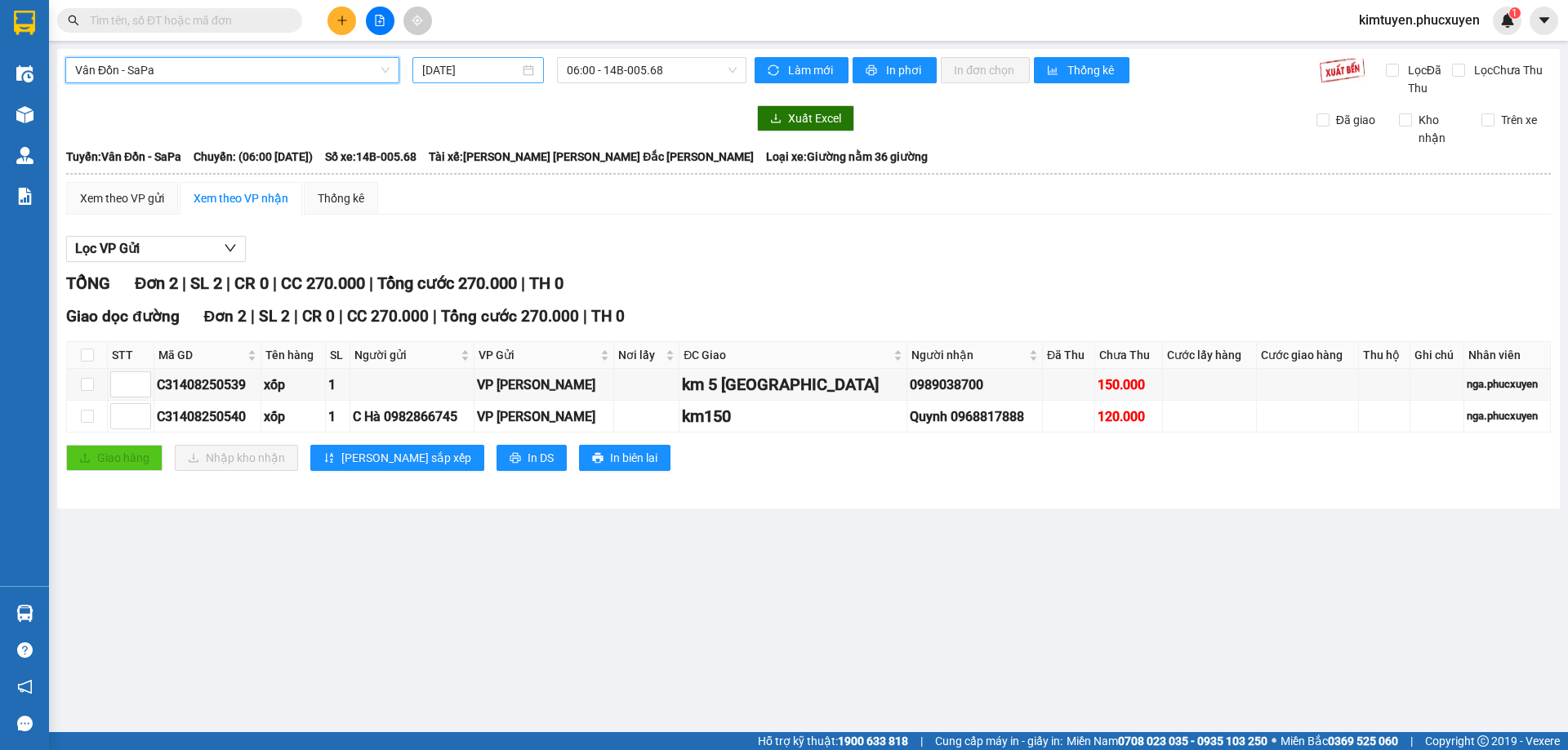
click at [528, 72] on div "[DATE]" at bounding box center [478, 70] width 112 height 18
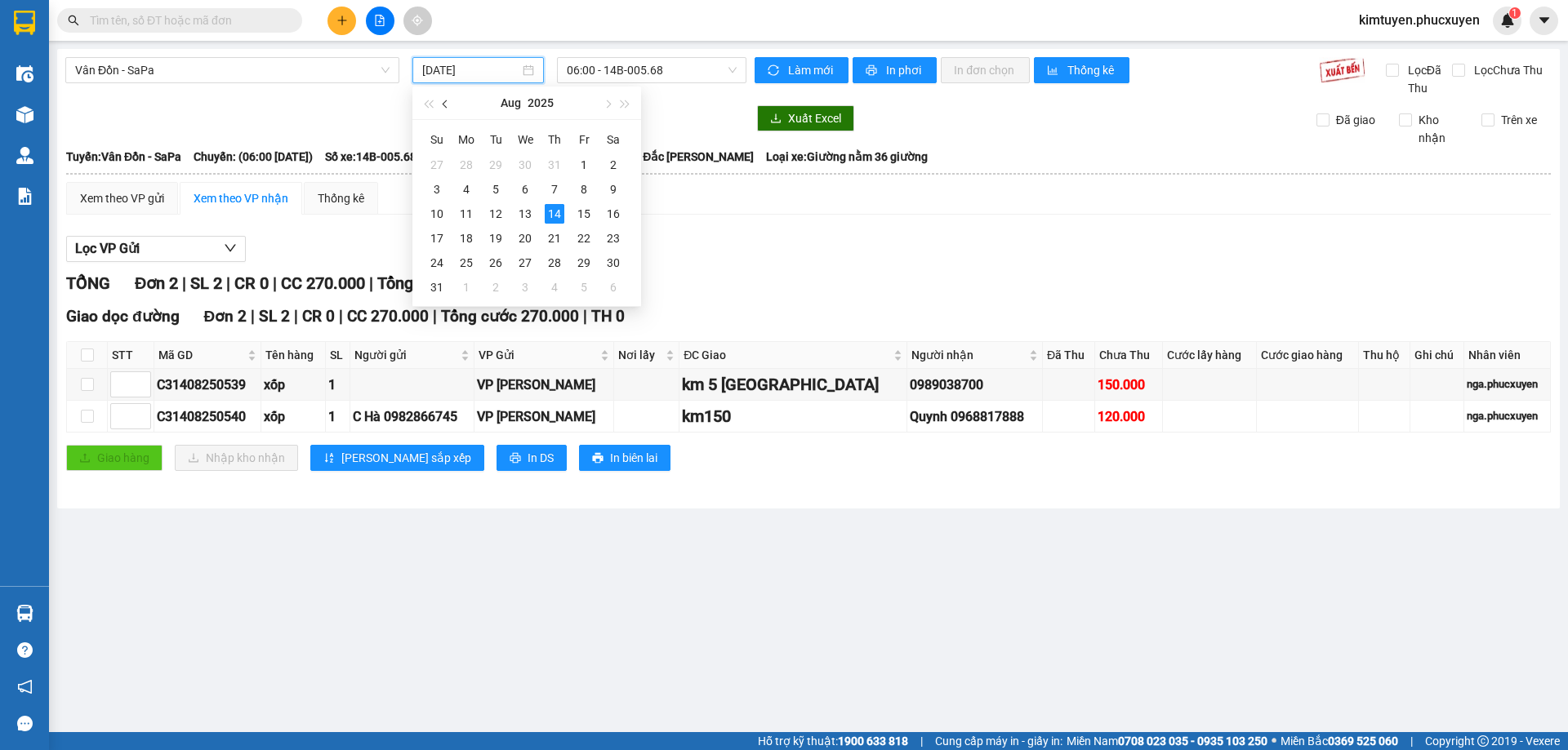
click at [446, 104] on span "button" at bounding box center [446, 104] width 8 height 8
drag, startPoint x: 588, startPoint y: 164, endPoint x: 617, endPoint y: 113, distance: 58.7
click at [587, 163] on div "4" at bounding box center [584, 164] width 20 height 20
type input "[DATE]"
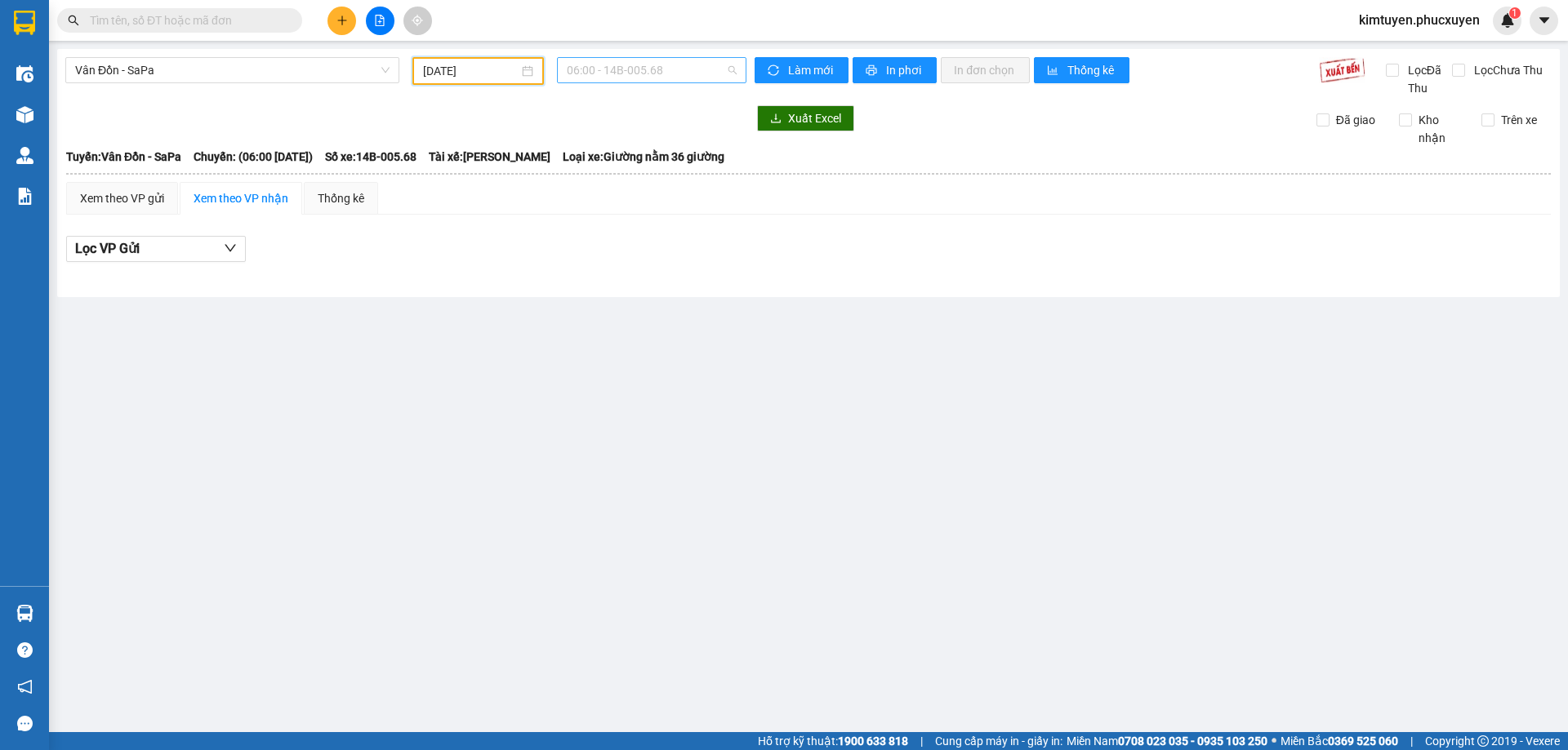
click at [655, 72] on span "06:00 - 14B-005.68" at bounding box center [651, 70] width 170 height 24
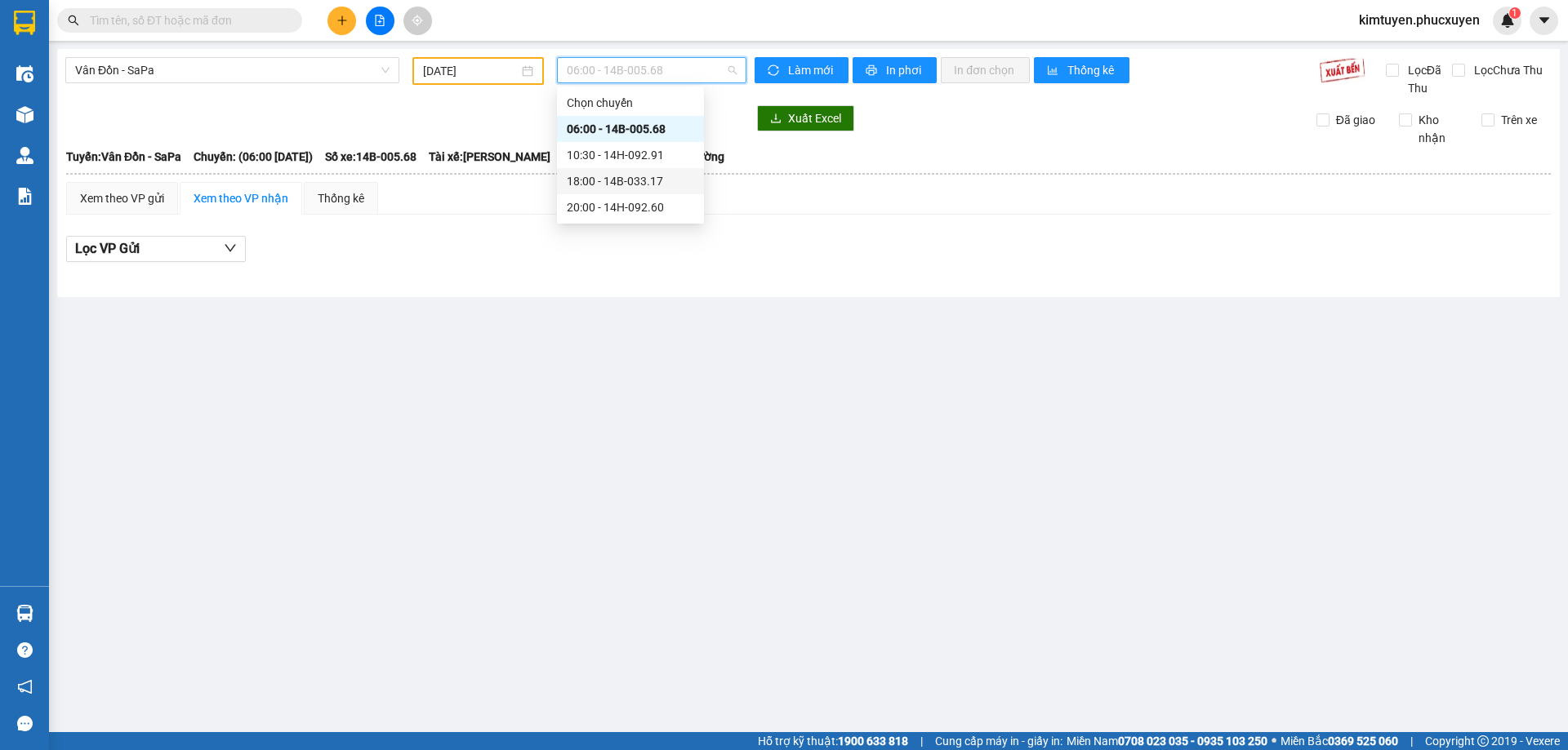
drag, startPoint x: 645, startPoint y: 183, endPoint x: 258, endPoint y: 10, distance: 423.9
click at [642, 182] on div "18:00 - 14B-033.17" at bounding box center [630, 181] width 127 height 18
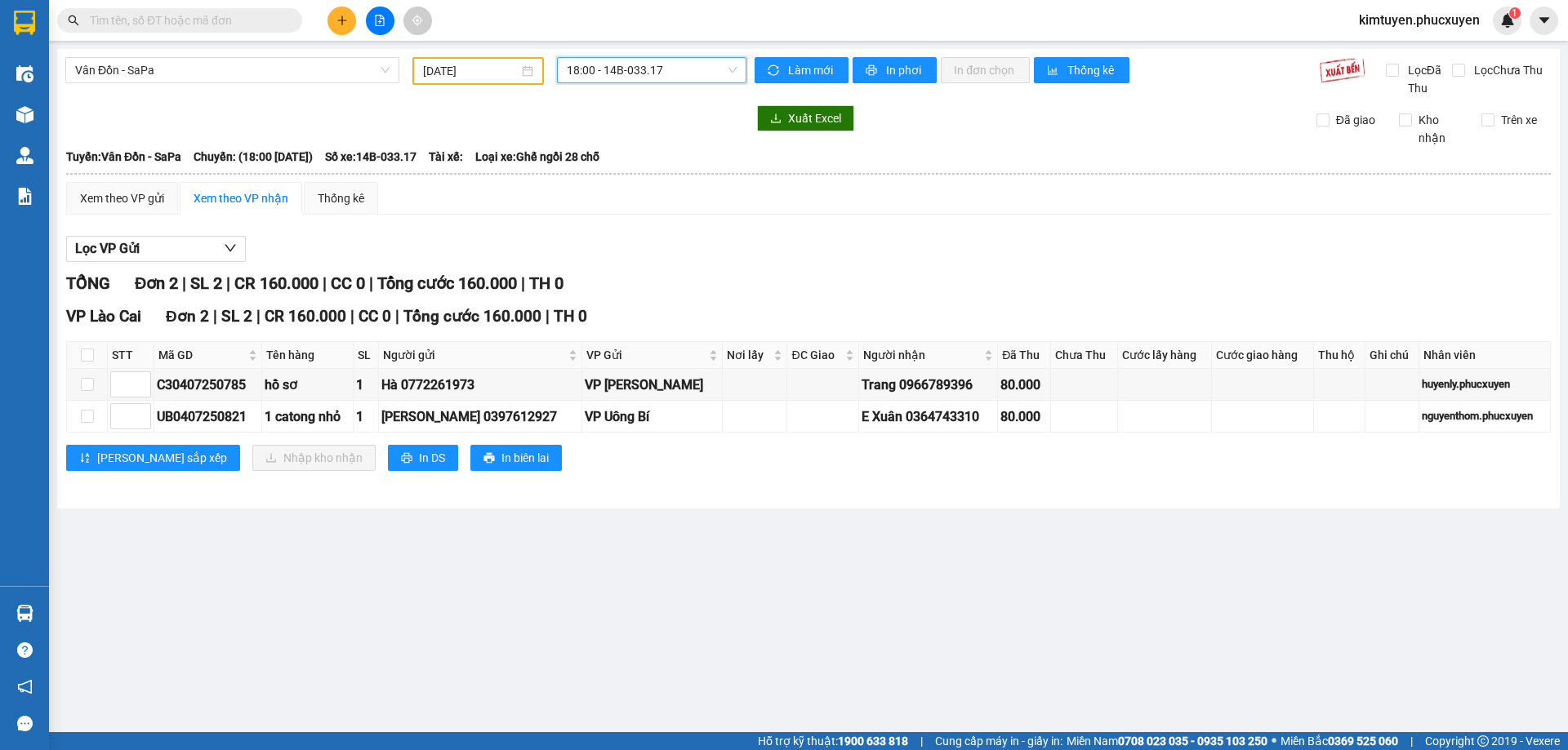
click at [190, 84] on div "Vân Đồn - SaPa" at bounding box center [232, 71] width 347 height 28
click at [192, 64] on span "Vân Đồn - SaPa" at bounding box center [232, 70] width 314 height 24
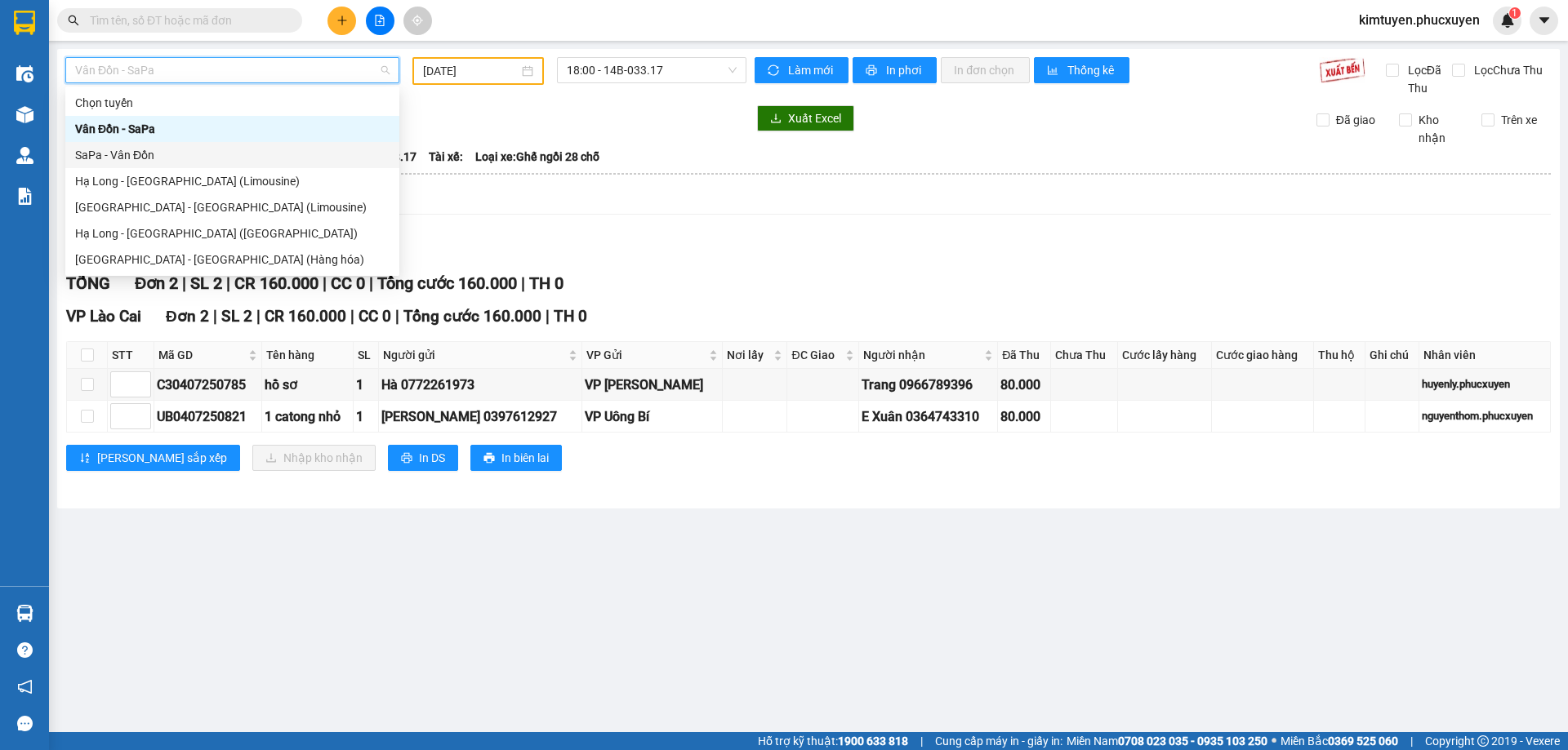
click at [121, 143] on div "SaPa - Vân Đồn" at bounding box center [232, 155] width 334 height 26
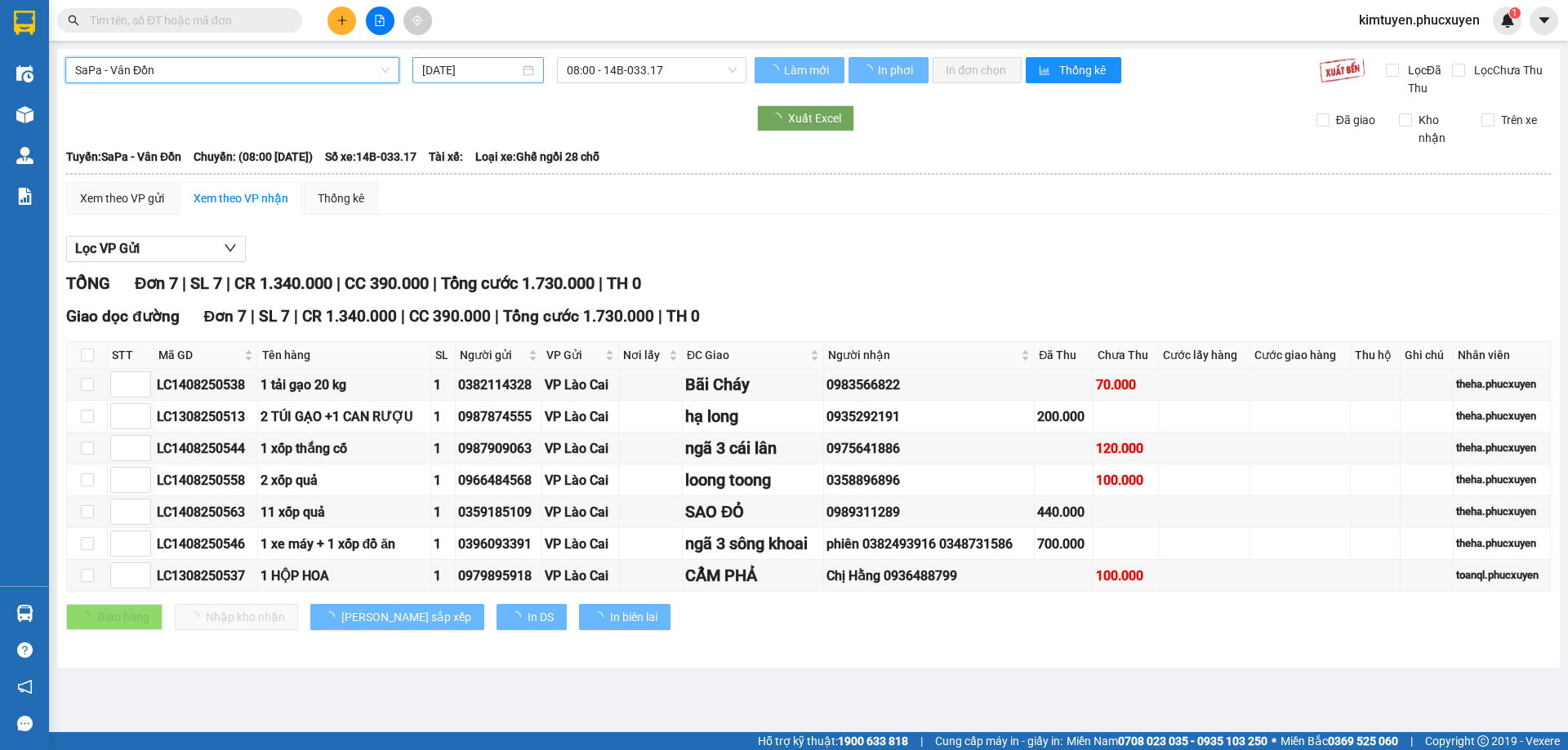
click at [527, 75] on div "[DATE]" at bounding box center [478, 70] width 112 height 18
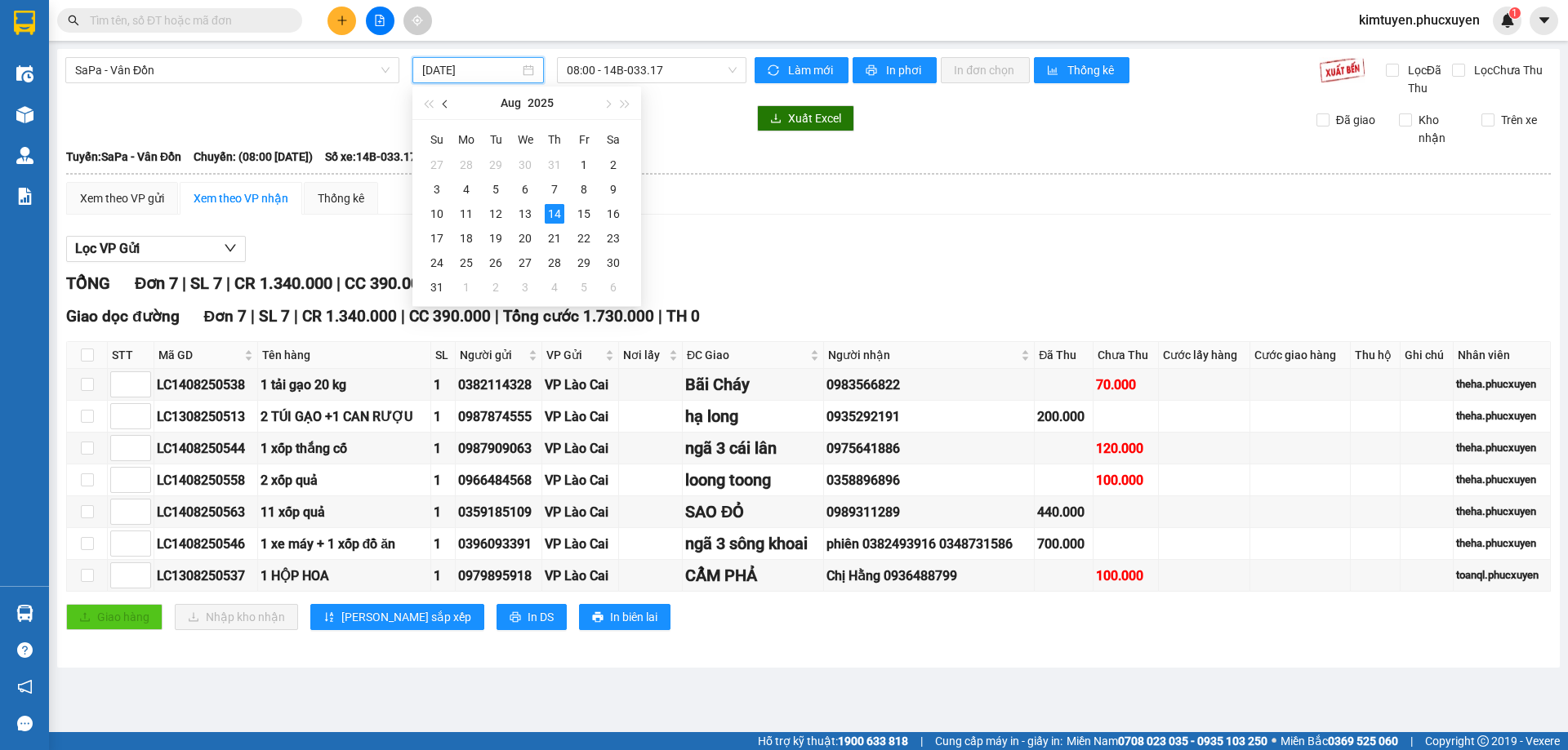
click at [447, 107] on span "button" at bounding box center [446, 104] width 8 height 8
click at [606, 163] on div "5" at bounding box center [613, 164] width 20 height 20
type input "[DATE]"
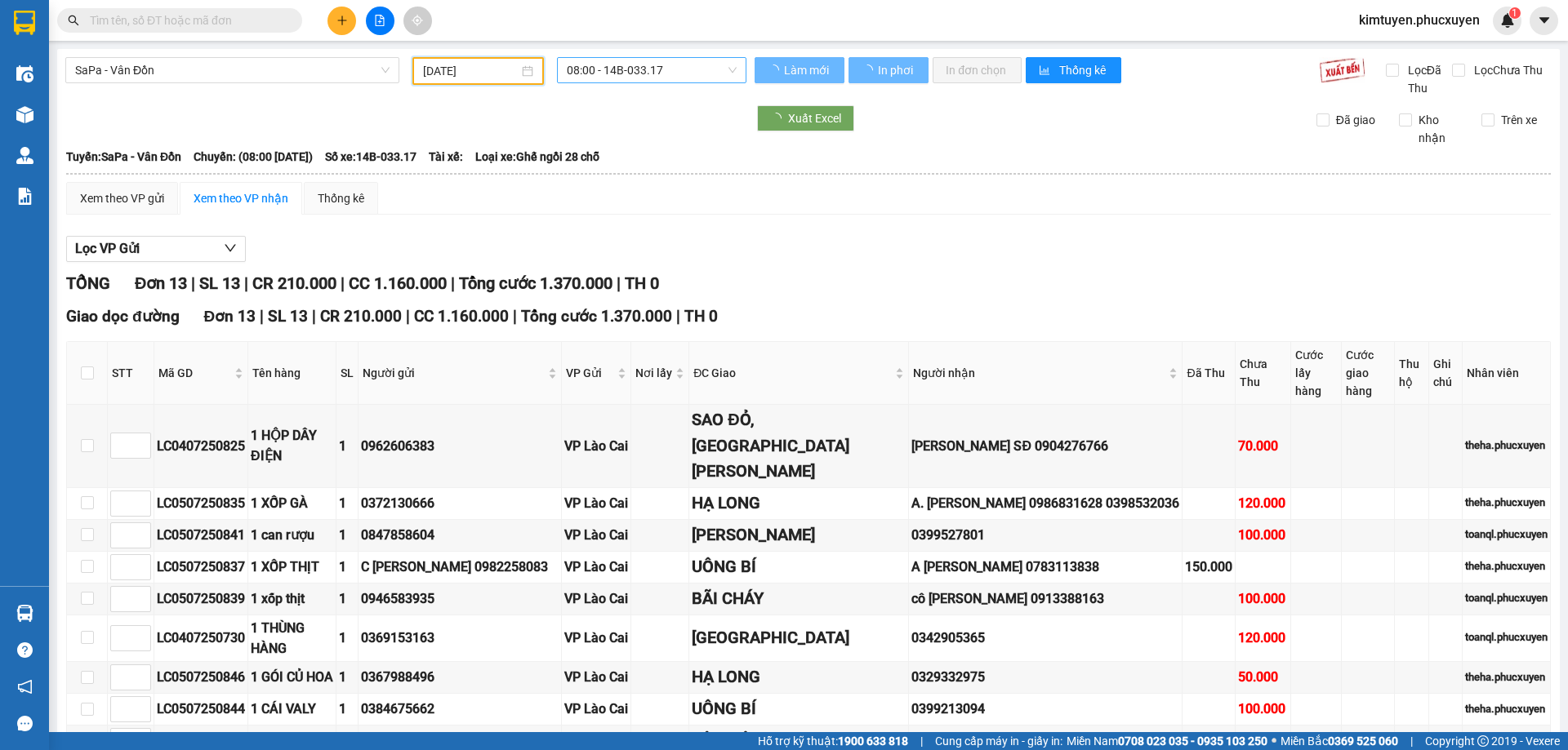
click at [661, 64] on span "08:00 - 14B-033.17" at bounding box center [651, 70] width 170 height 24
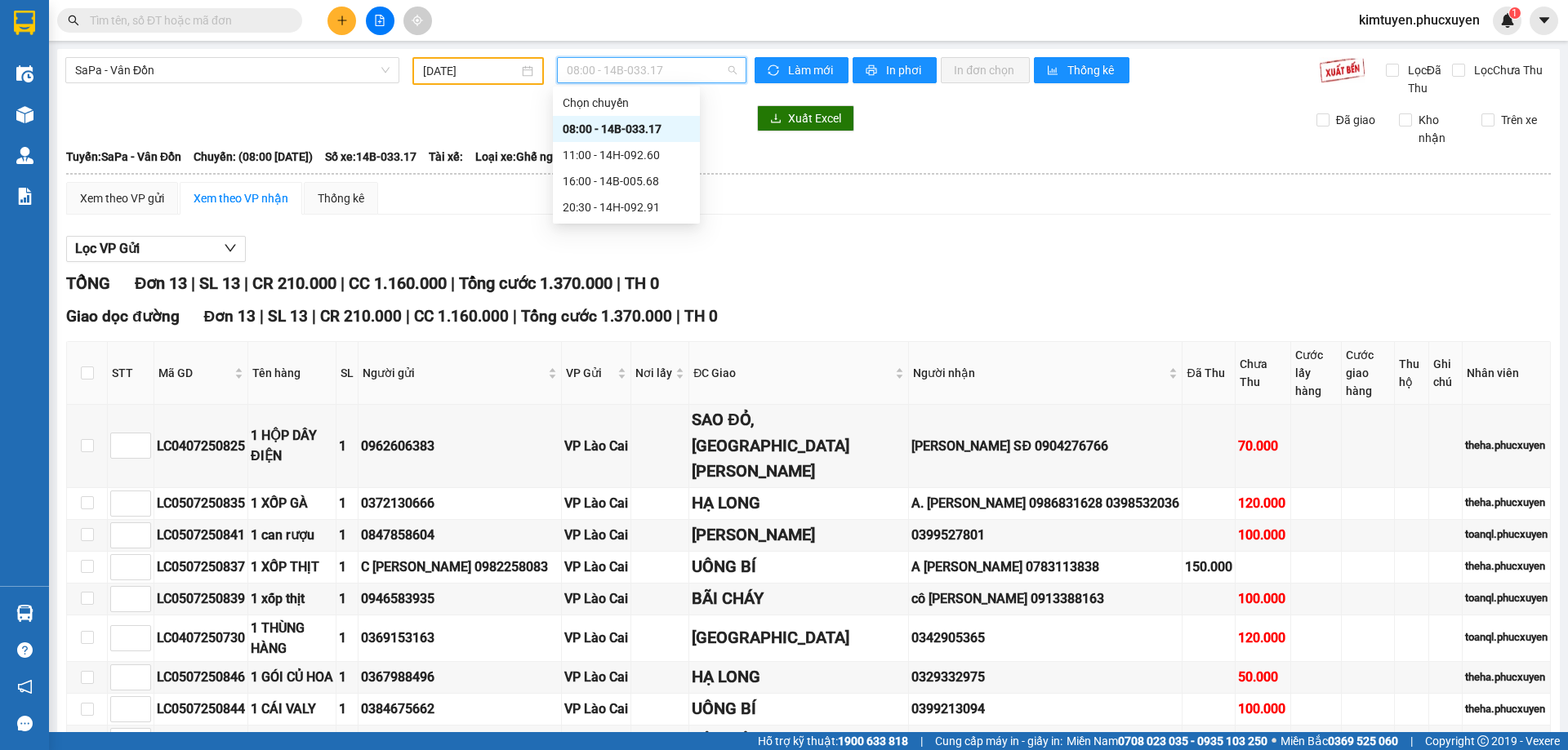
click at [681, 135] on div "08:00 - 14B-033.17" at bounding box center [626, 129] width 127 height 18
click at [150, 67] on span "SaPa - Vân Đồn" at bounding box center [232, 70] width 314 height 24
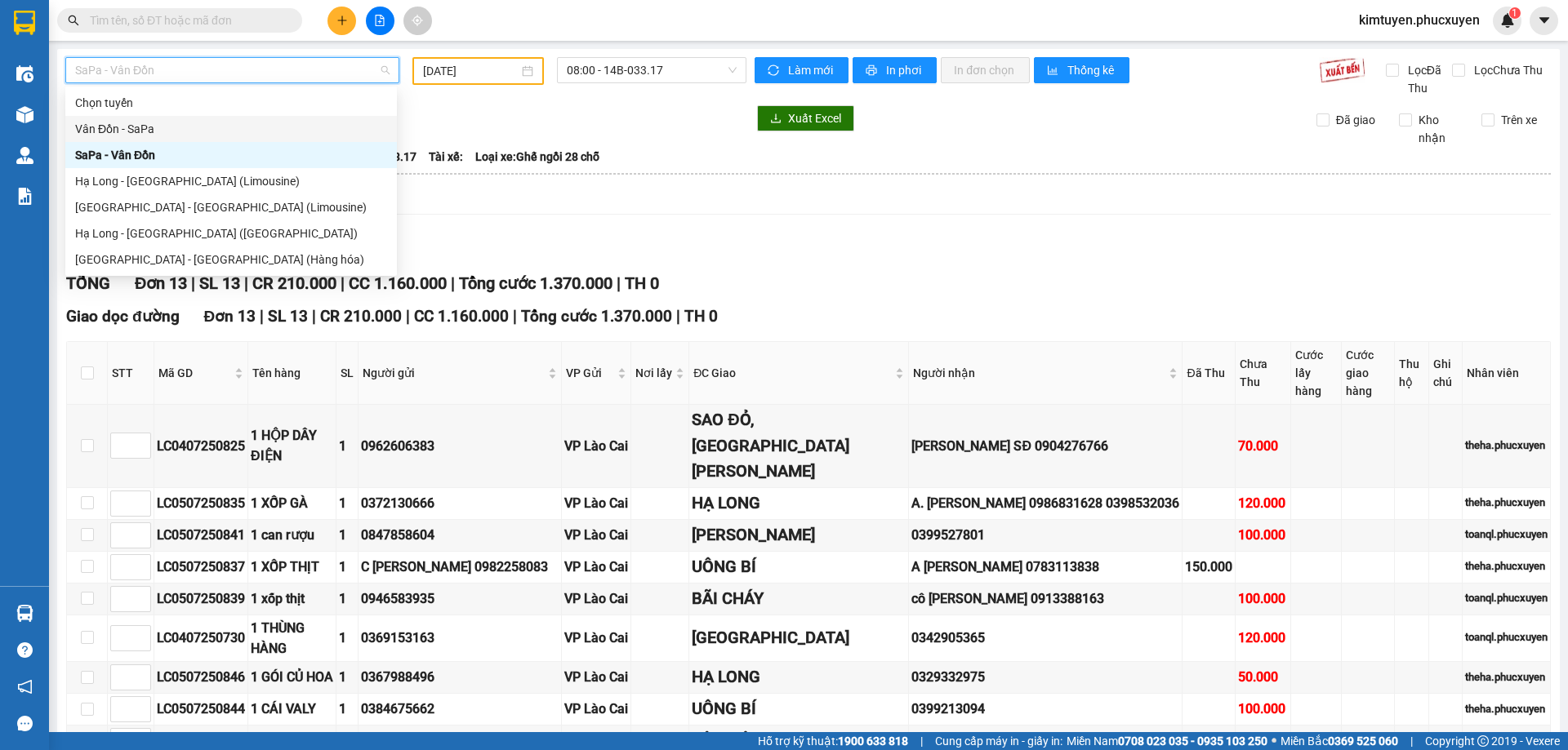
drag, startPoint x: 147, startPoint y: 133, endPoint x: 265, endPoint y: 112, distance: 119.9
click at [148, 133] on div "Vân Đồn - SaPa" at bounding box center [231, 129] width 312 height 18
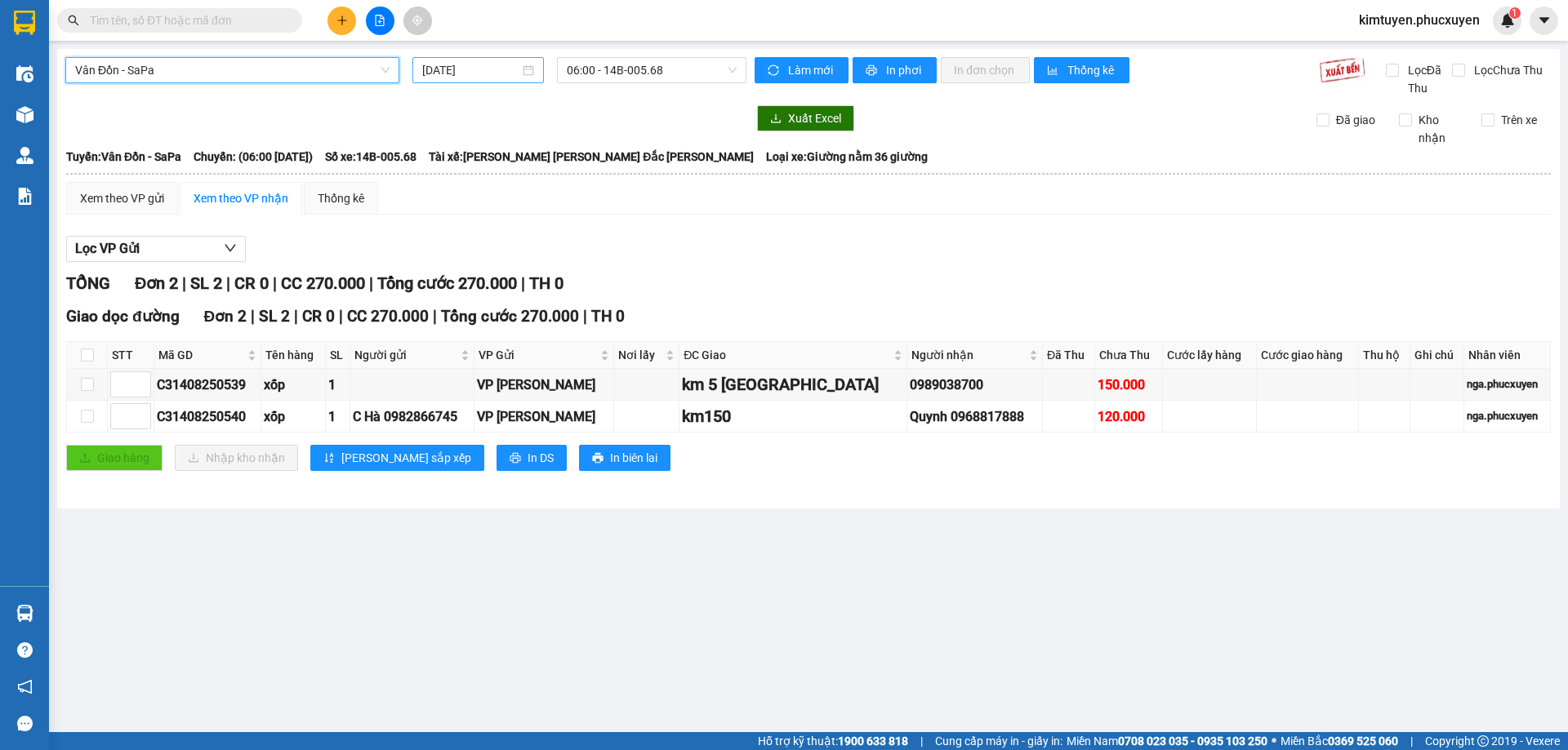
click at [529, 71] on div "[DATE]" at bounding box center [478, 70] width 112 height 18
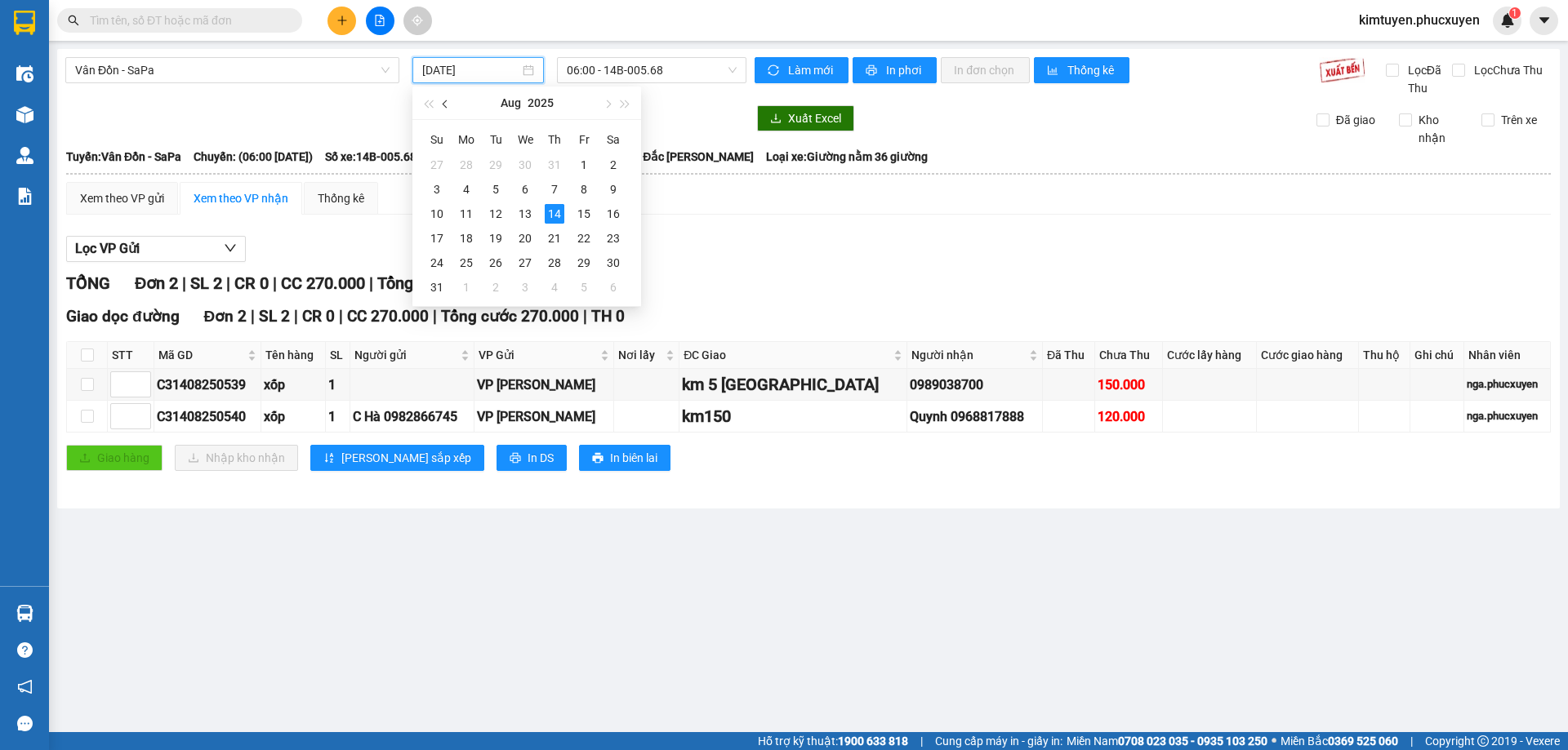
click at [453, 108] on button "button" at bounding box center [446, 103] width 18 height 33
click at [503, 215] on div "15" at bounding box center [495, 214] width 20 height 20
type input "[DATE]"
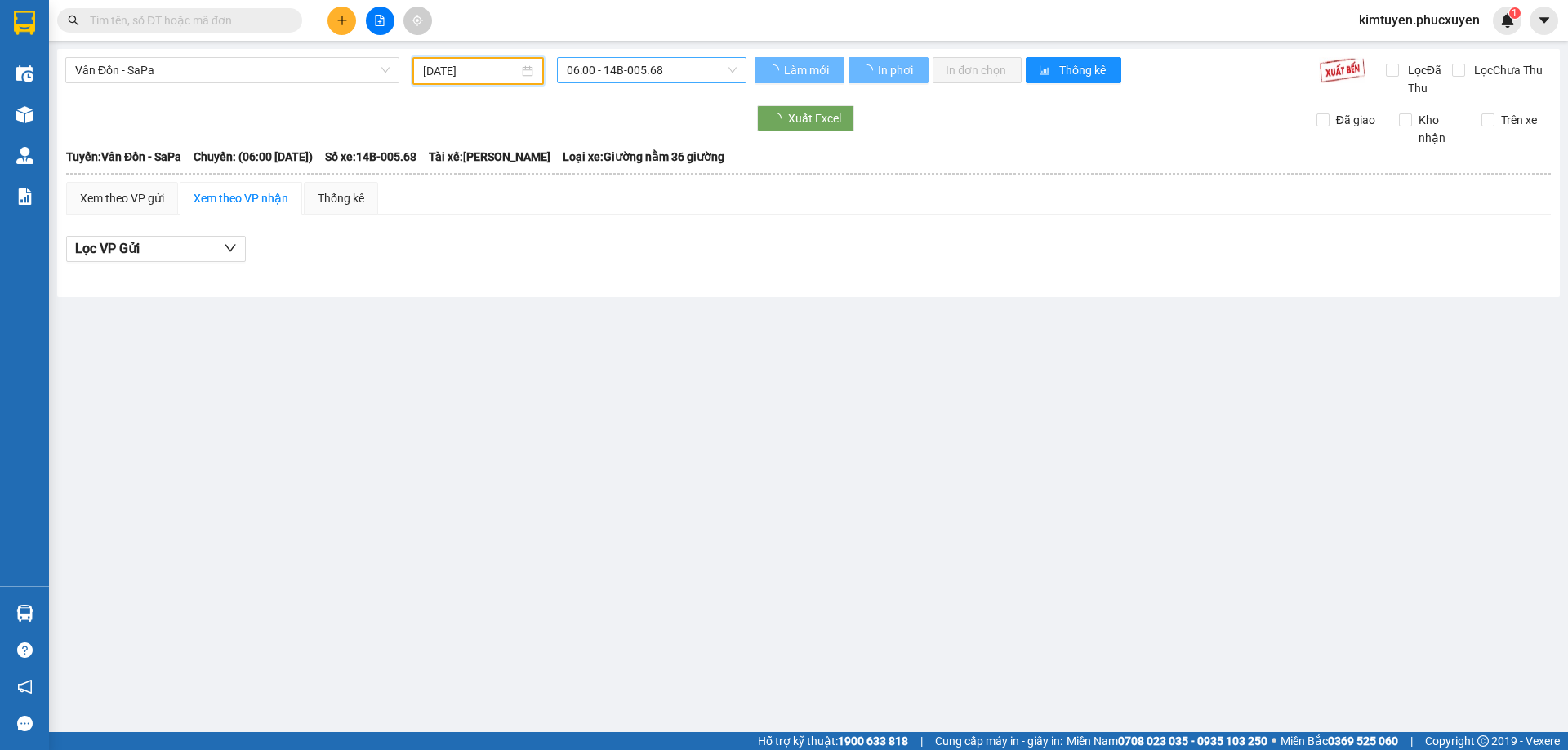
click at [676, 73] on span "06:00 - 14B-005.68" at bounding box center [651, 70] width 170 height 24
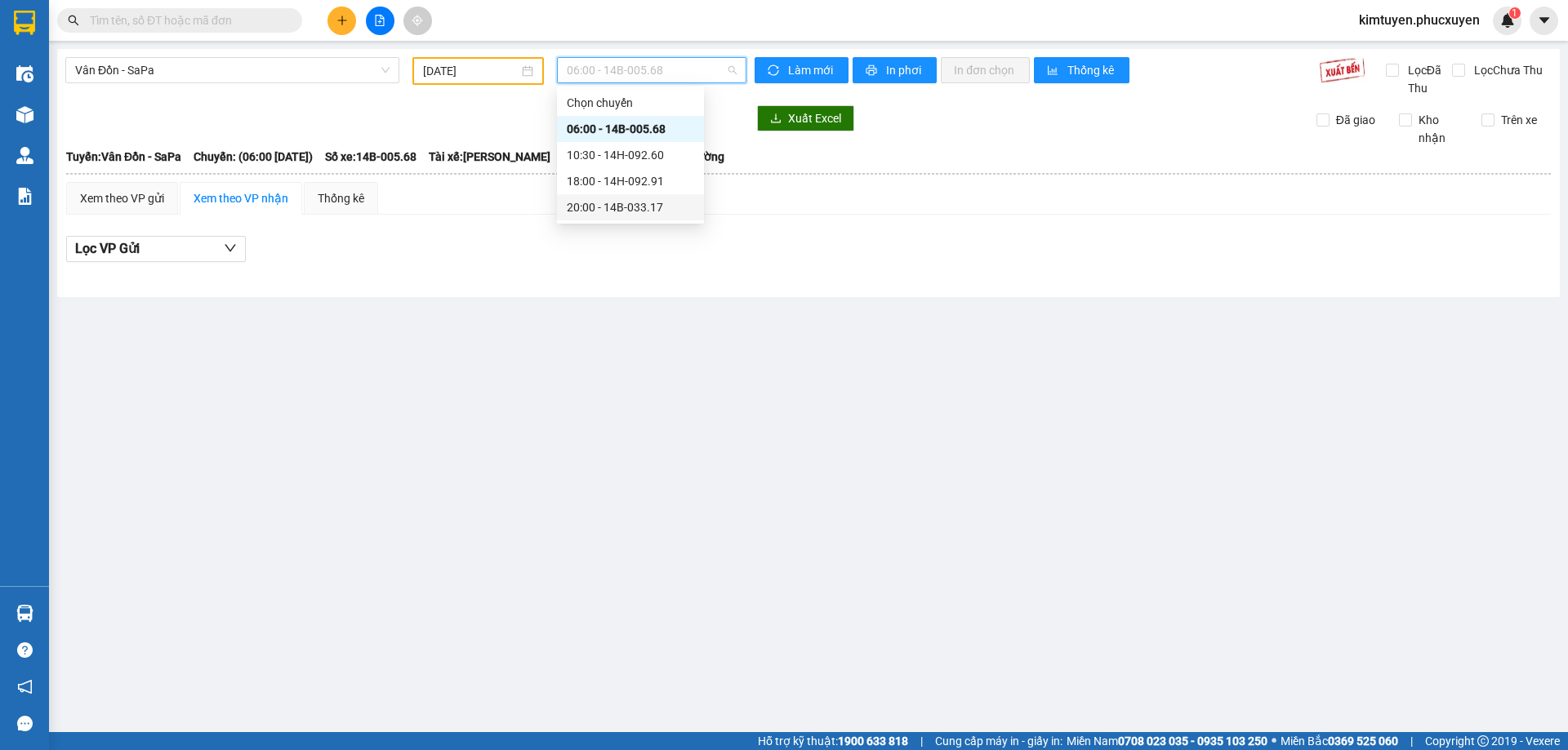
click at [661, 207] on div "20:00 - 14B-033.17" at bounding box center [630, 207] width 127 height 18
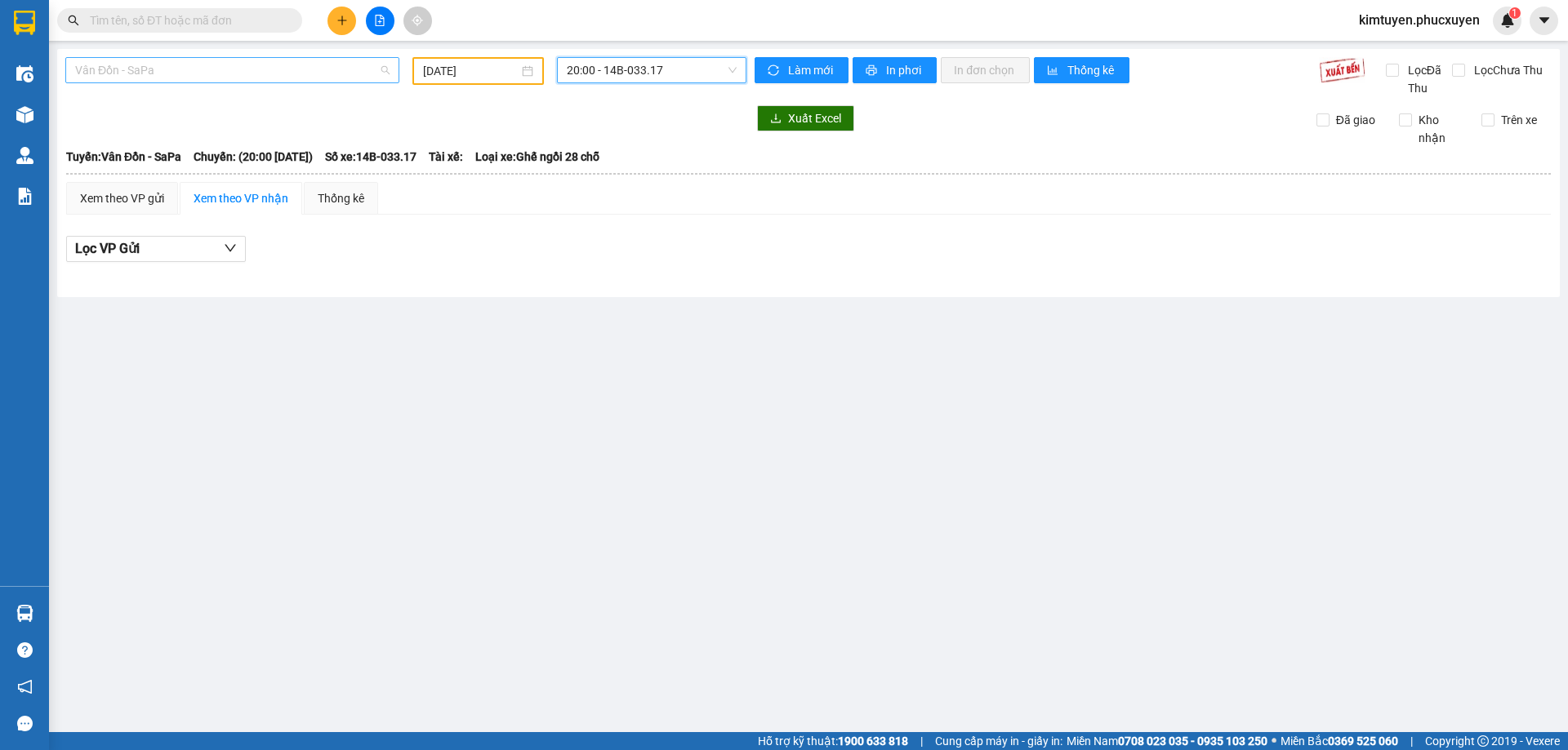
click at [192, 78] on span "Vân Đồn - SaPa" at bounding box center [232, 70] width 314 height 24
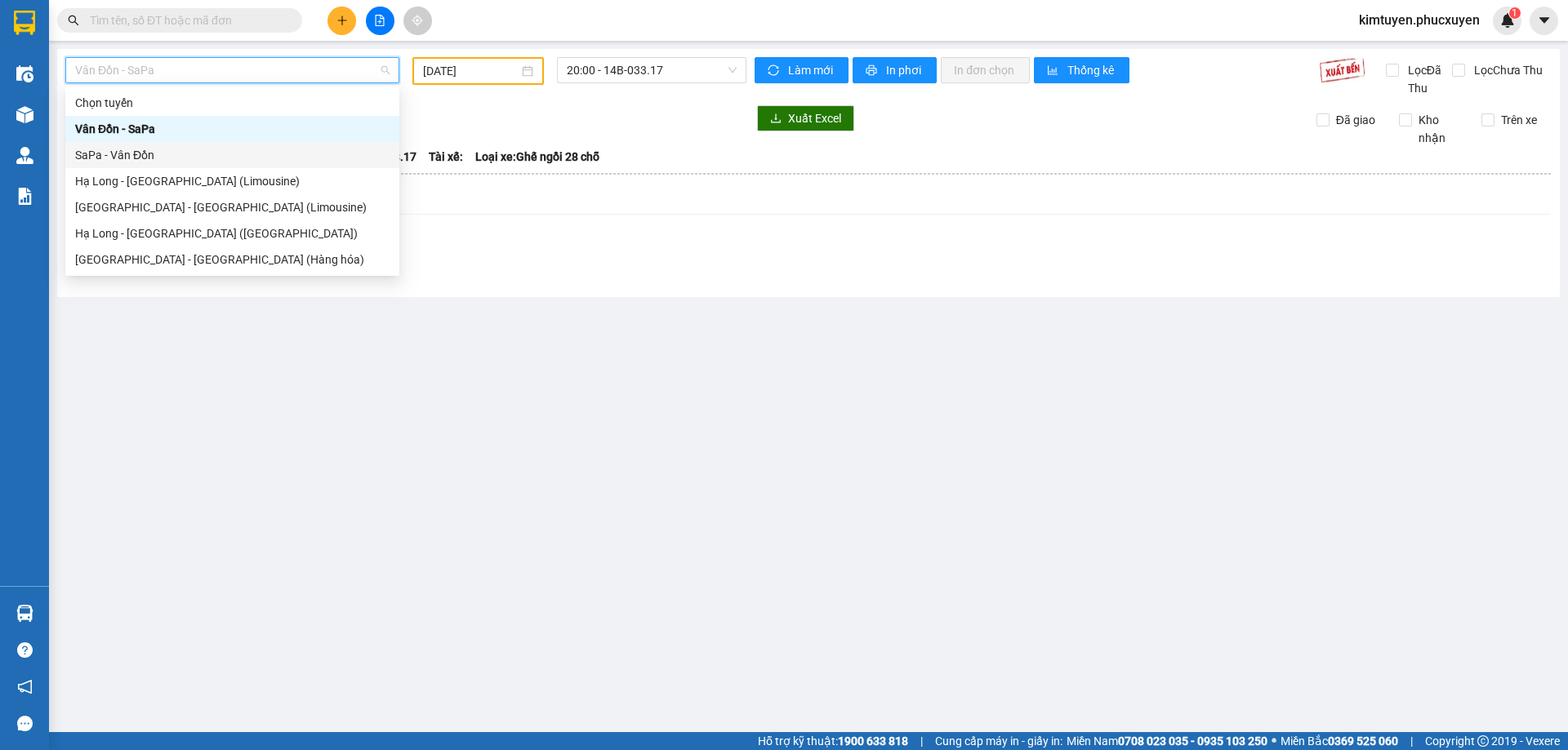
click at [133, 151] on div "SaPa - Vân Đồn" at bounding box center [232, 155] width 314 height 18
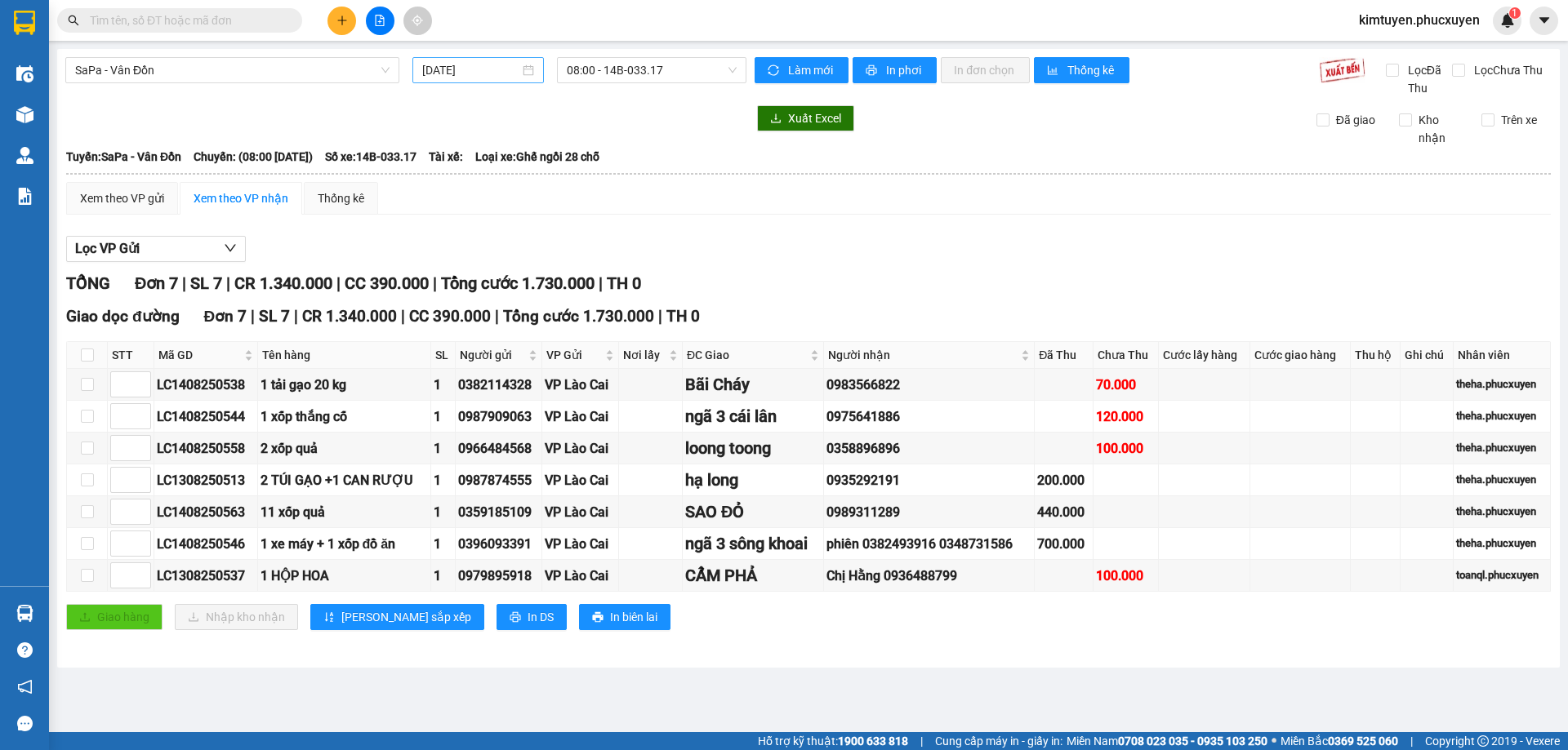
click at [528, 72] on div "[DATE]" at bounding box center [478, 70] width 112 height 18
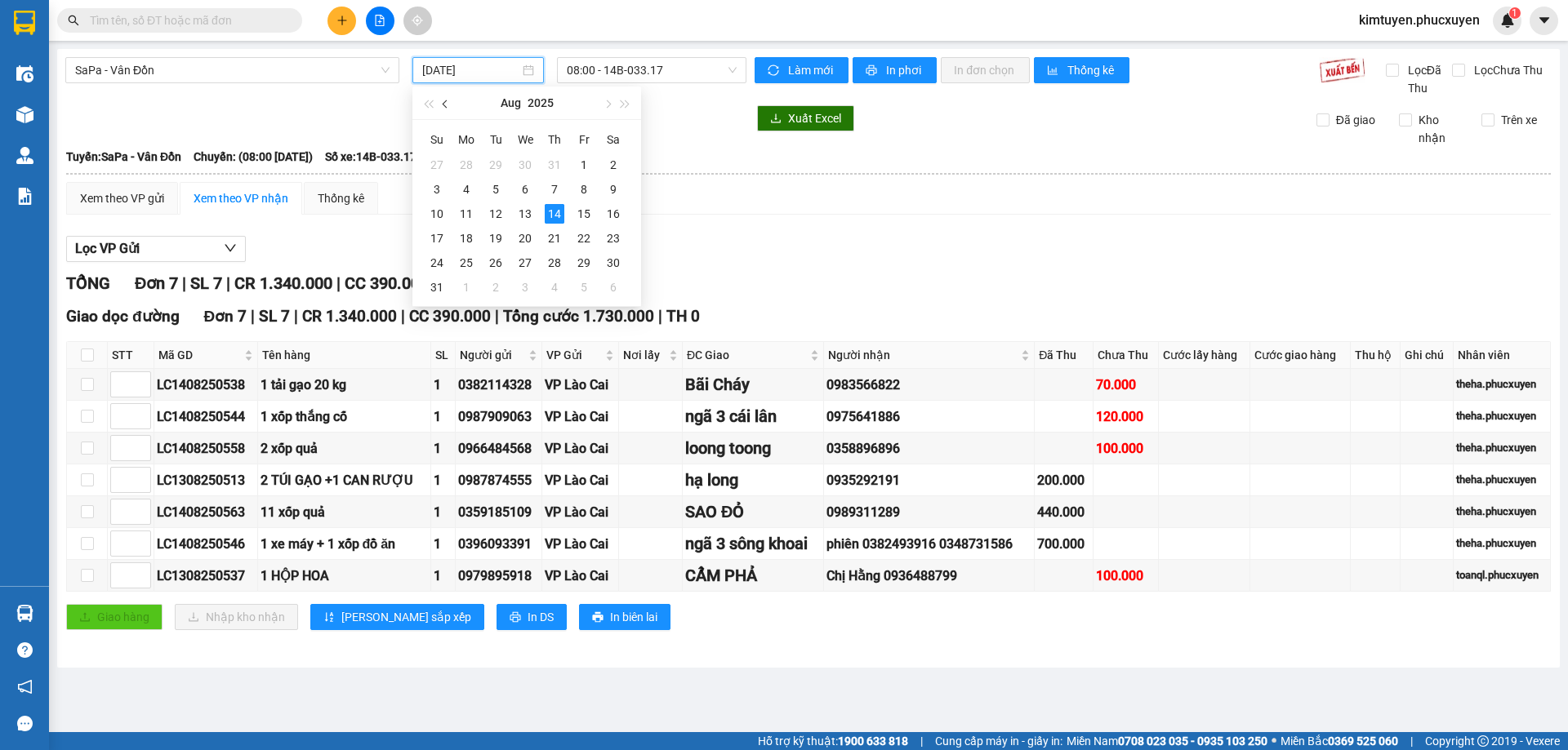
click at [440, 94] on button "button" at bounding box center [446, 103] width 18 height 33
click at [528, 207] on div "16" at bounding box center [525, 214] width 20 height 20
type input "[DATE]"
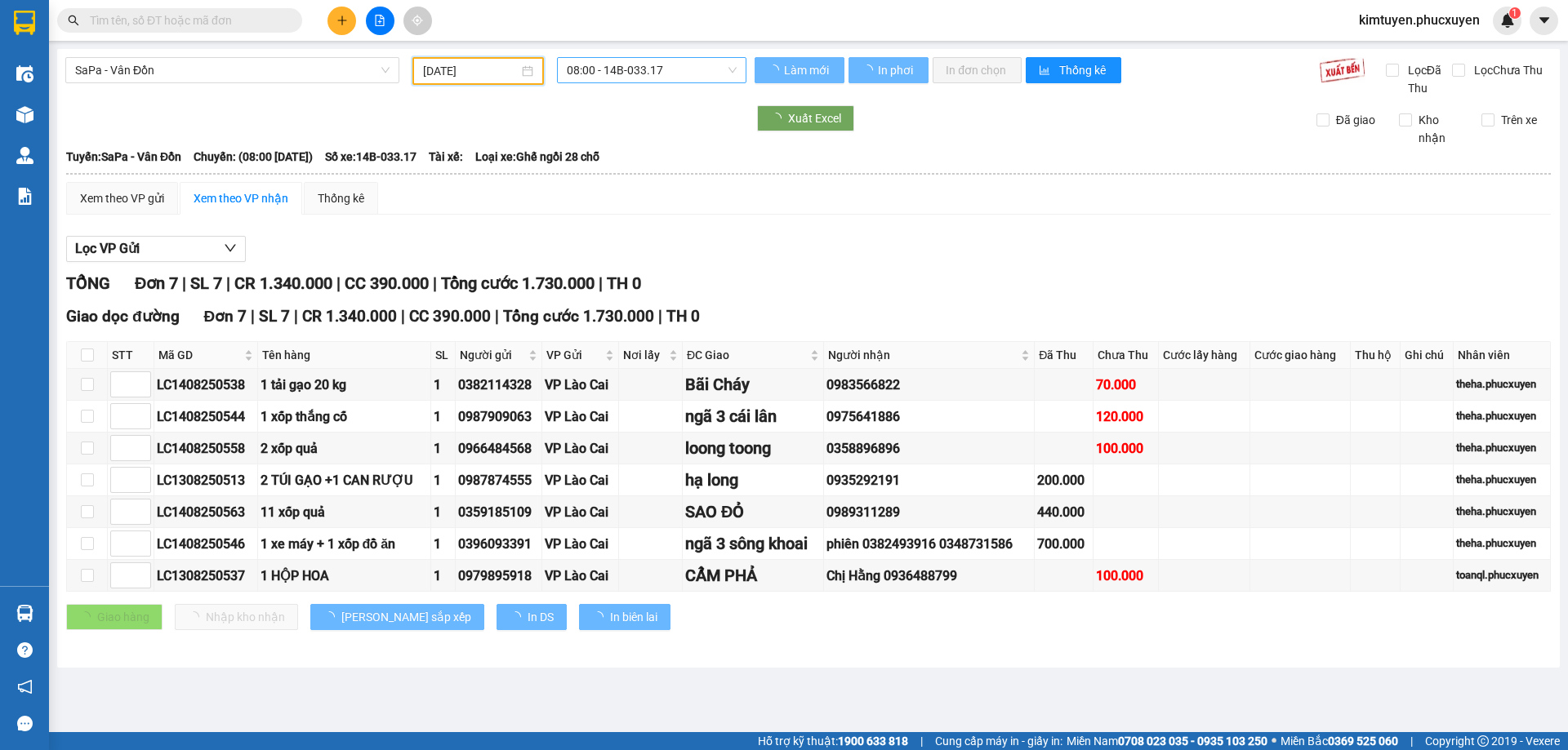
click at [671, 75] on span "08:00 - 14B-033.17" at bounding box center [651, 70] width 170 height 24
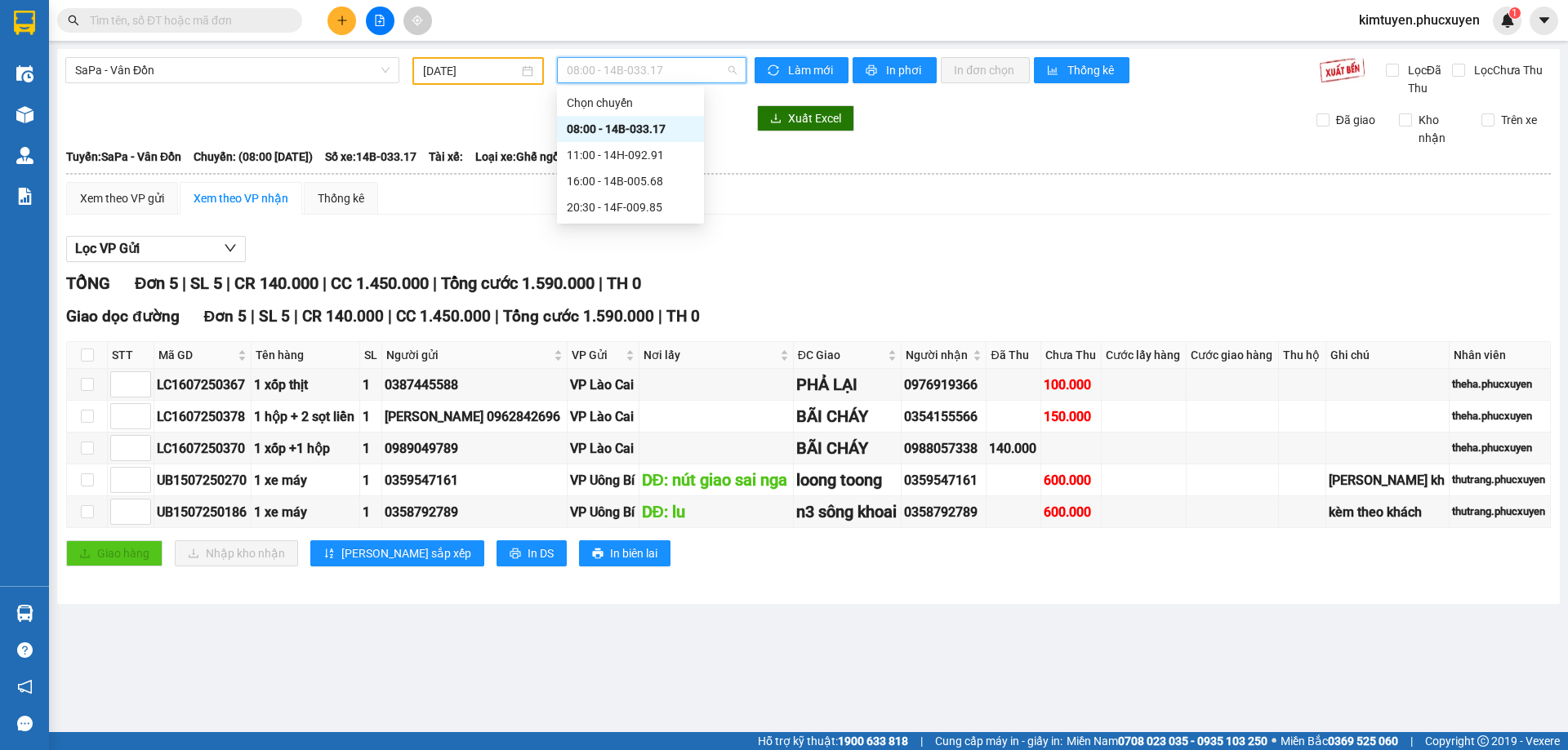
click at [643, 126] on div "08:00 - 14B-033.17" at bounding box center [630, 129] width 127 height 18
